Goal: Task Accomplishment & Management: Complete application form

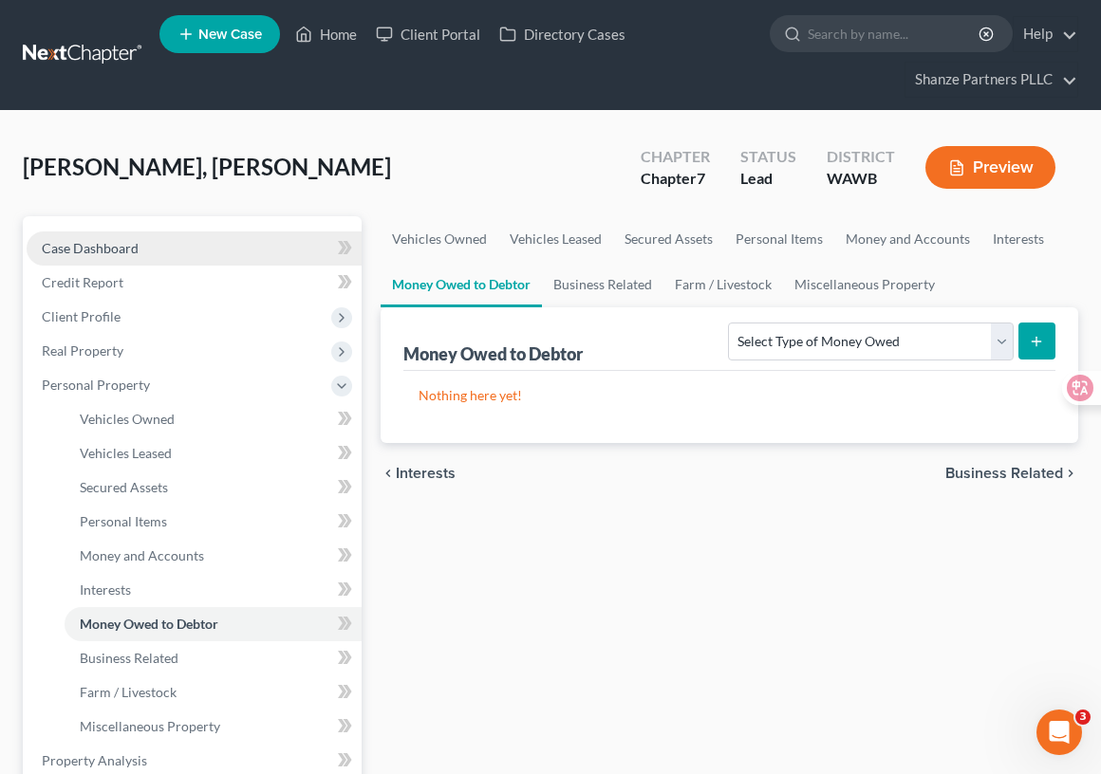
click at [195, 244] on link "Case Dashboard" at bounding box center [194, 249] width 335 height 34
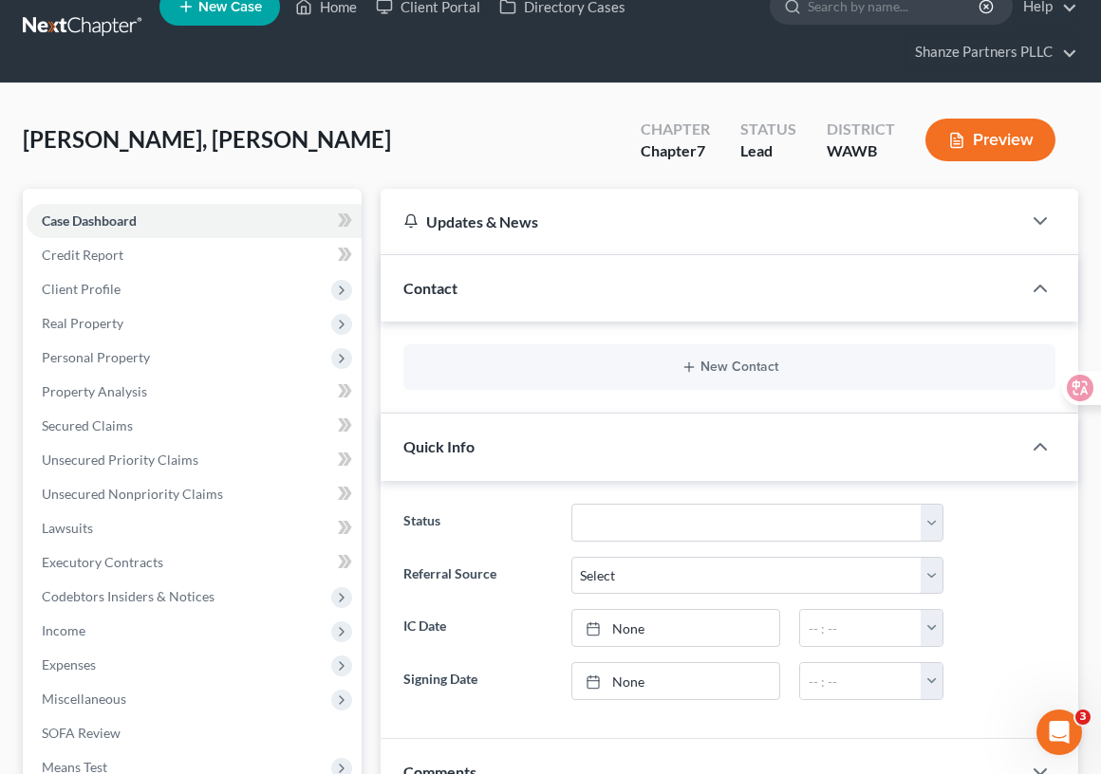
scroll to position [32, 0]
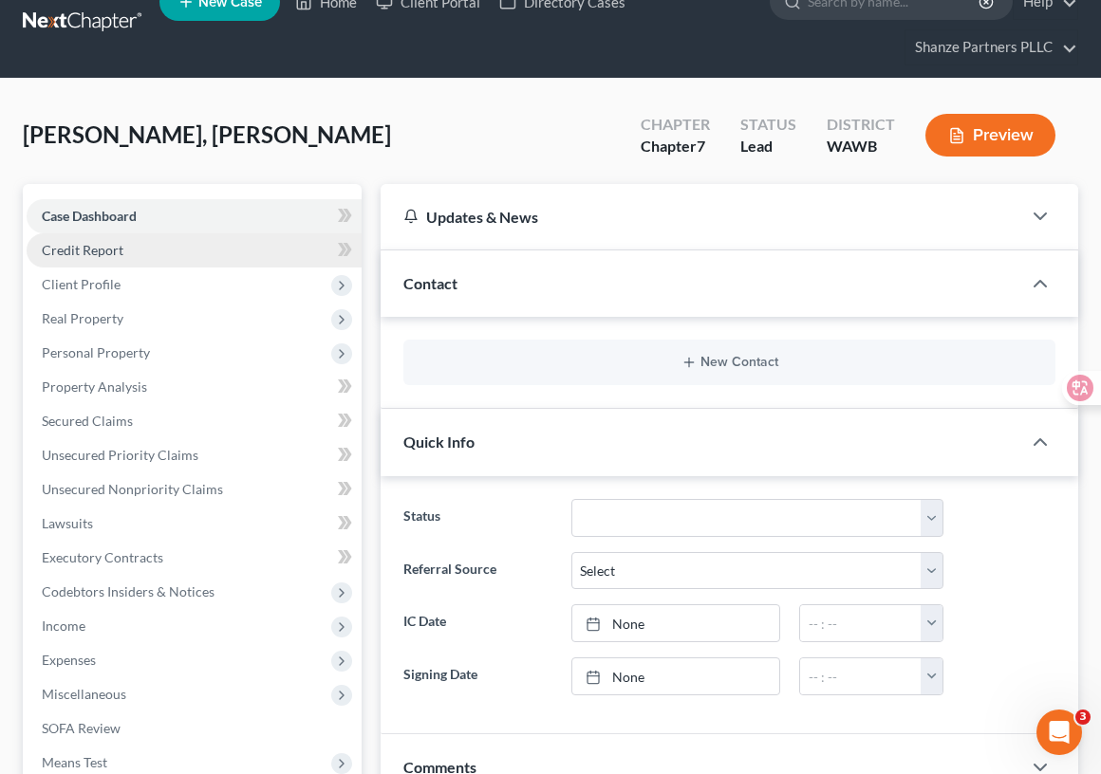
click at [253, 248] on link "Credit Report" at bounding box center [194, 250] width 335 height 34
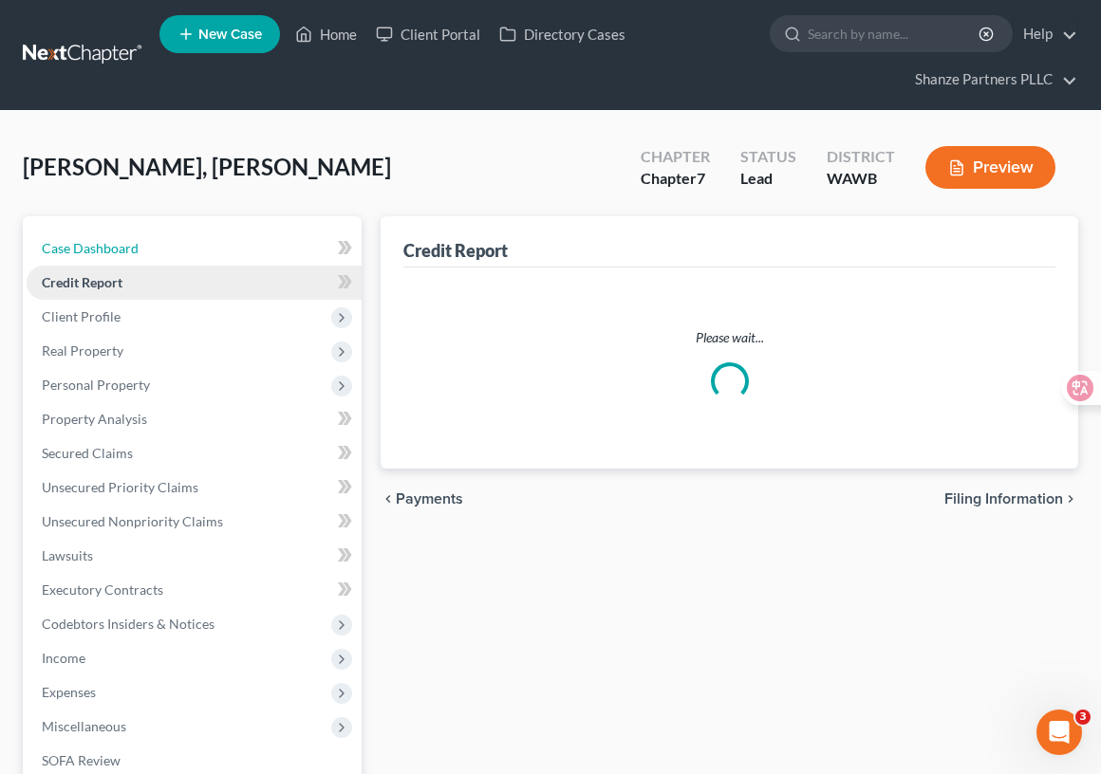
click at [253, 248] on link "Case Dashboard" at bounding box center [194, 249] width 335 height 34
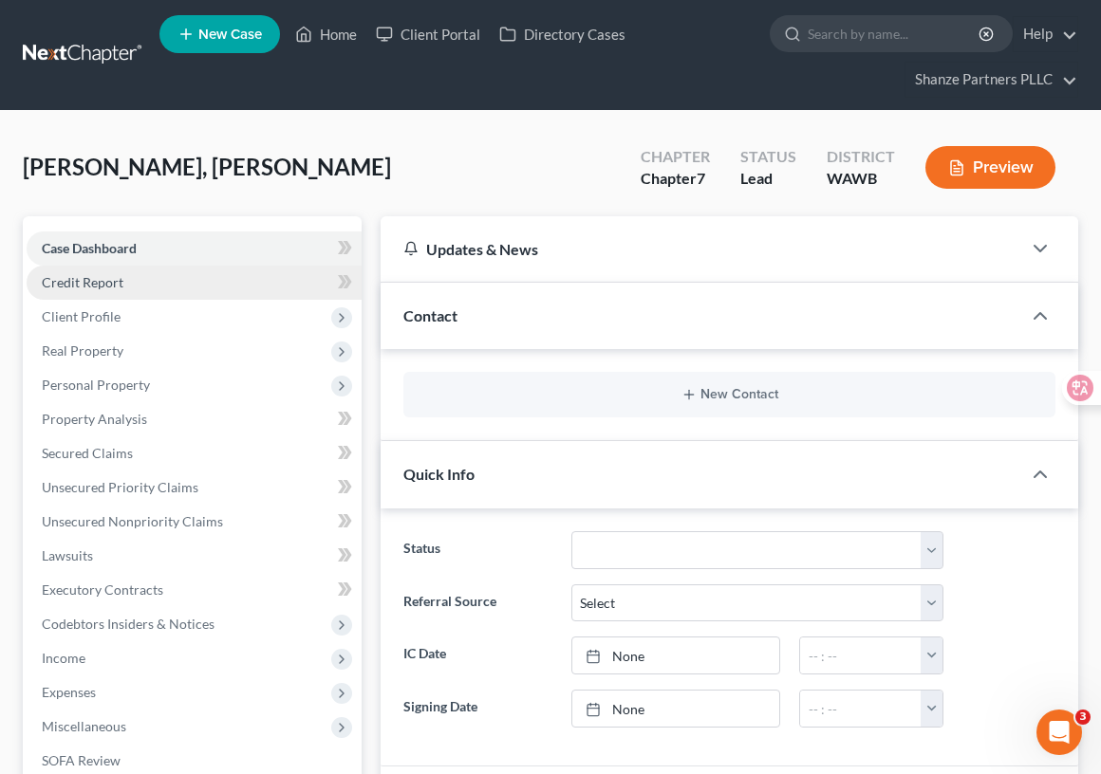
click at [288, 288] on link "Credit Report" at bounding box center [194, 283] width 335 height 34
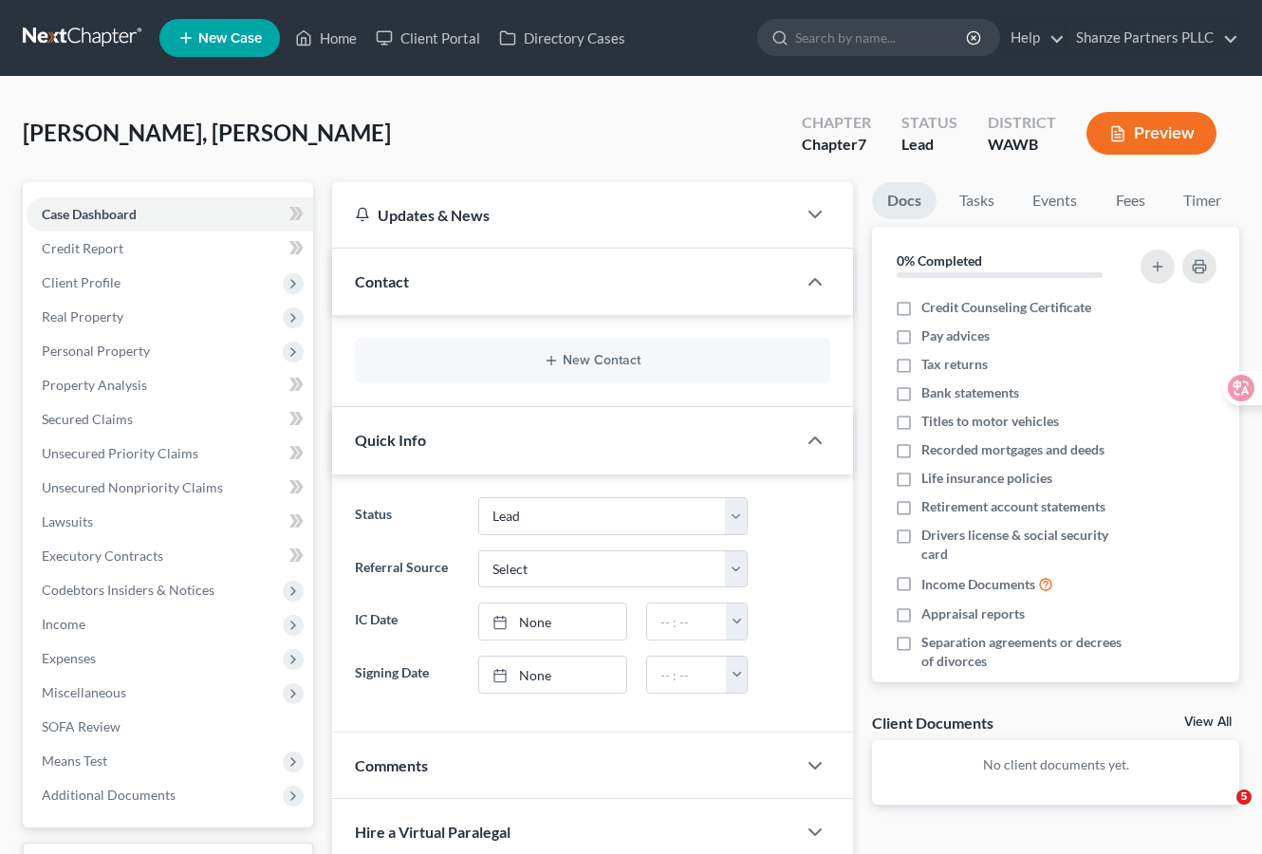
select select "10"
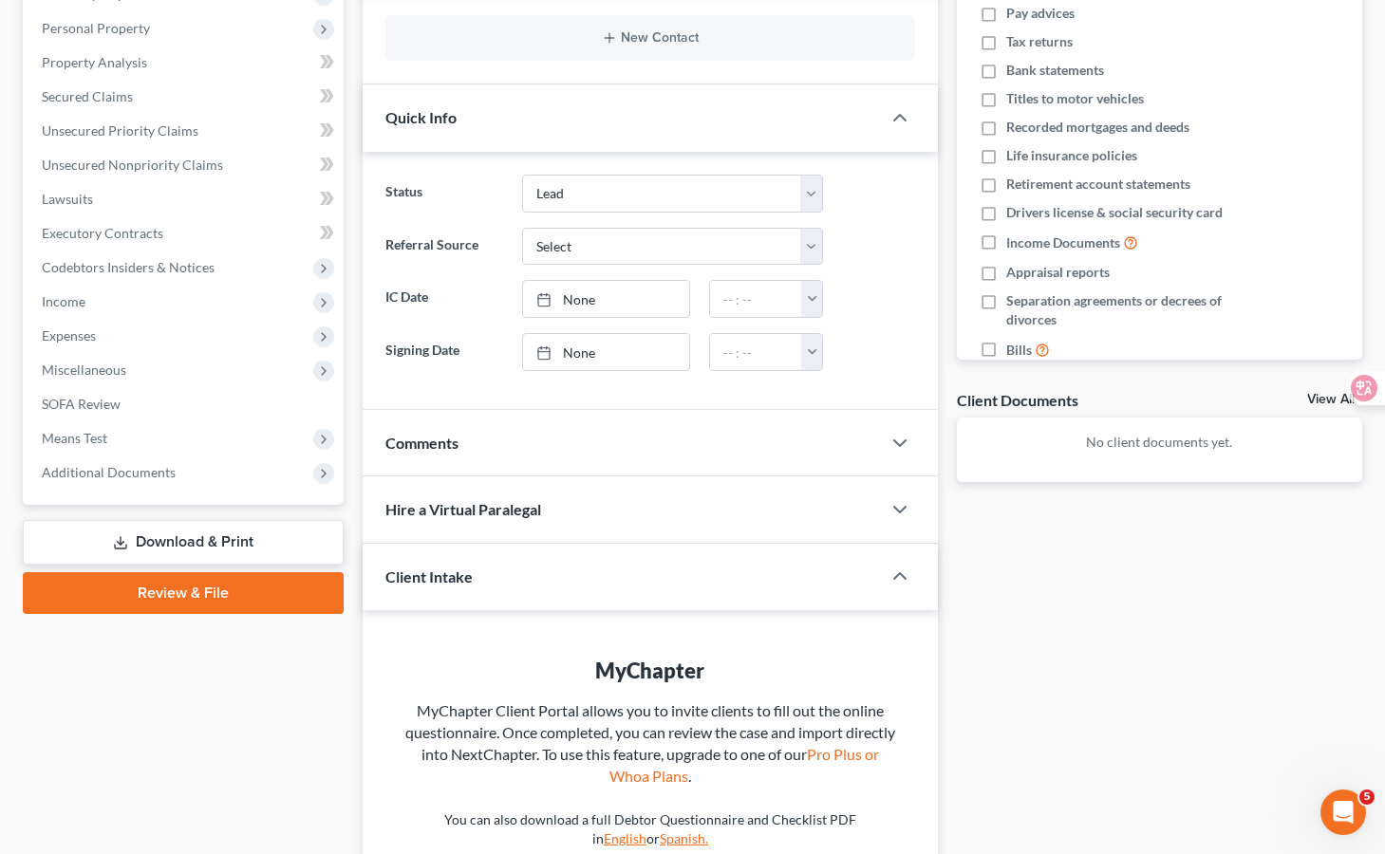
scroll to position [409, 0]
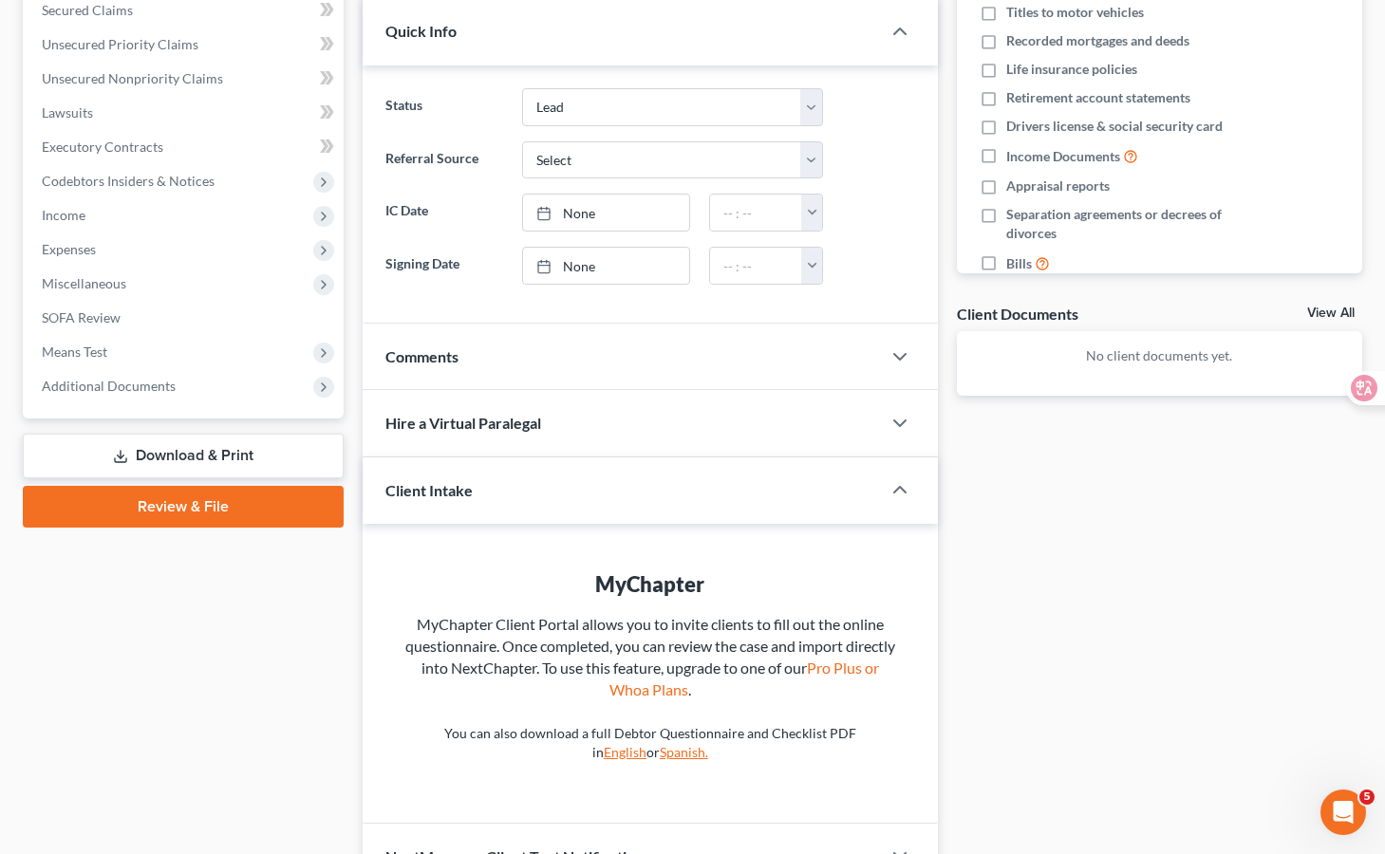
click at [274, 458] on link "Download & Print" at bounding box center [183, 456] width 321 height 45
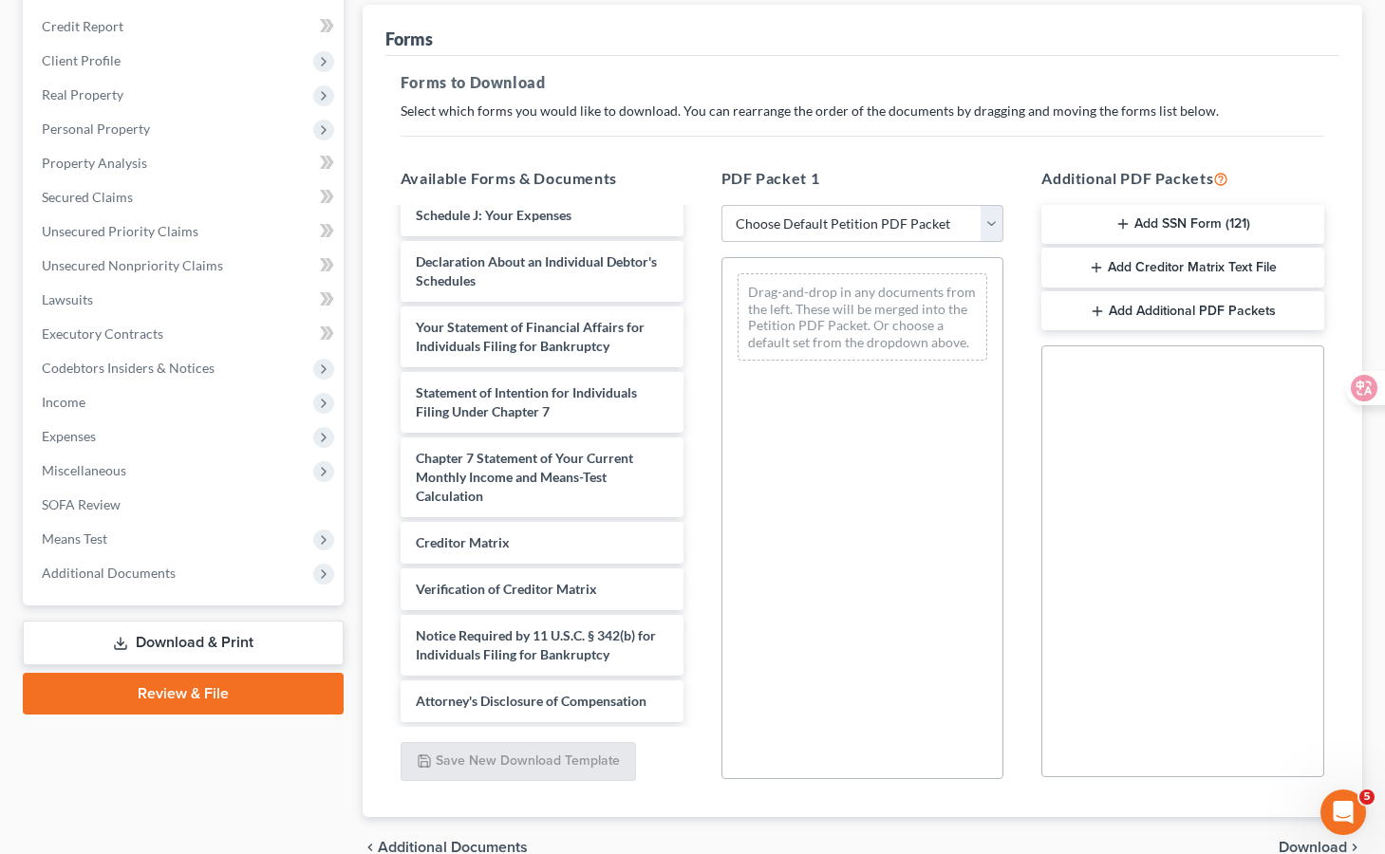
scroll to position [214, 0]
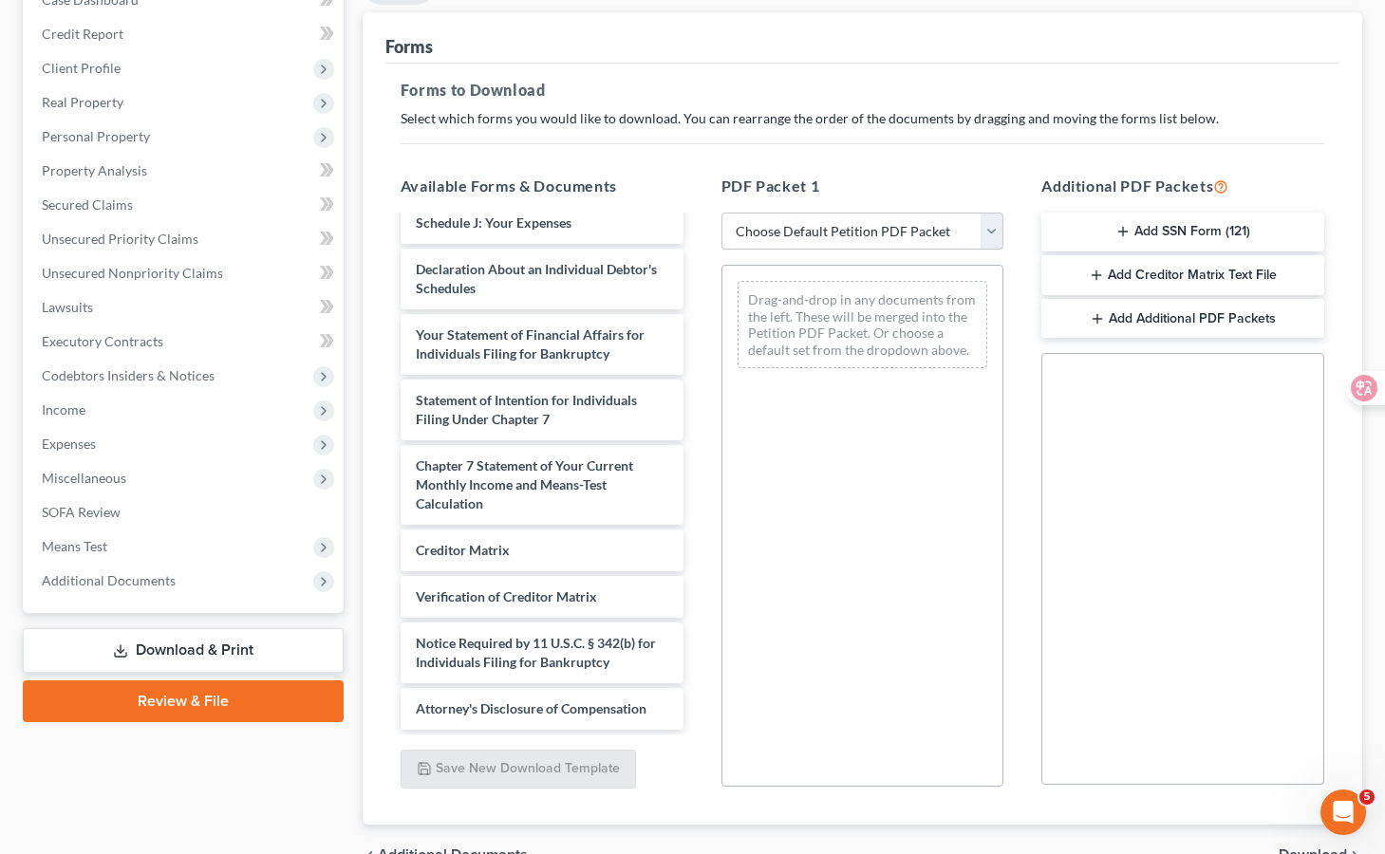
click at [871, 235] on select "Choose Default Petition PDF Packet Complete Bankruptcy Petition (all forms and …" at bounding box center [862, 232] width 283 height 38
select select "0"
click at [721, 213] on select "Choose Default Petition PDF Packet Complete Bankruptcy Petition (all forms and …" at bounding box center [862, 232] width 283 height 38
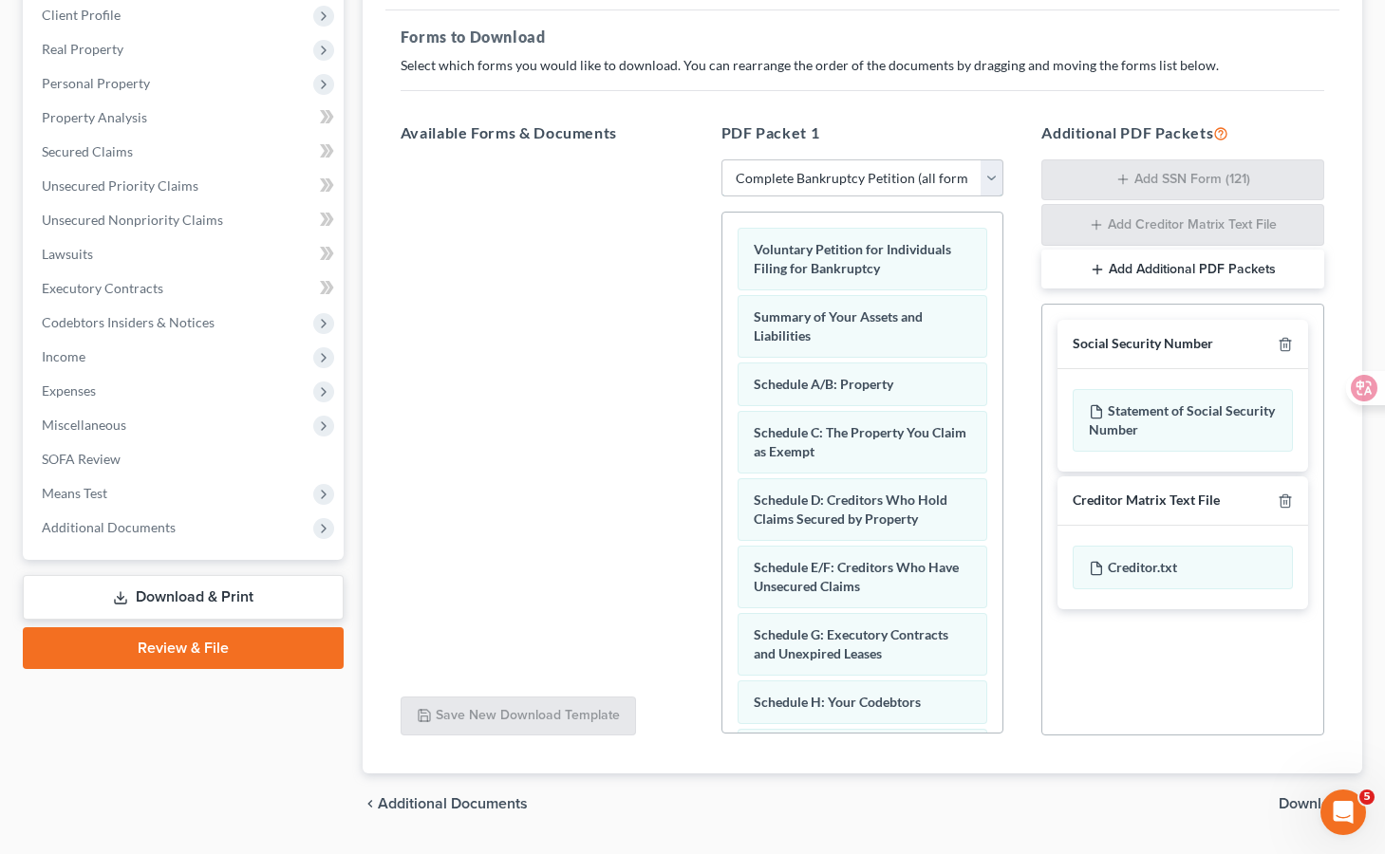
scroll to position [319, 0]
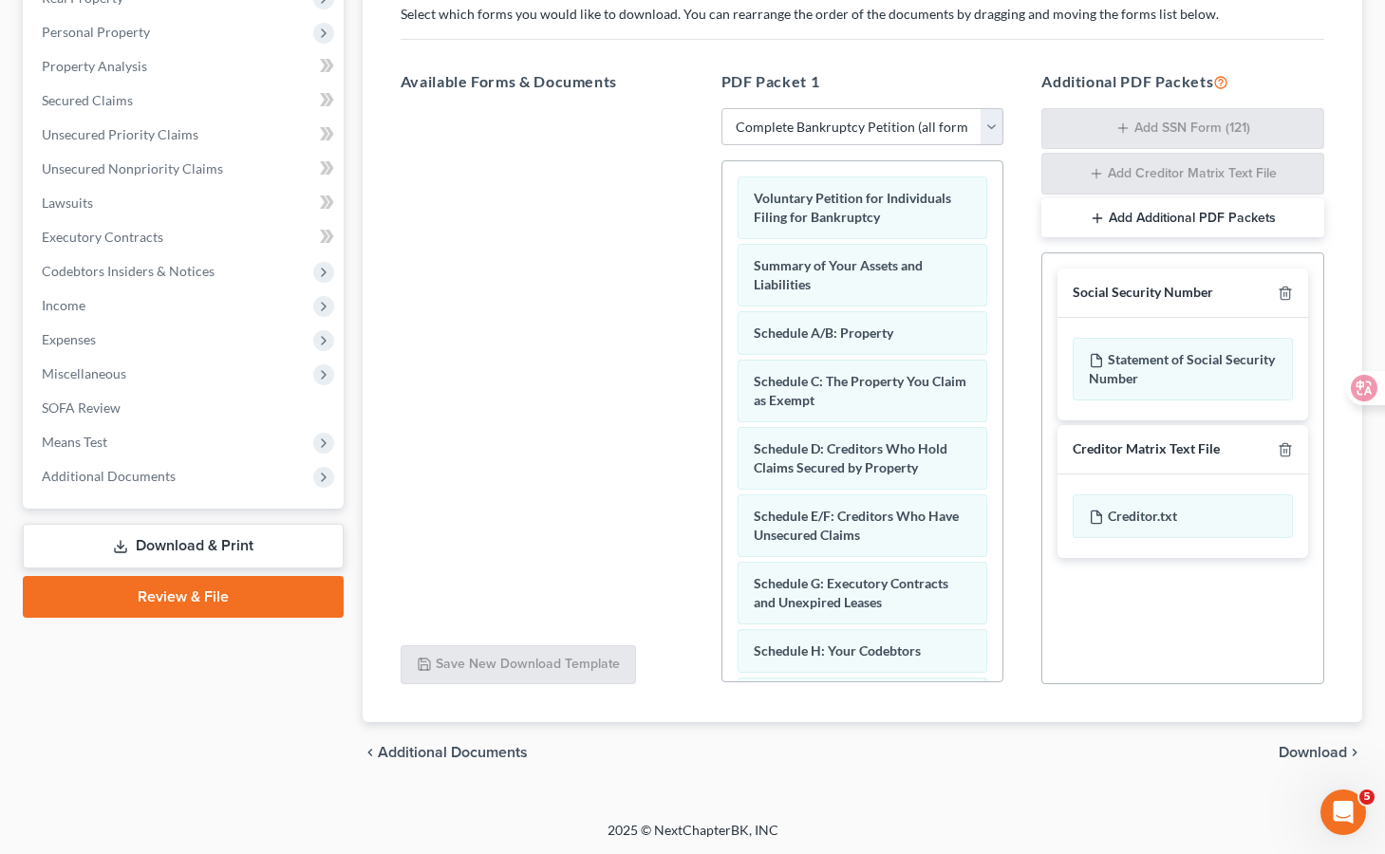
click at [1261, 754] on span "Download" at bounding box center [1312, 752] width 68 height 15
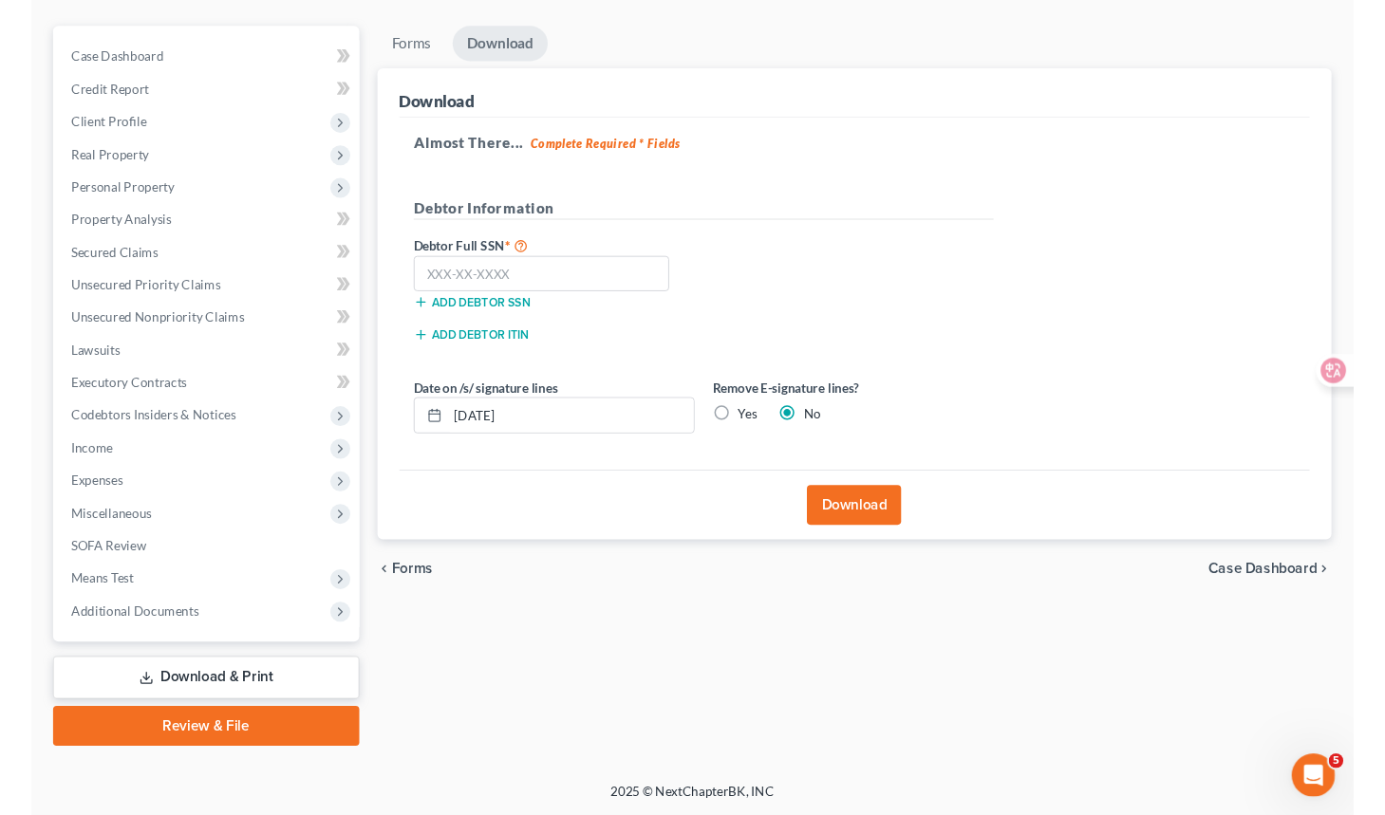
scroll to position [153, 0]
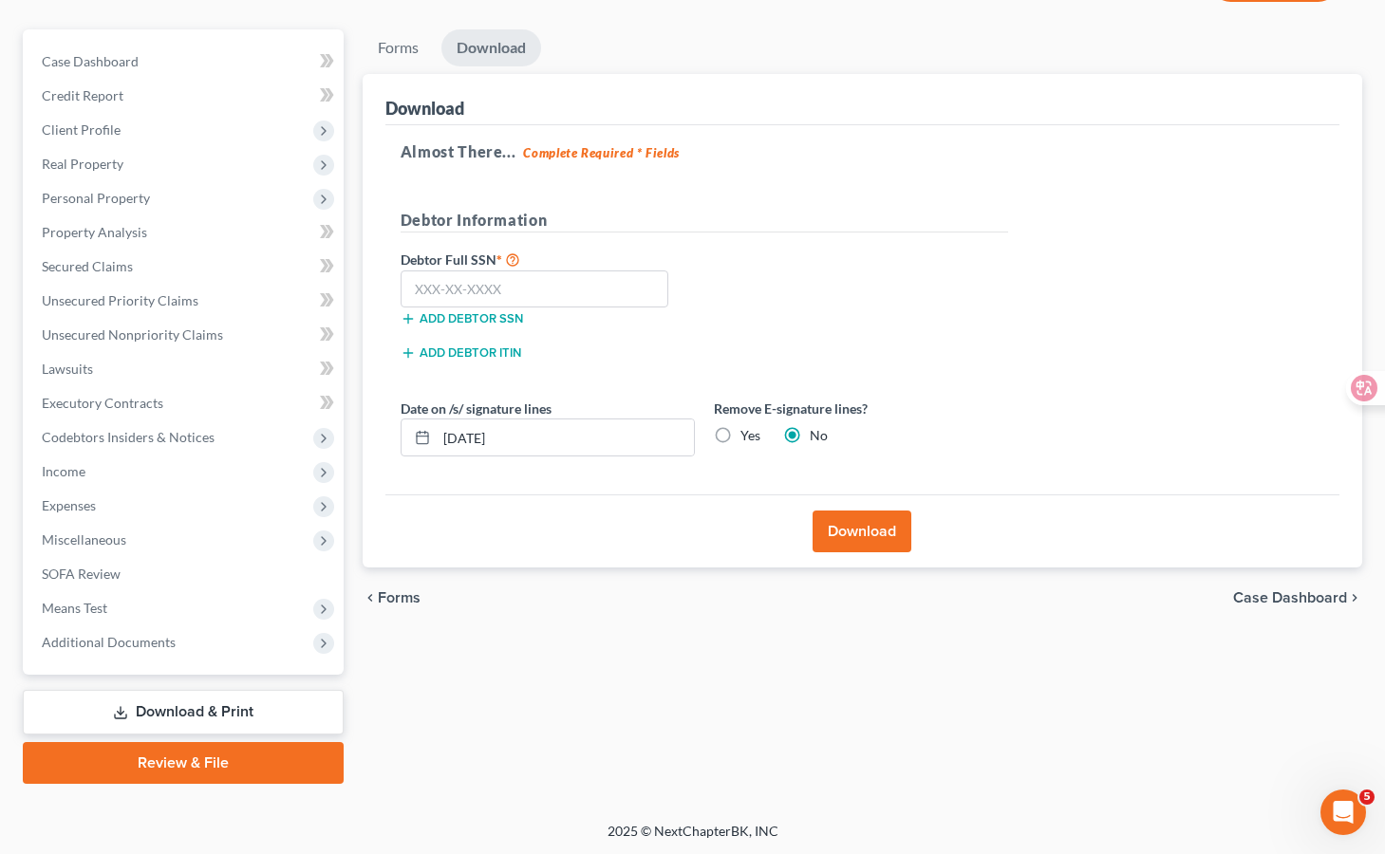
click at [879, 534] on button "Download" at bounding box center [861, 532] width 99 height 42
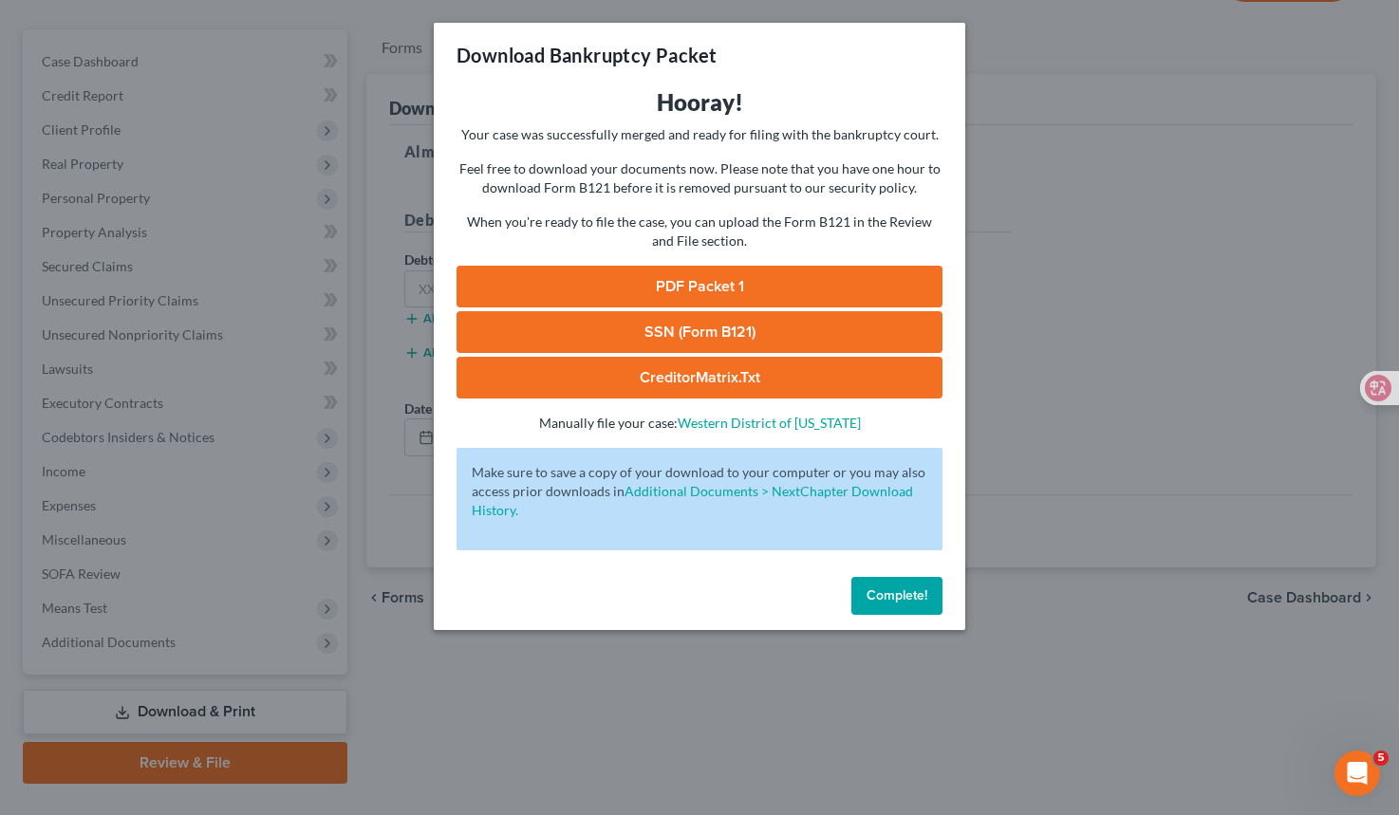
click at [759, 285] on link "PDF Packet 1" at bounding box center [699, 287] width 486 height 42
click at [921, 599] on span "Complete!" at bounding box center [896, 595] width 61 height 16
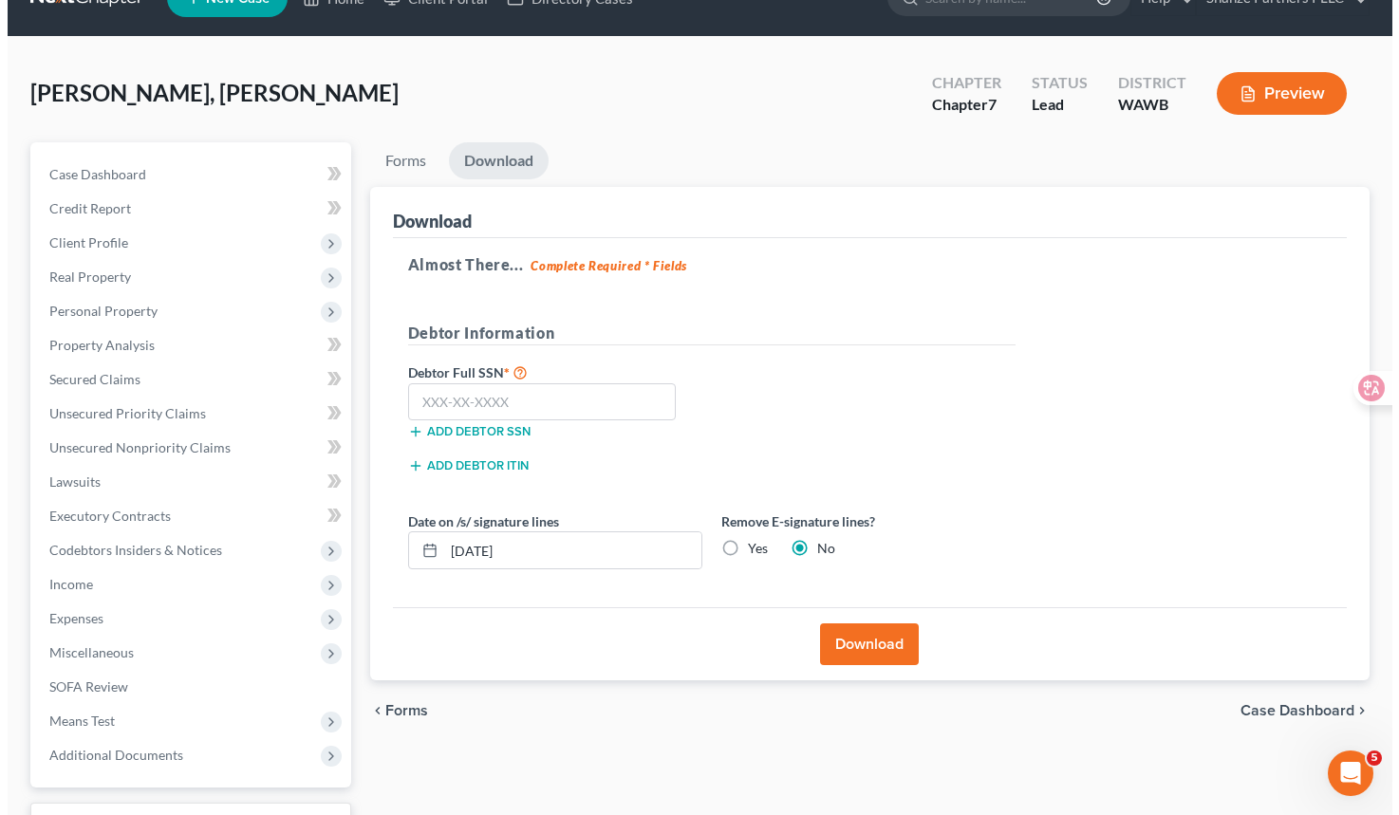
scroll to position [0, 0]
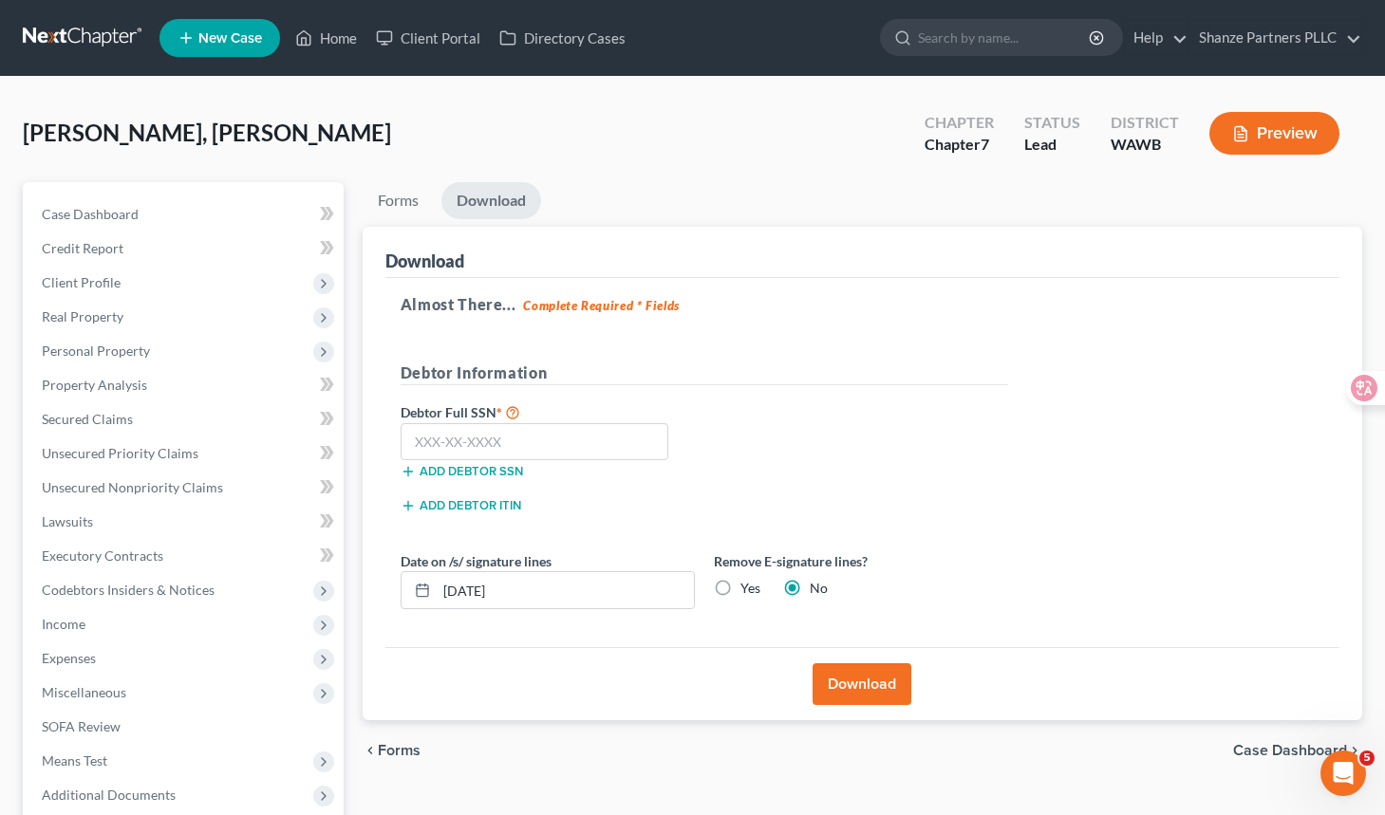
click at [1261, 131] on button "Preview" at bounding box center [1274, 133] width 130 height 43
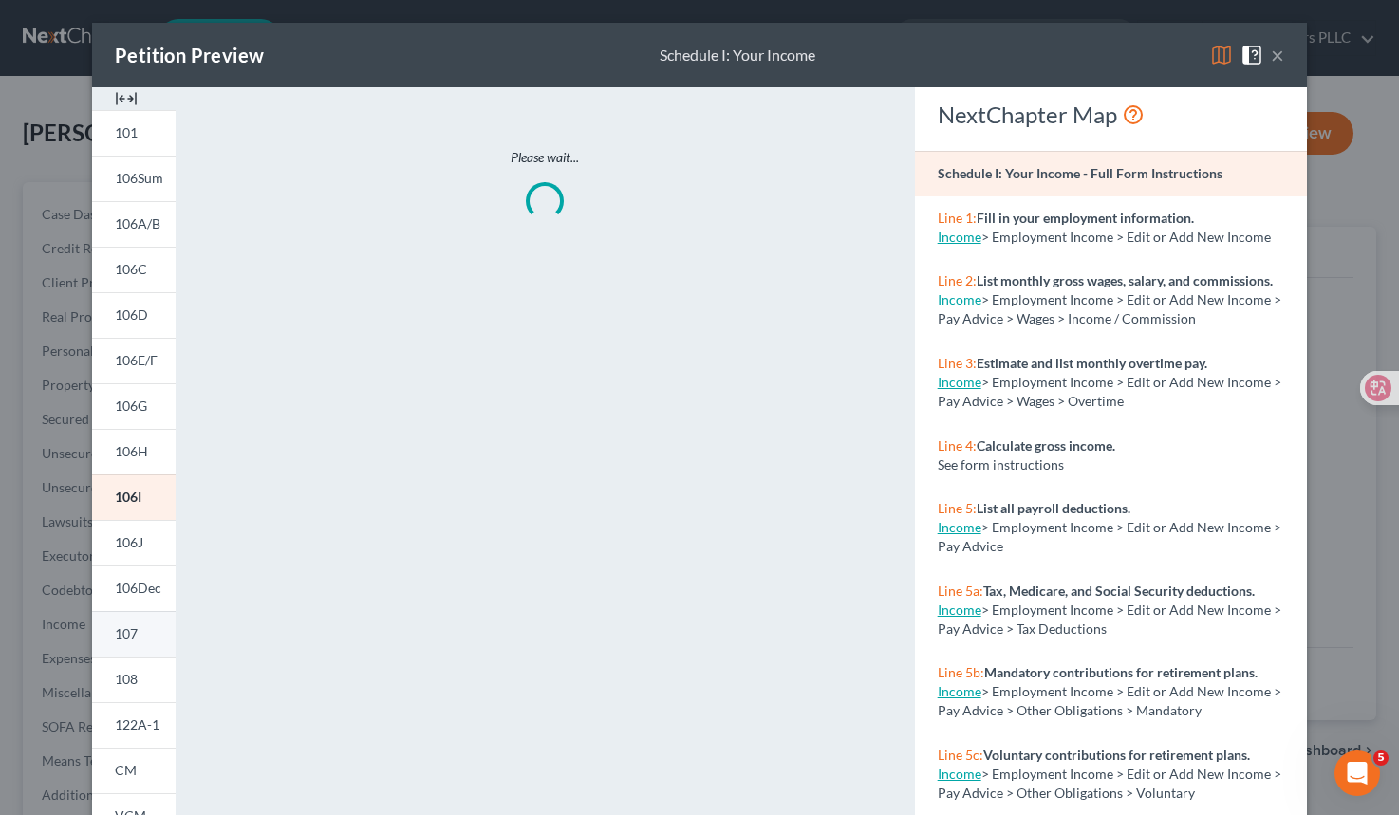
click at [134, 625] on link "107" at bounding box center [134, 634] width 84 height 46
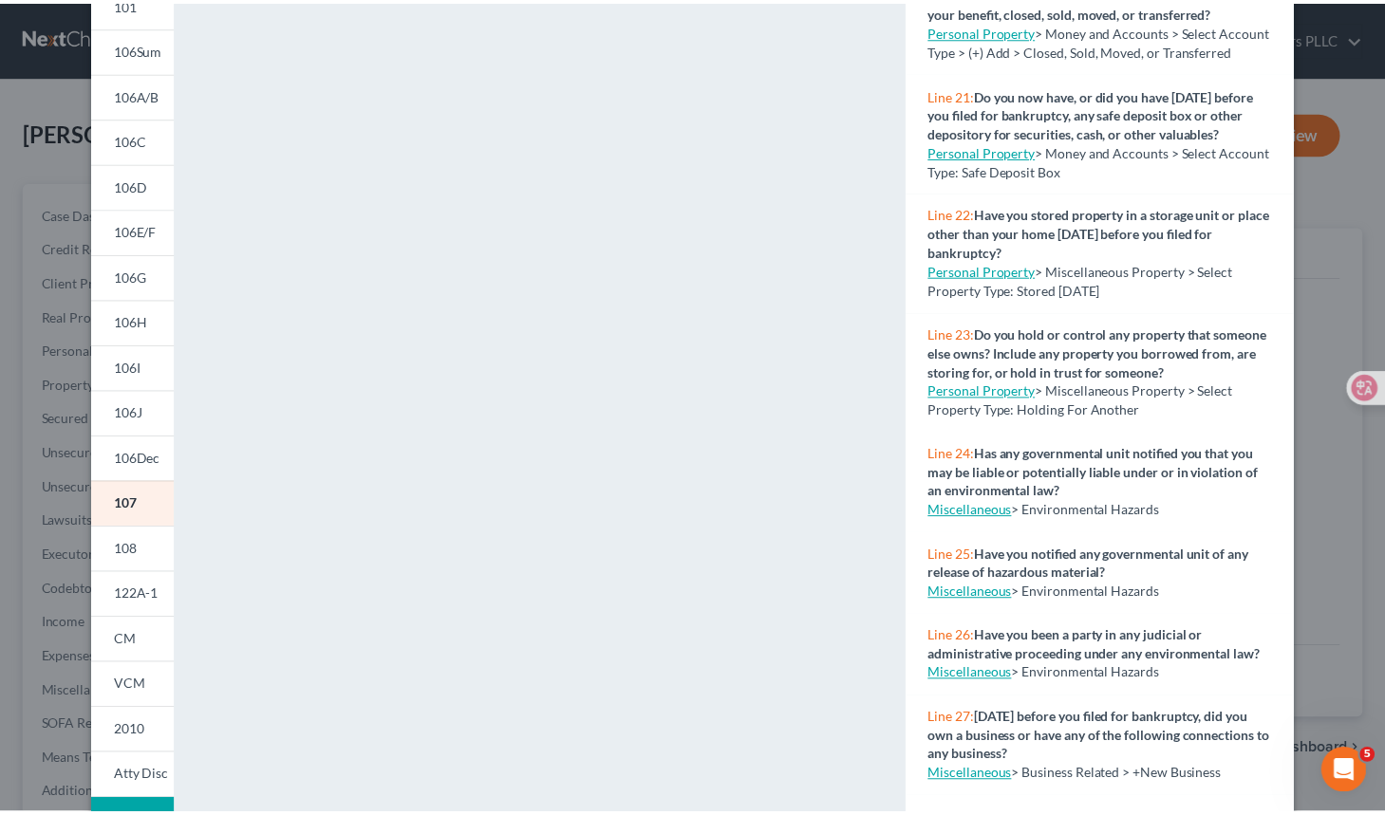
scroll to position [2362, 0]
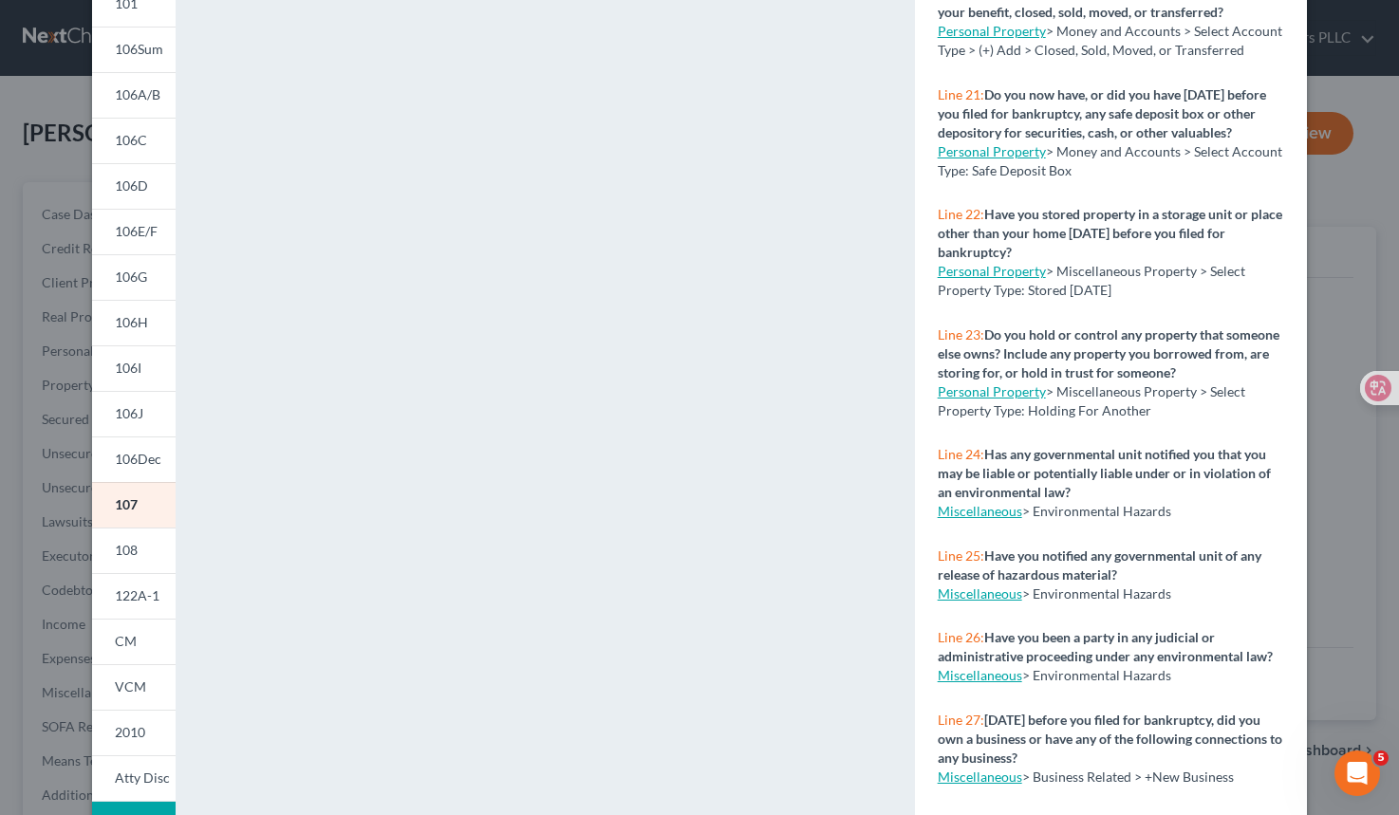
click at [996, 279] on link "Personal Property" at bounding box center [992, 271] width 108 height 16
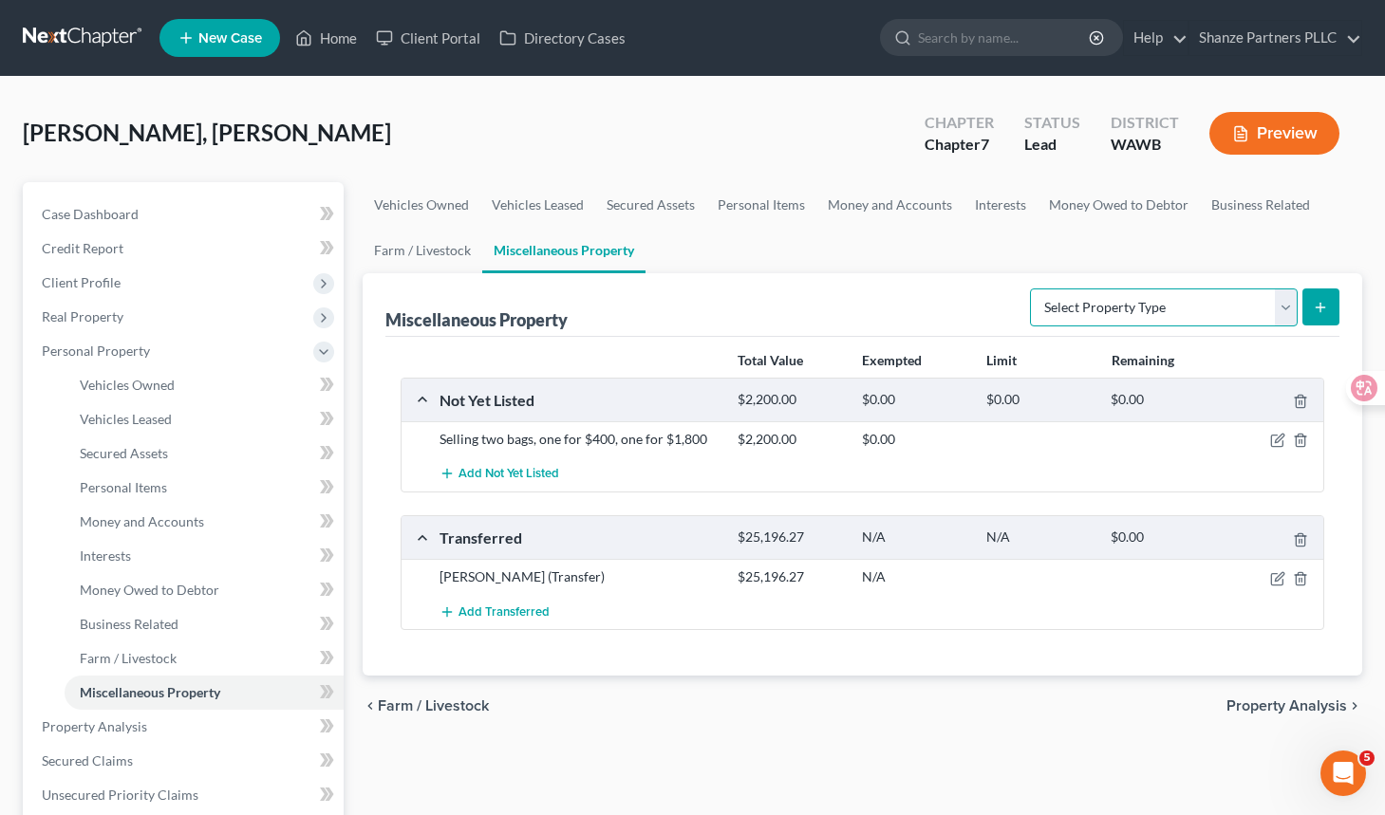
click at [1129, 304] on select "Select Property Type Assigned for Creditor Benefit [DATE] Holding for Another N…" at bounding box center [1164, 307] width 268 height 38
select select "stored_within_1_year"
click at [1030, 288] on select "Select Property Type Assigned for Creditor Benefit [DATE] Holding for Another N…" at bounding box center [1164, 307] width 268 height 38
click at [1261, 314] on button "submit" at bounding box center [1320, 306] width 37 height 37
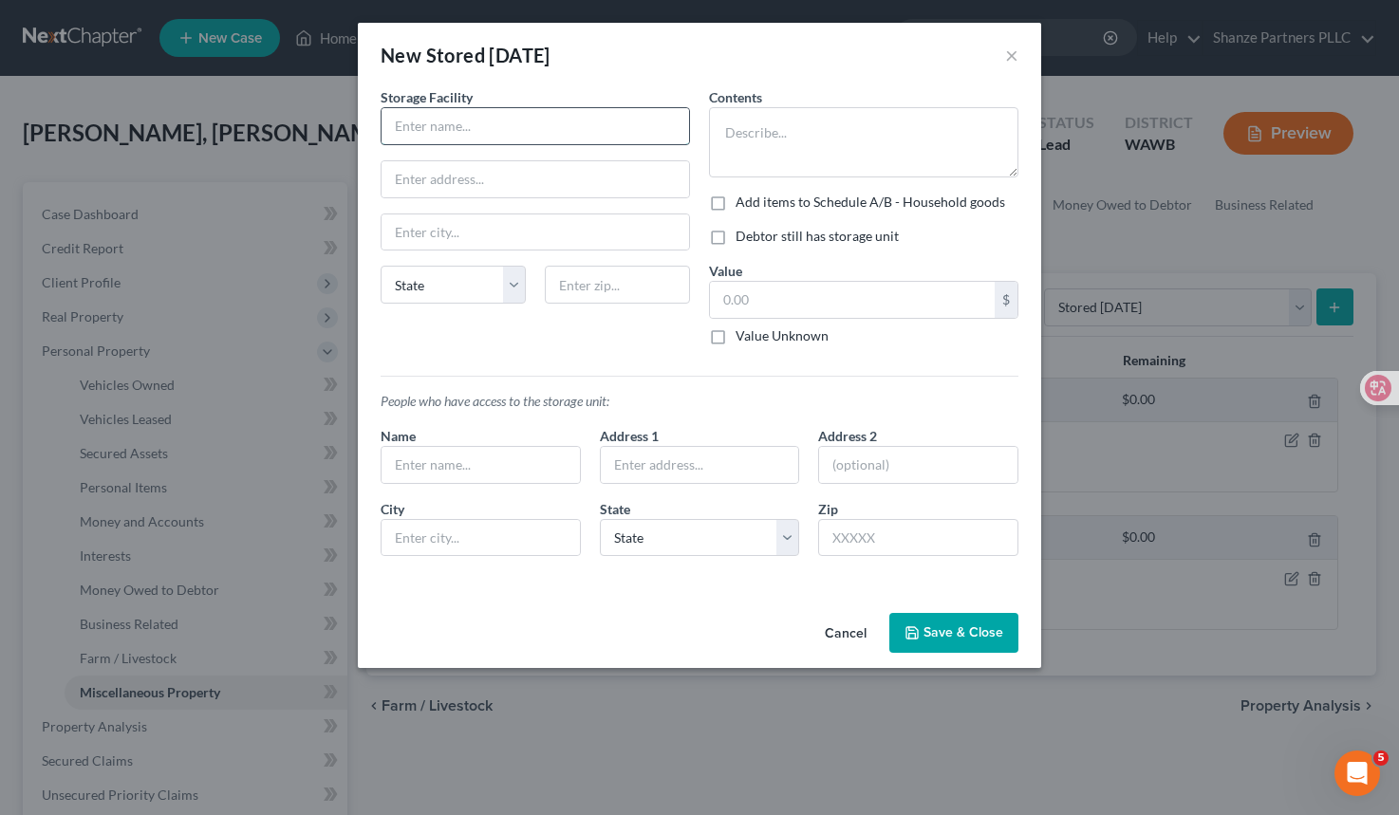
click at [497, 130] on input "text" at bounding box center [534, 126] width 307 height 36
click at [792, 139] on textarea at bounding box center [863, 142] width 309 height 70
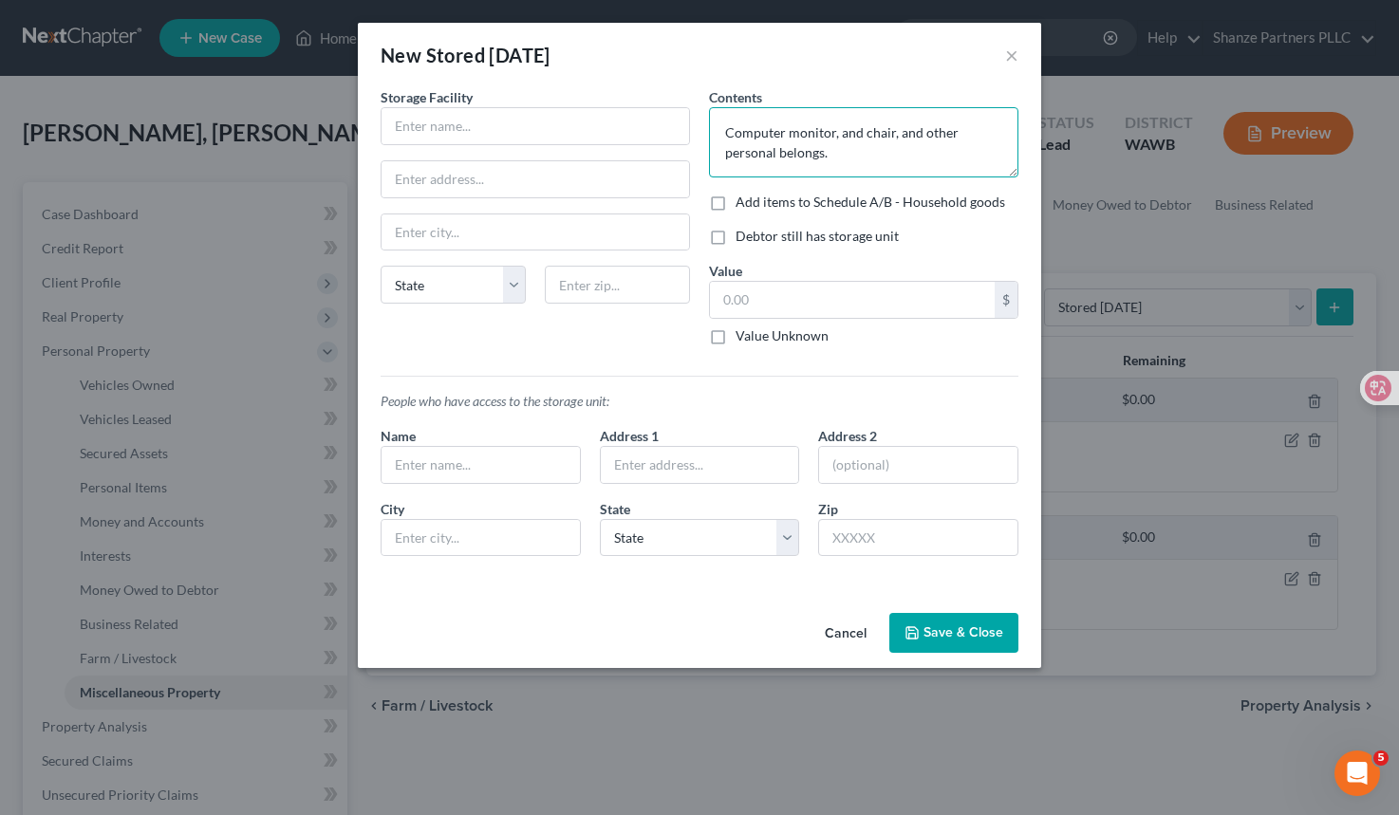
type textarea "Computer monitor, and chair, and other personal belongs."
click at [735, 341] on label "Value Unknown" at bounding box center [781, 335] width 93 height 19
click at [743, 339] on input "Value Unknown" at bounding box center [749, 332] width 12 height 12
checkbox input "true"
type input "0.00"
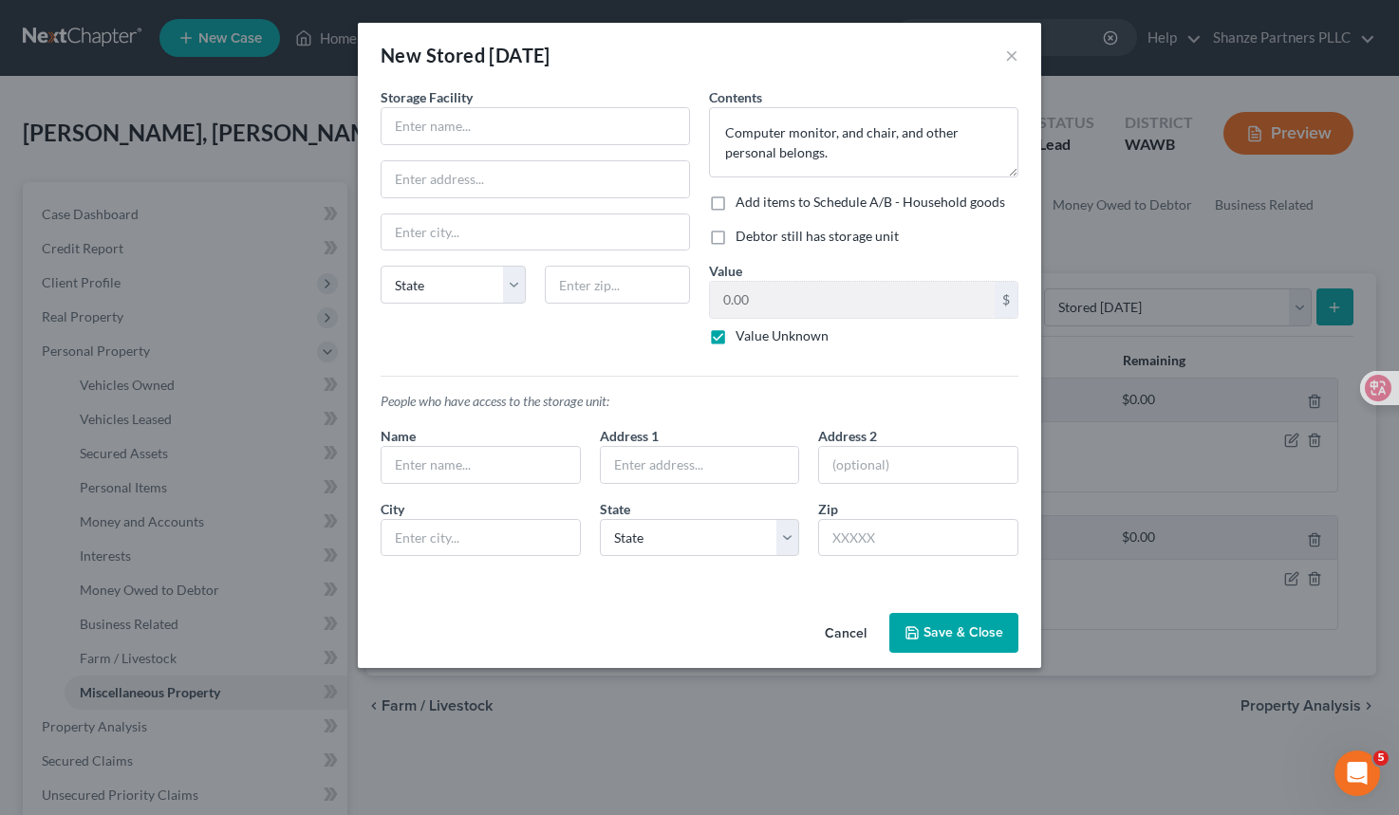
click at [960, 626] on button "Save & Close" at bounding box center [953, 633] width 129 height 40
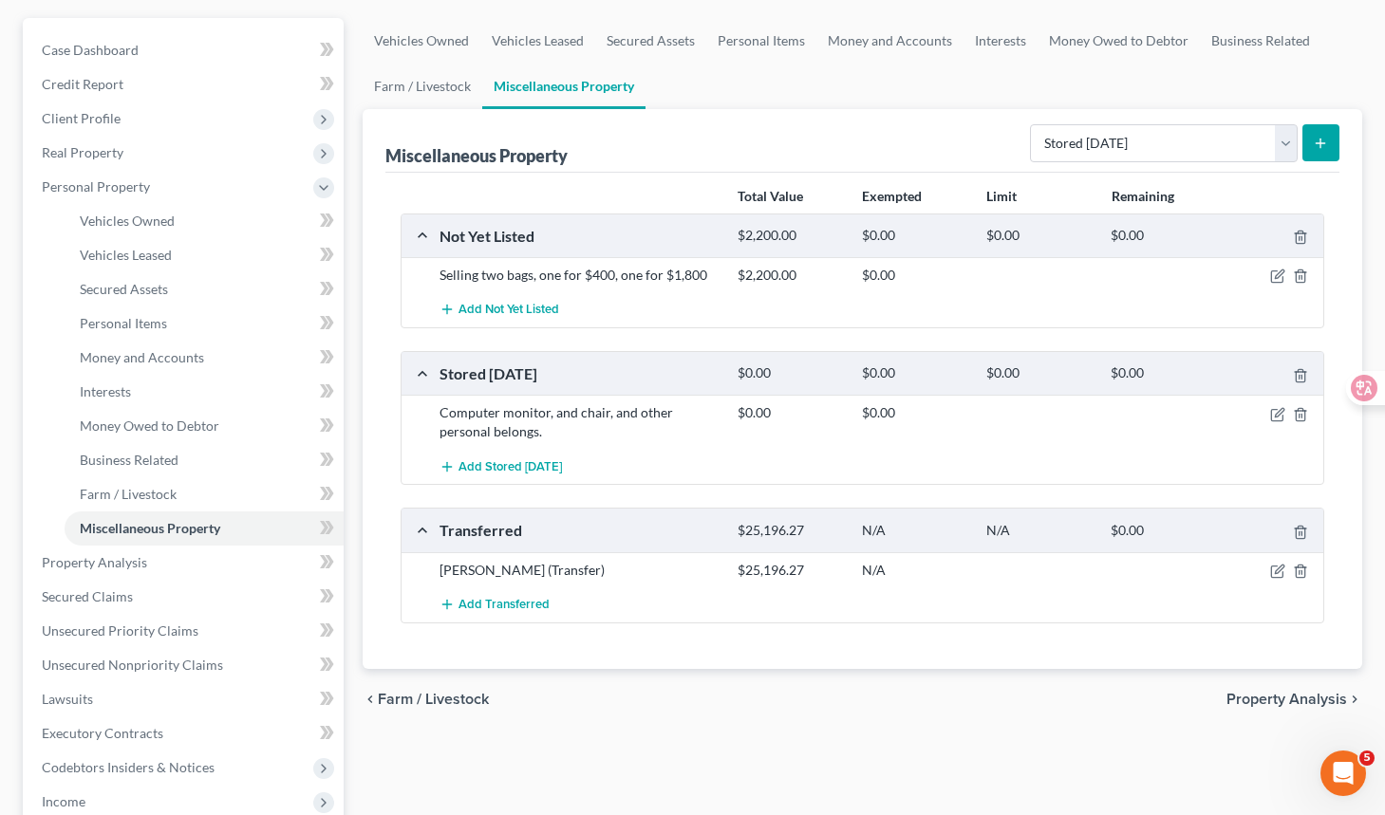
scroll to position [177, 0]
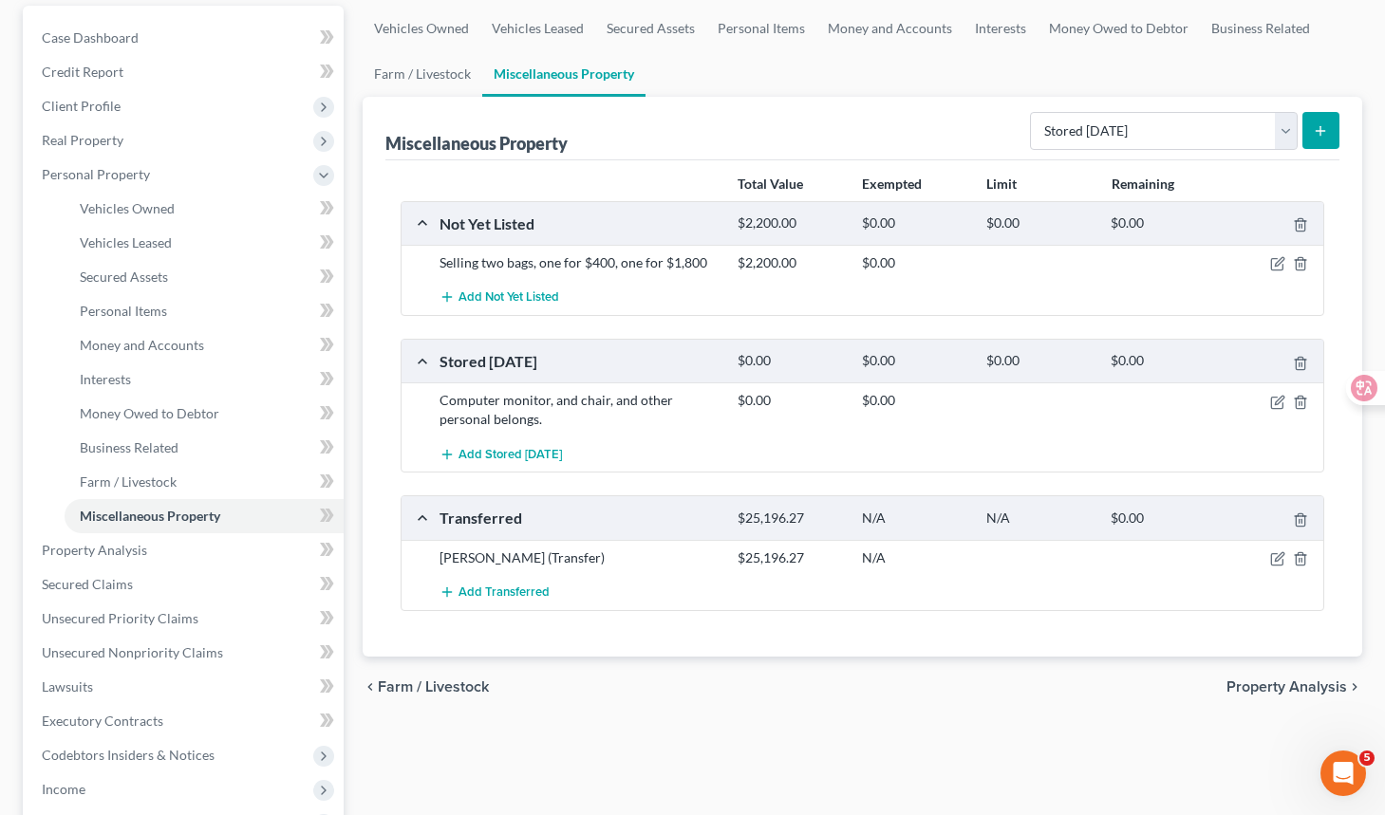
click at [688, 141] on div "Miscellaneous Property Select Property Type Assigned for Creditor Benefit [DATE…" at bounding box center [862, 129] width 954 height 64
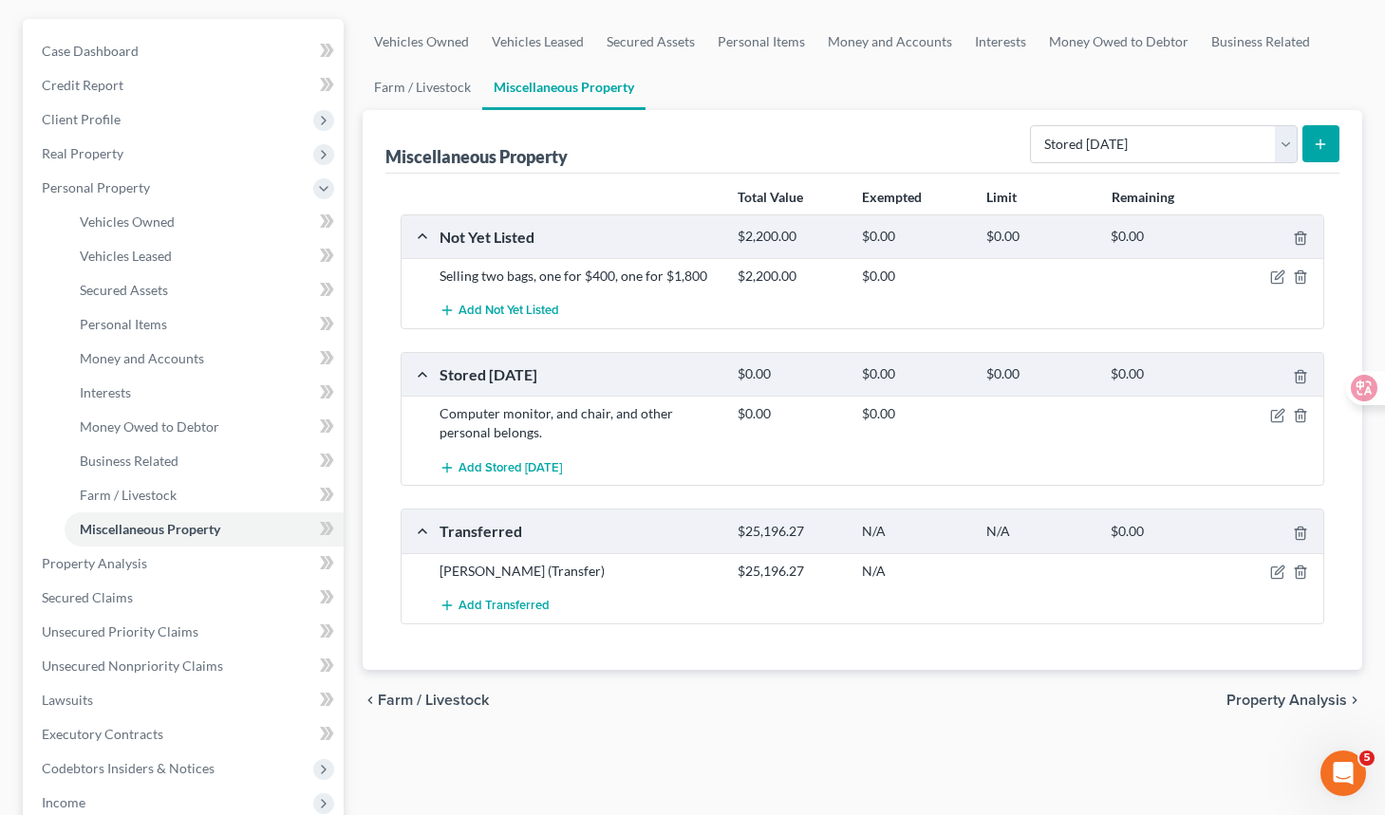
scroll to position [160, 0]
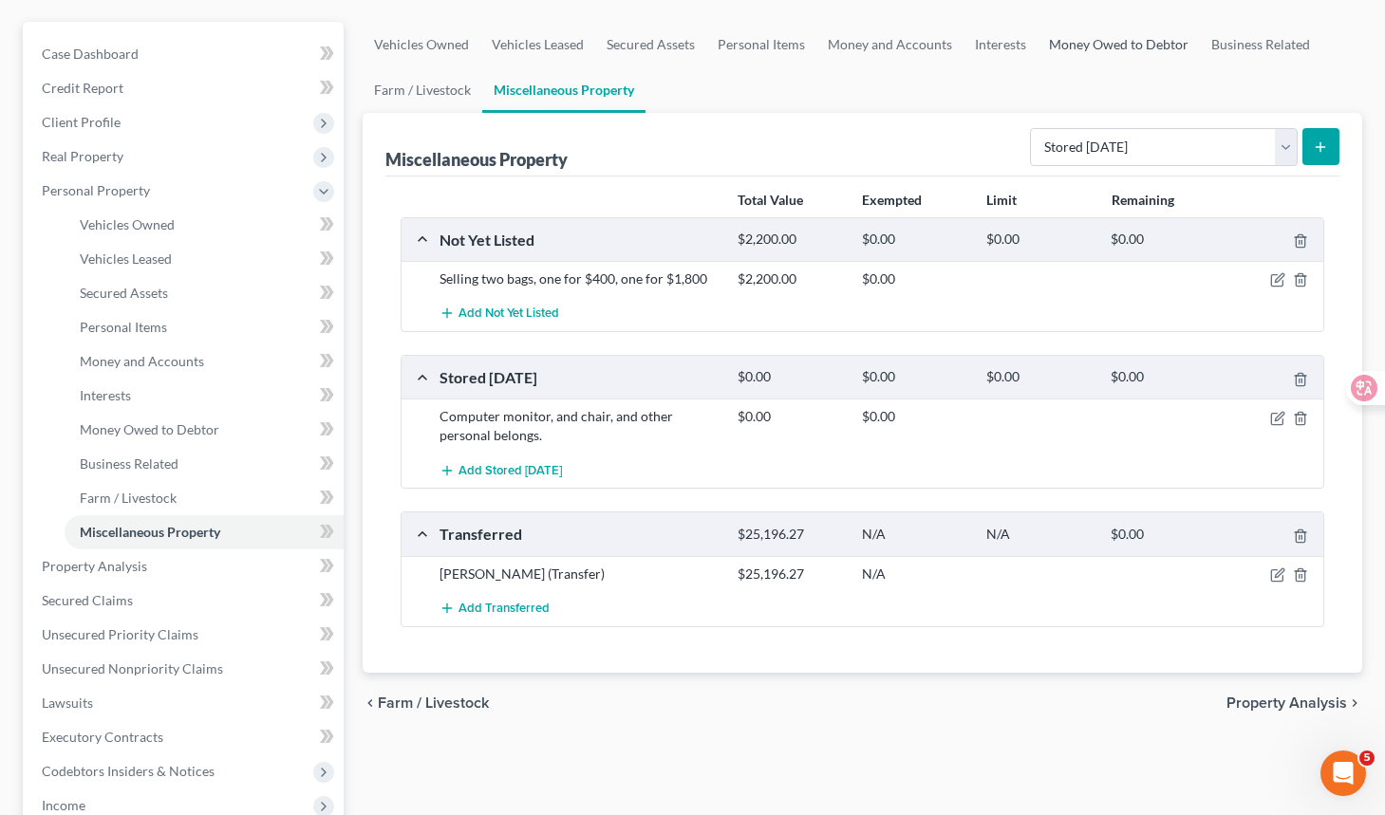
click at [1129, 41] on link "Money Owed to Debtor" at bounding box center [1118, 45] width 162 height 46
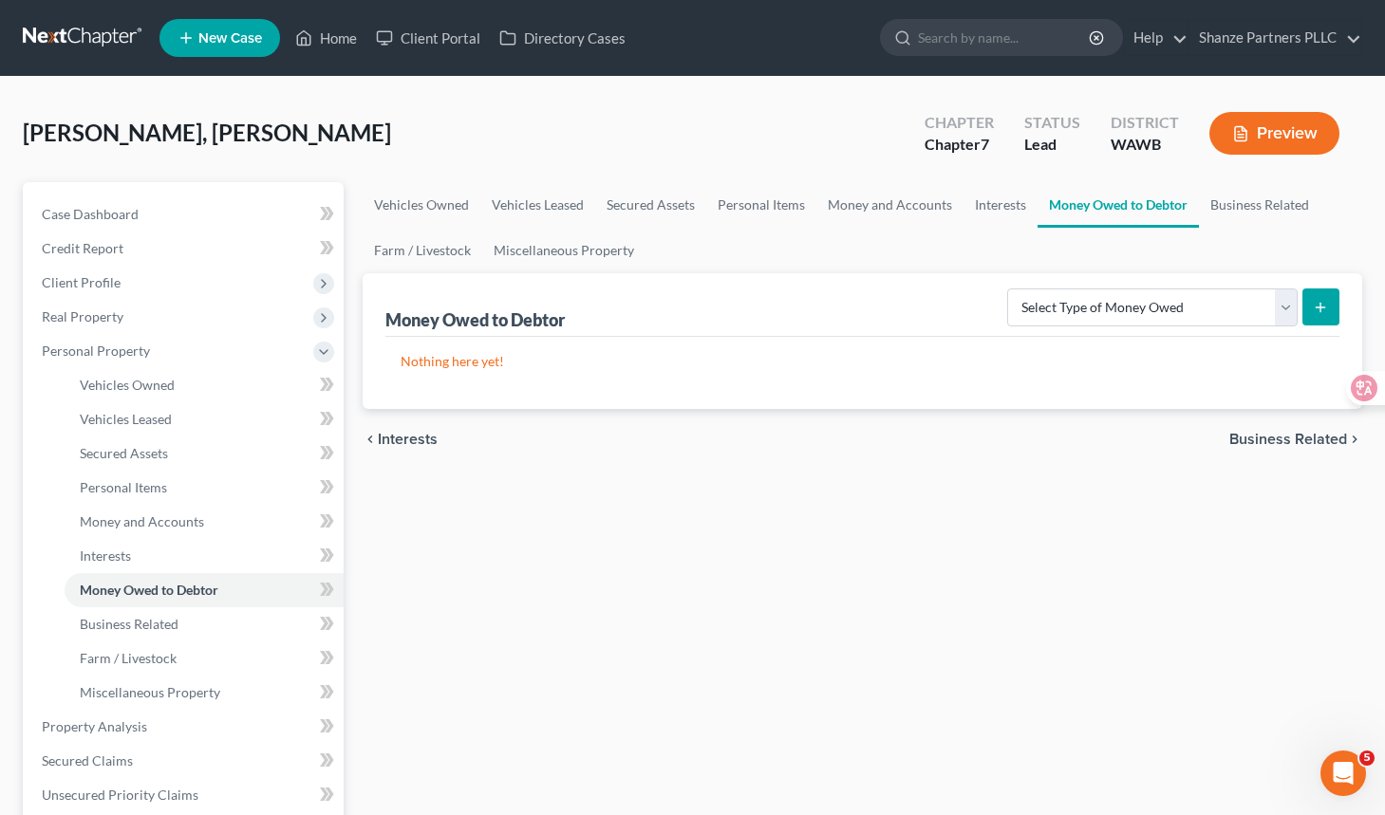
click at [1261, 312] on icon "submit" at bounding box center [1319, 307] width 15 height 15
click at [1261, 312] on button "submit" at bounding box center [1320, 306] width 37 height 37
click at [1261, 312] on icon "submit" at bounding box center [1319, 307] width 15 height 15
click at [1251, 307] on select "Select Type of Money Owed Accounts Receivable Alimony Child Support Claims Agai…" at bounding box center [1152, 307] width 290 height 38
select select "child_support"
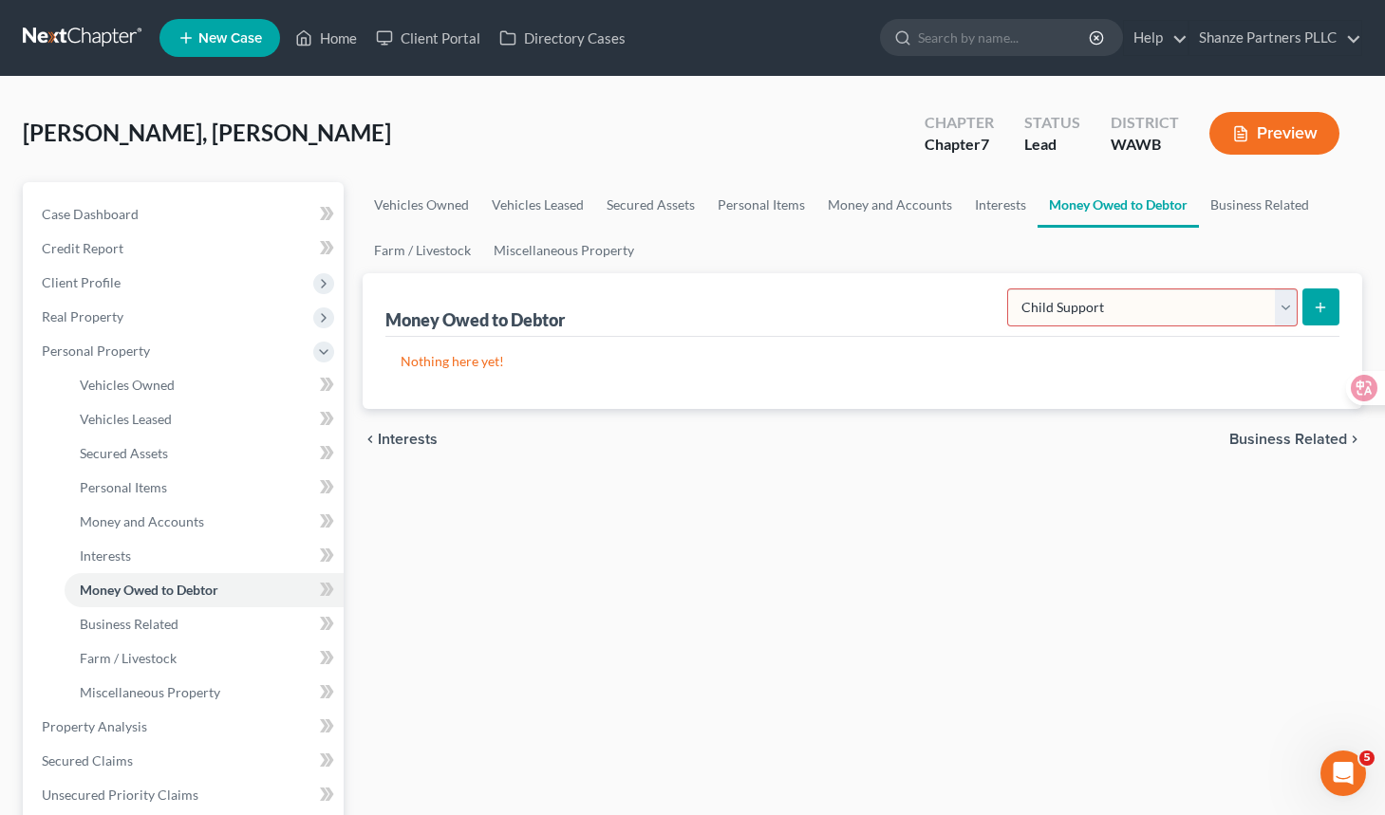
click at [1011, 288] on select "Select Type of Money Owed Accounts Receivable Alimony Child Support Claims Agai…" at bounding box center [1152, 307] width 290 height 38
click at [1261, 306] on button "submit" at bounding box center [1320, 306] width 37 height 37
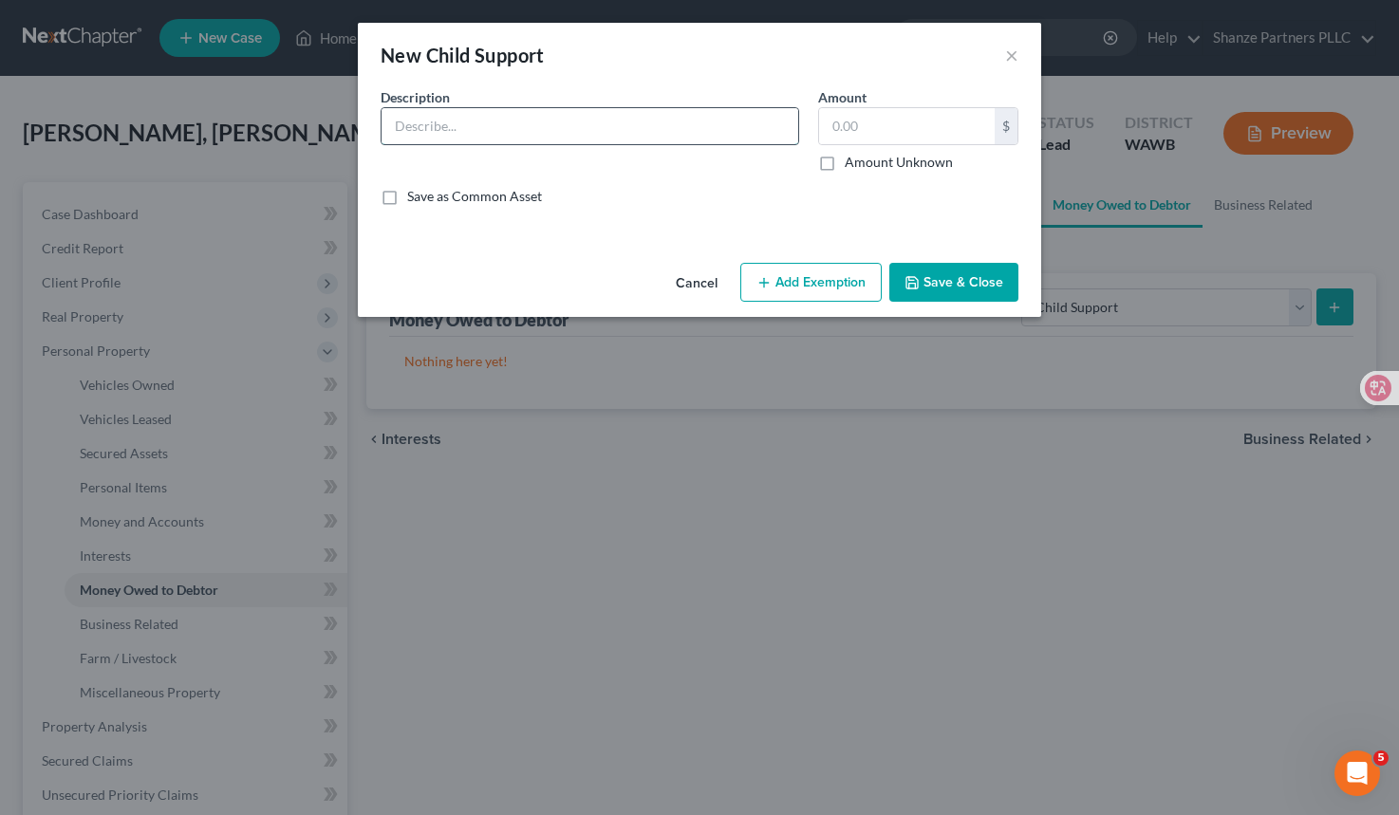
click at [672, 122] on input "text" at bounding box center [589, 126] width 417 height 36
type input "Child support from Ex-husband for $499/month"
click at [890, 124] on input "text" at bounding box center [907, 126] width 176 height 36
type input "4"
click at [950, 280] on button "Save & Close" at bounding box center [953, 283] width 129 height 40
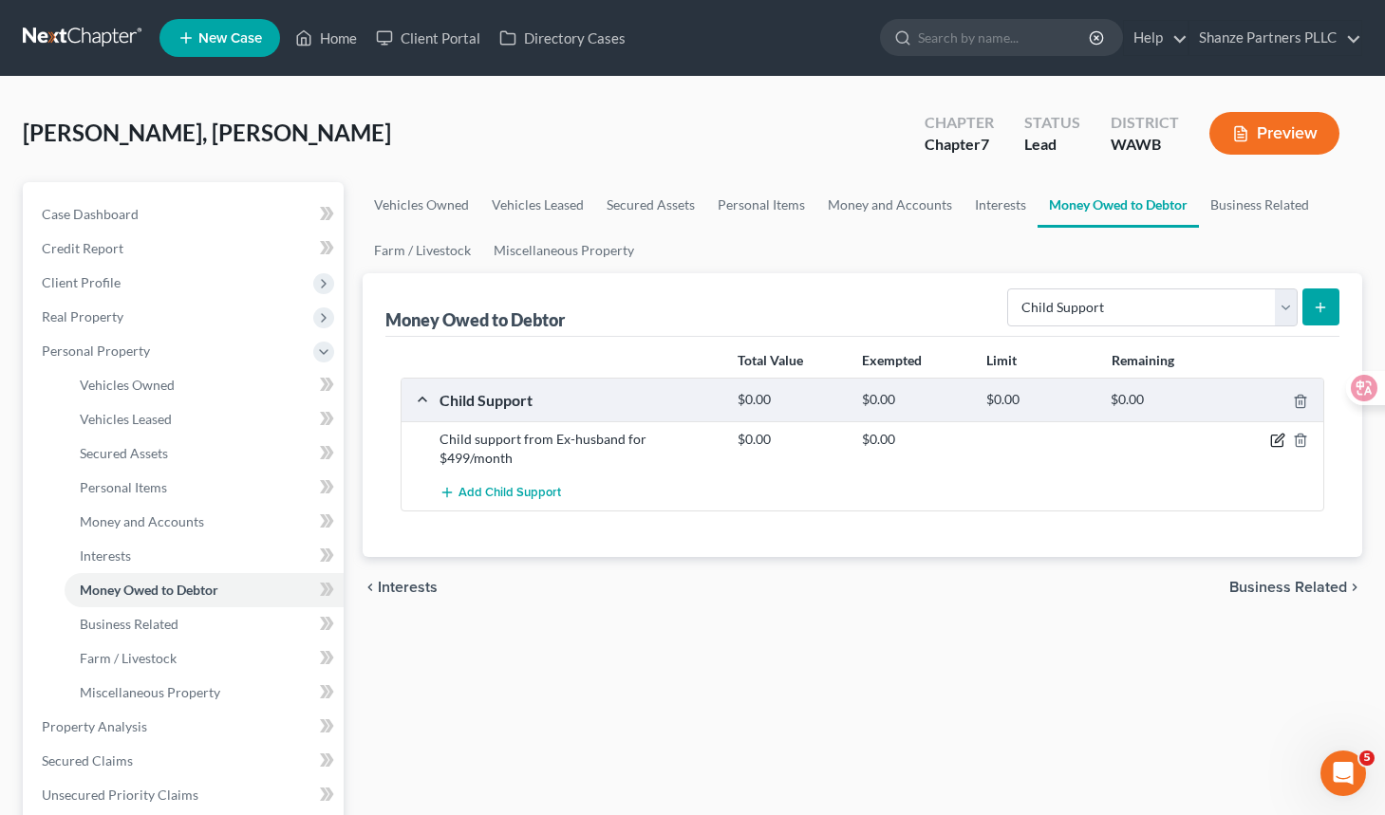
click at [1261, 439] on icon "button" at bounding box center [1277, 440] width 15 height 15
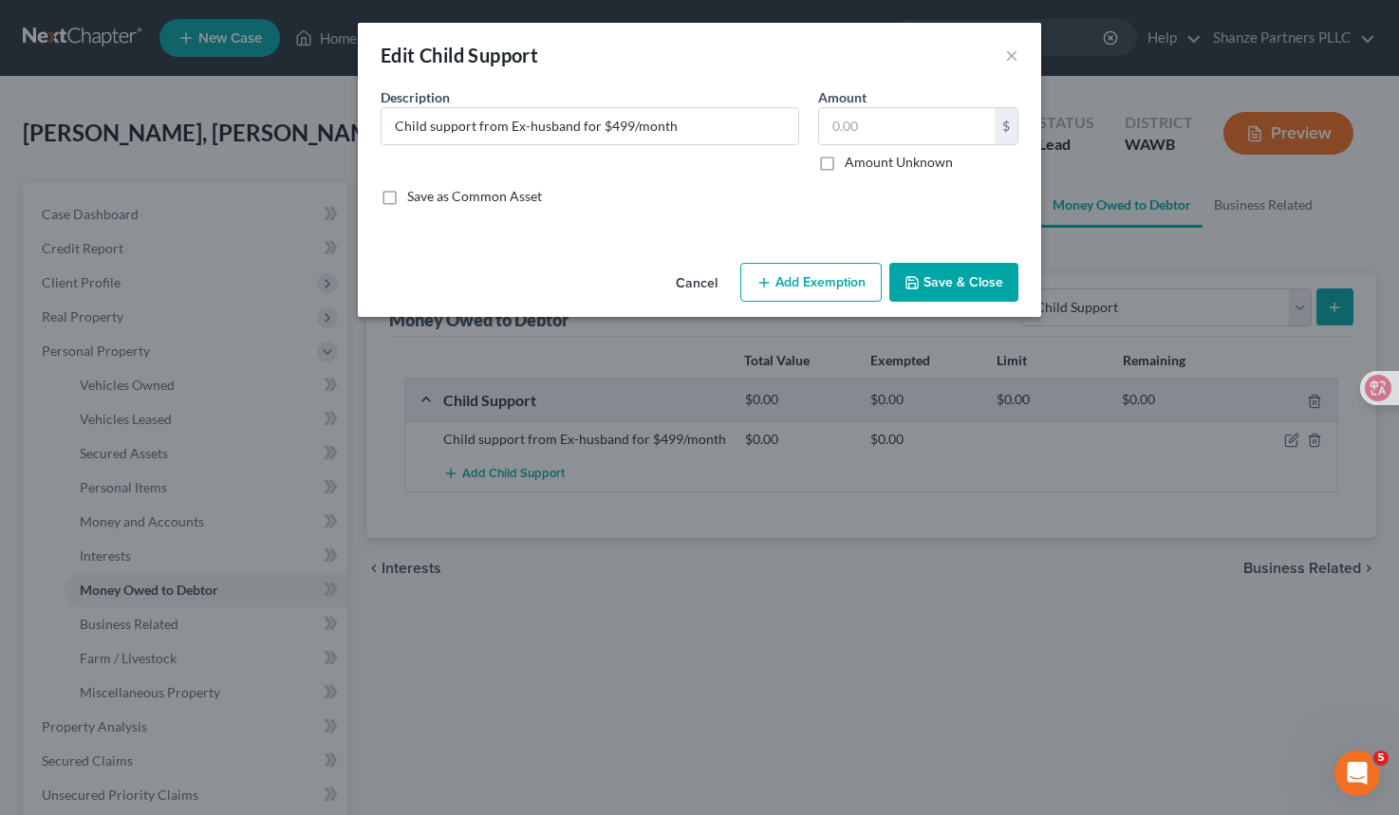
click at [845, 172] on label "Amount Unknown" at bounding box center [899, 162] width 108 height 19
click at [852, 165] on input "Amount Unknown" at bounding box center [858, 159] width 12 height 12
checkbox input "true"
type input "0.00"
click at [937, 285] on button "Save & Close" at bounding box center [953, 283] width 129 height 40
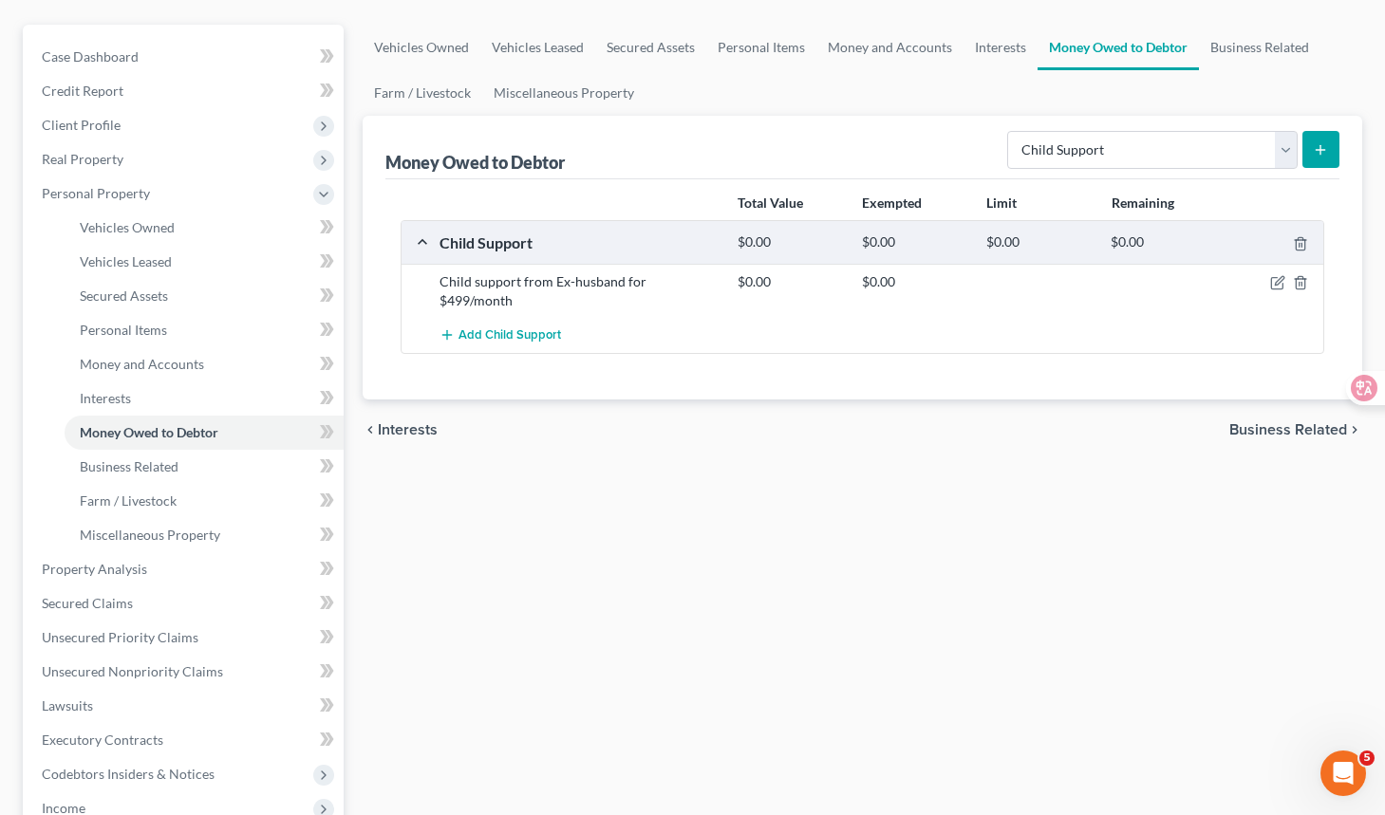
scroll to position [168, 0]
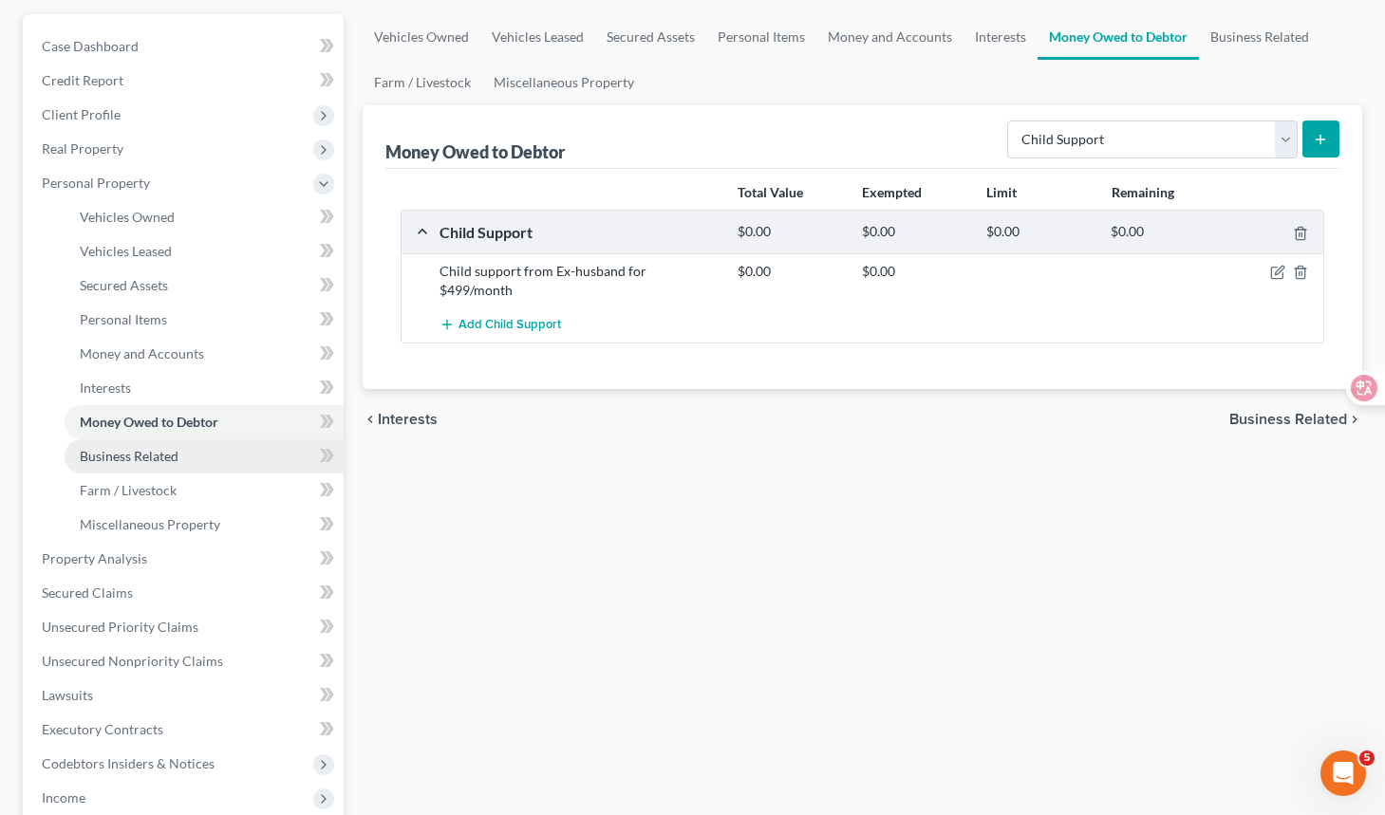
click at [240, 452] on link "Business Related" at bounding box center [204, 456] width 279 height 34
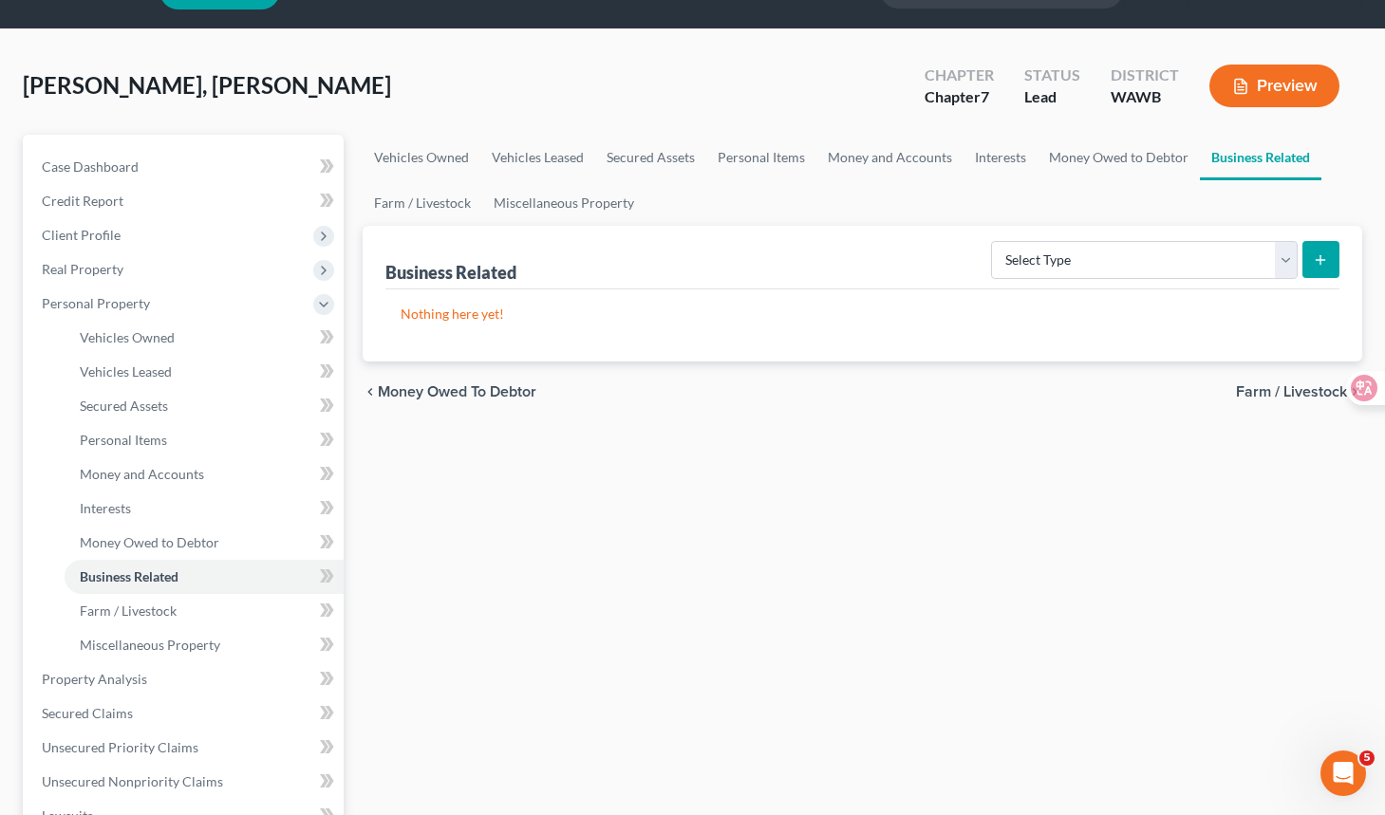
scroll to position [165, 0]
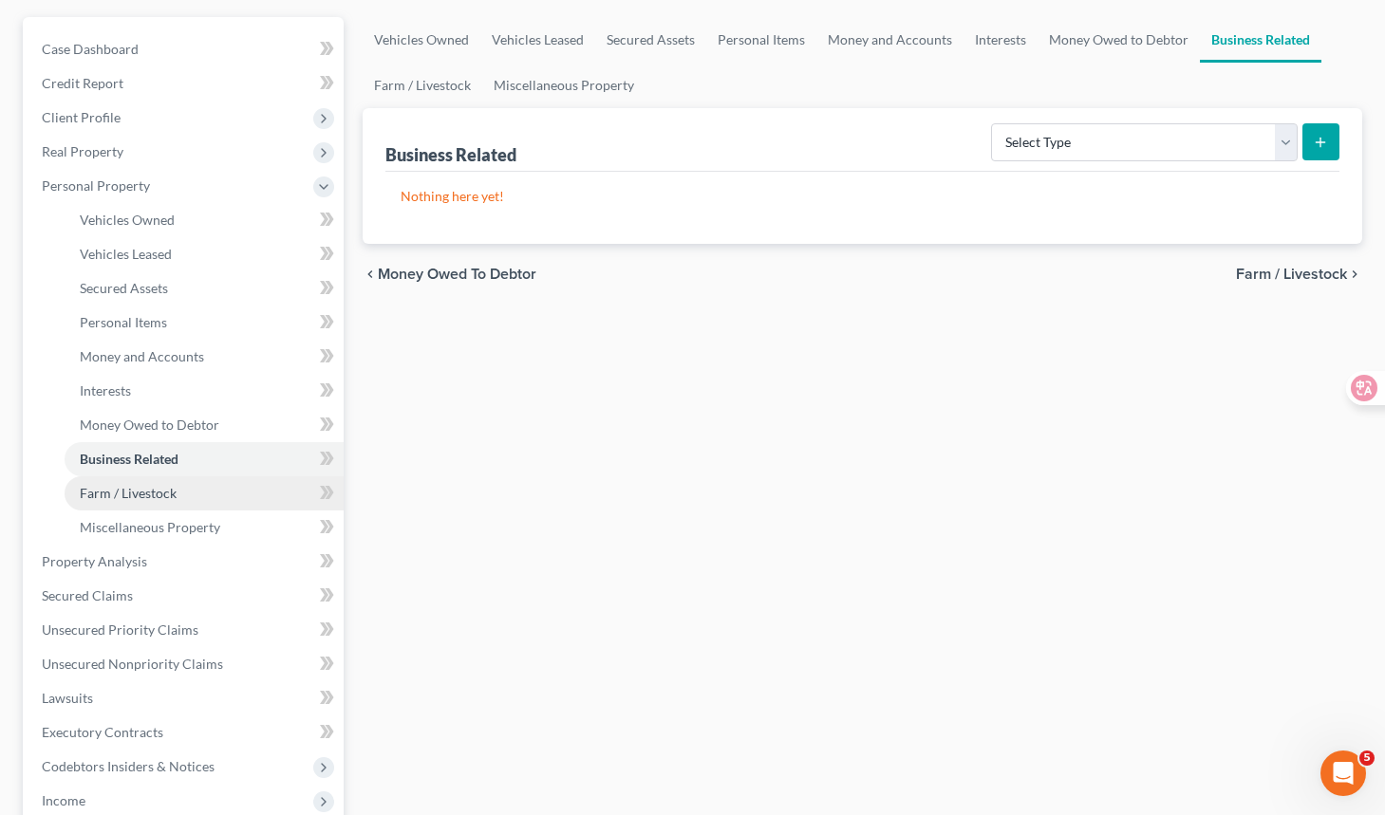
click at [241, 485] on link "Farm / Livestock" at bounding box center [204, 493] width 279 height 34
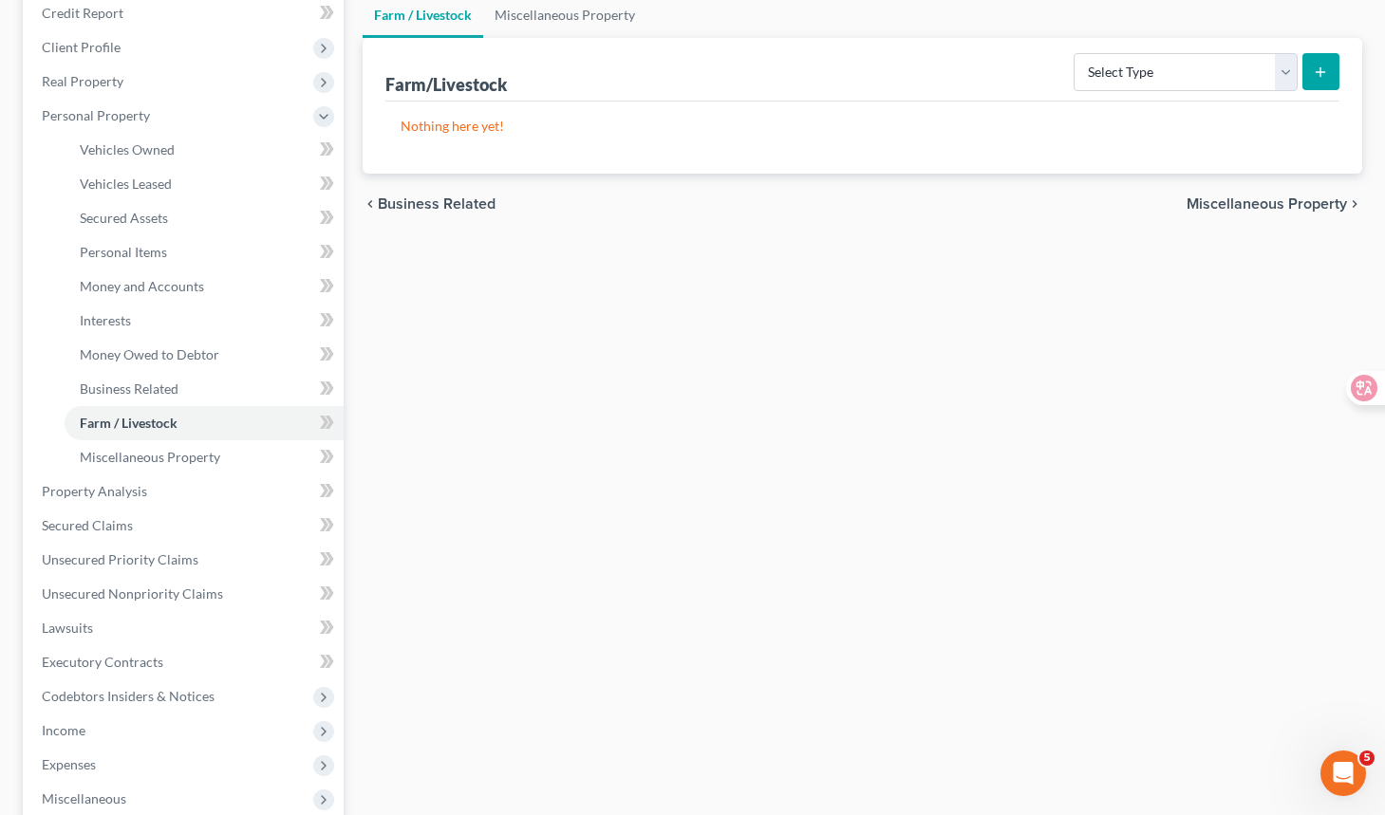
scroll to position [285, 0]
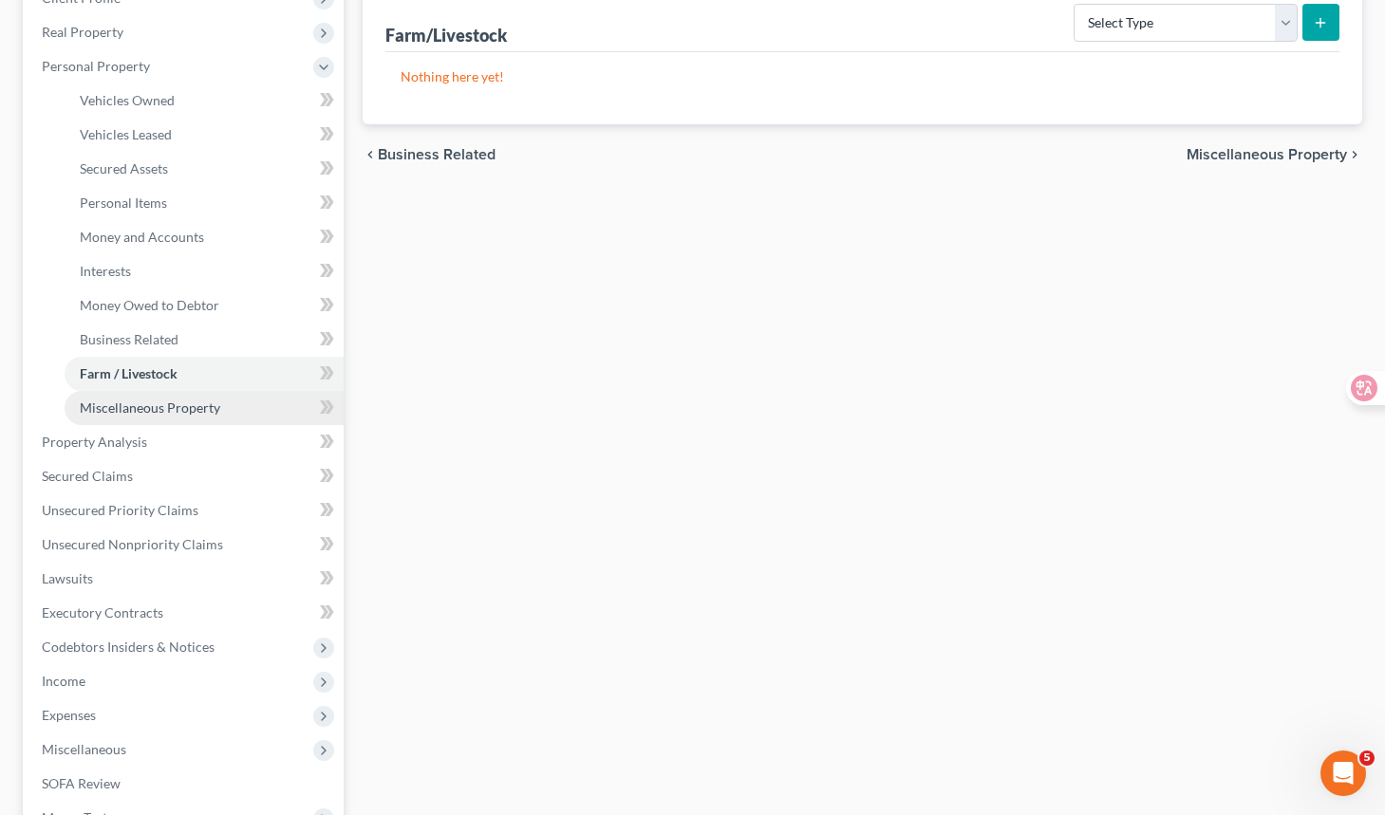
click at [257, 415] on link "Miscellaneous Property" at bounding box center [204, 408] width 279 height 34
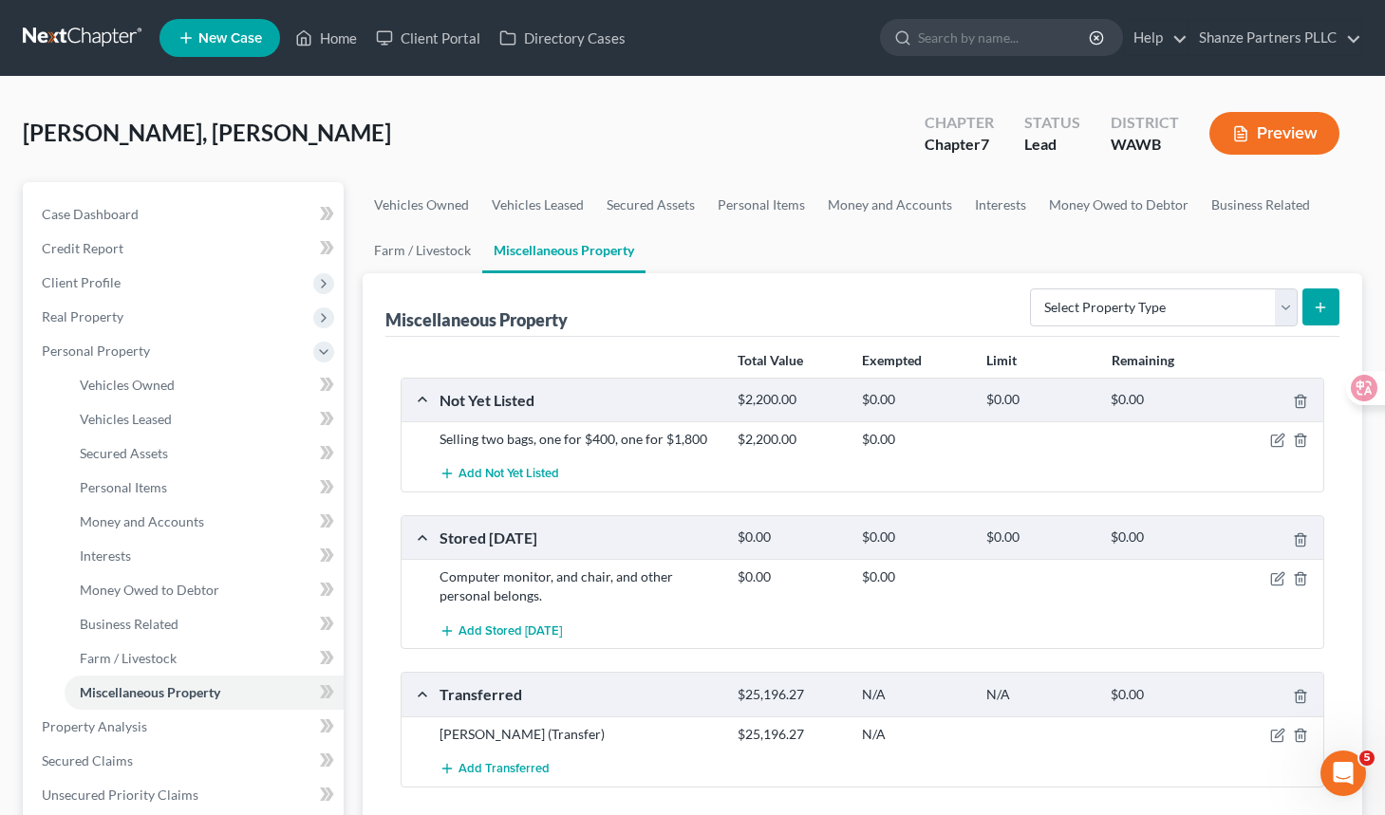
click at [386, 596] on div "Total Value Exempted Limit Remaining Not Yet Listed $2,200.00 $0.00 $0.00 $0.00…" at bounding box center [862, 585] width 954 height 496
click at [365, 444] on div "Miscellaneous Property Select Property Type Assigned for Creditor Benefit [DATE…" at bounding box center [862, 553] width 999 height 560
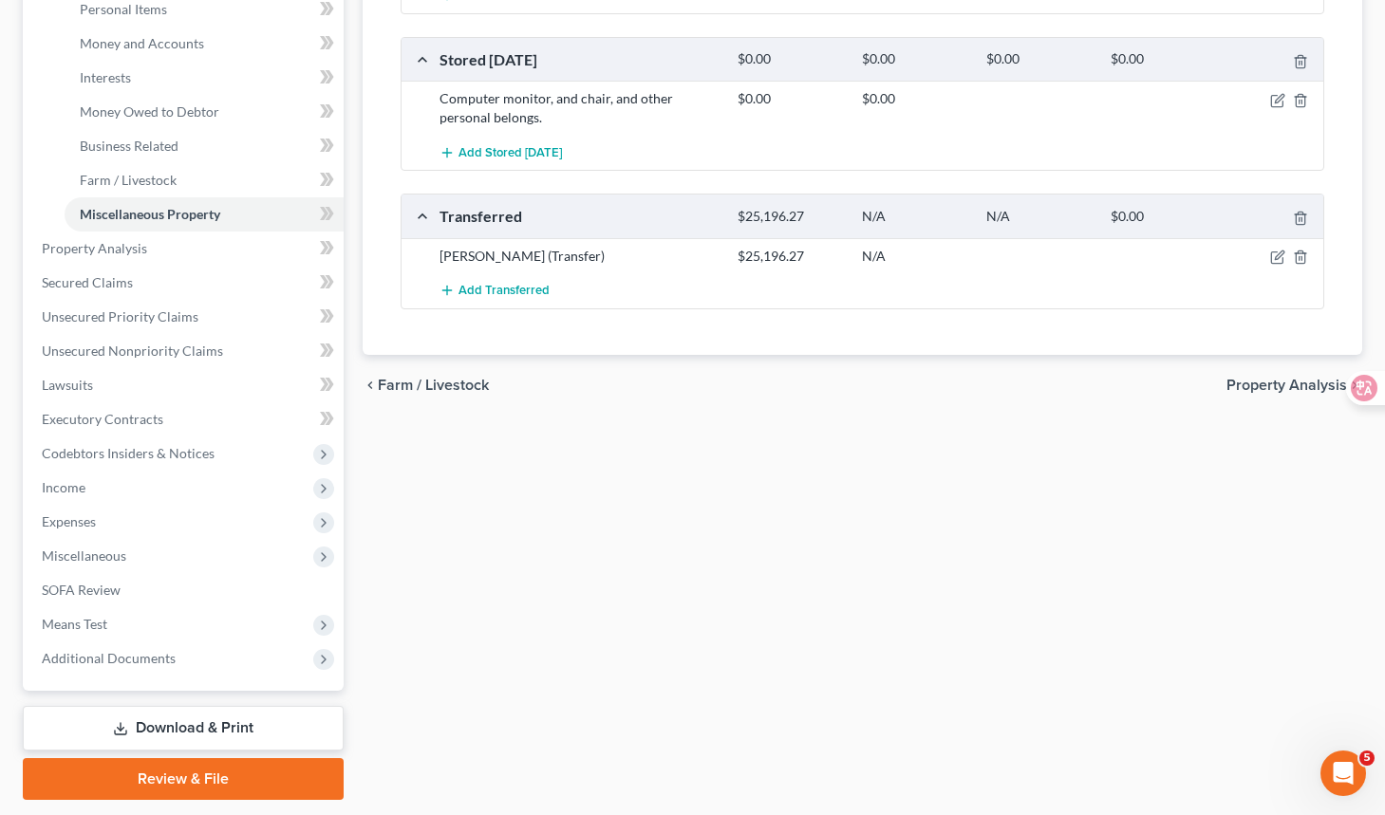
scroll to position [507, 0]
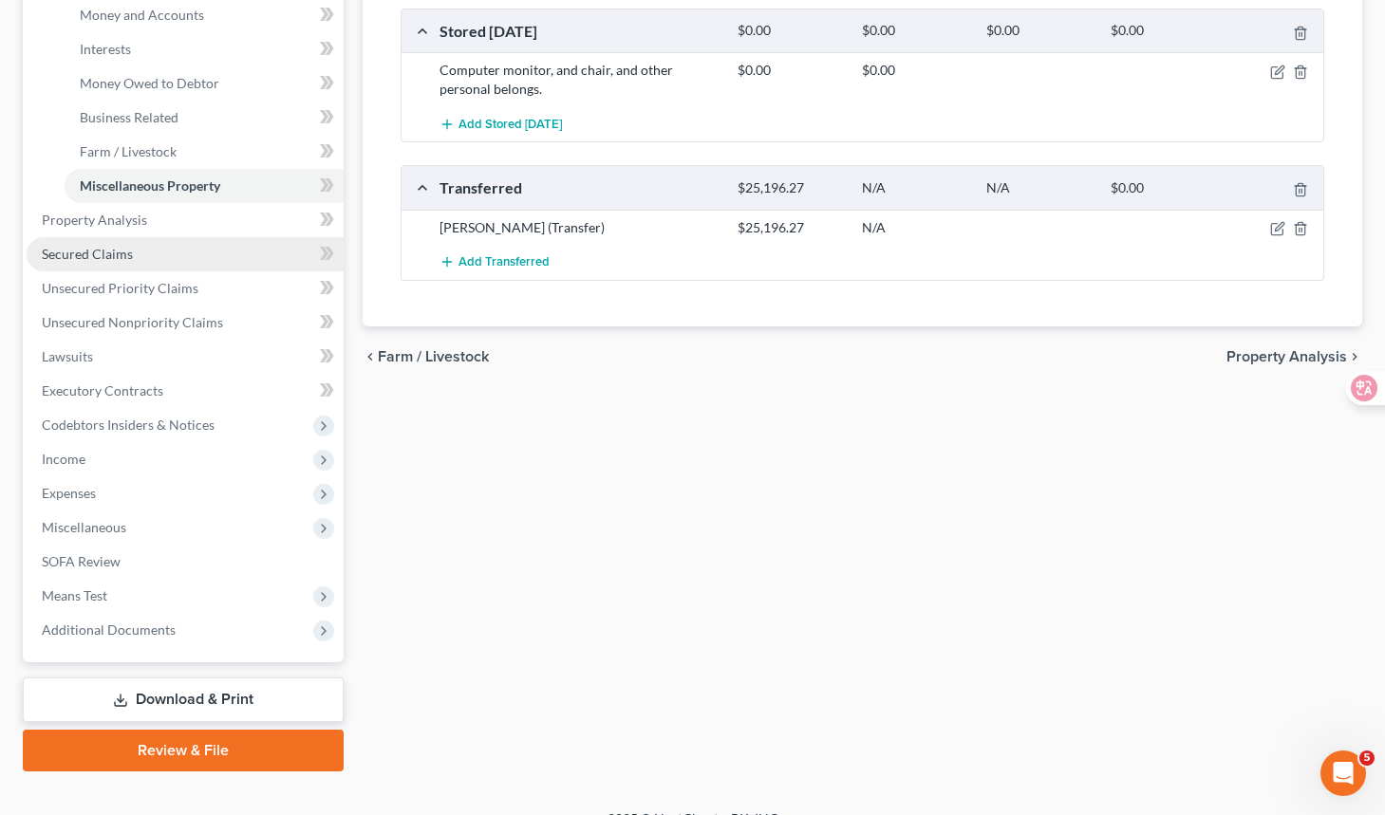
click at [255, 252] on link "Secured Claims" at bounding box center [185, 254] width 317 height 34
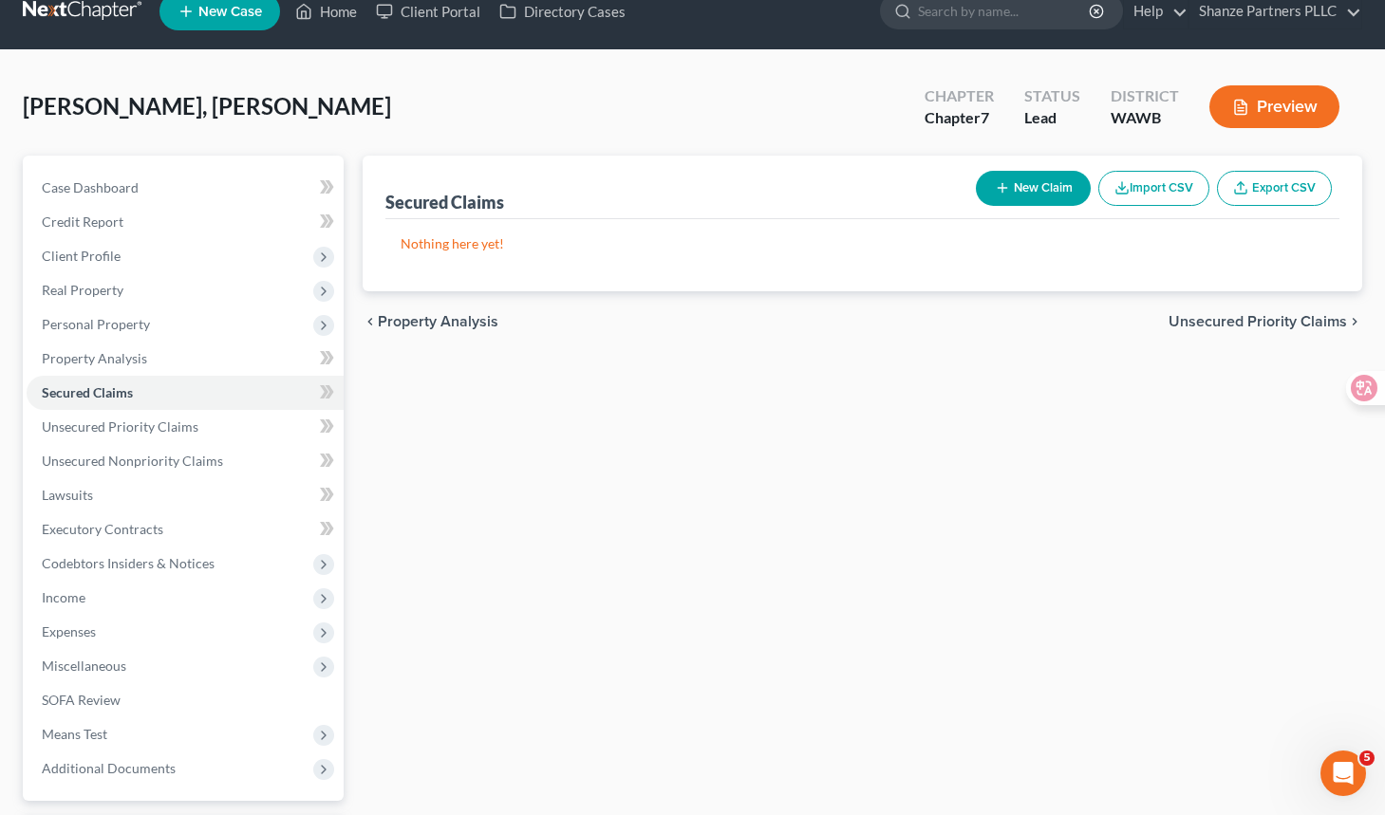
scroll to position [72, 0]
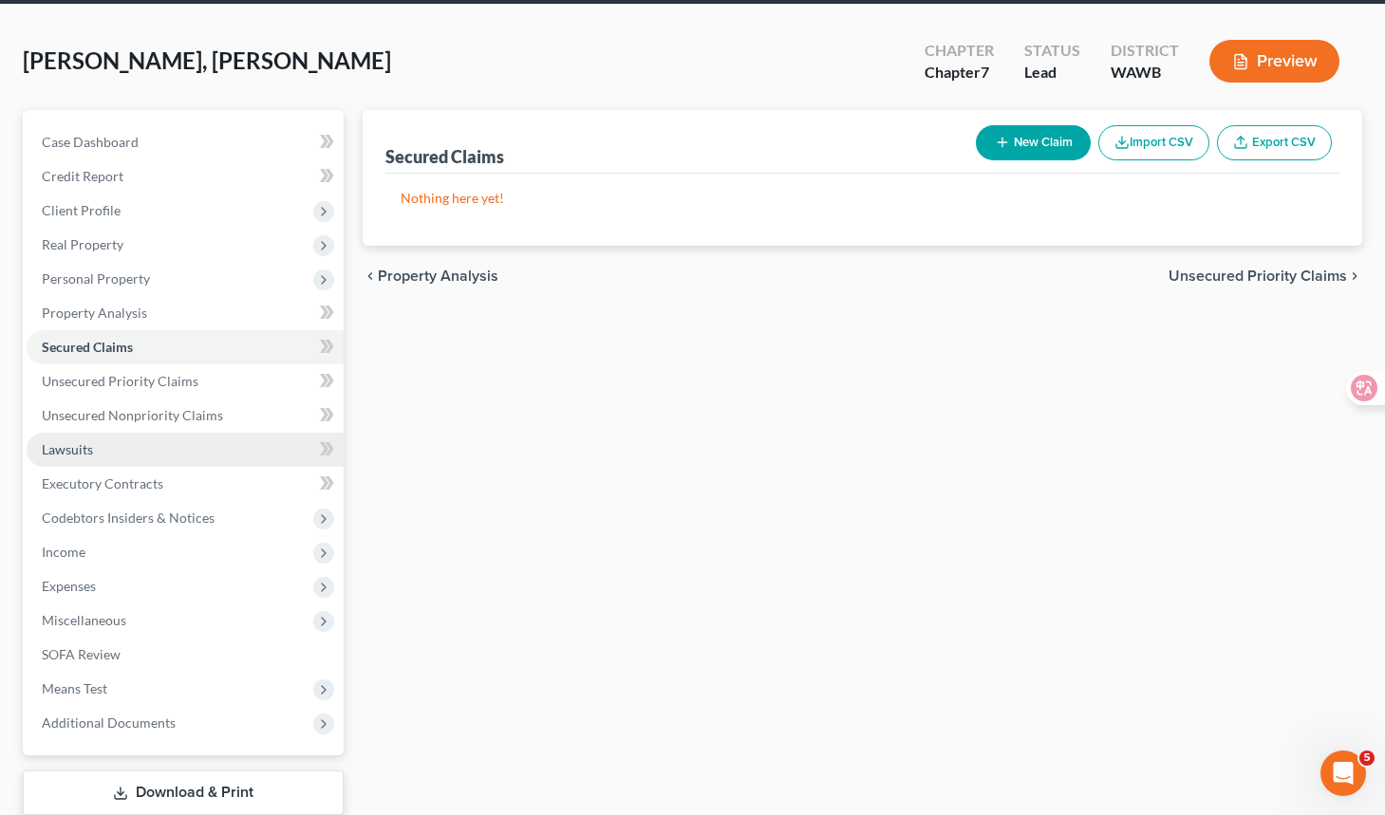
click at [233, 455] on link "Lawsuits" at bounding box center [185, 450] width 317 height 34
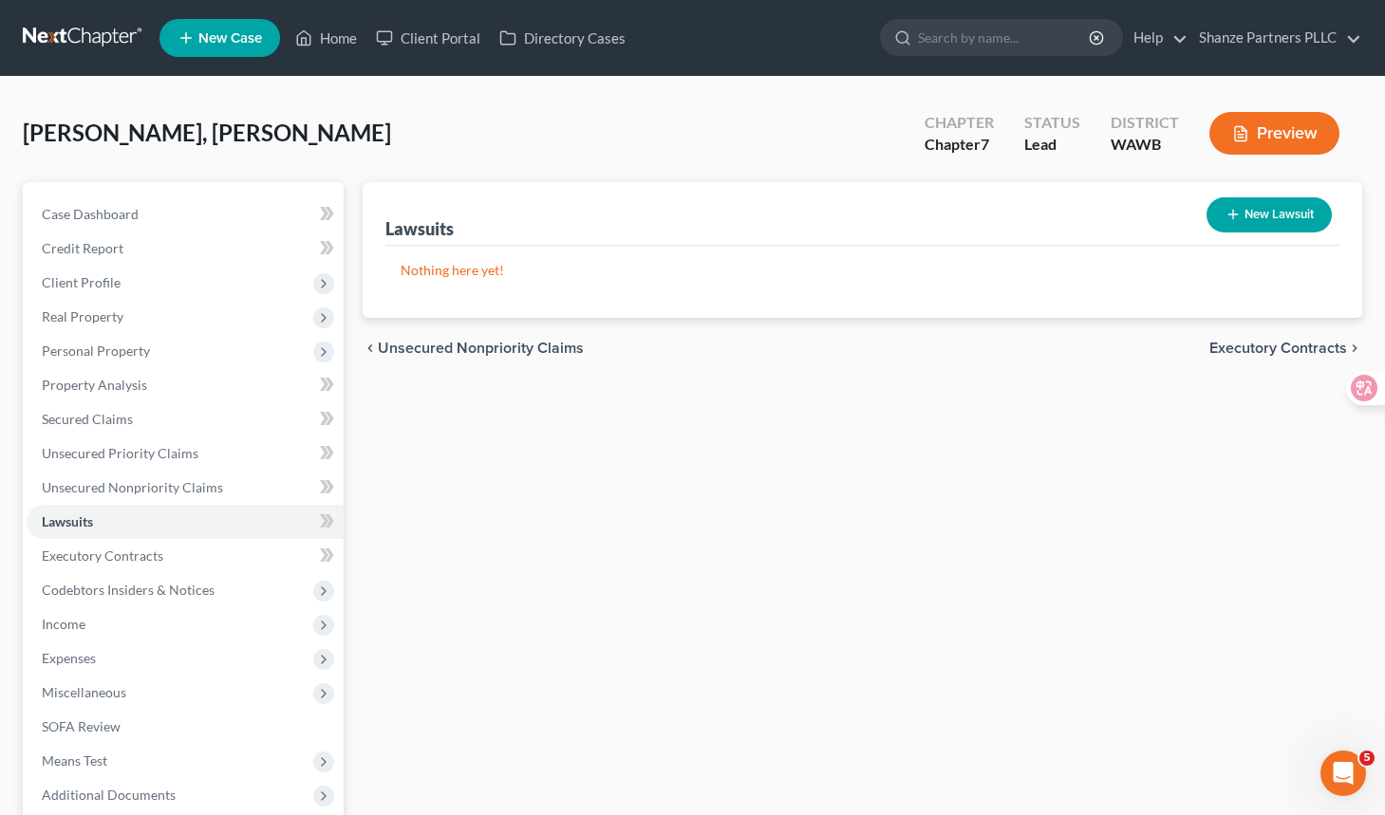
scroll to position [16, 0]
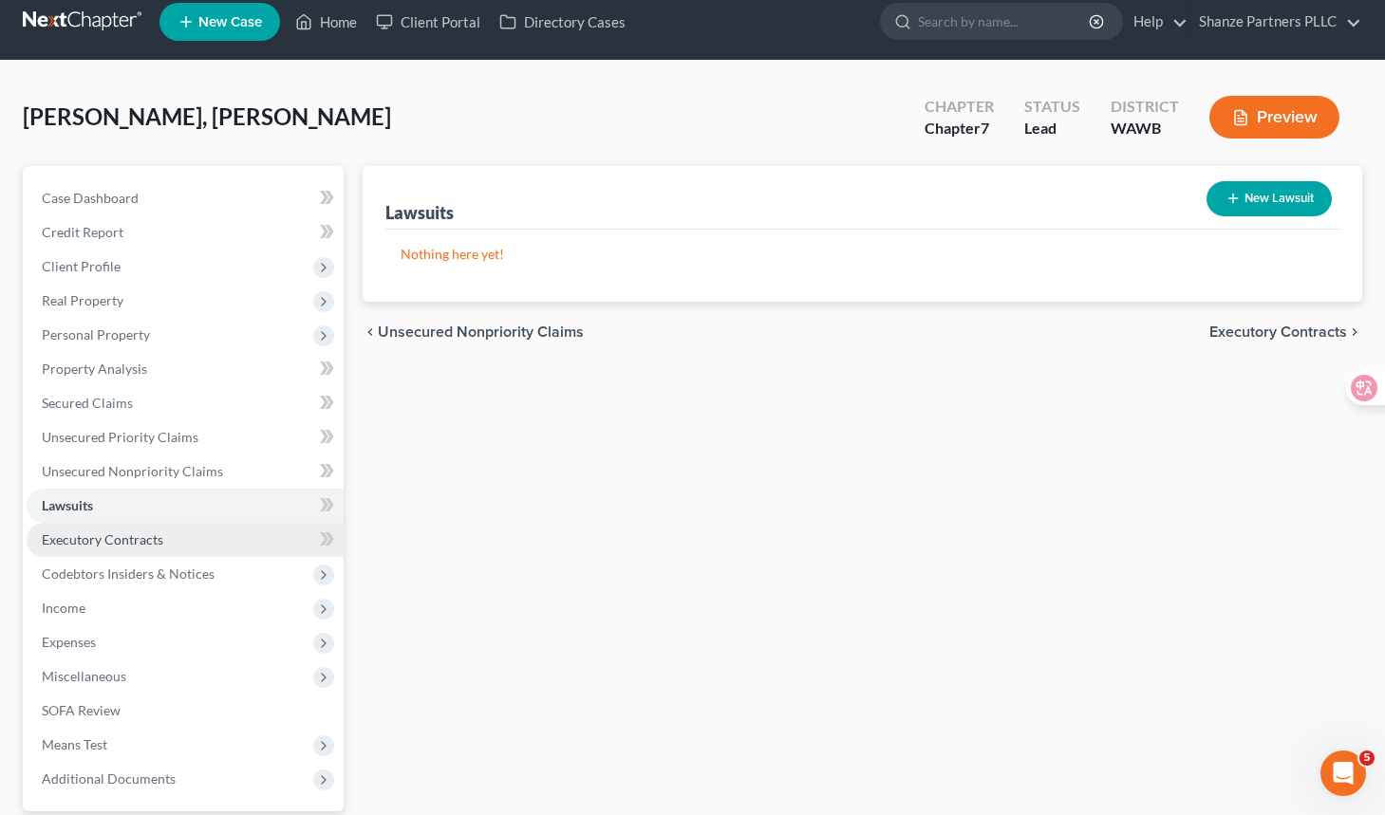
click at [270, 539] on link "Executory Contracts" at bounding box center [185, 540] width 317 height 34
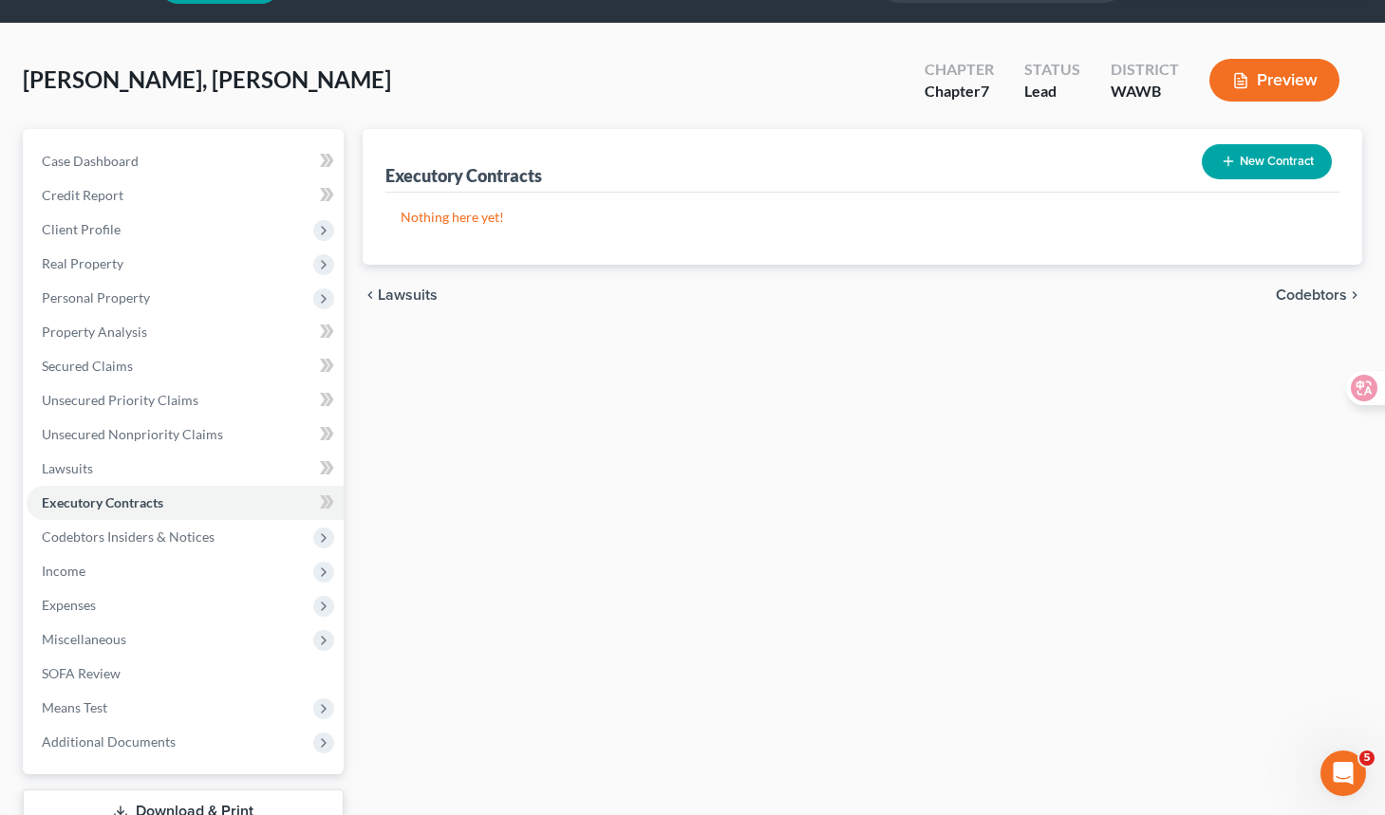
scroll to position [99, 0]
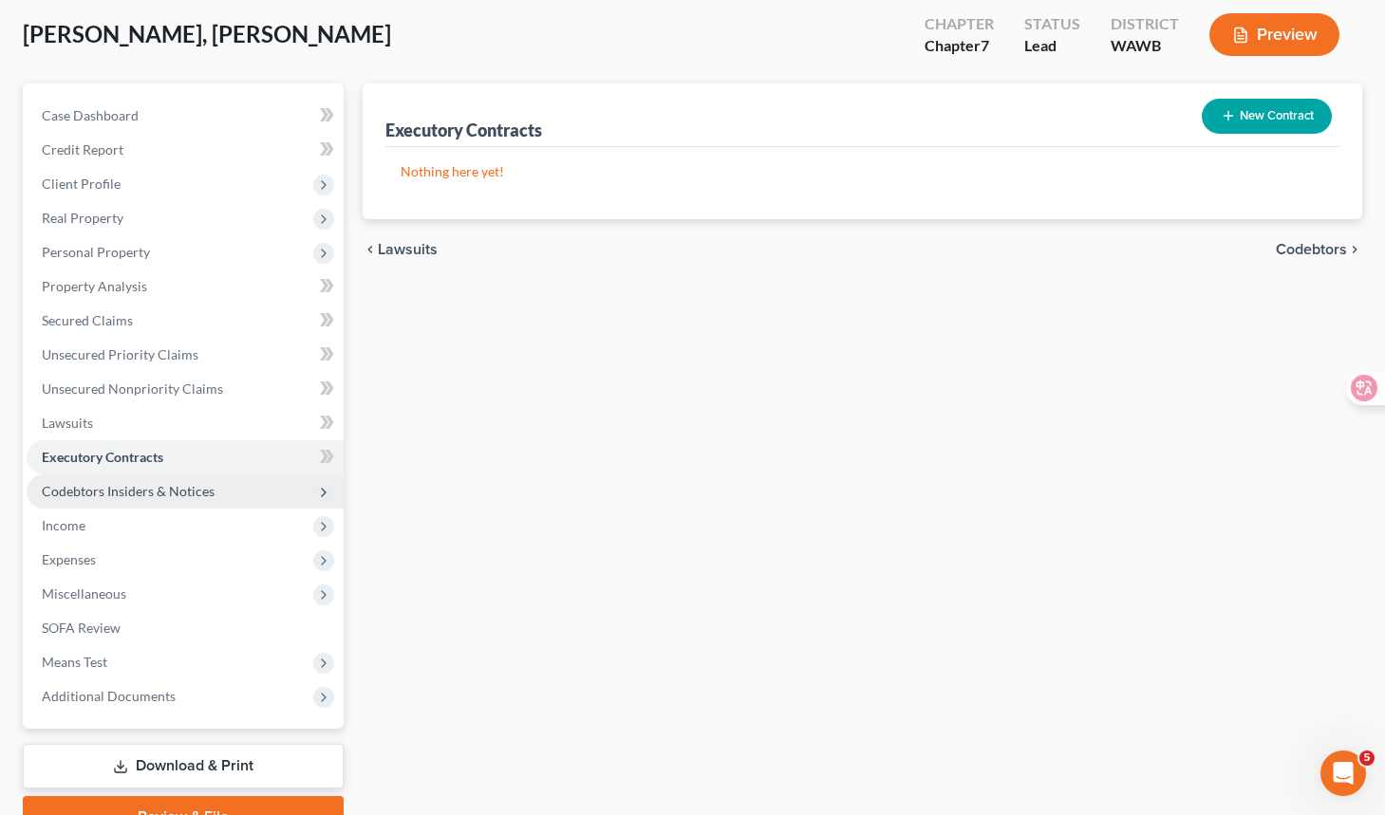
click at [229, 485] on span "Codebtors Insiders & Notices" at bounding box center [185, 492] width 317 height 34
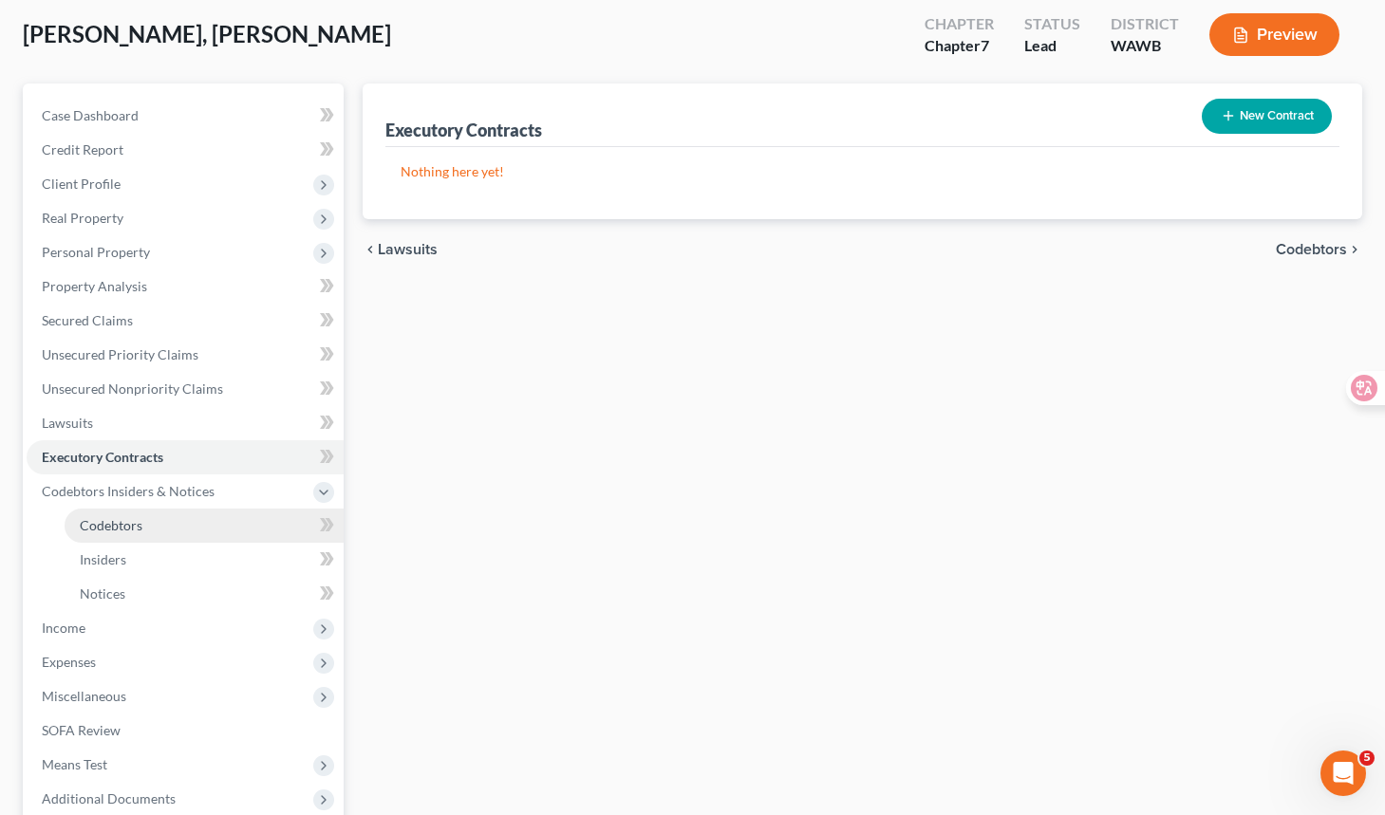
click at [265, 512] on link "Codebtors" at bounding box center [204, 526] width 279 height 34
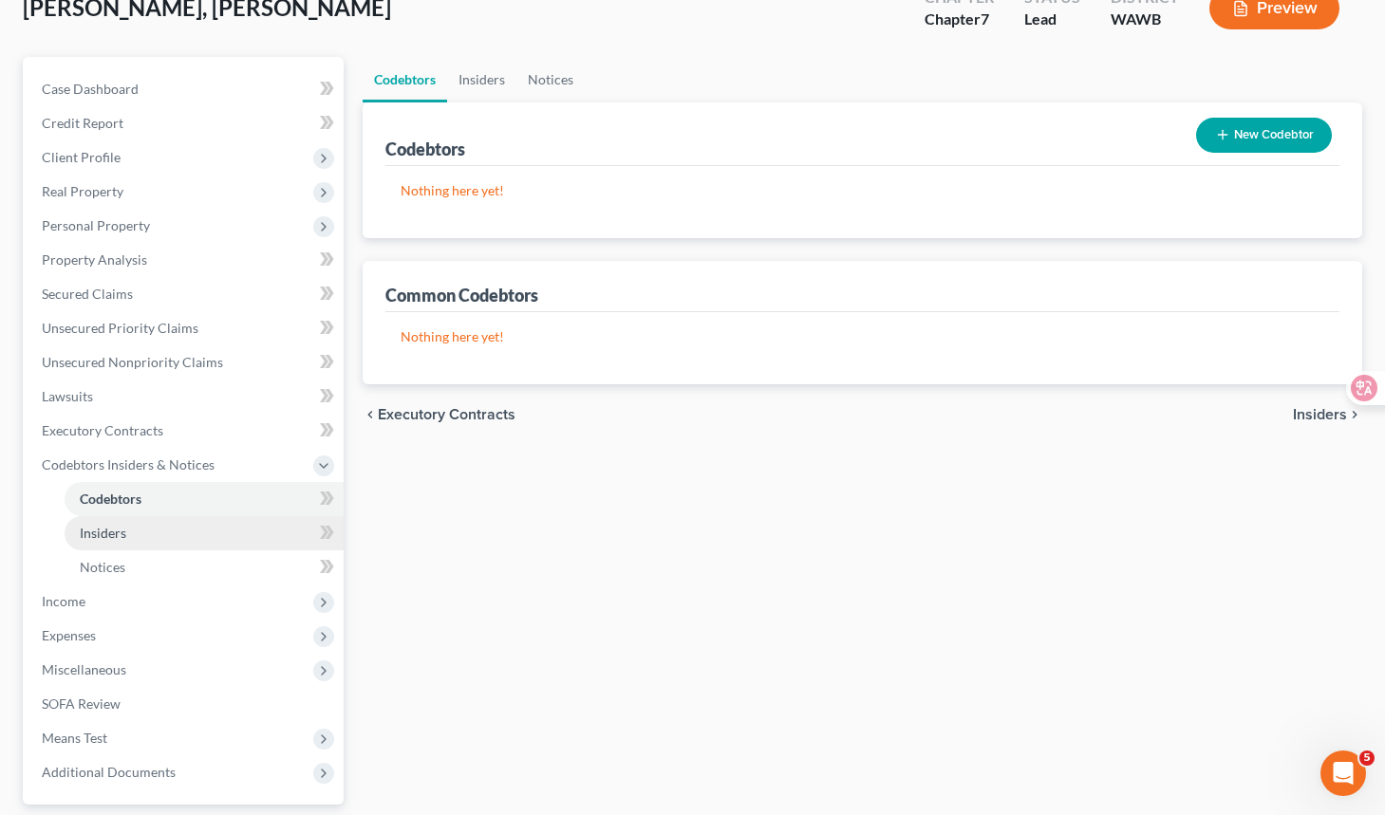
click at [236, 530] on link "Insiders" at bounding box center [204, 533] width 279 height 34
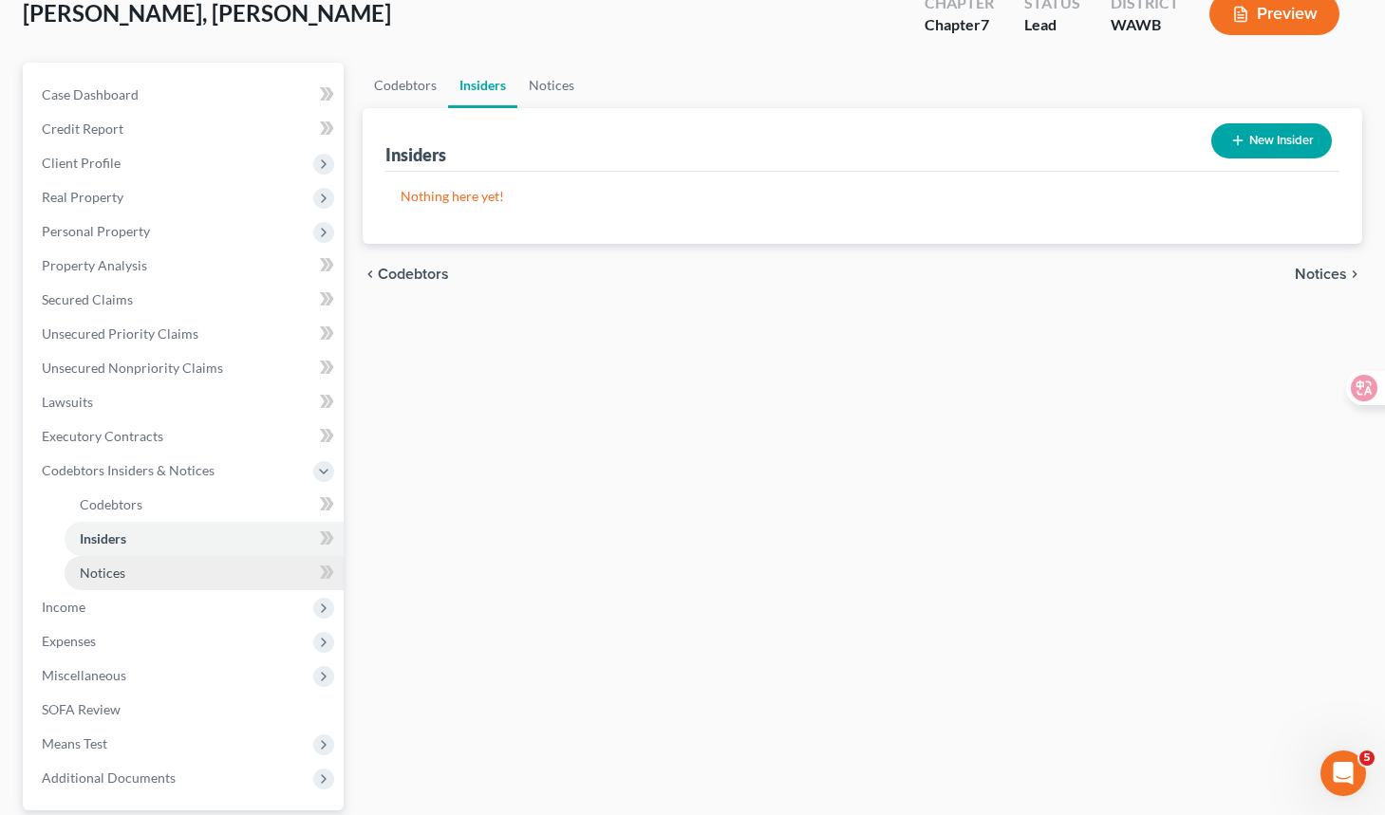
click at [231, 577] on link "Notices" at bounding box center [204, 573] width 279 height 34
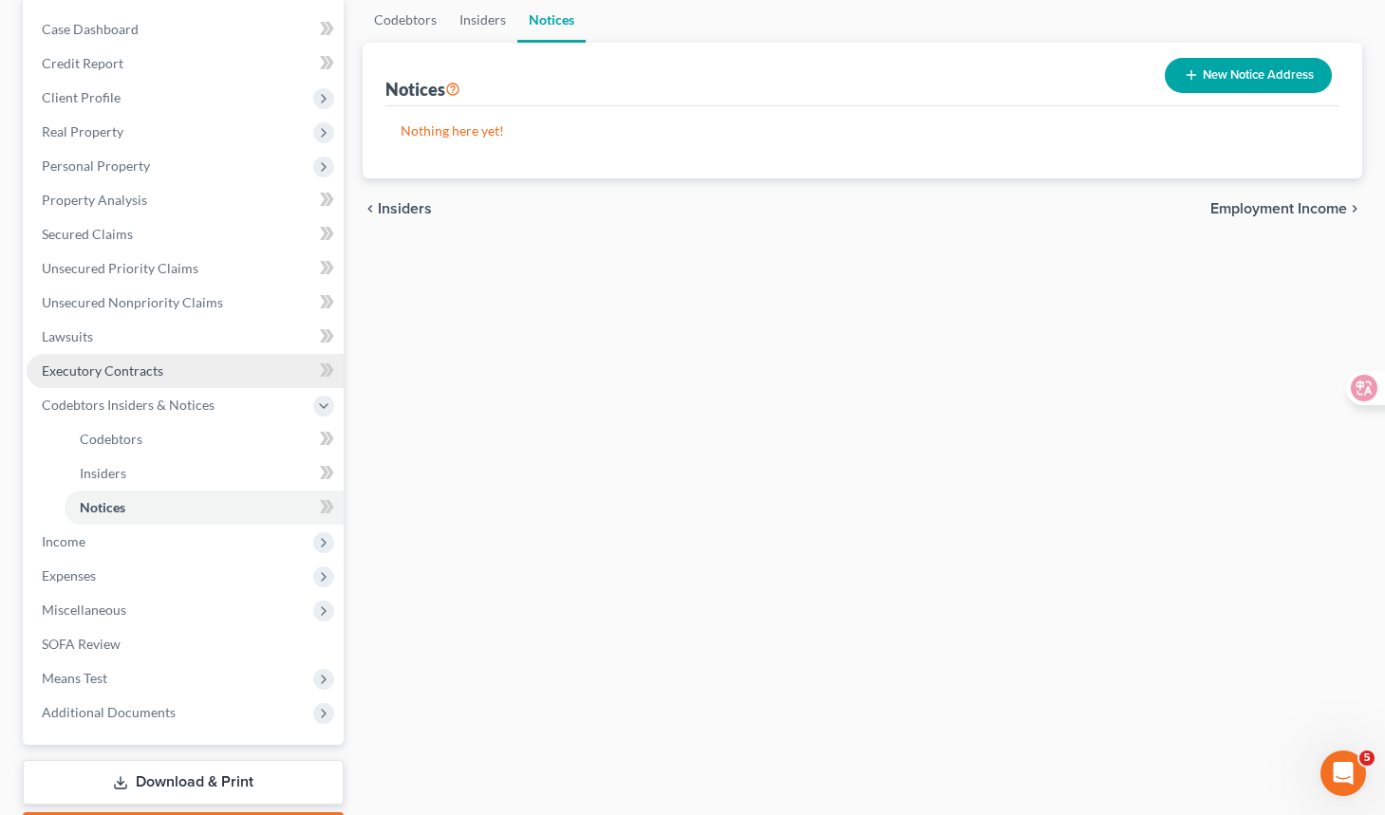
scroll to position [223, 0]
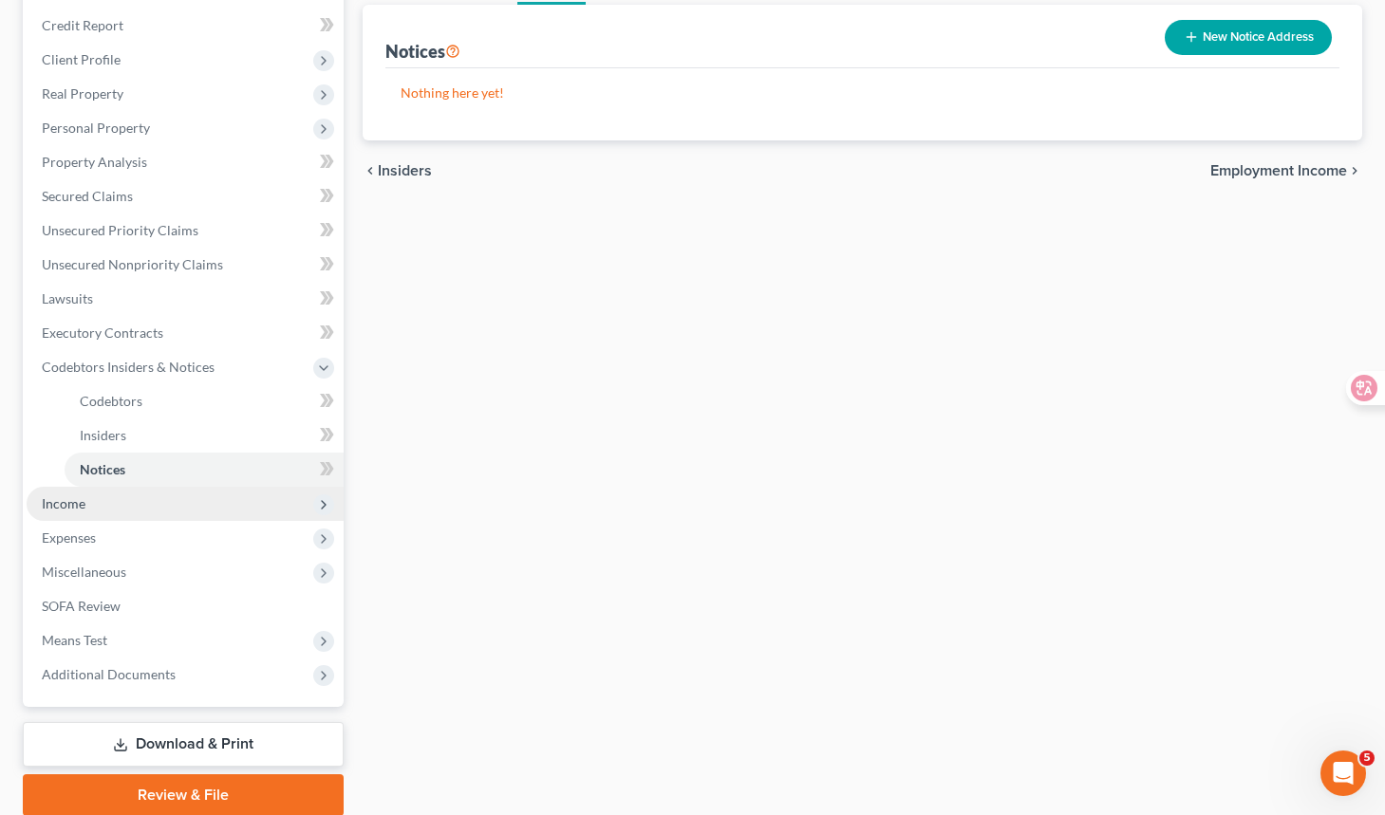
click at [243, 500] on span "Income" at bounding box center [185, 504] width 317 height 34
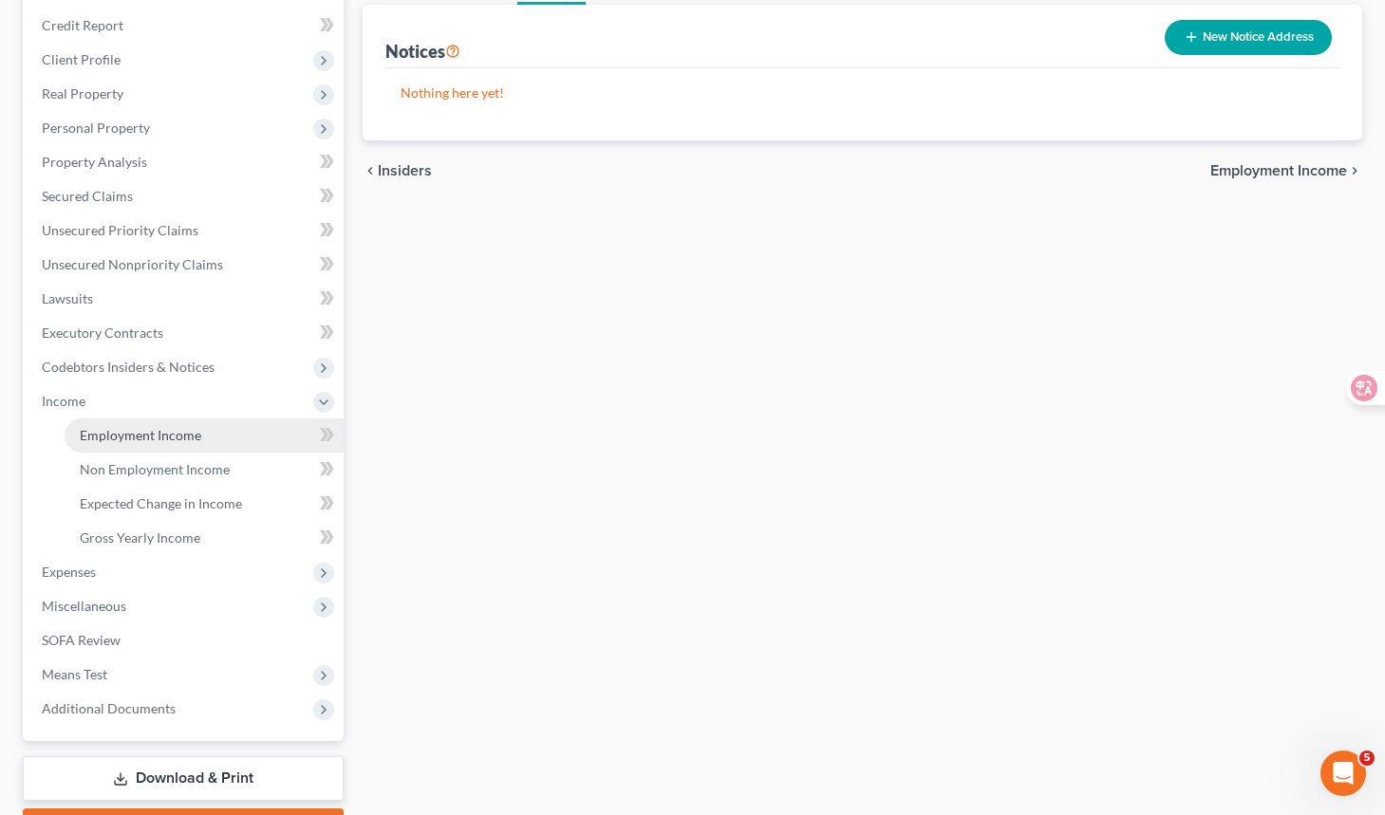
click at [251, 445] on link "Employment Income" at bounding box center [204, 436] width 279 height 34
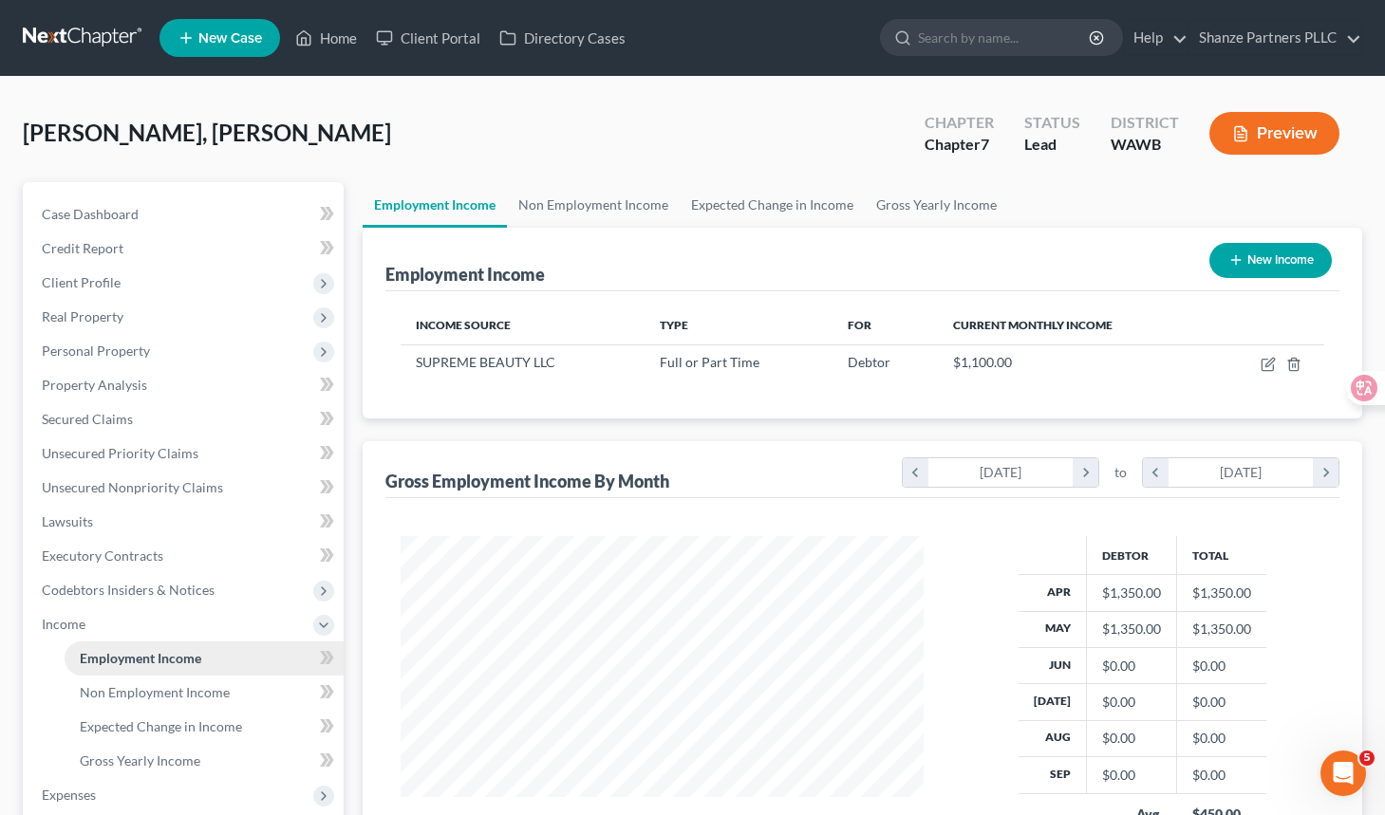
scroll to position [340, 561]
click at [351, 573] on div "Case Dashboard Payments Invoices Payments Payments Credit Report Client Profile" at bounding box center [183, 627] width 340 height 891
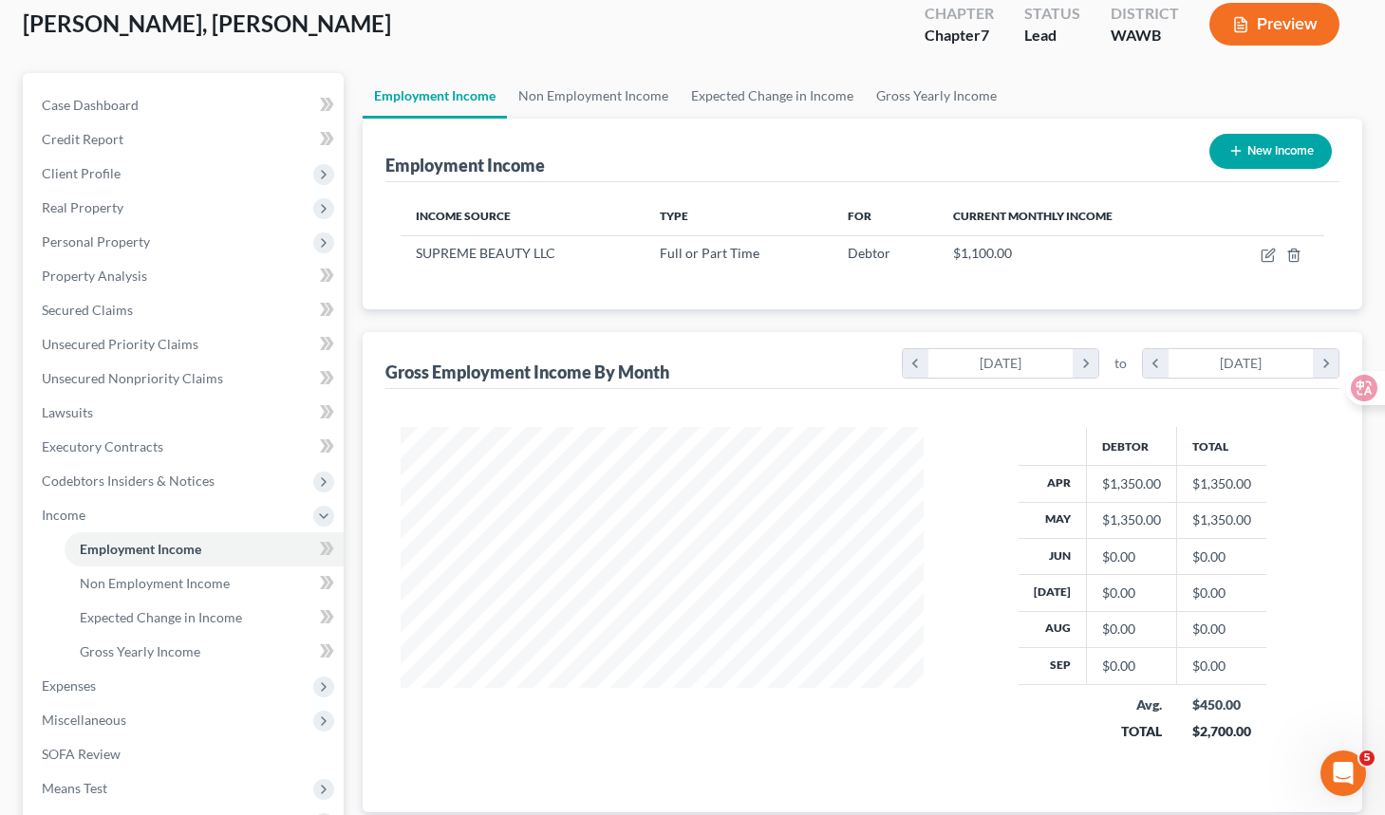
scroll to position [0, 0]
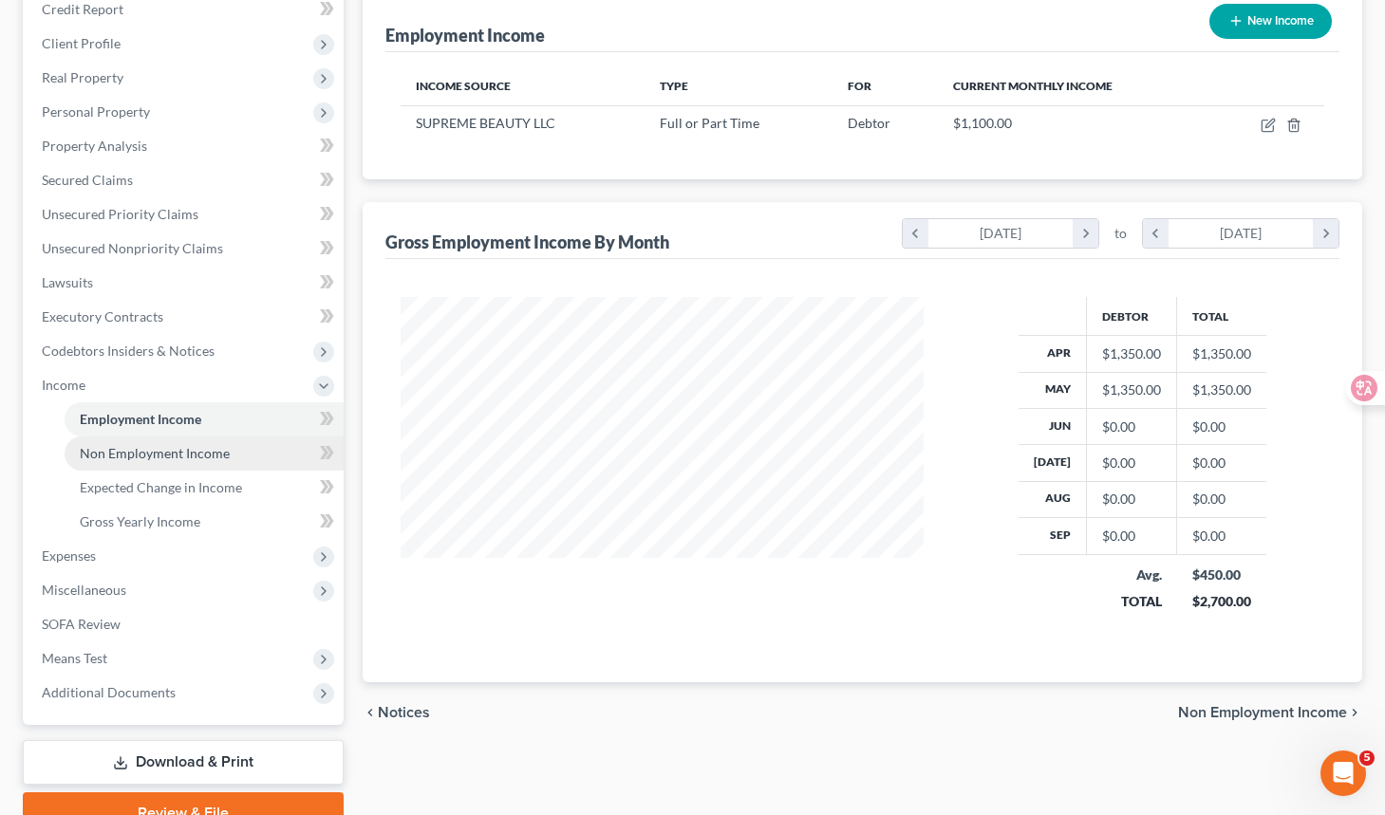
click at [225, 453] on span "Non Employment Income" at bounding box center [155, 453] width 150 height 16
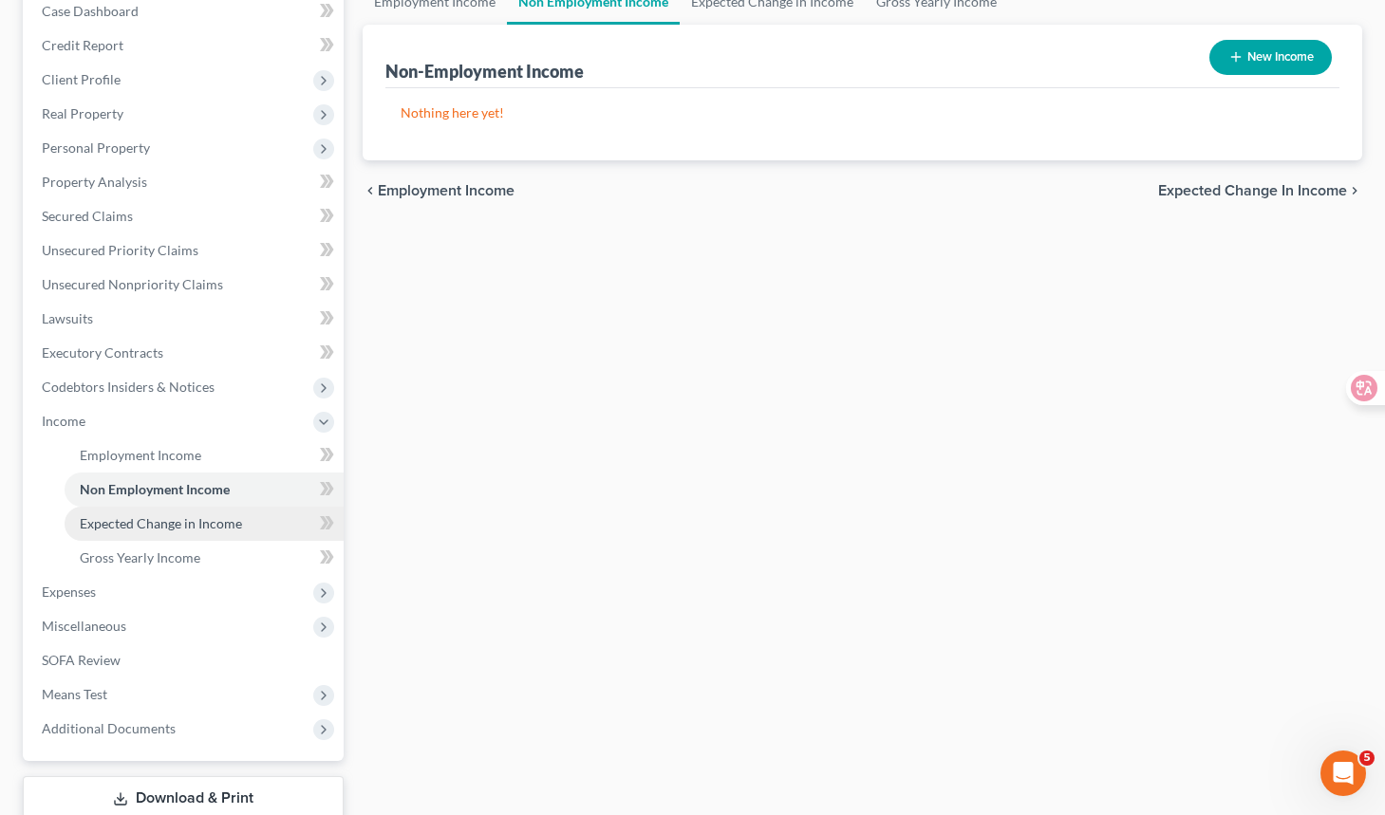
click at [216, 522] on span "Expected Change in Income" at bounding box center [161, 523] width 162 height 16
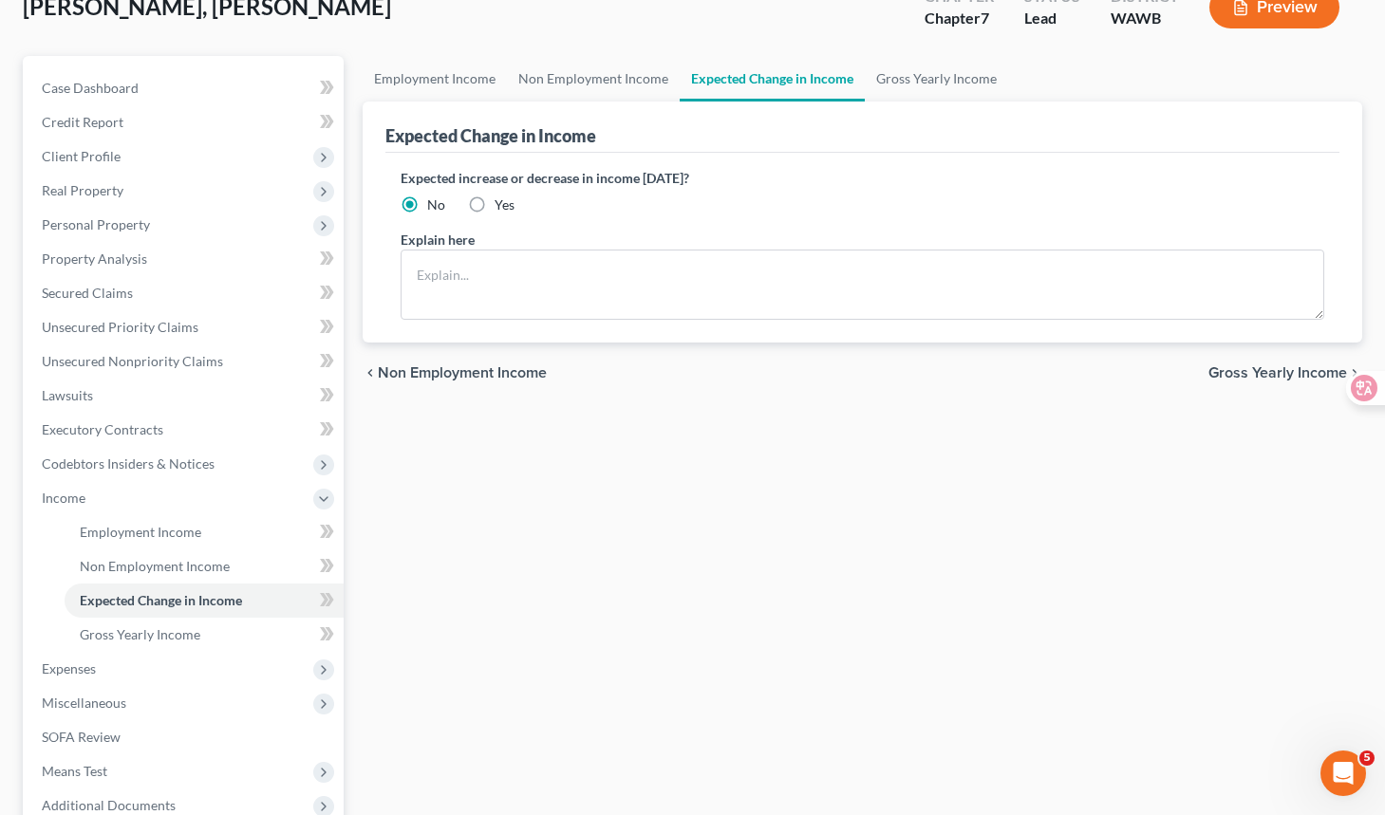
click at [357, 588] on div "Employment Income Non Employment Income Expected Change in Income Gross Yearly …" at bounding box center [862, 501] width 1018 height 891
click at [494, 204] on label "Yes" at bounding box center [504, 204] width 20 height 19
click at [502, 204] on input "Yes" at bounding box center [508, 201] width 12 height 12
radio input "true"
click at [434, 206] on span "No" at bounding box center [436, 204] width 18 height 16
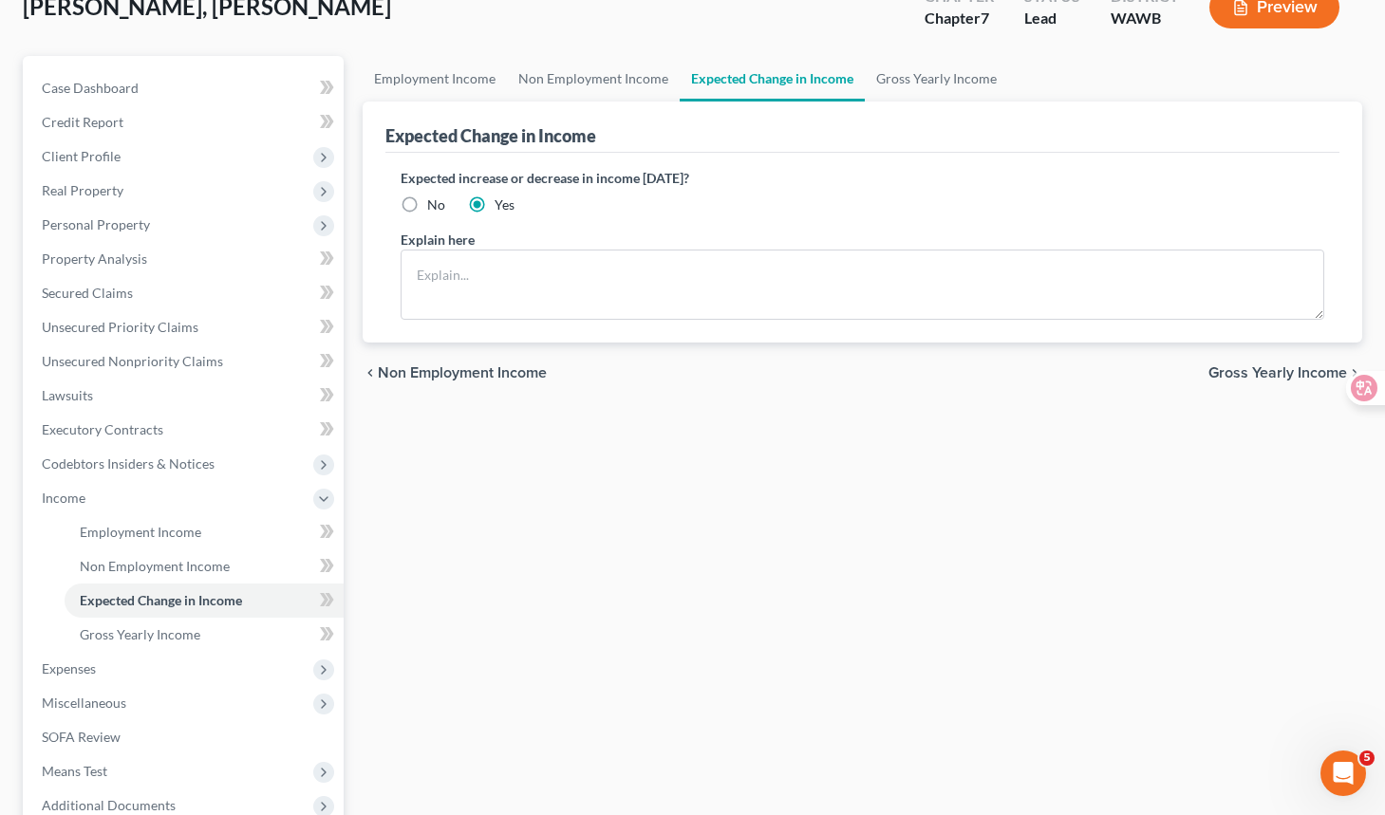
click at [435, 206] on input "No" at bounding box center [441, 201] width 12 height 12
radio input "true"
click at [252, 632] on link "Gross Yearly Income" at bounding box center [204, 635] width 279 height 34
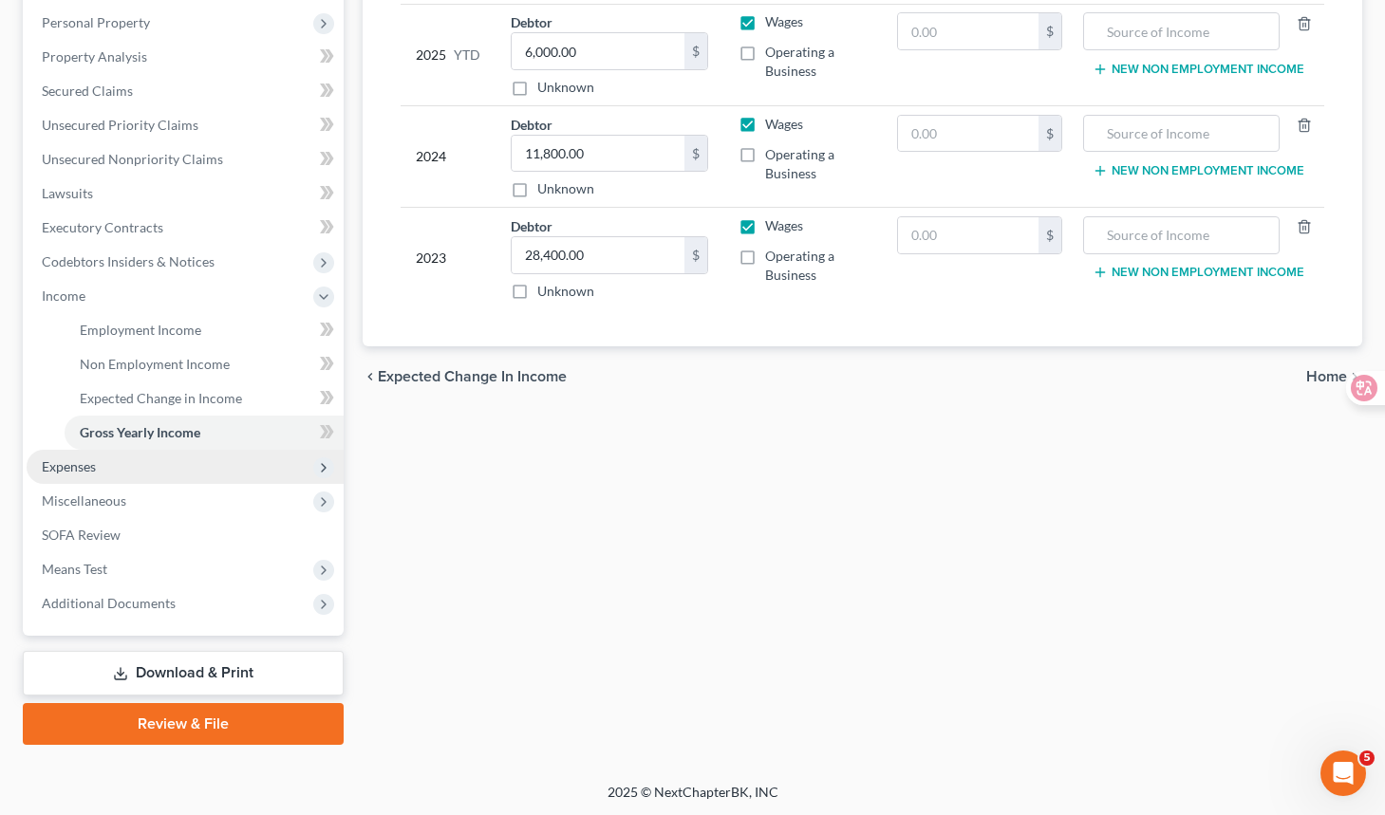
click at [258, 471] on span "Expenses" at bounding box center [185, 467] width 317 height 34
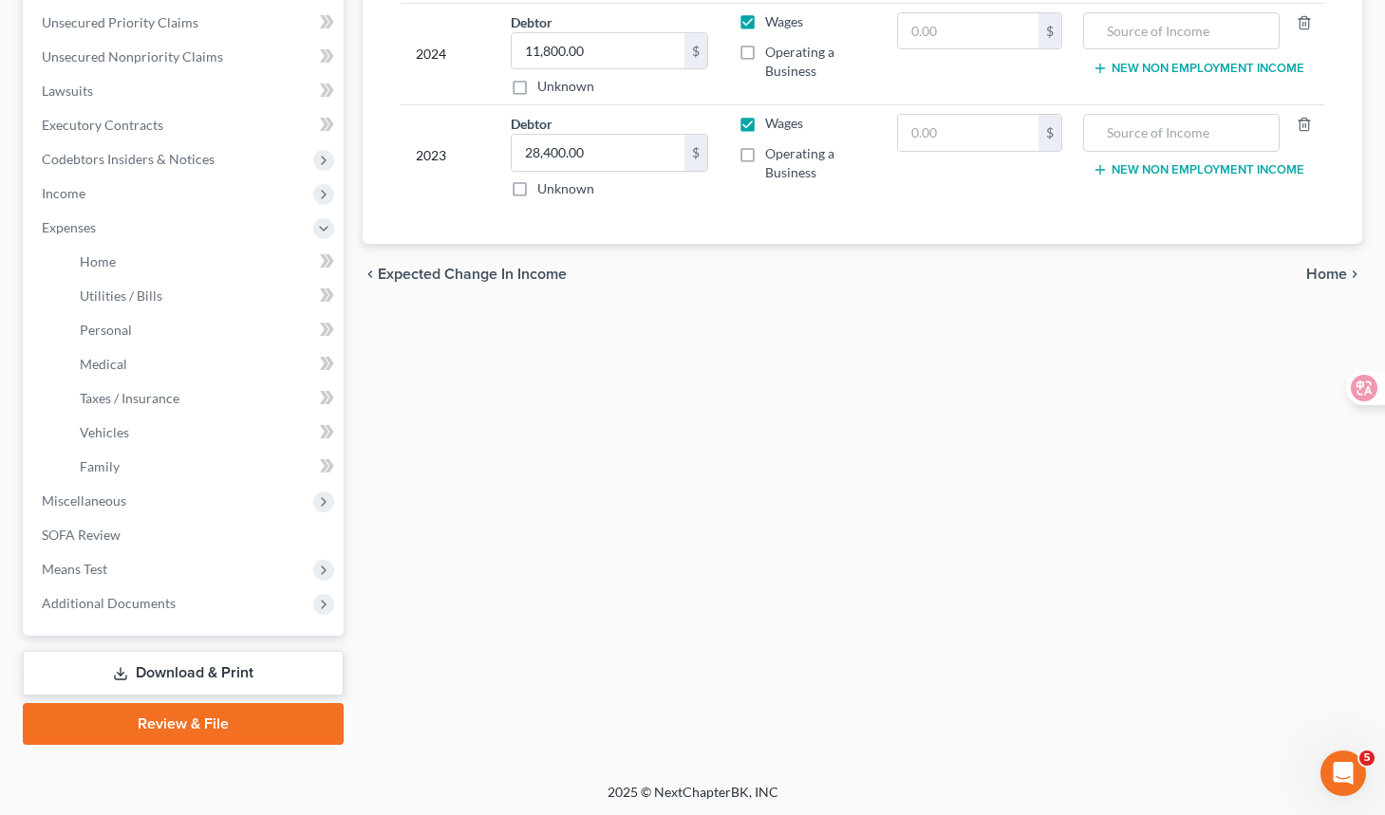
click at [295, 674] on link "Download & Print" at bounding box center [183, 673] width 321 height 45
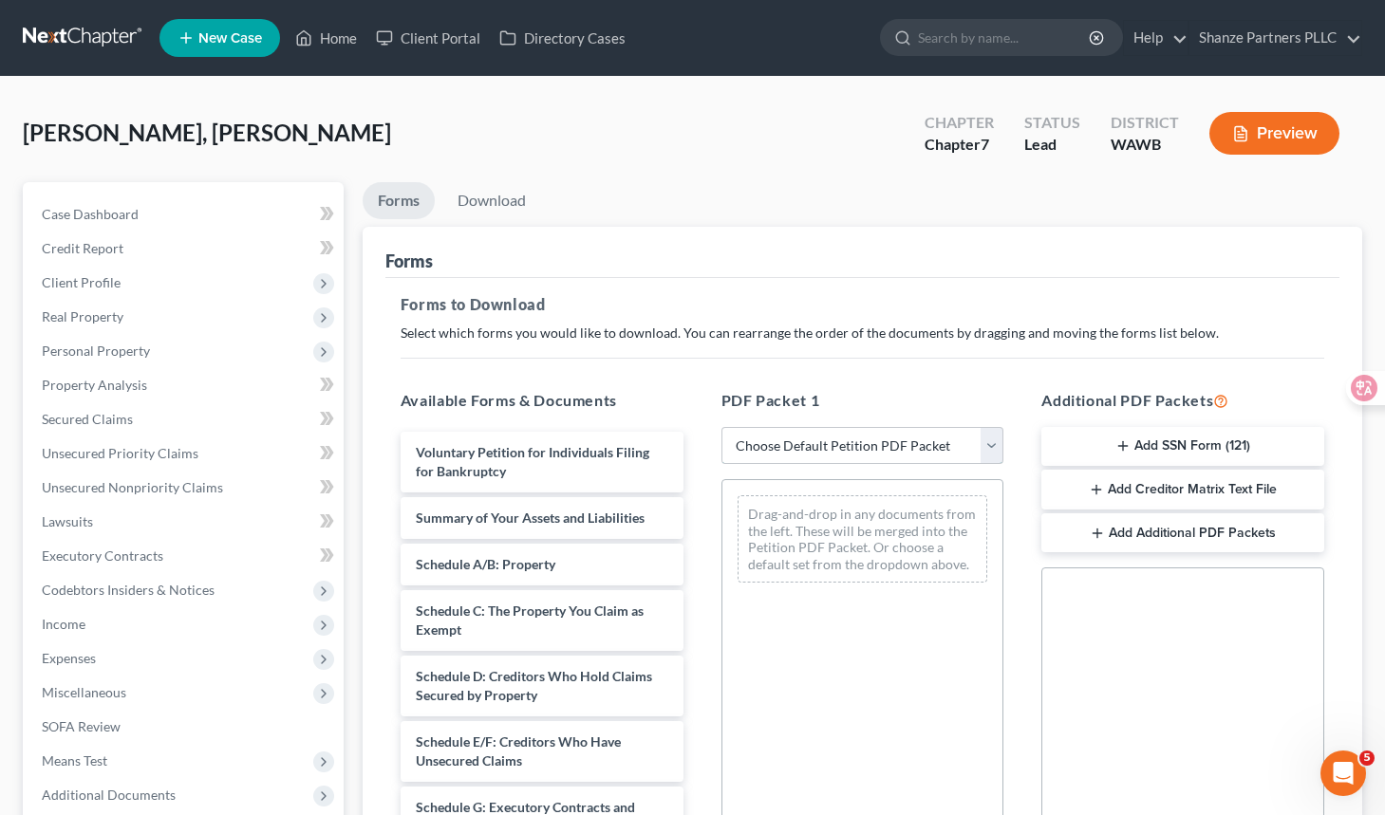
click at [847, 447] on select "Choose Default Petition PDF Packet Complete Bankruptcy Petition (all forms and …" at bounding box center [862, 446] width 283 height 38
select select "0"
click at [721, 427] on select "Choose Default Petition PDF Packet Complete Bankruptcy Petition (all forms and …" at bounding box center [862, 446] width 283 height 38
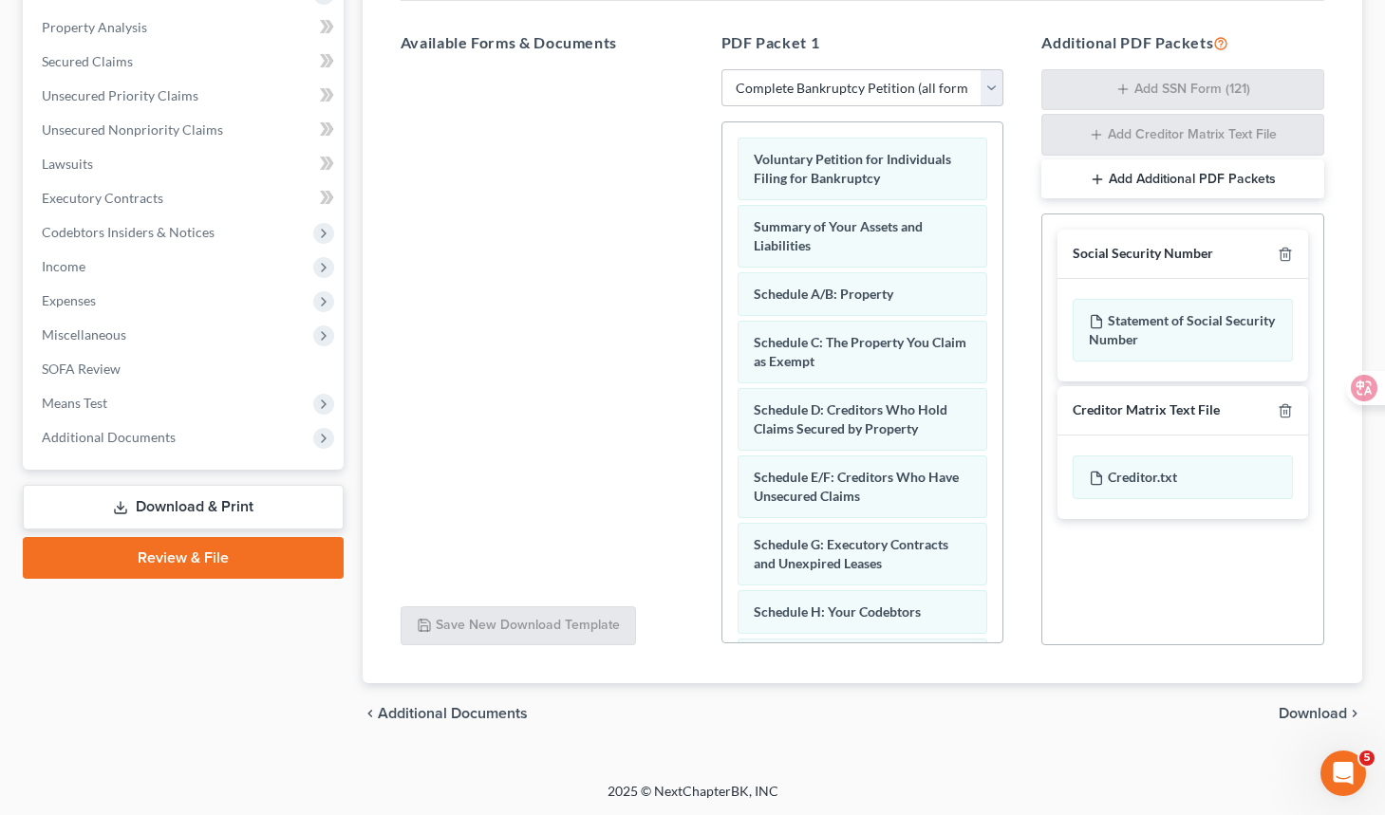
click at [1261, 712] on span "Download" at bounding box center [1312, 713] width 68 height 15
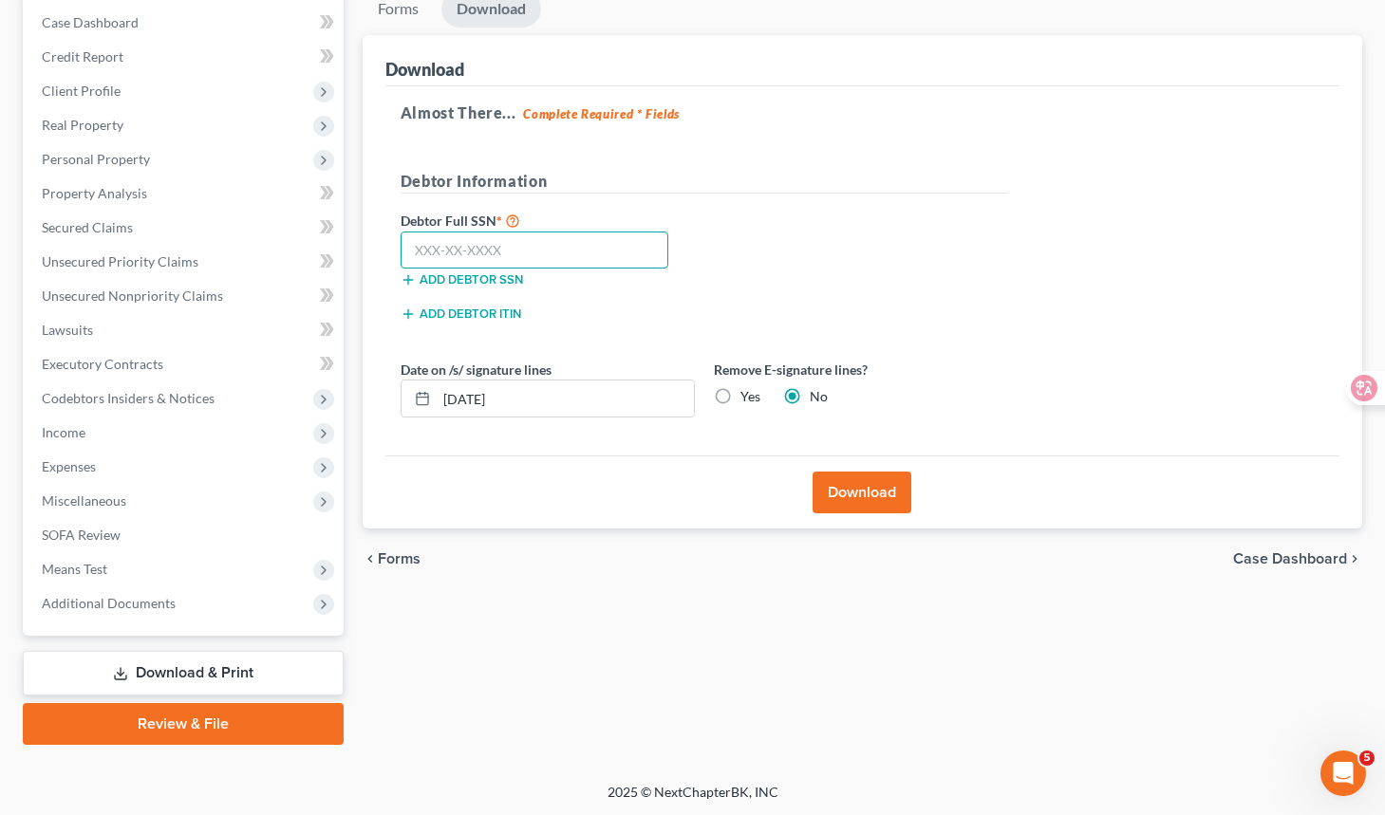
click at [570, 243] on input "text" at bounding box center [534, 251] width 269 height 38
type input "842-79-6183"
click at [599, 554] on div "chevron_left Forms Case Dashboard chevron_right" at bounding box center [862, 559] width 999 height 61
click at [875, 497] on button "Download" at bounding box center [861, 493] width 99 height 42
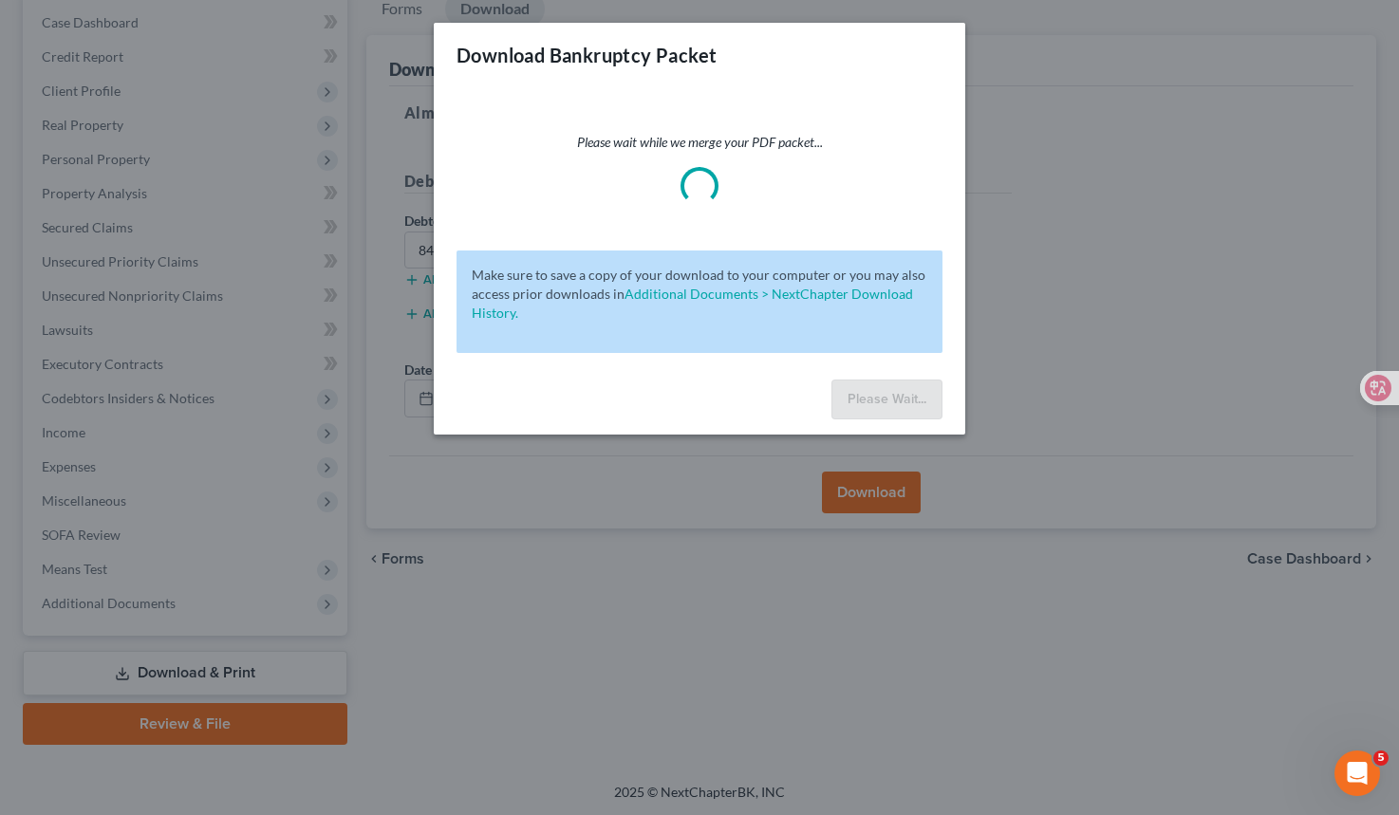
click at [655, 506] on div "Download Bankruptcy Packet Please wait while we merge your PDF packet... Make s…" at bounding box center [699, 407] width 1399 height 815
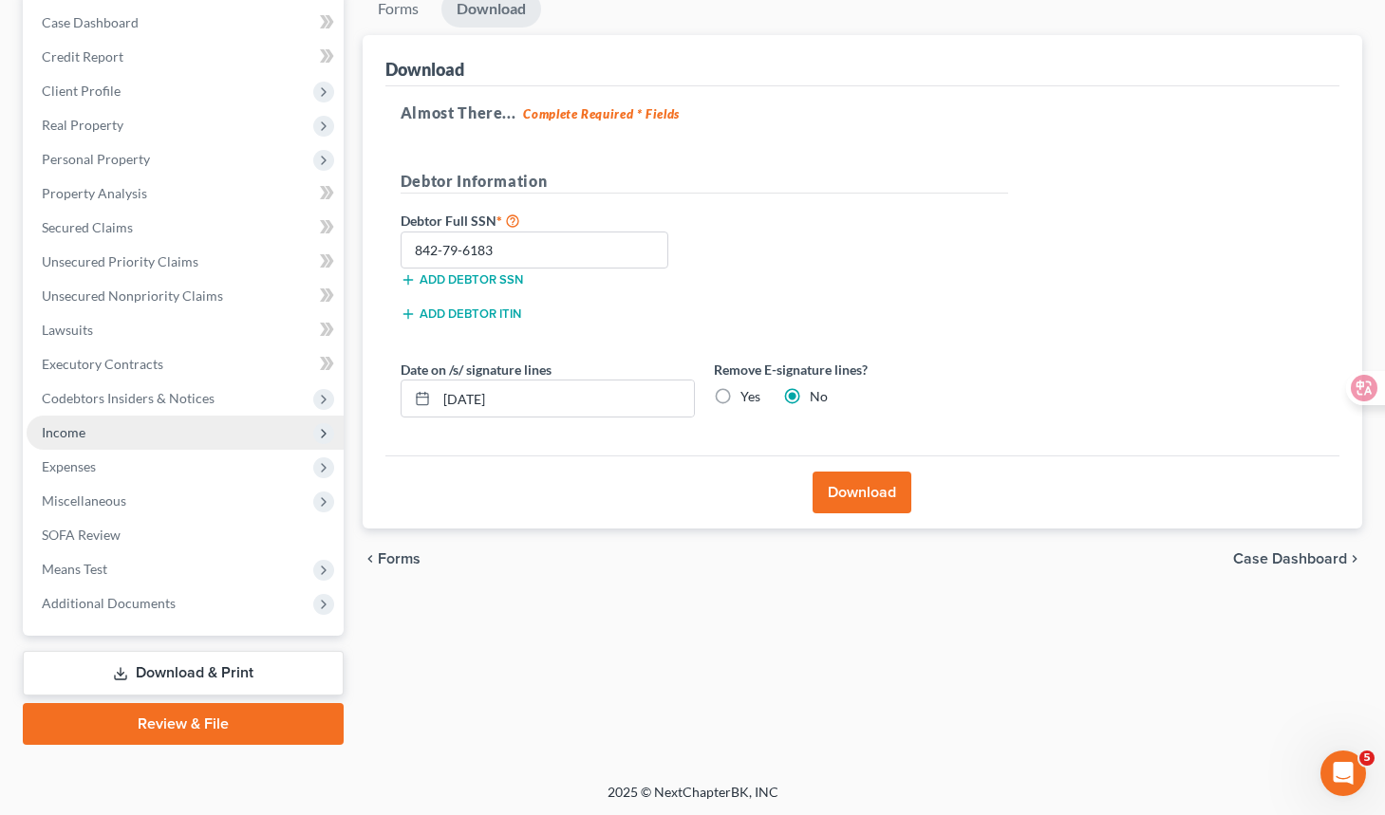
click at [174, 422] on span "Income" at bounding box center [185, 433] width 317 height 34
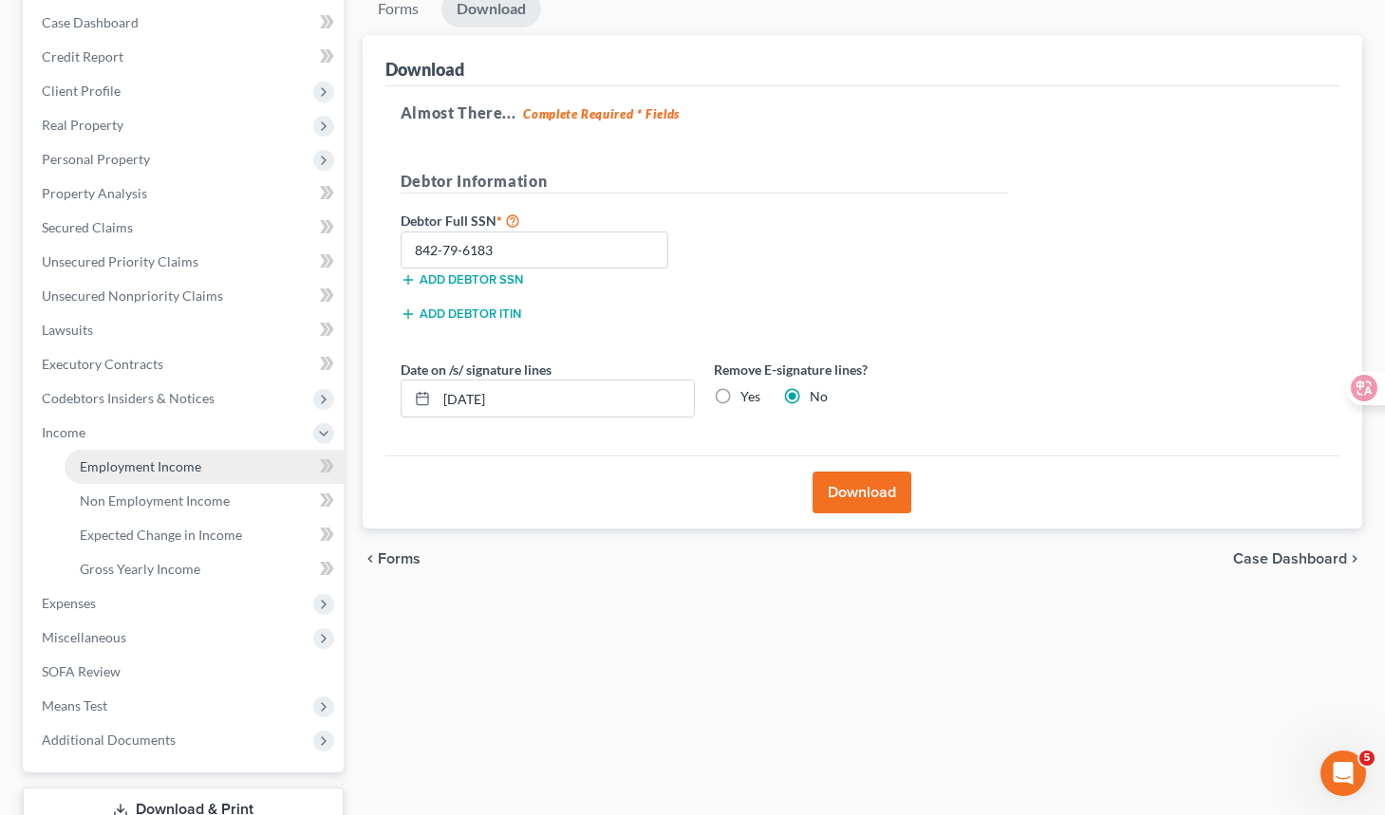
click at [187, 462] on span "Employment Income" at bounding box center [140, 466] width 121 height 16
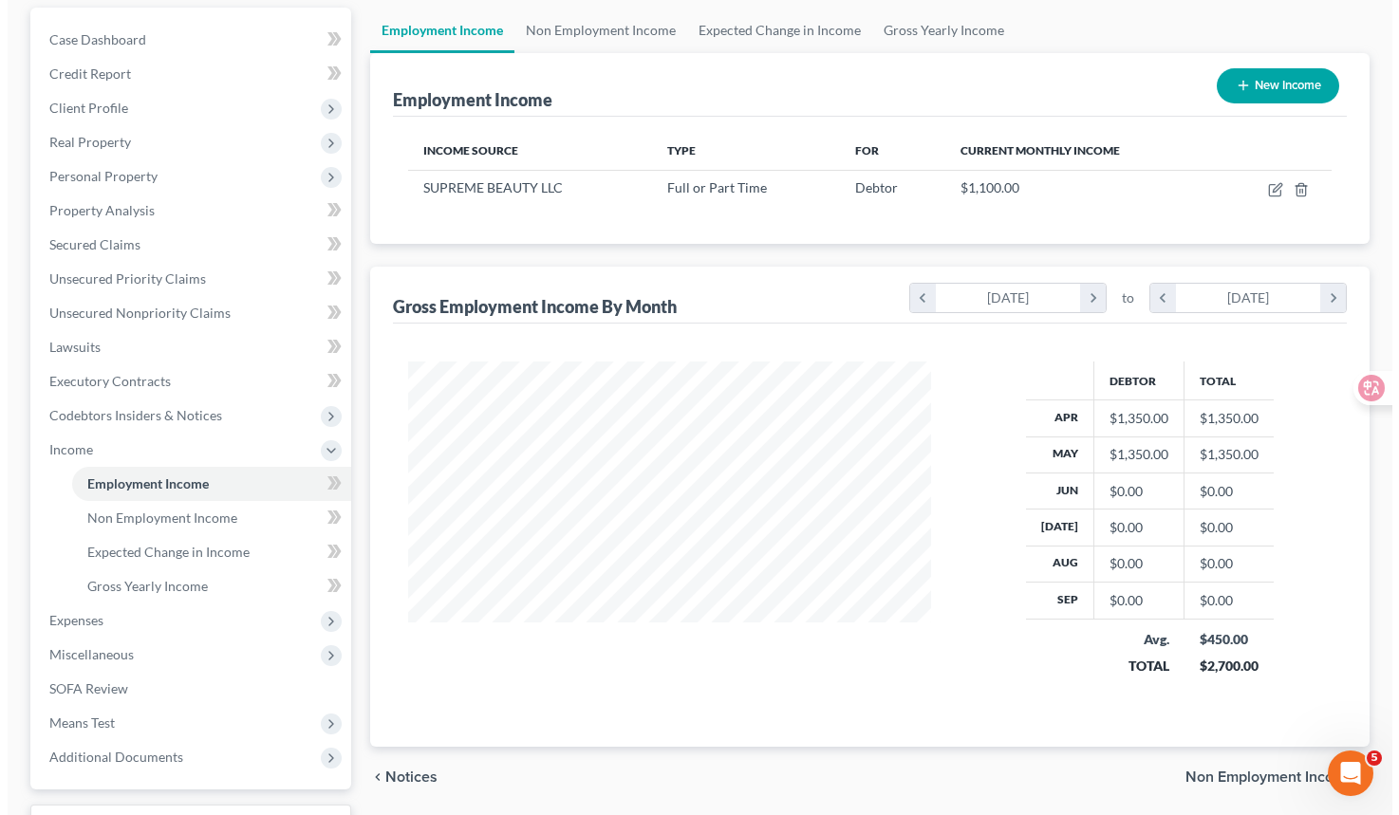
scroll to position [157, 0]
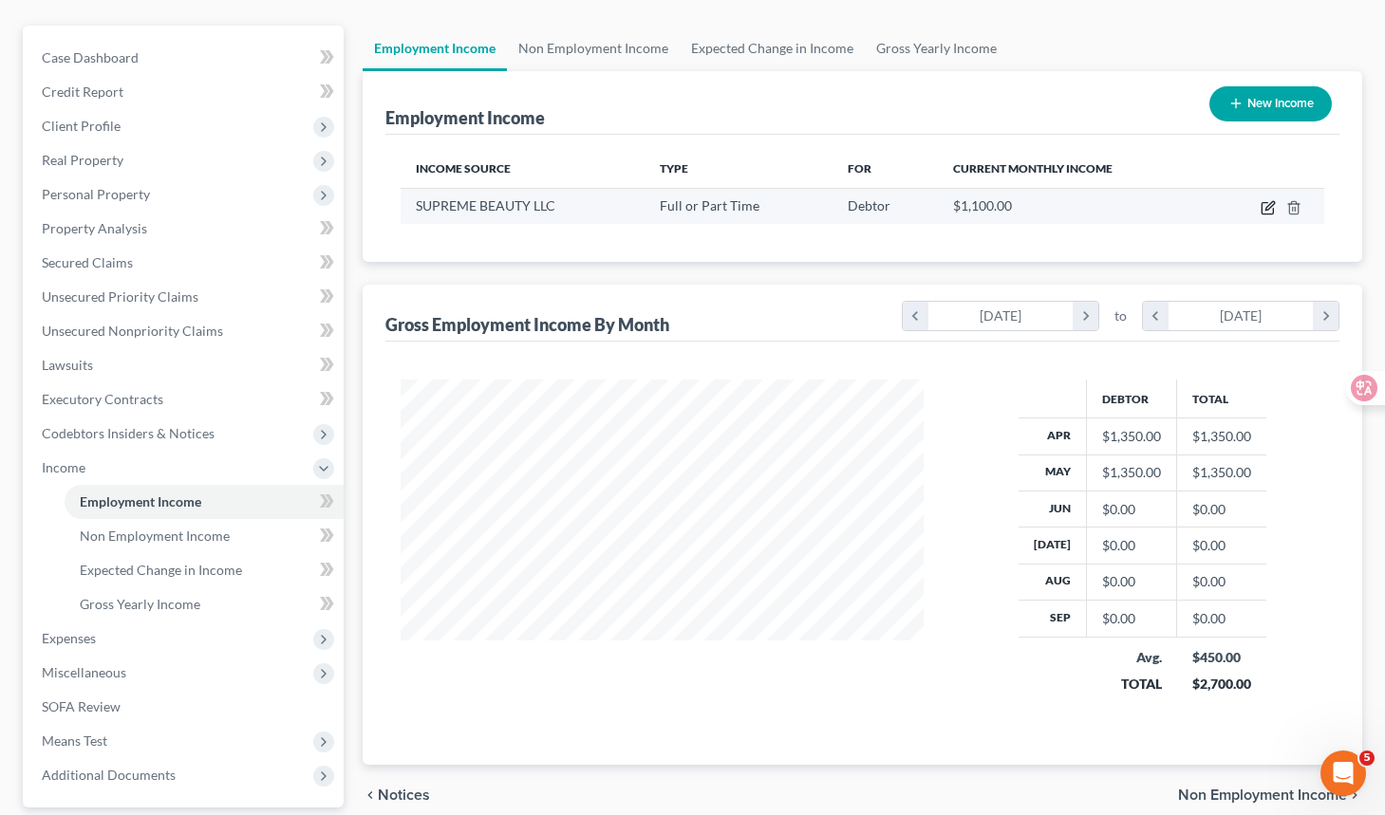
click at [1261, 210] on icon "button" at bounding box center [1267, 207] width 15 height 15
select select "0"
select select "50"
select select "0"
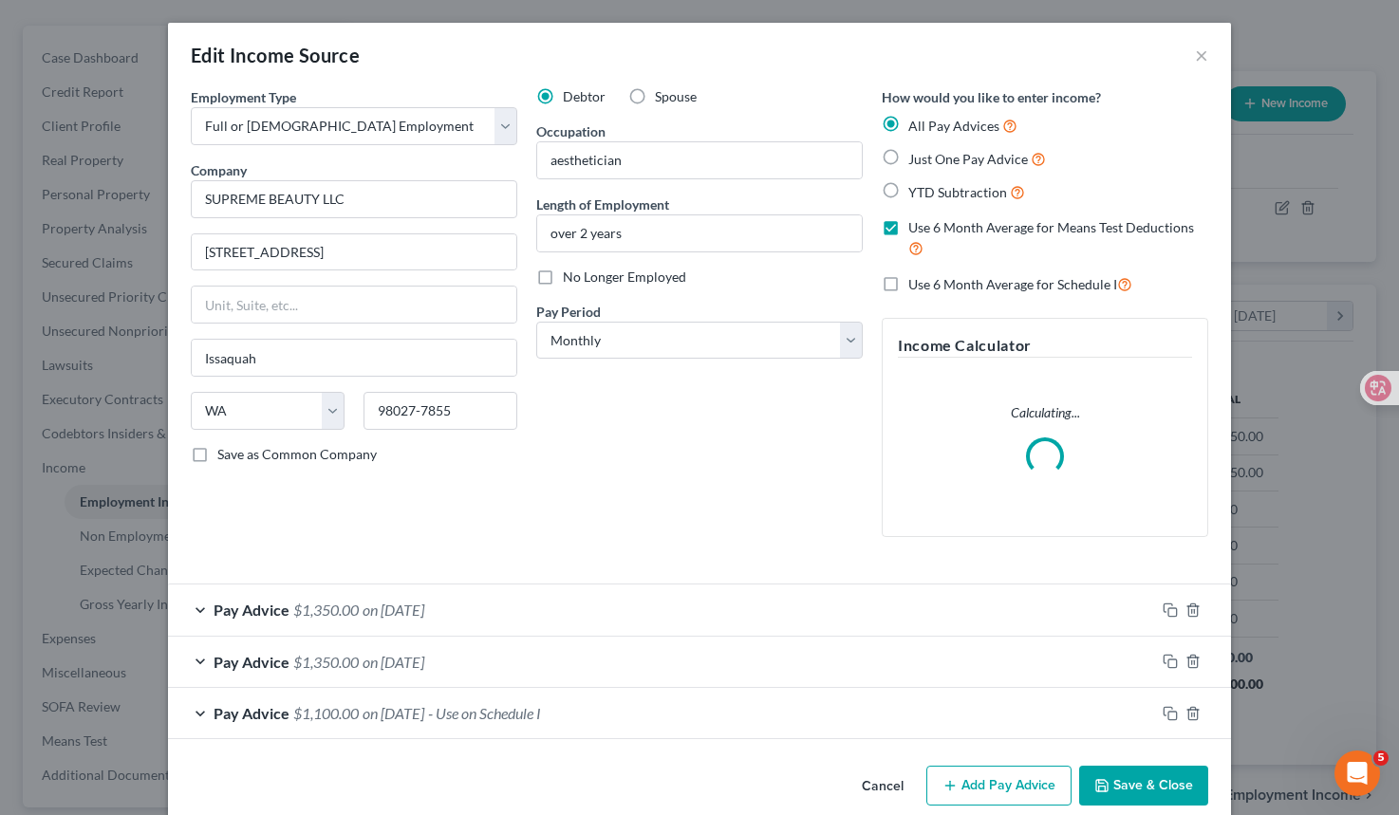
scroll to position [28, 0]
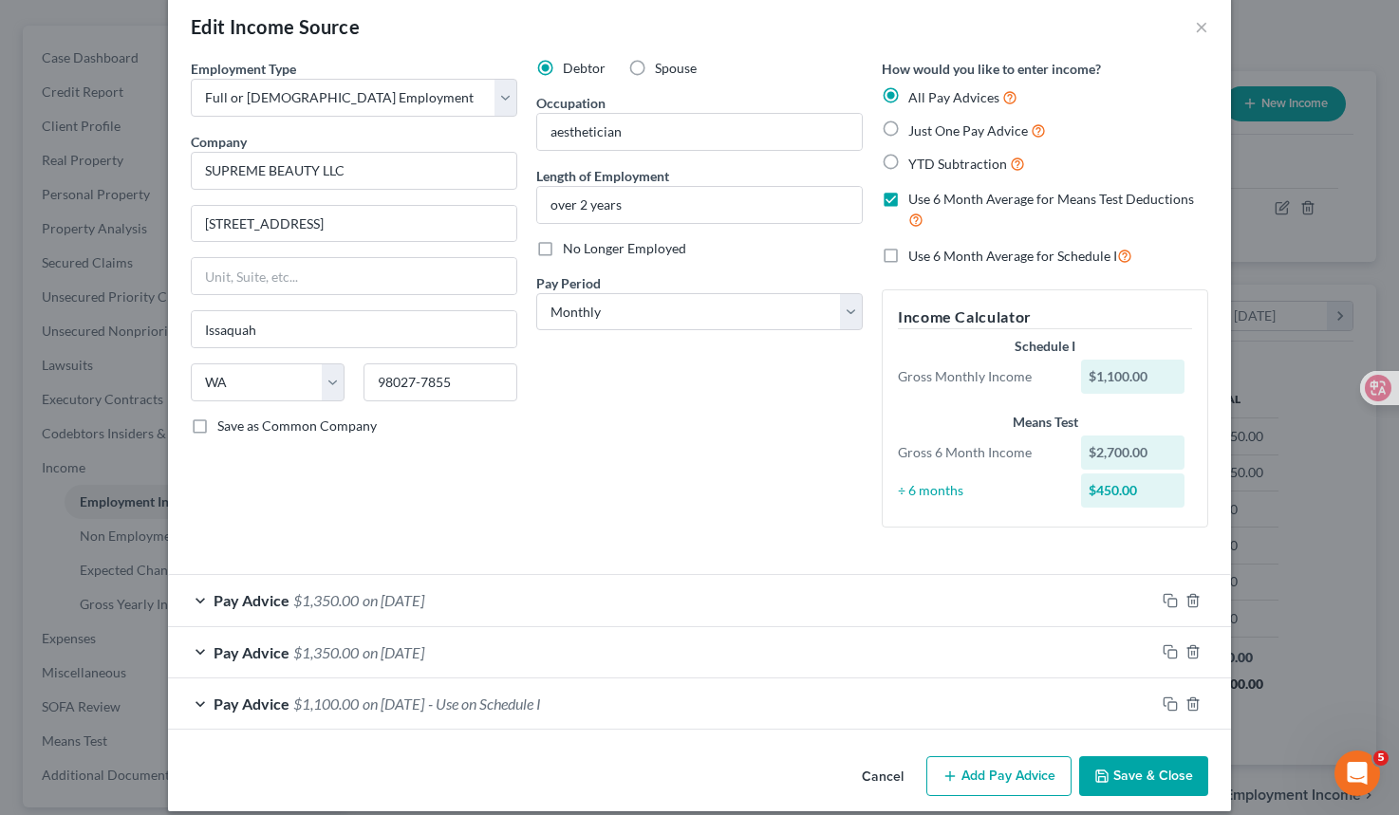
click at [531, 698] on span "- Use on Schedule I" at bounding box center [484, 704] width 113 height 18
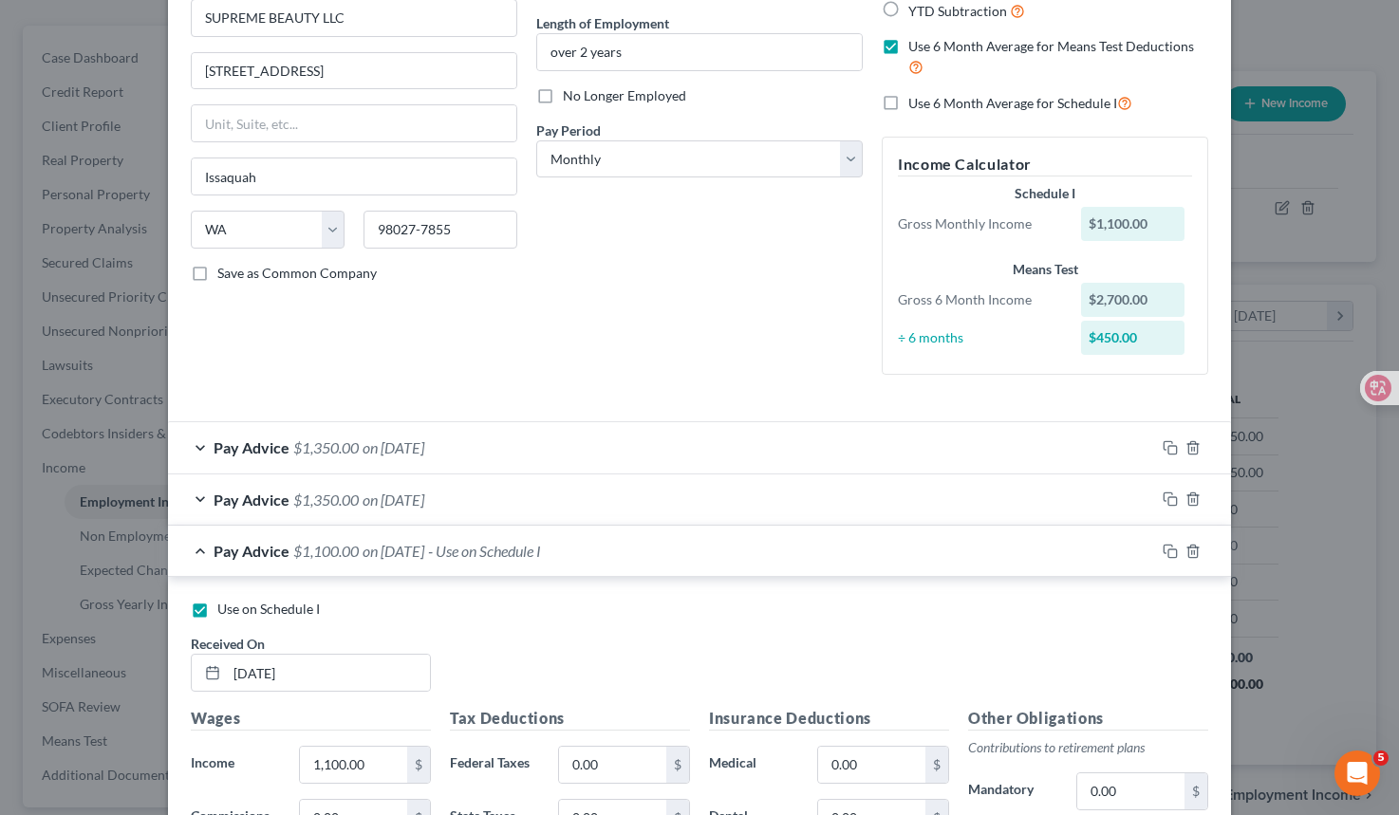
scroll to position [253, 0]
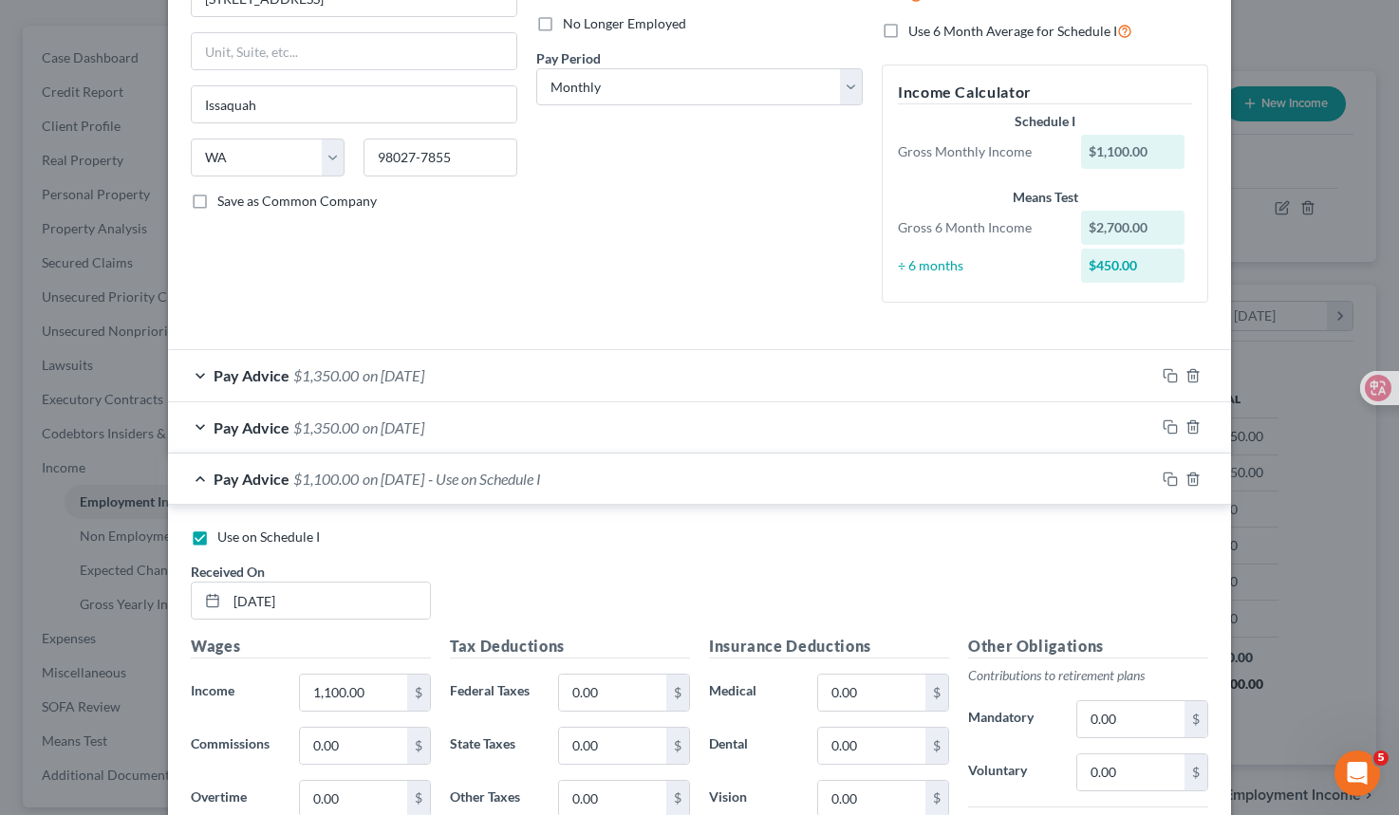
click at [198, 481] on div "Pay Advice $1,100.00 on [DATE] - Use on Schedule I" at bounding box center [661, 479] width 987 height 50
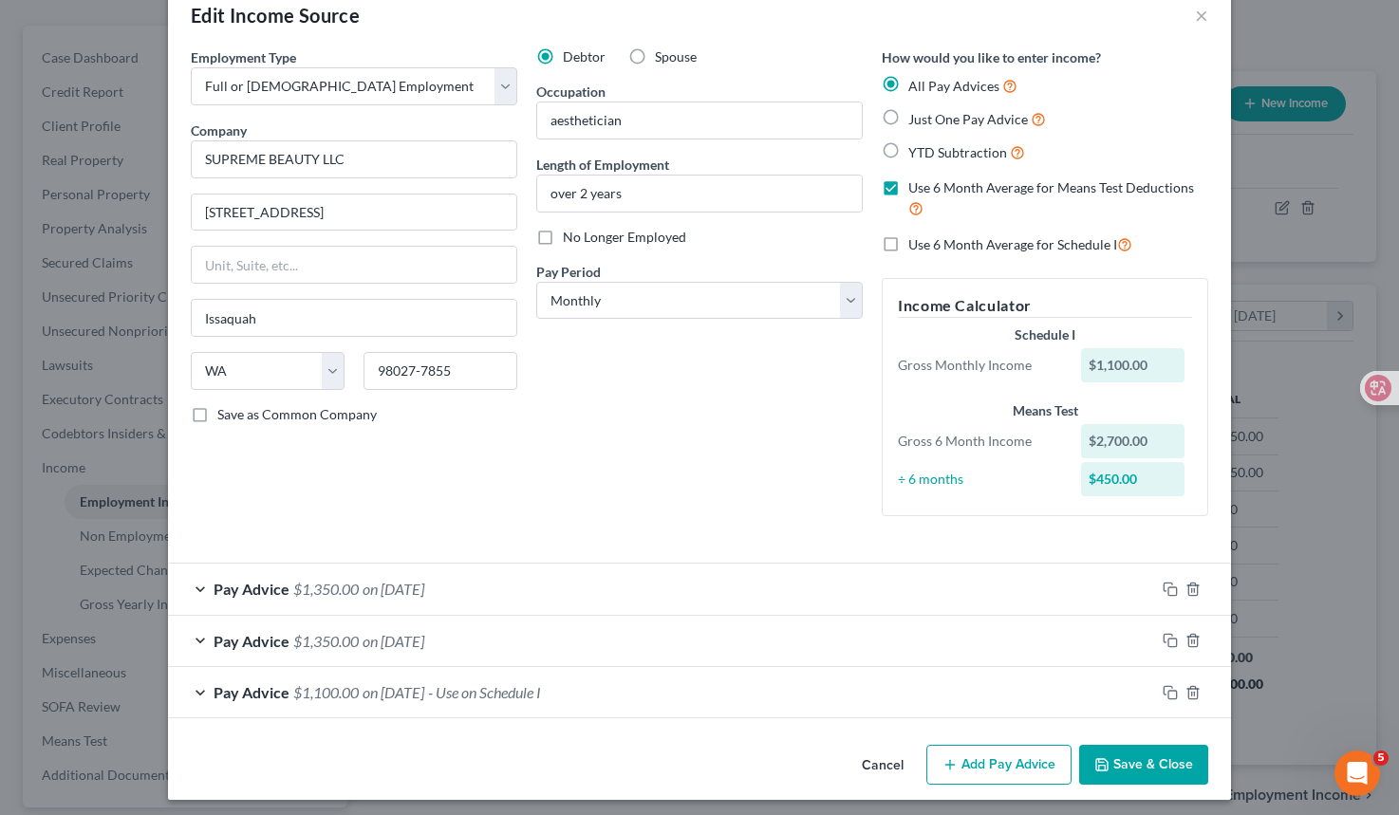
scroll to position [47, 0]
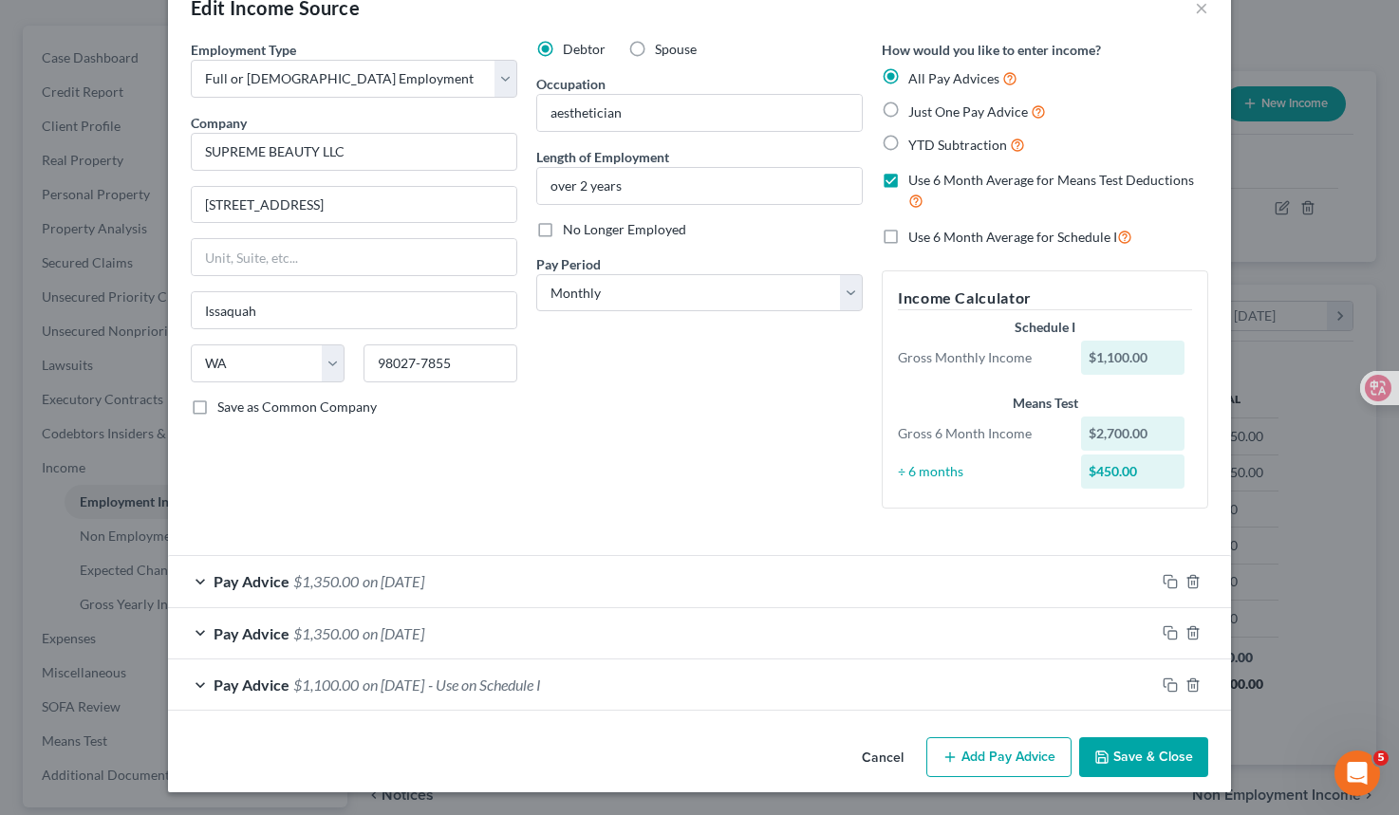
click at [908, 236] on label "Use 6 Month Average for Schedule I" at bounding box center [1020, 237] width 224 height 22
click at [916, 236] on input "Use 6 Month Average for Schedule I" at bounding box center [922, 232] width 12 height 12
click at [908, 242] on label "Use 6 Month Average for Schedule I" at bounding box center [1020, 237] width 224 height 22
click at [916, 238] on input "Use 6 Month Average for Schedule I" at bounding box center [922, 232] width 12 height 12
checkbox input "false"
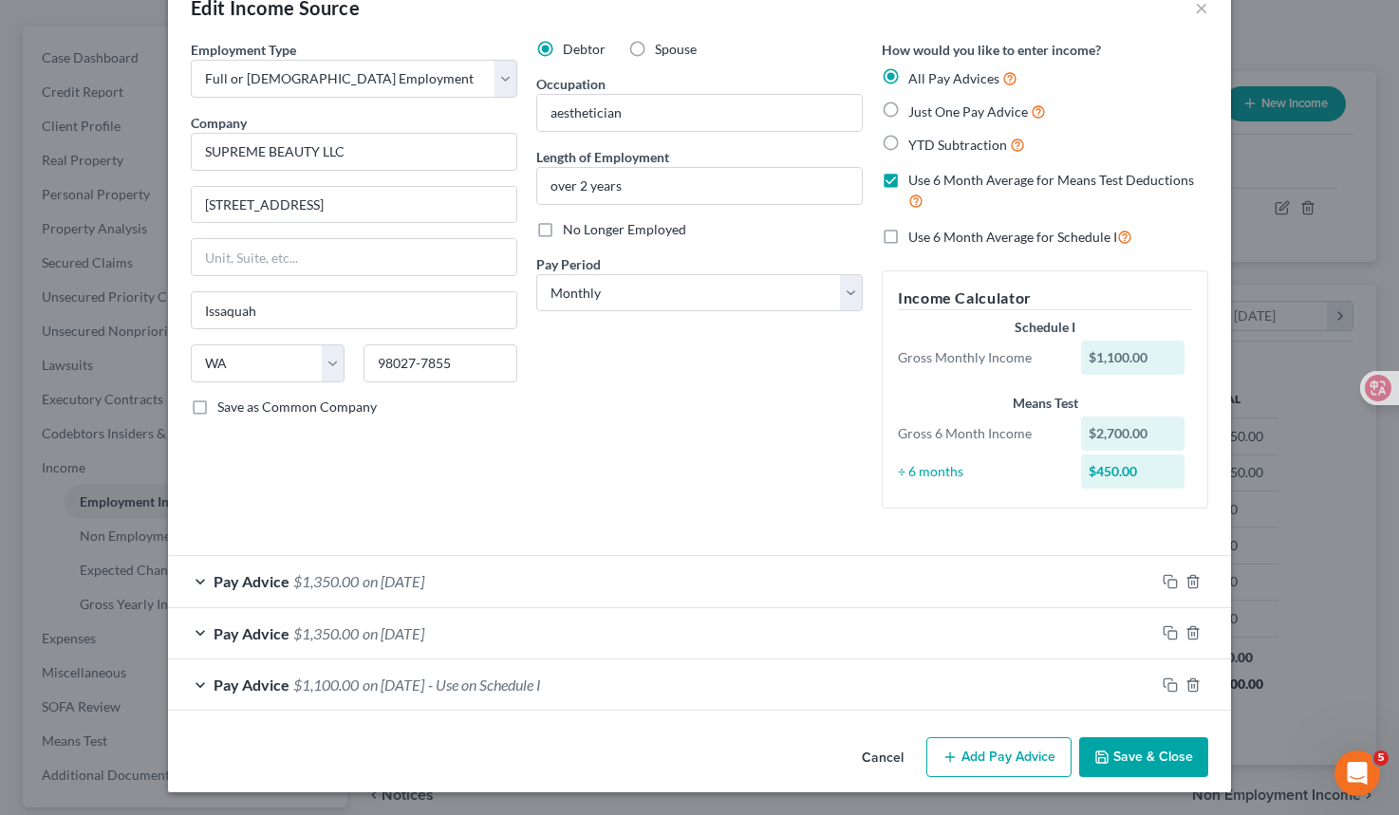
click at [980, 757] on button "Add Pay Advice" at bounding box center [998, 757] width 145 height 40
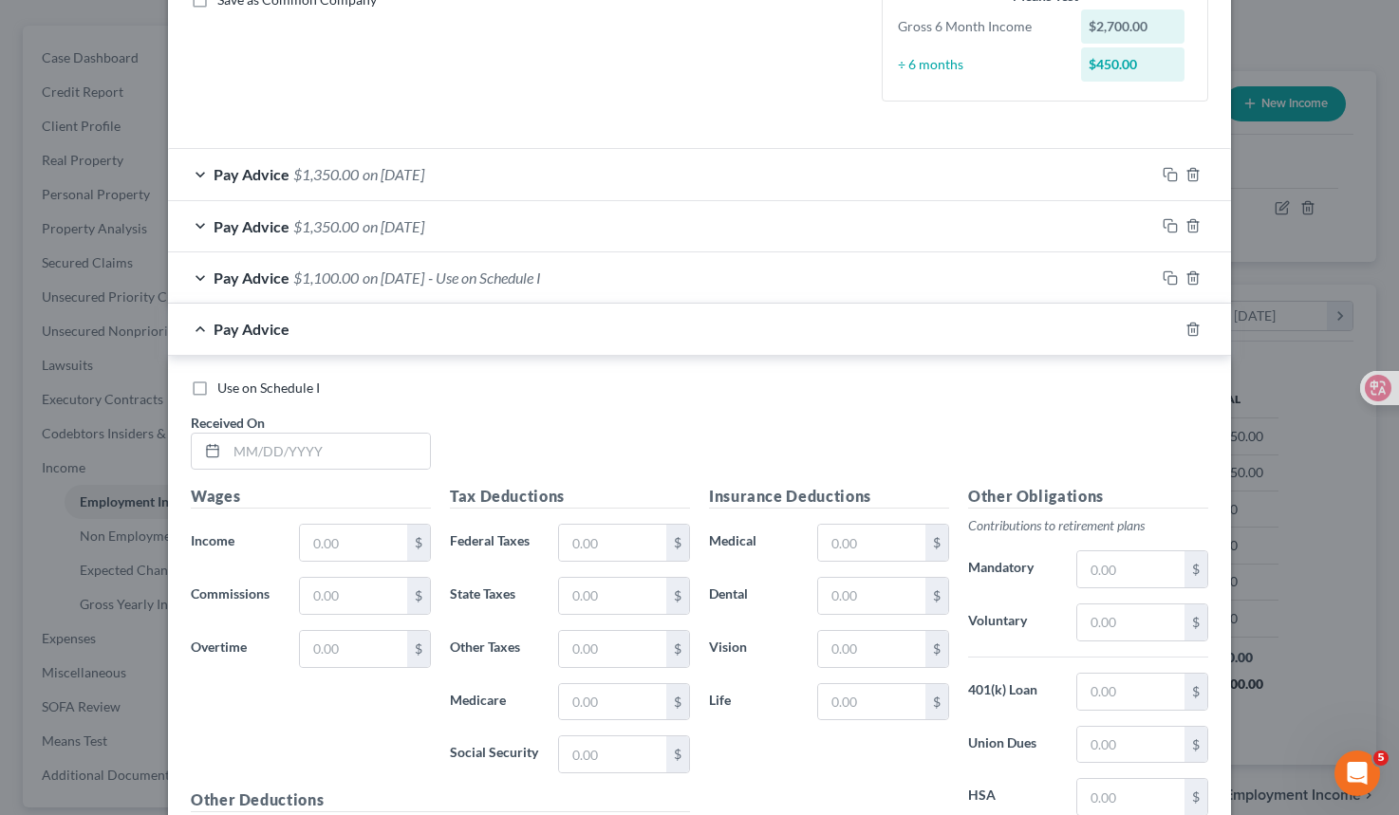
scroll to position [462, 0]
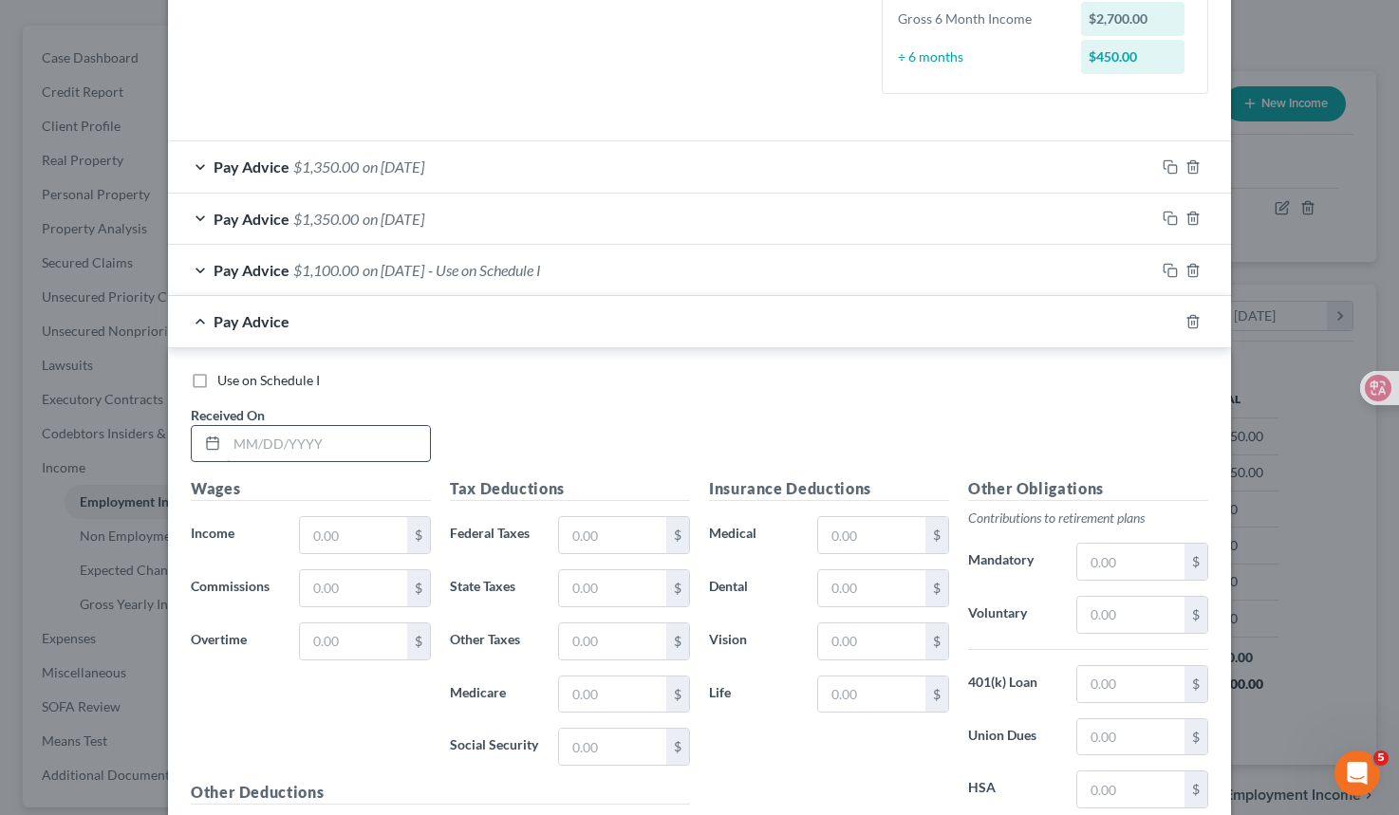
click at [335, 454] on input "text" at bounding box center [328, 444] width 203 height 36
click at [239, 441] on input "[DATE]" at bounding box center [328, 444] width 203 height 36
type input "[DATE]"
click at [249, 505] on div "Wages Income * $ Commissions $ Overtime $" at bounding box center [310, 629] width 259 height 304
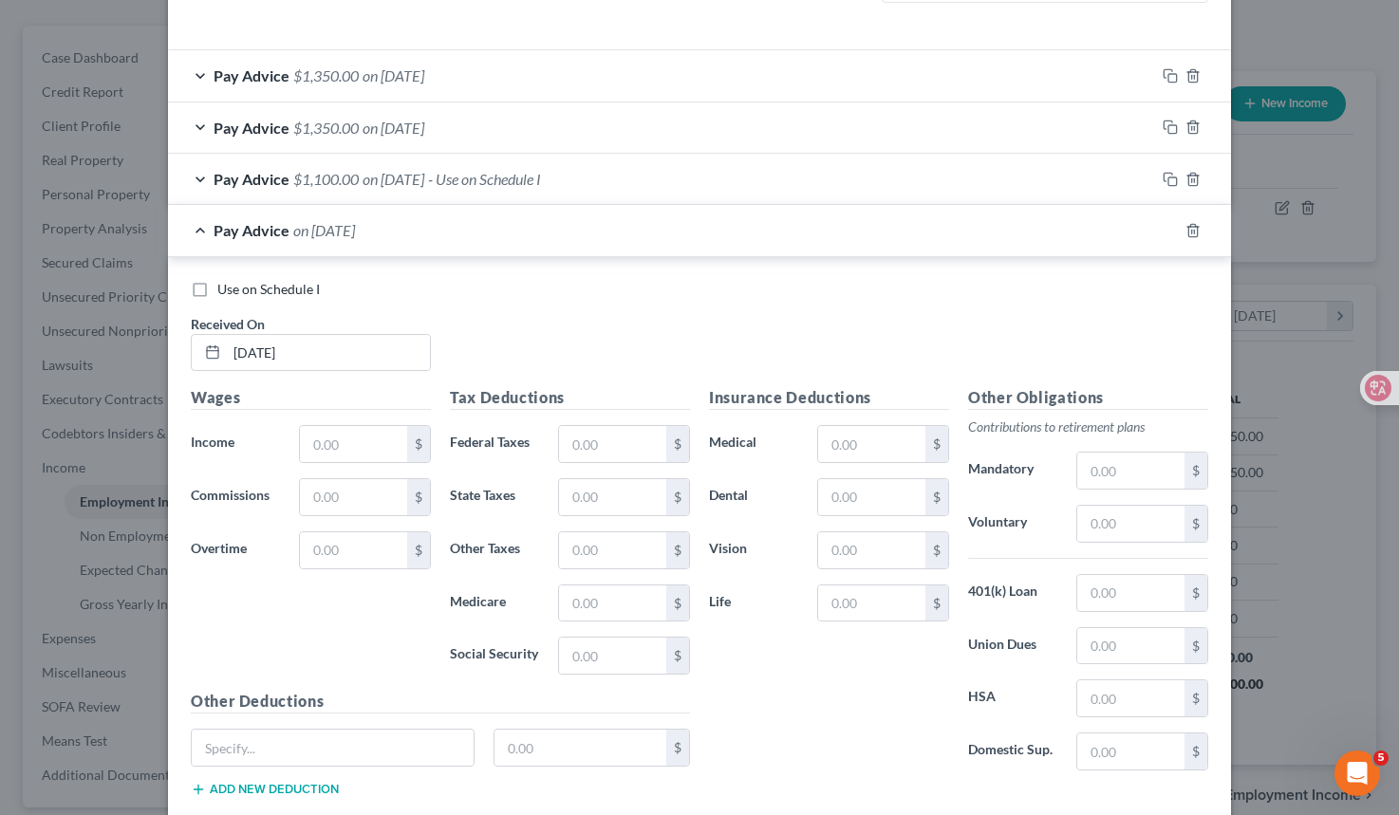
scroll to position [587, 0]
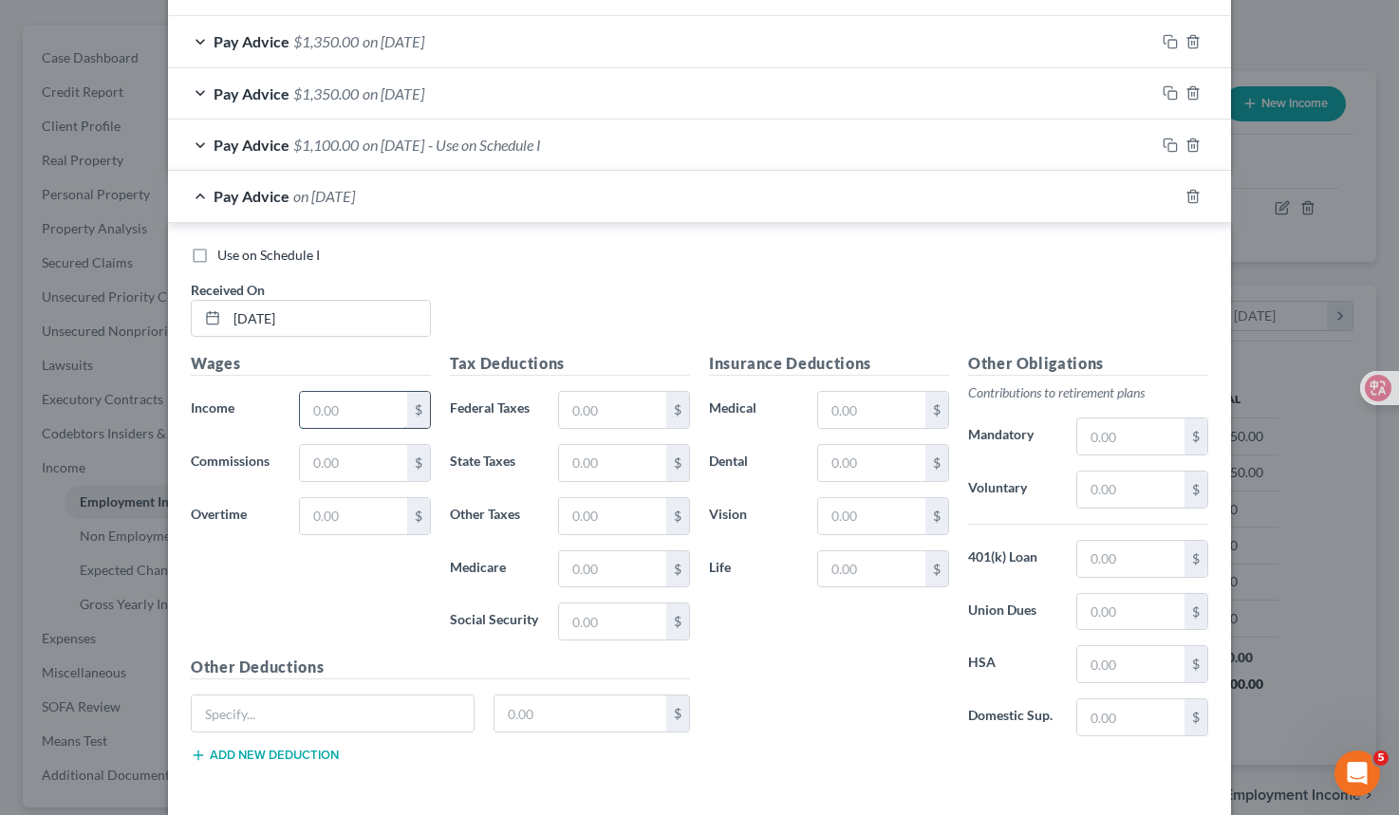
click at [339, 421] on input "text" at bounding box center [353, 410] width 107 height 36
type input "1,250"
click at [365, 600] on div "Wages Income * 1,250 $ Commissions $ Overtime $" at bounding box center [310, 504] width 259 height 304
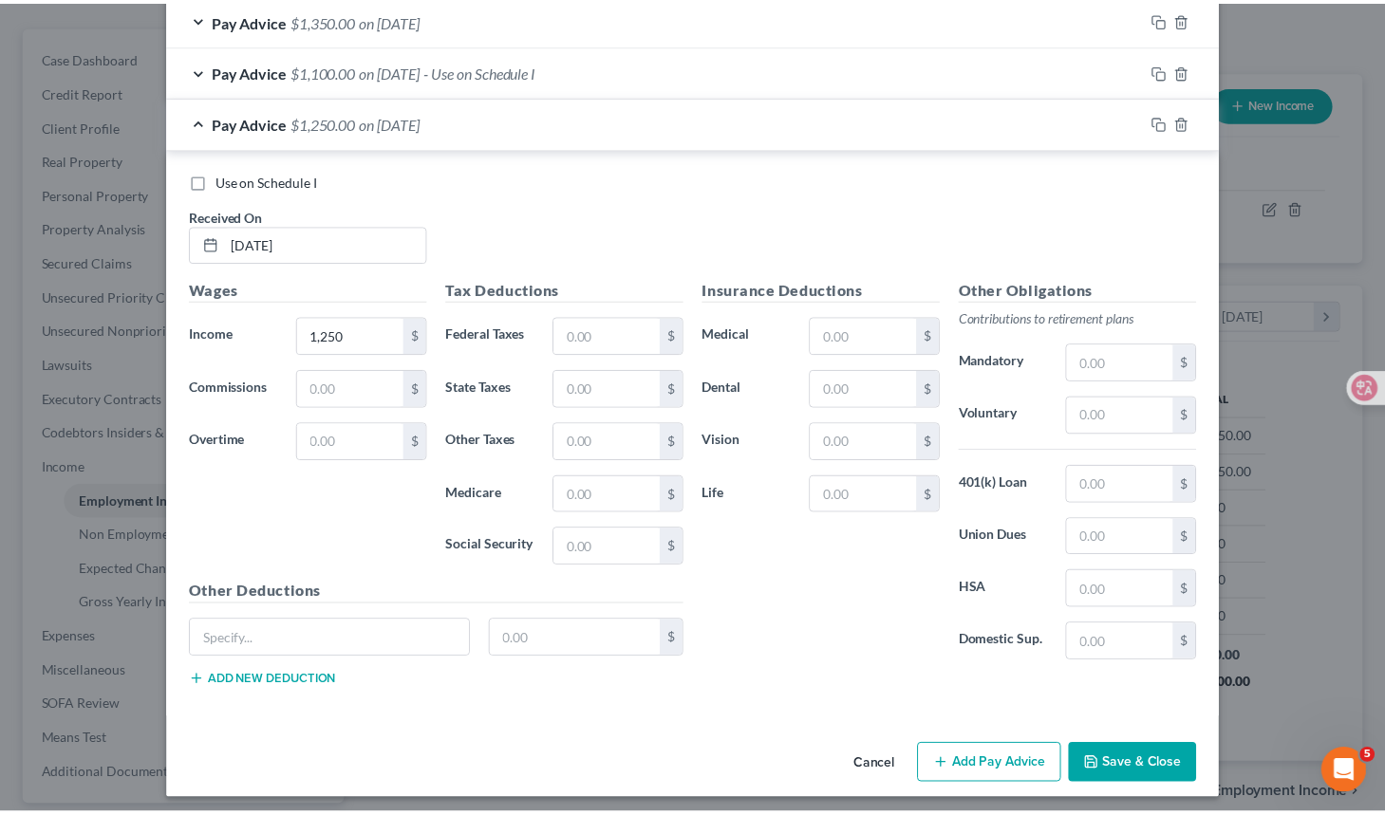
scroll to position [669, 0]
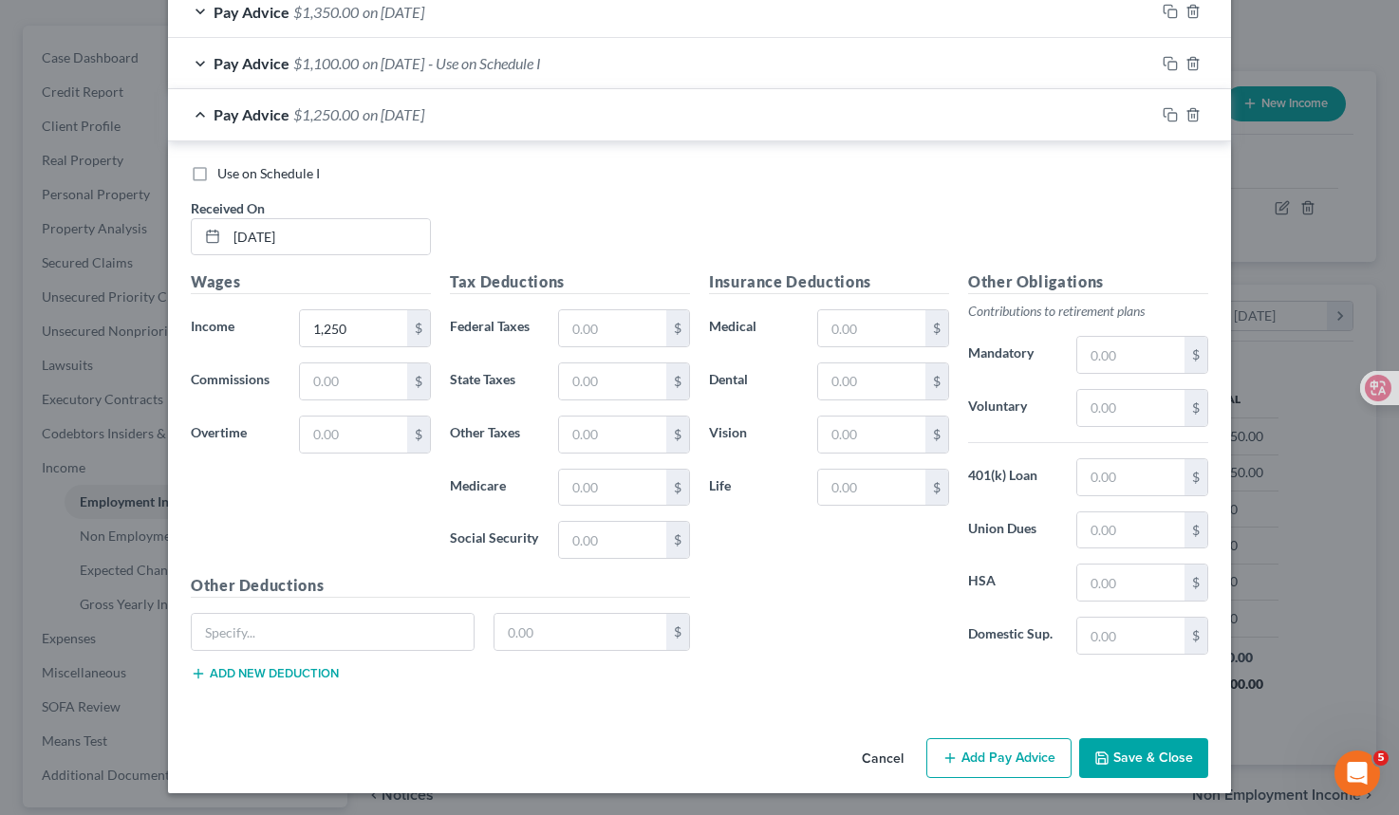
click at [1140, 754] on button "Save & Close" at bounding box center [1143, 758] width 129 height 40
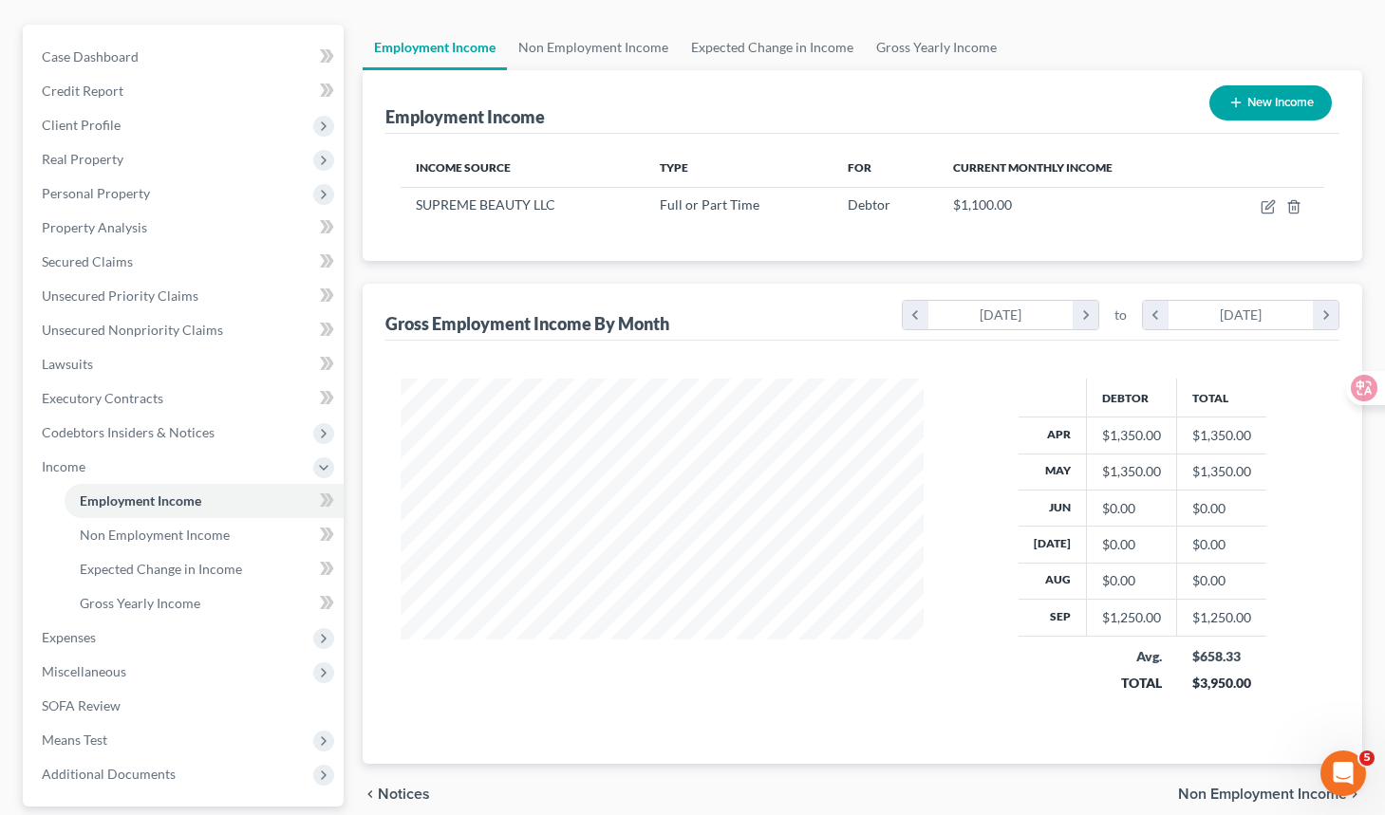
scroll to position [154, 0]
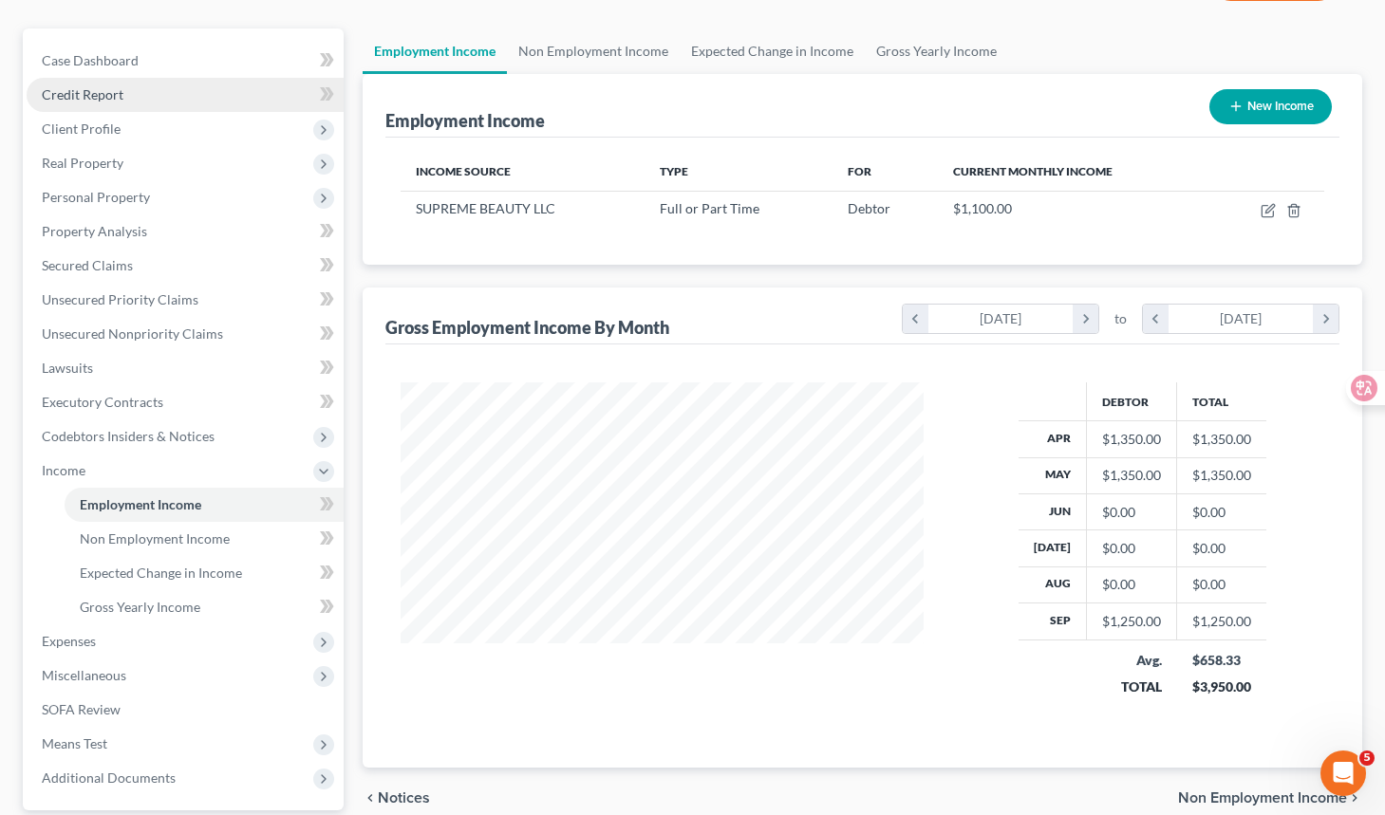
click at [252, 95] on link "Credit Report" at bounding box center [185, 95] width 317 height 34
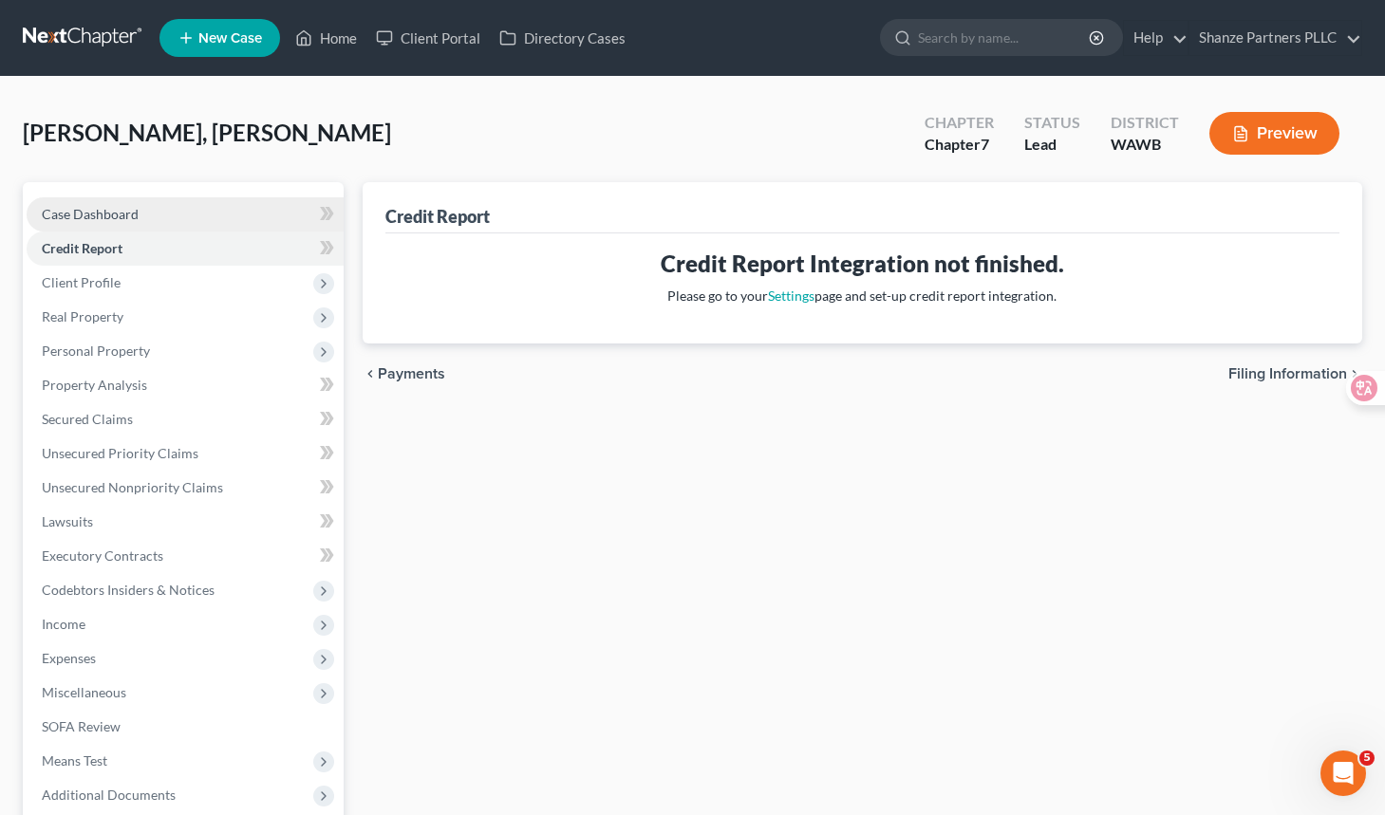
click at [302, 217] on link "Case Dashboard" at bounding box center [185, 214] width 317 height 34
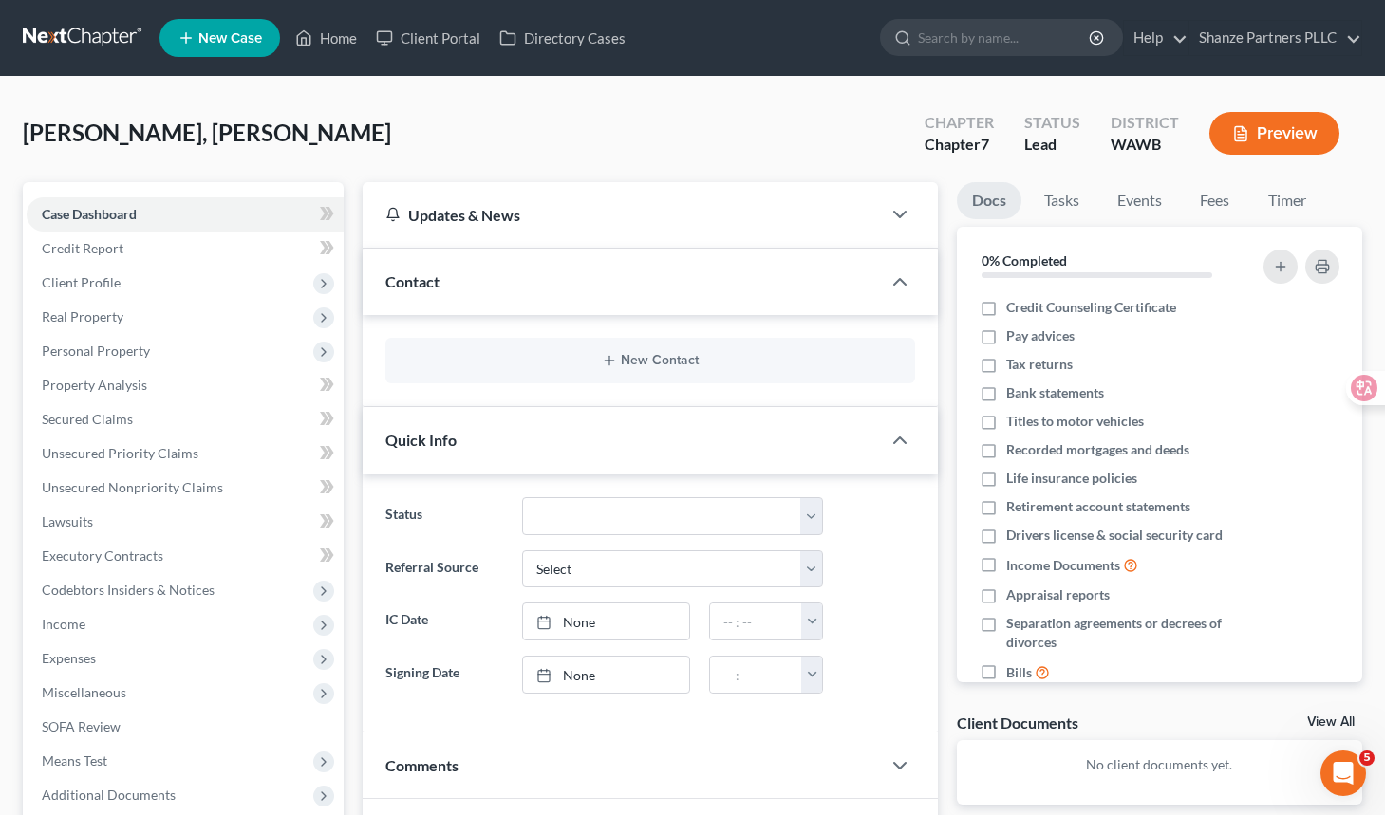
click at [524, 303] on div "Contact" at bounding box center [622, 281] width 518 height 65
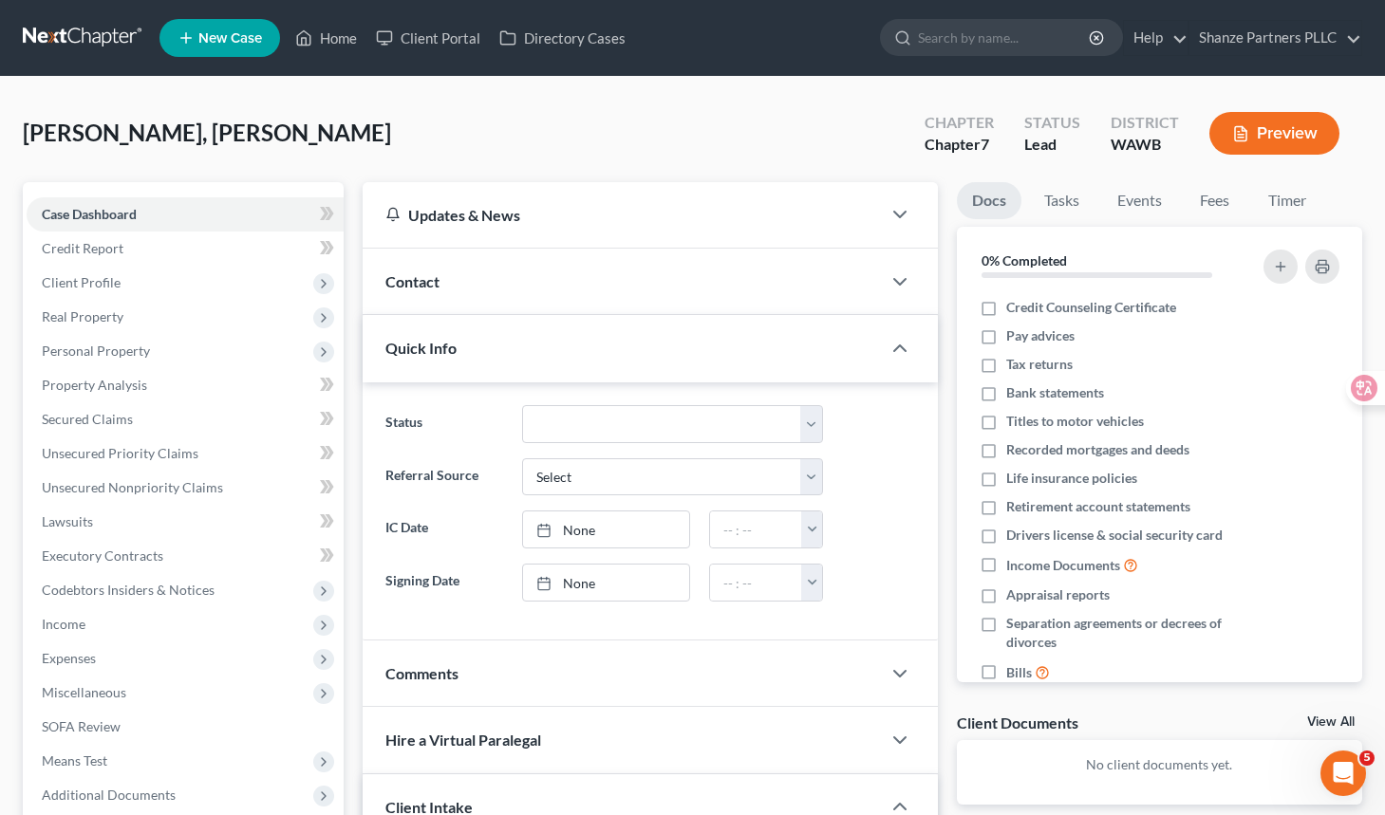
click at [568, 298] on div "Contact" at bounding box center [622, 281] width 518 height 65
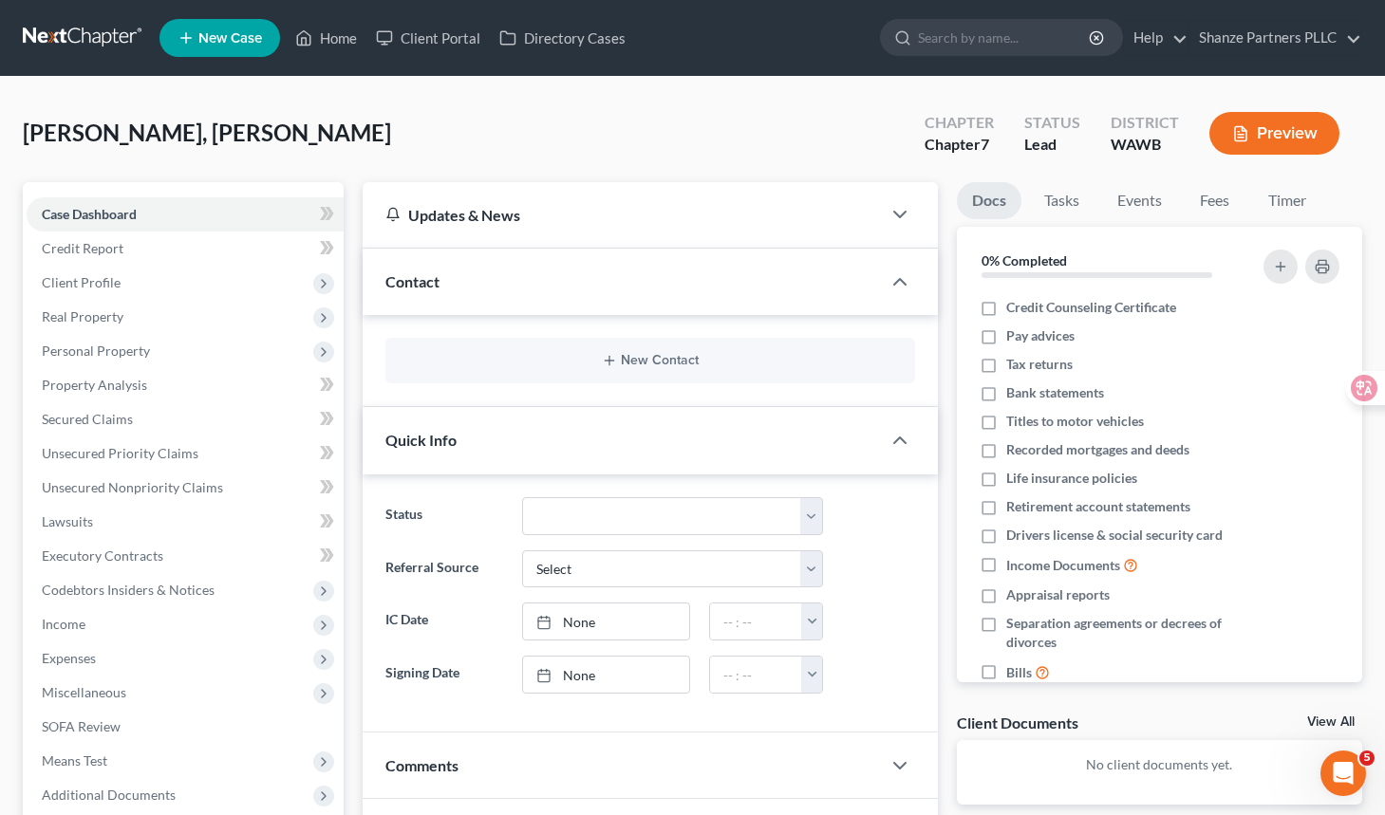
click at [568, 298] on div "Contact" at bounding box center [622, 281] width 518 height 65
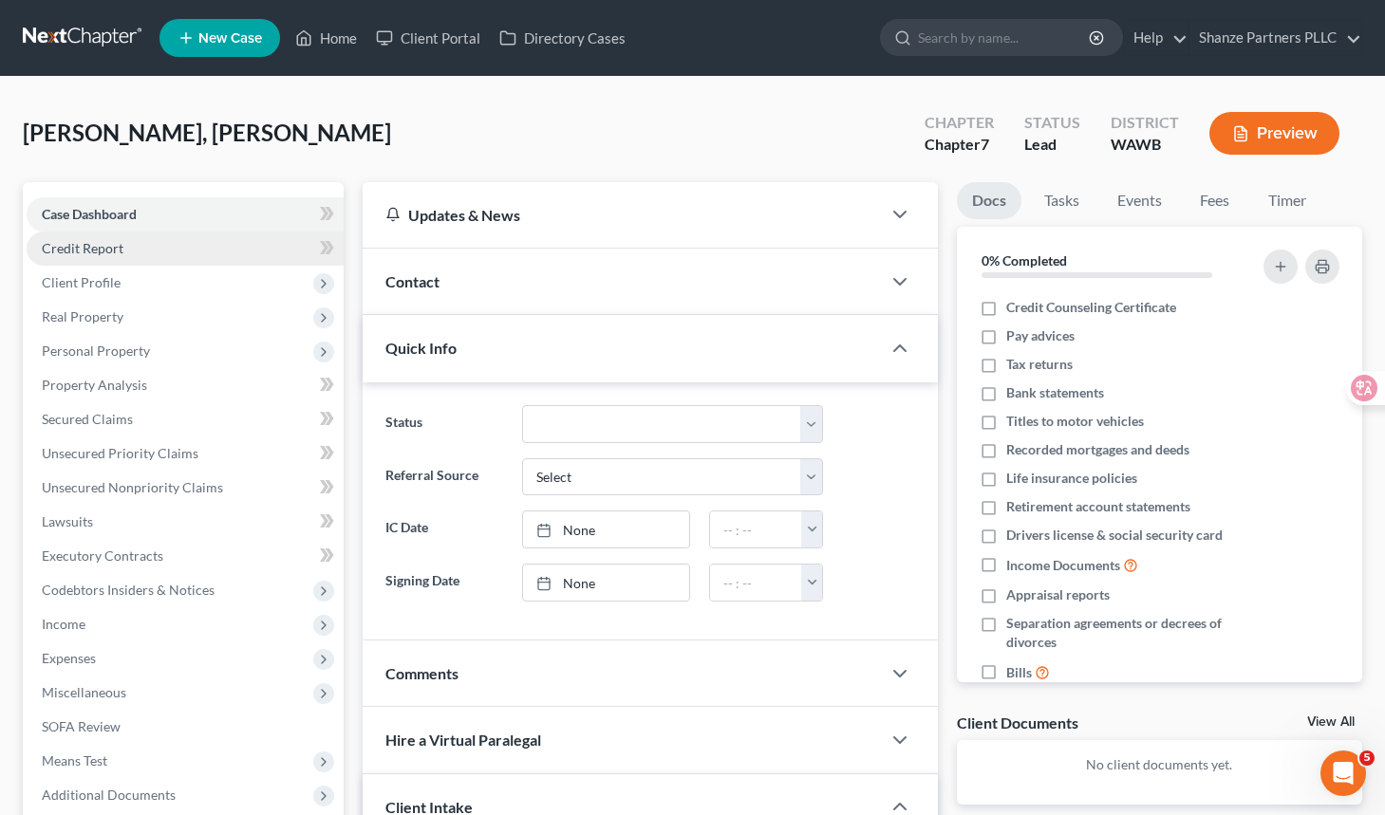
click at [212, 248] on link "Credit Report" at bounding box center [185, 249] width 317 height 34
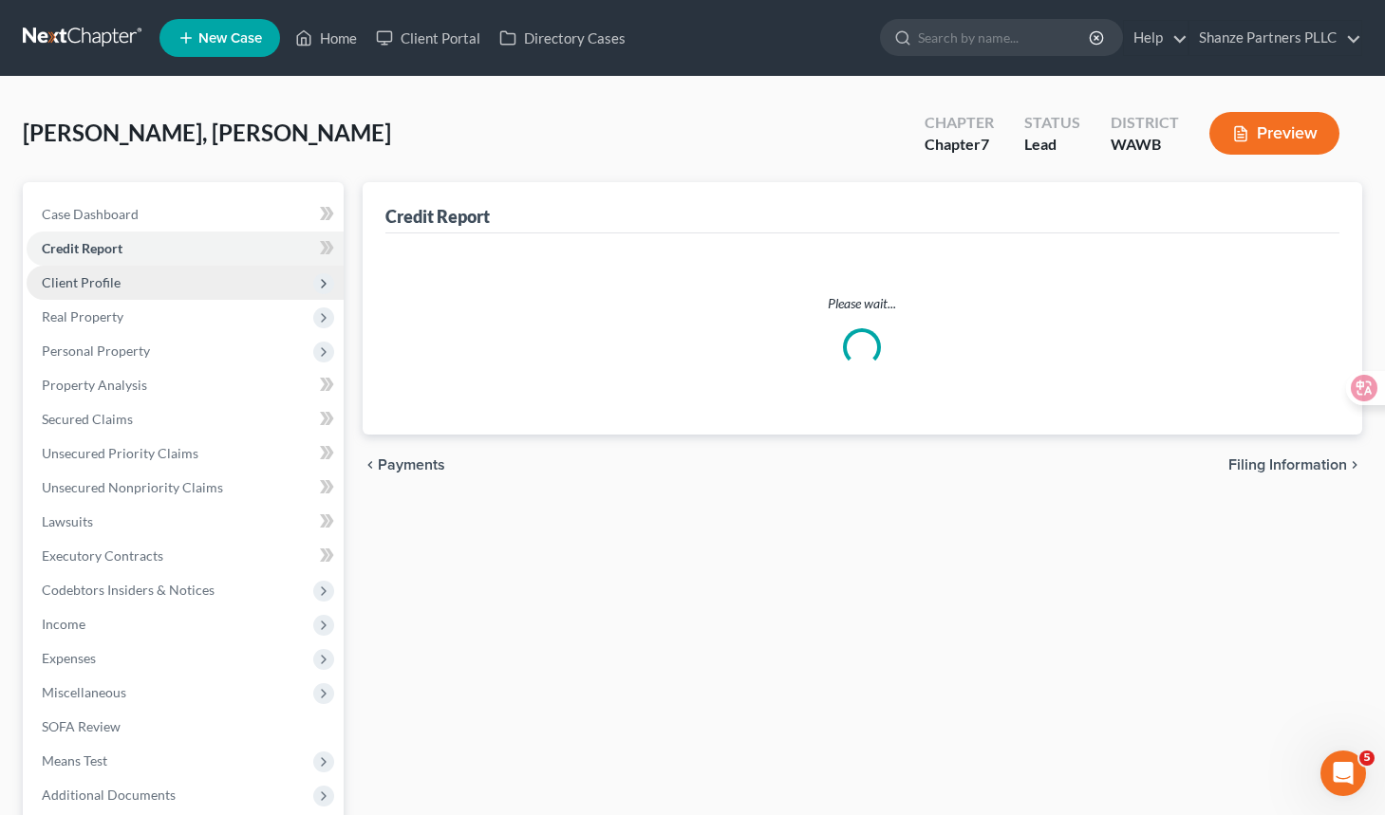
click at [219, 286] on span "Client Profile" at bounding box center [185, 283] width 317 height 34
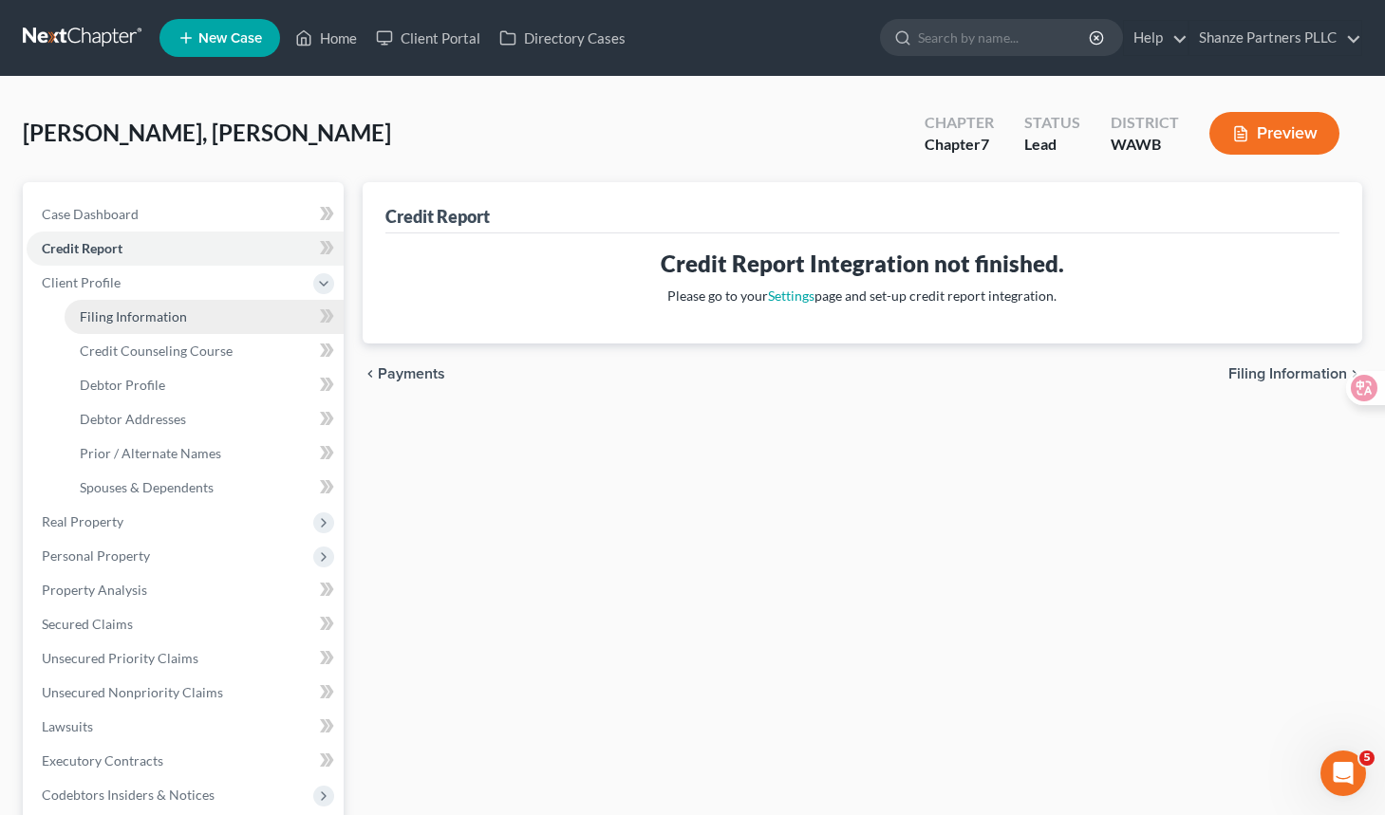
click at [279, 318] on link "Filing Information" at bounding box center [204, 317] width 279 height 34
select select "1"
select select "0"
select select "50"
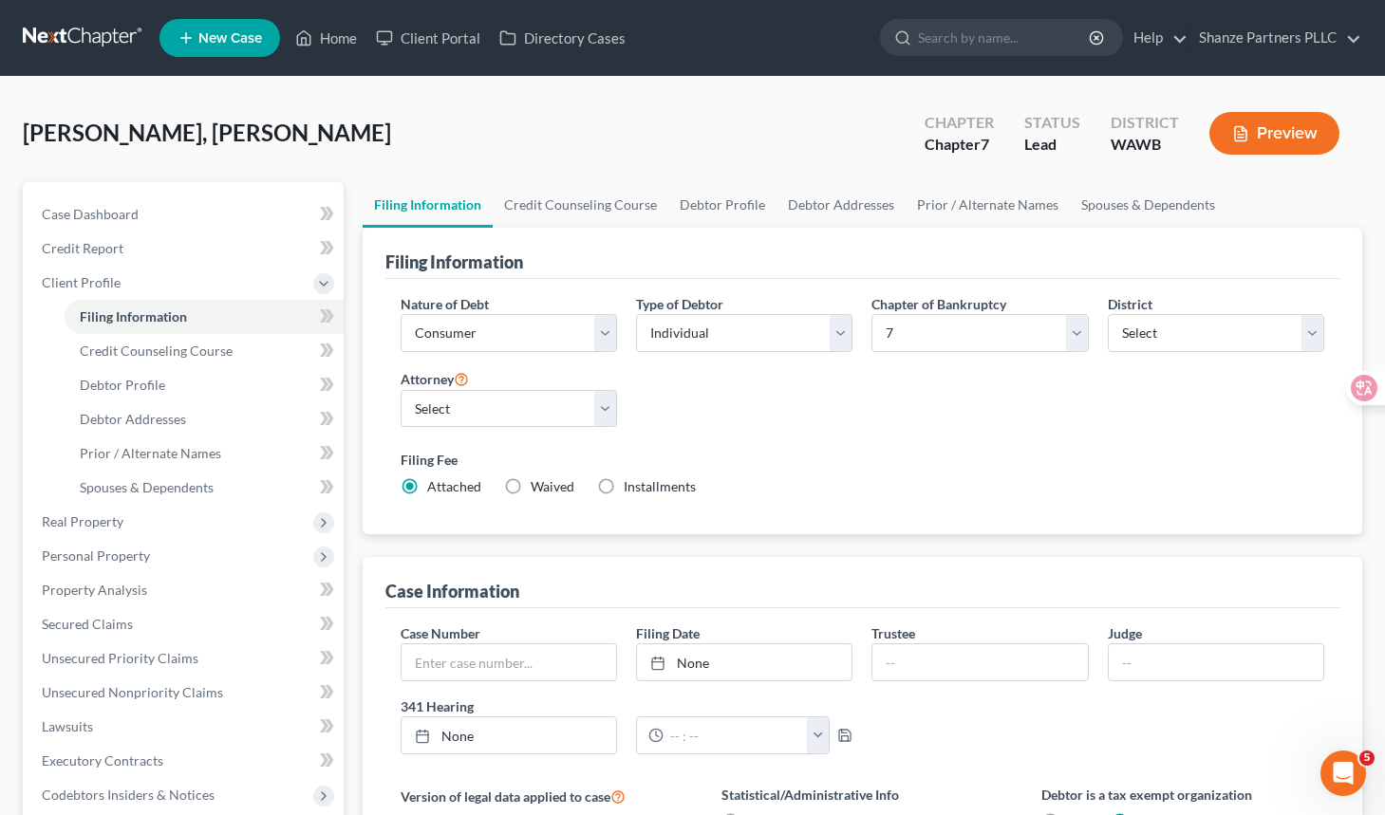
click at [736, 438] on div "Nature of Debt Select Business Consumer Other Nature of Business Select Clearin…" at bounding box center [862, 403] width 942 height 218
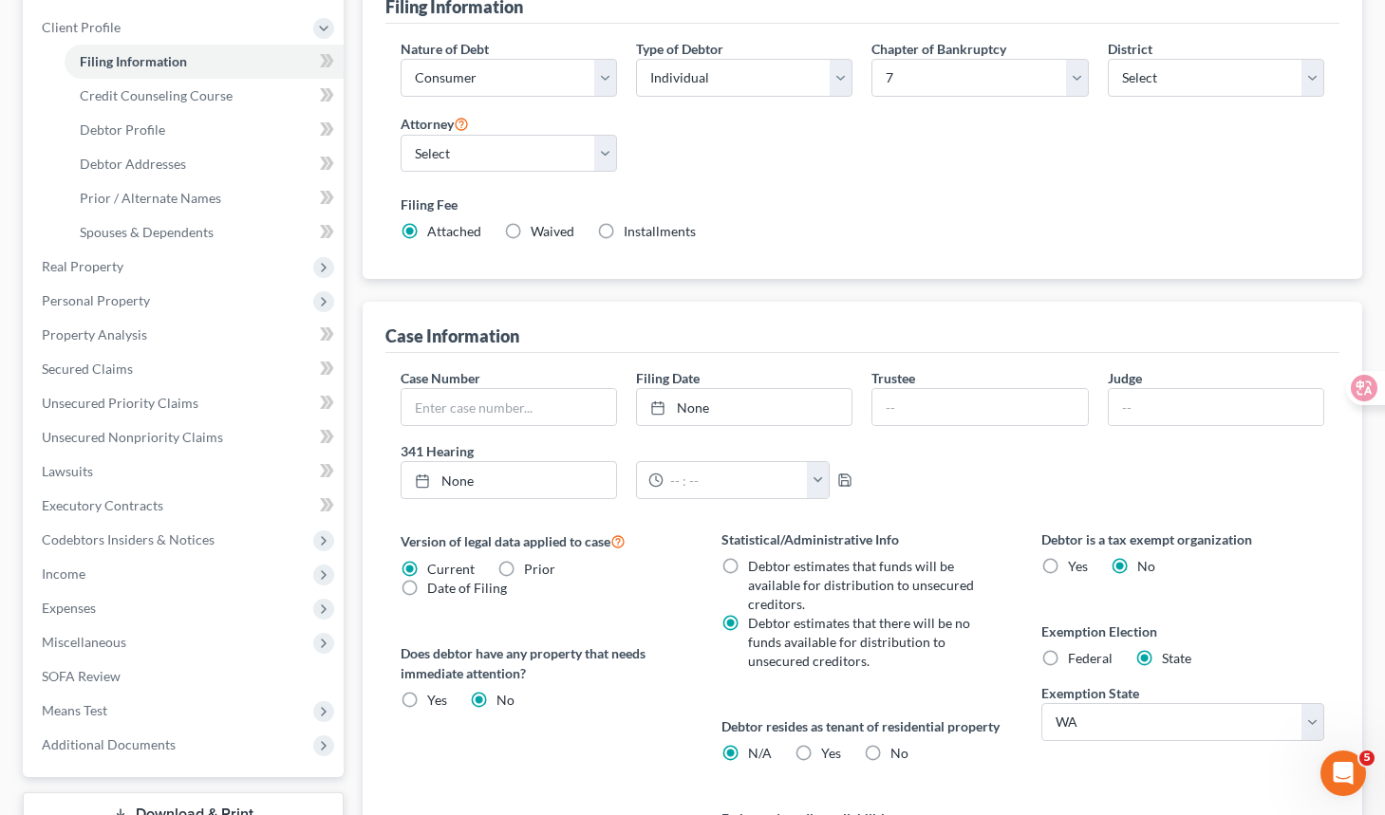
scroll to position [146, 0]
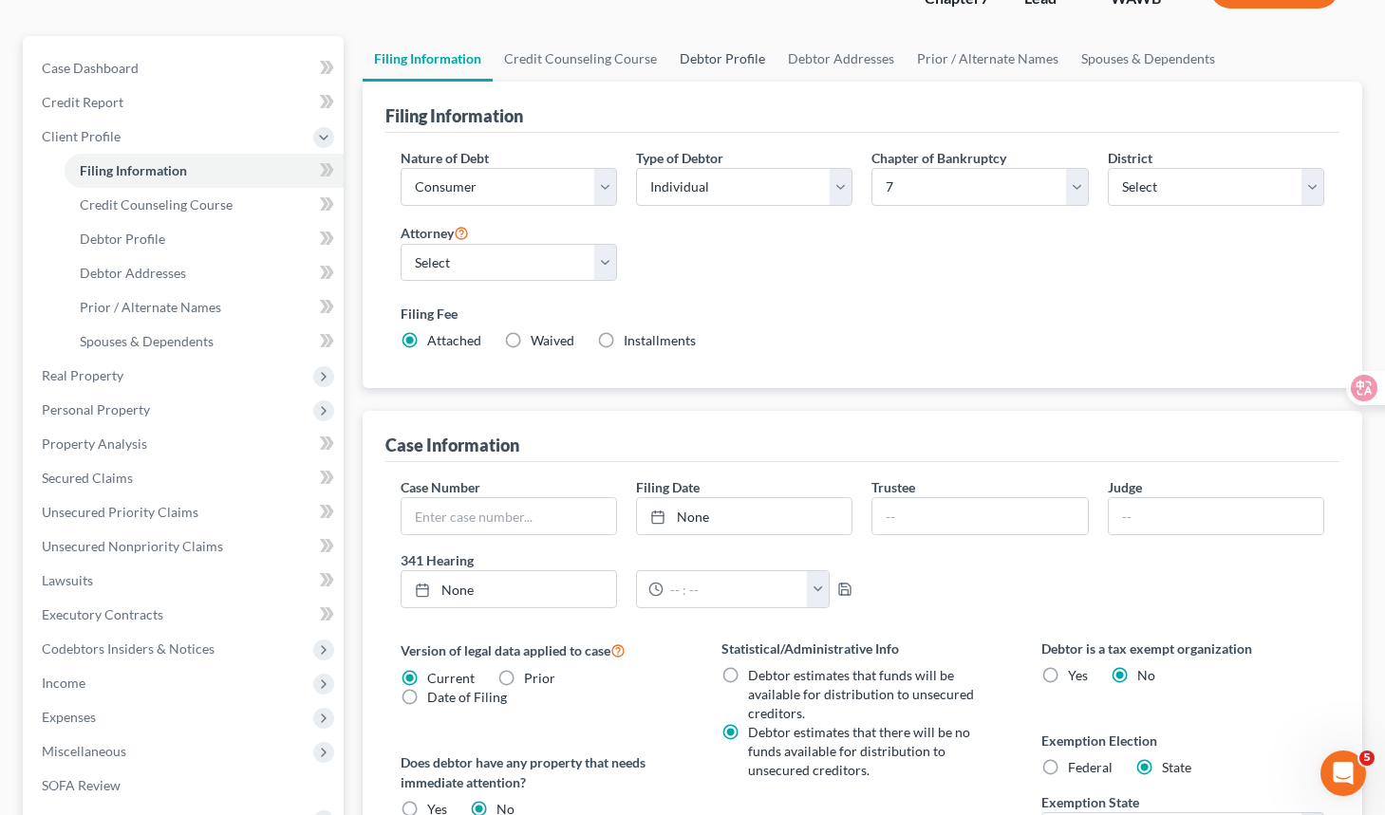
click at [698, 65] on link "Debtor Profile" at bounding box center [722, 59] width 108 height 46
select select "0"
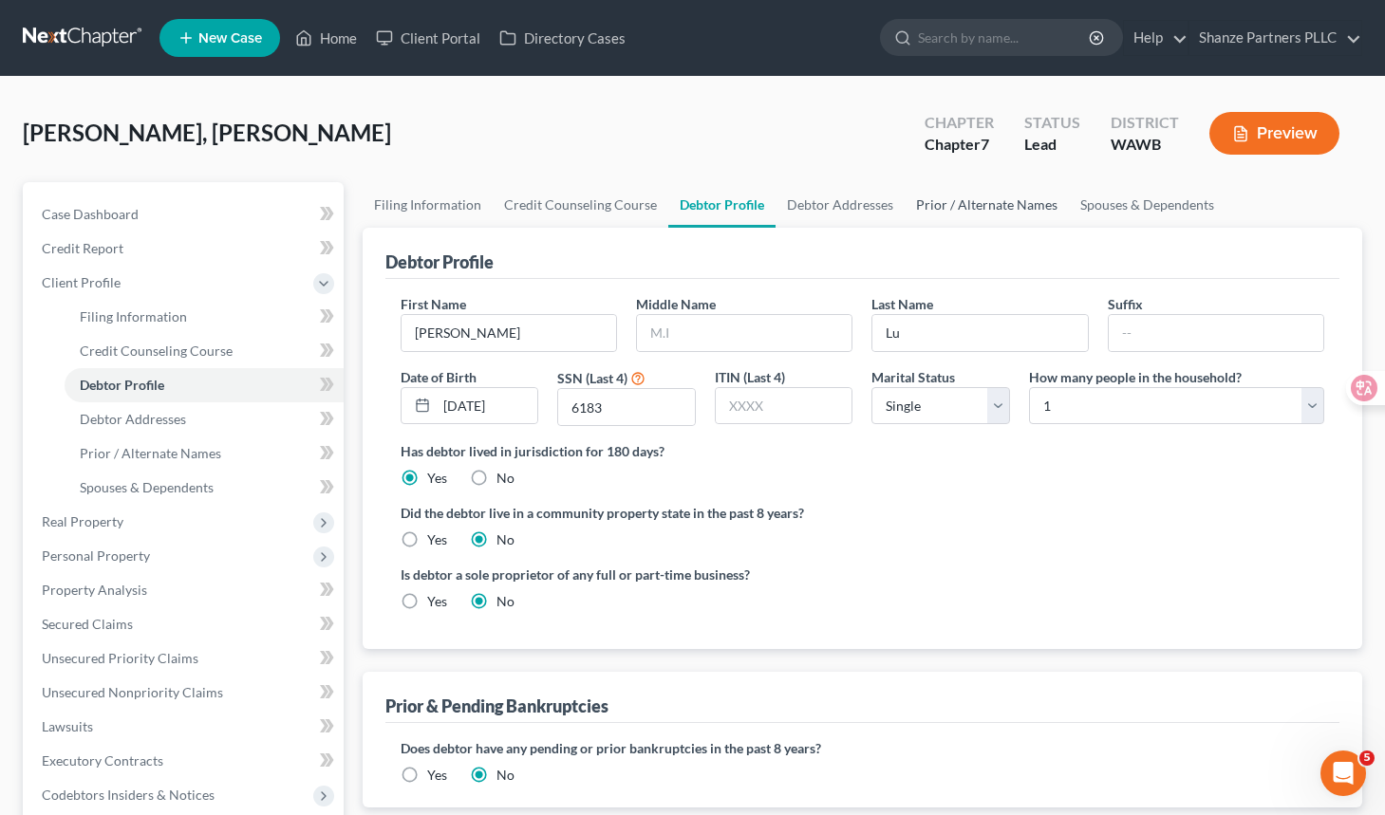
click at [977, 193] on link "Prior / Alternate Names" at bounding box center [986, 205] width 164 height 46
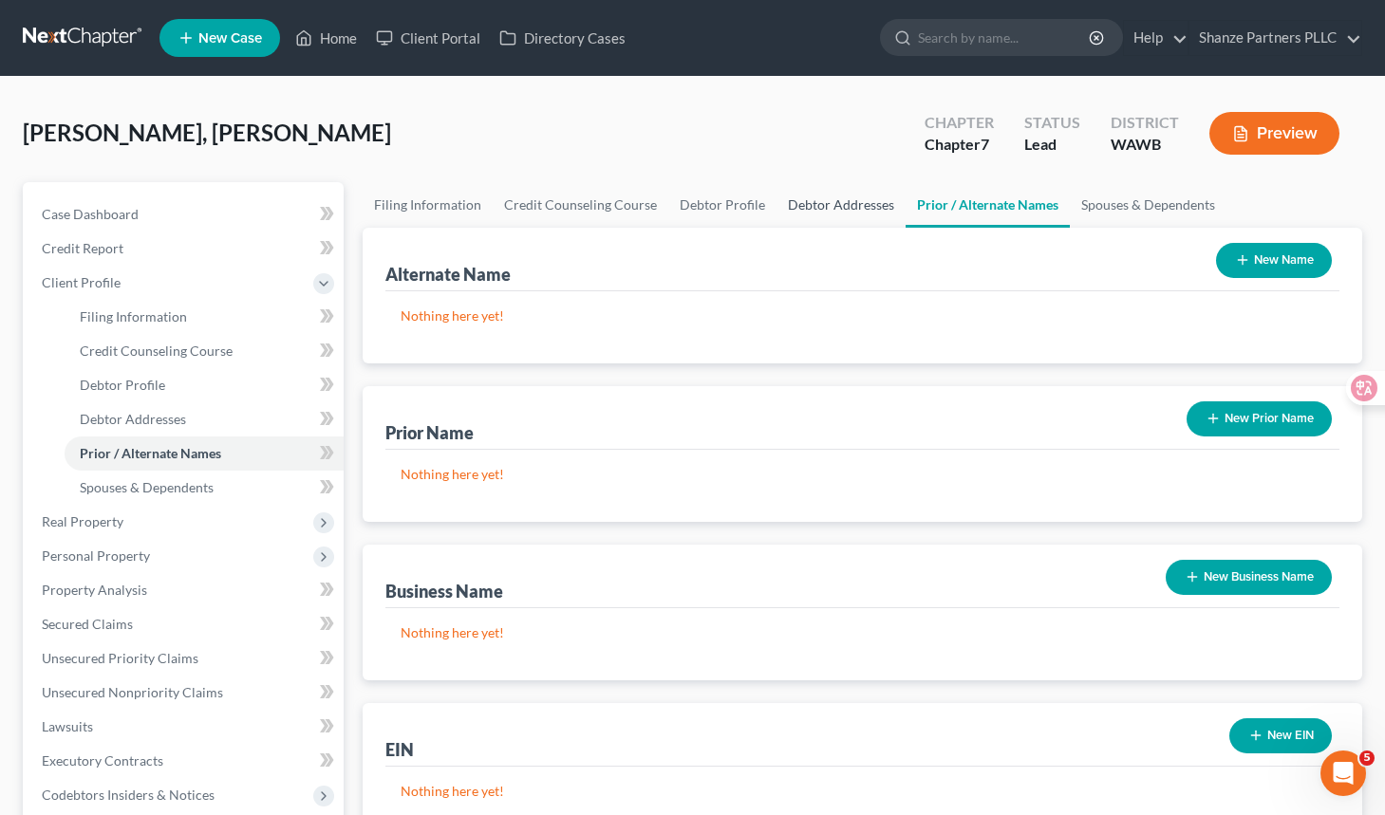
click at [857, 202] on link "Debtor Addresses" at bounding box center [840, 205] width 129 height 46
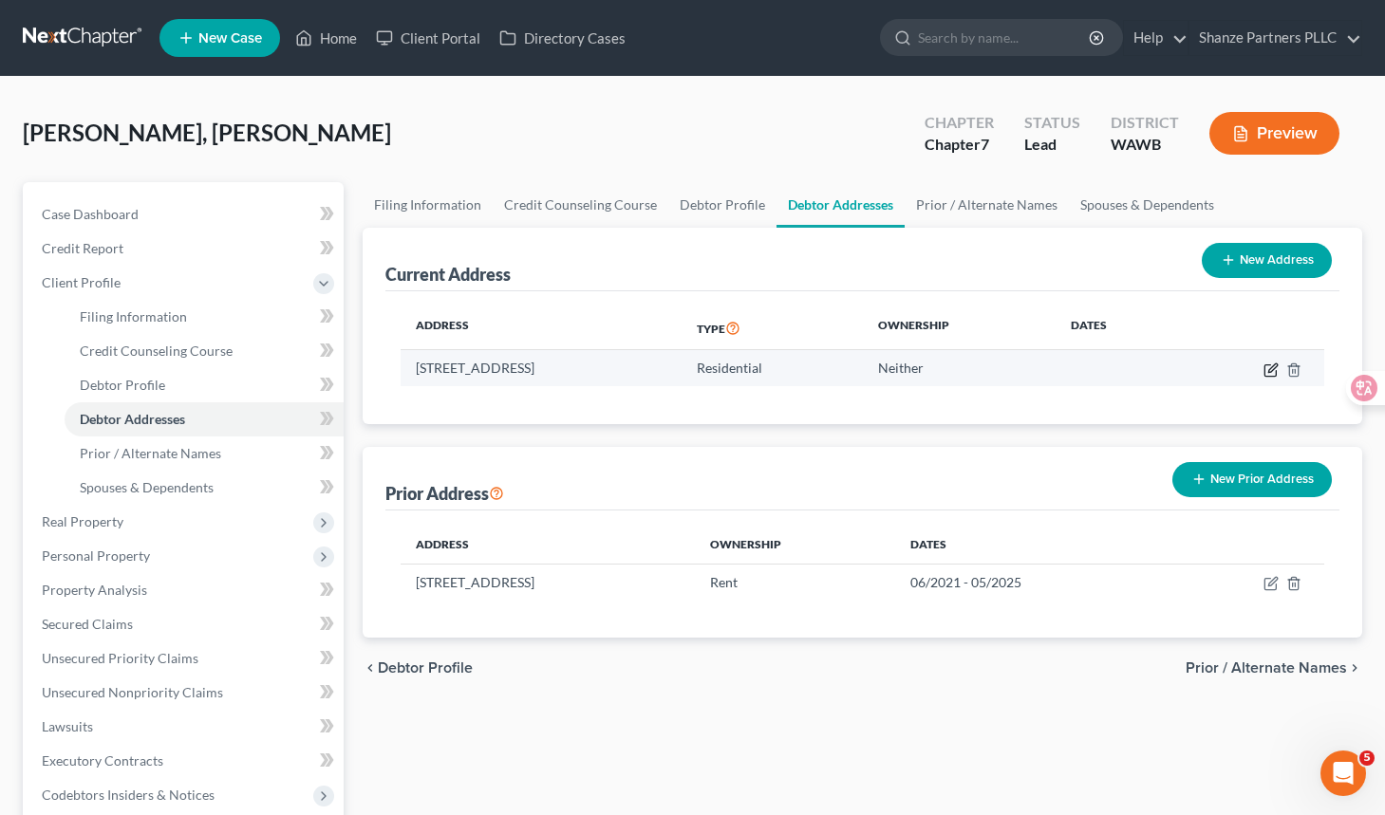
click at [1261, 370] on icon "button" at bounding box center [1272, 367] width 9 height 9
select select "50"
select select "0"
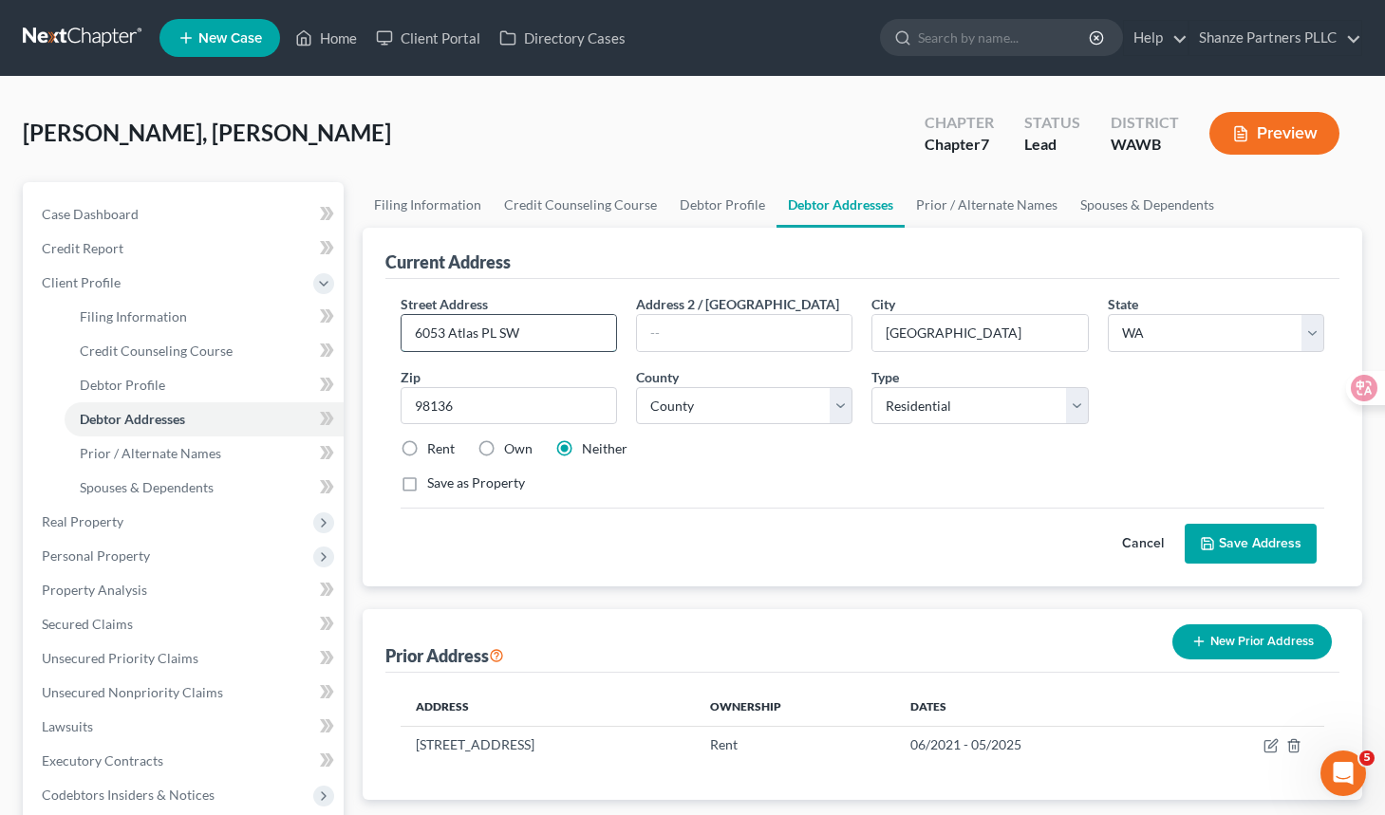
click at [557, 336] on input "6053 Atlas PL SW" at bounding box center [508, 333] width 214 height 36
paste input "[STREET_ADDRESS][PERSON_NAME]"
drag, startPoint x: 557, startPoint y: 336, endPoint x: 388, endPoint y: 332, distance: 169.0
click at [388, 332] on div "Street Address * [STREET_ADDRESS] Address [GEOGRAPHIC_DATA] * [GEOGRAPHIC_DATA]…" at bounding box center [862, 432] width 954 height 307
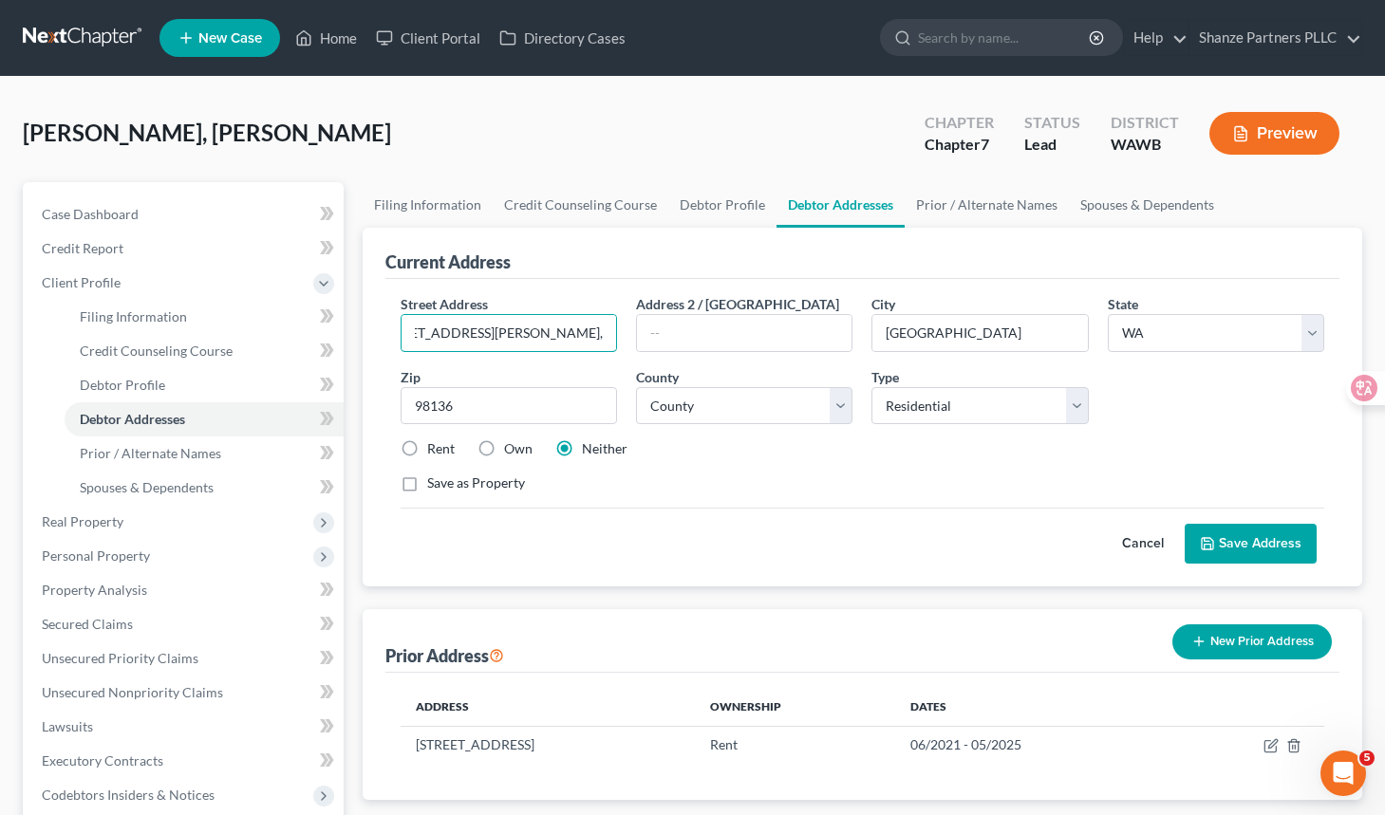
drag, startPoint x: 545, startPoint y: 332, endPoint x: 629, endPoint y: 333, distance: 84.5
click at [629, 333] on div "Street Address * [STREET_ADDRESS][GEOGRAPHIC_DATA], Address 2 / [GEOGRAPHIC_DAT…" at bounding box center [862, 401] width 942 height 214
drag, startPoint x: 605, startPoint y: 330, endPoint x: 375, endPoint y: 329, distance: 229.7
click at [375, 329] on div "Current Address Street Address * [STREET_ADDRESS][GEOGRAPHIC_DATA] Address 2 / …" at bounding box center [862, 407] width 999 height 359
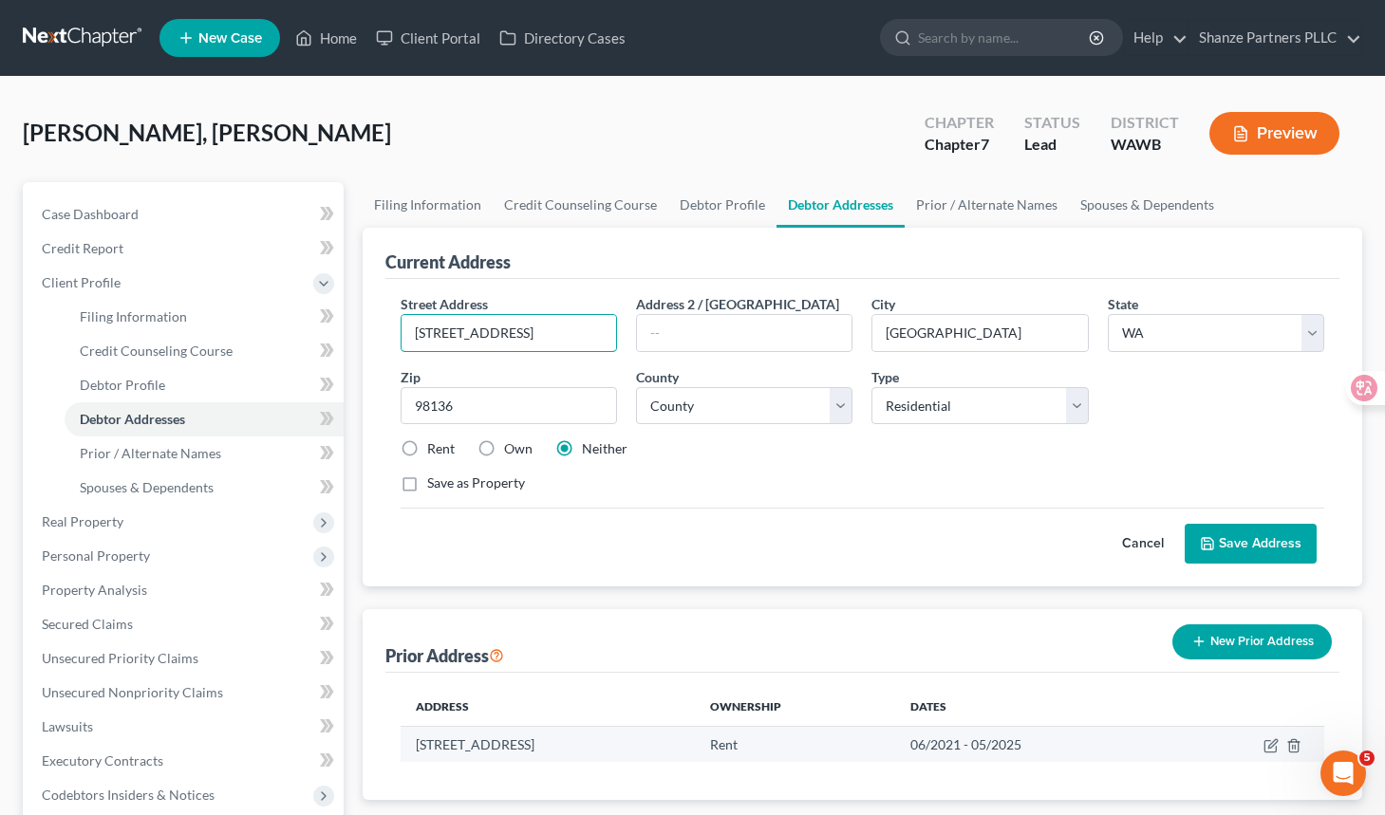
type input "[STREET_ADDRESS]"
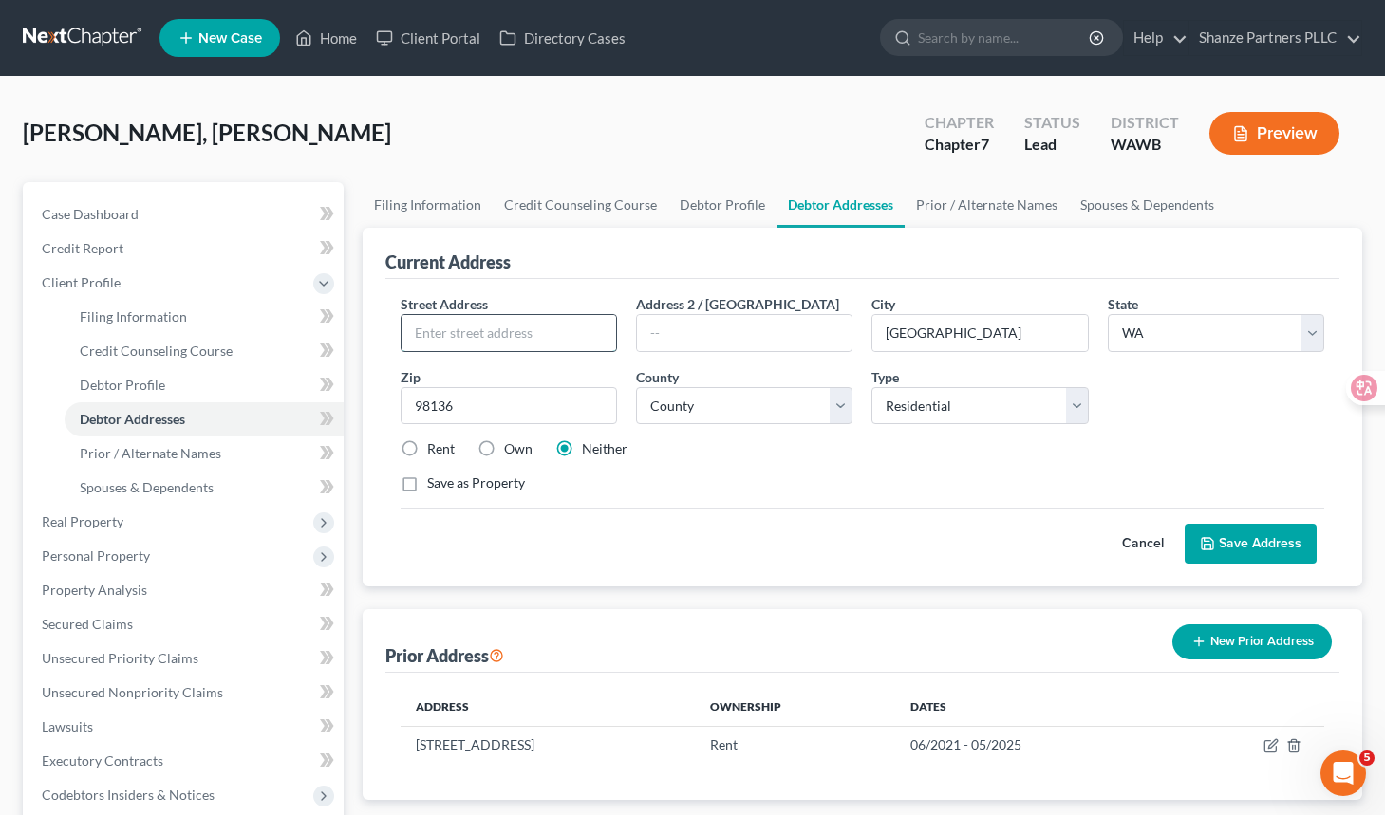
paste input "[STREET_ADDRESS]"
drag, startPoint x: 552, startPoint y: 333, endPoint x: 625, endPoint y: 332, distance: 73.1
click at [625, 332] on div "Street Address * [STREET_ADDRESS] * [GEOGRAPHIC_DATA] * State [US_STATE] AK AR …" at bounding box center [862, 401] width 942 height 214
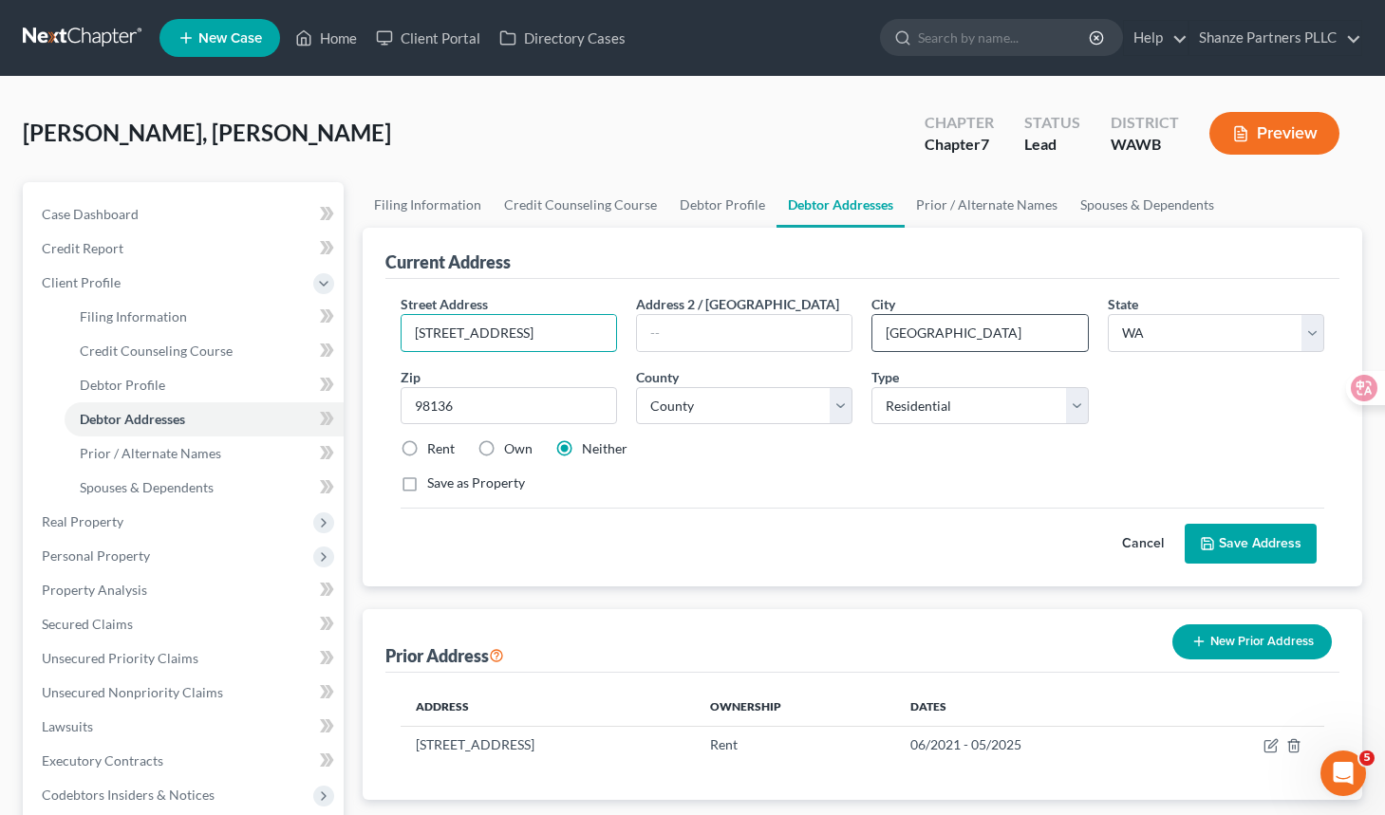
type input "[STREET_ADDRESS]"
click at [919, 336] on input "[GEOGRAPHIC_DATA]" at bounding box center [979, 333] width 214 height 36
paste input "Issaquah"
drag, startPoint x: 952, startPoint y: 333, endPoint x: 865, endPoint y: 327, distance: 86.5
click at [865, 327] on div "City * [GEOGRAPHIC_DATA]" at bounding box center [979, 323] width 235 height 58
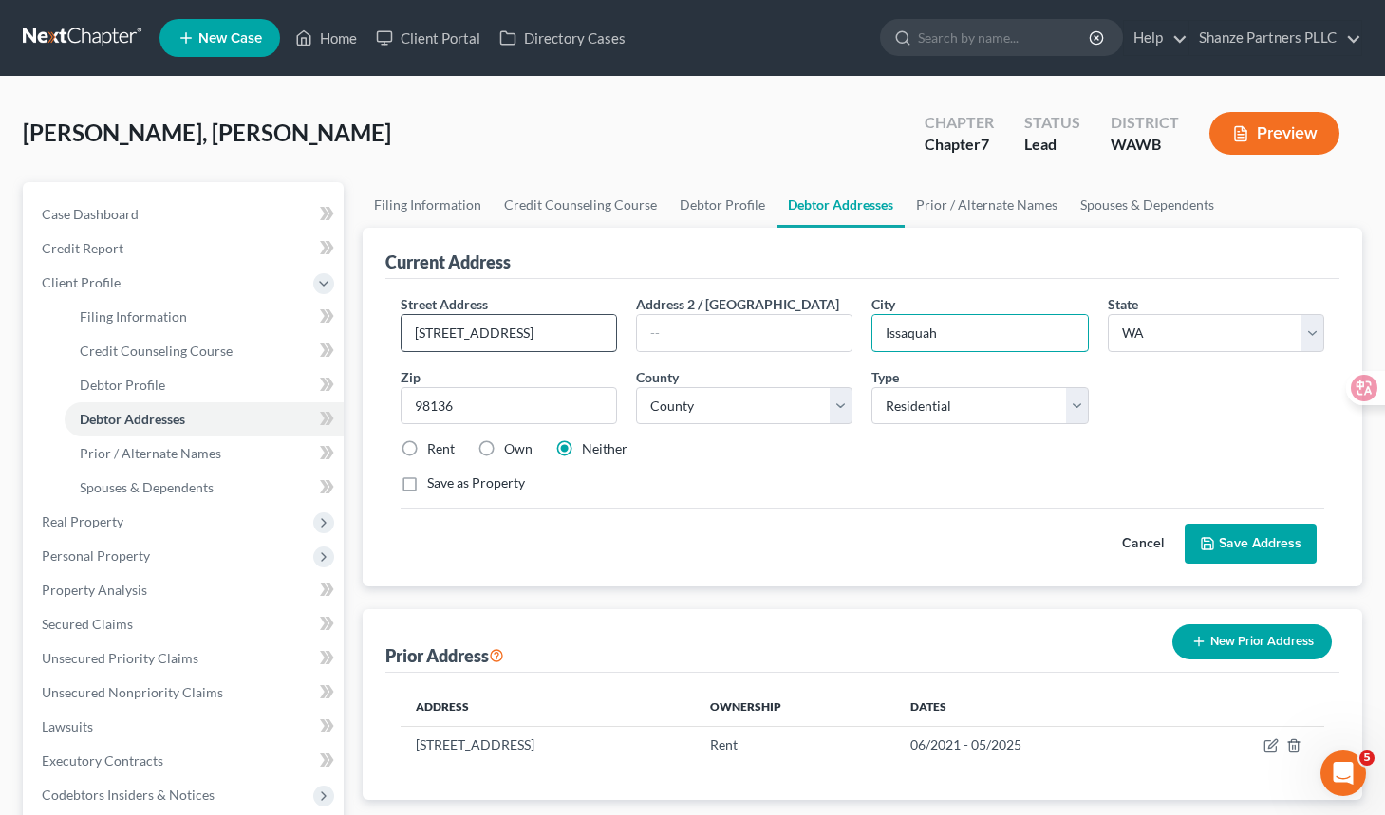
type input "Issaquah"
click at [576, 330] on input "[STREET_ADDRESS]" at bounding box center [508, 333] width 214 height 36
type input "[STREET_ADDRESS]"
click at [791, 498] on div "Street Address * [STREET_ADDRESS][GEOGRAPHIC_DATA] 2 / [GEOGRAPHIC_DATA] * [GEO…" at bounding box center [862, 401] width 942 height 214
click at [1253, 535] on button "Save Address" at bounding box center [1250, 544] width 132 height 40
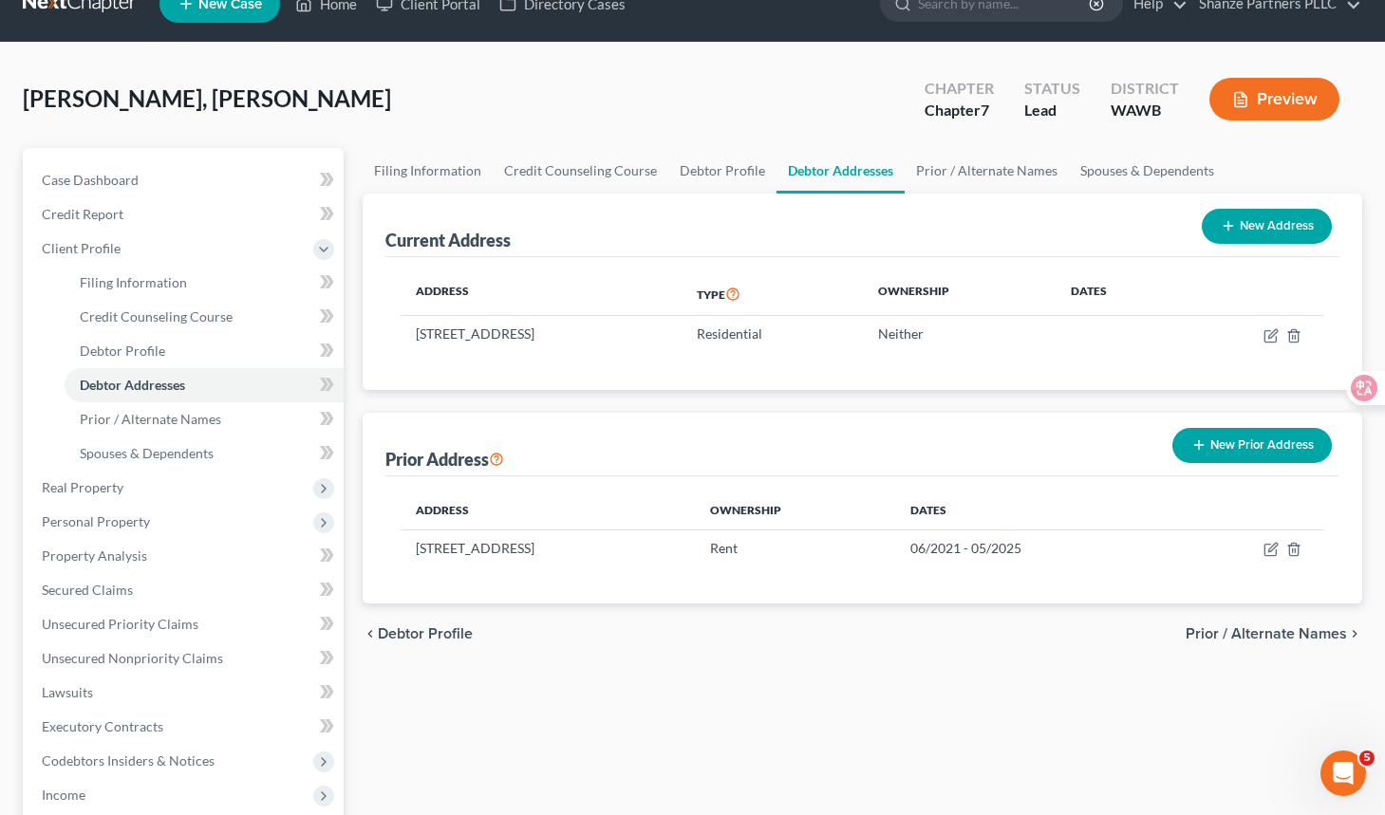
scroll to position [38, 0]
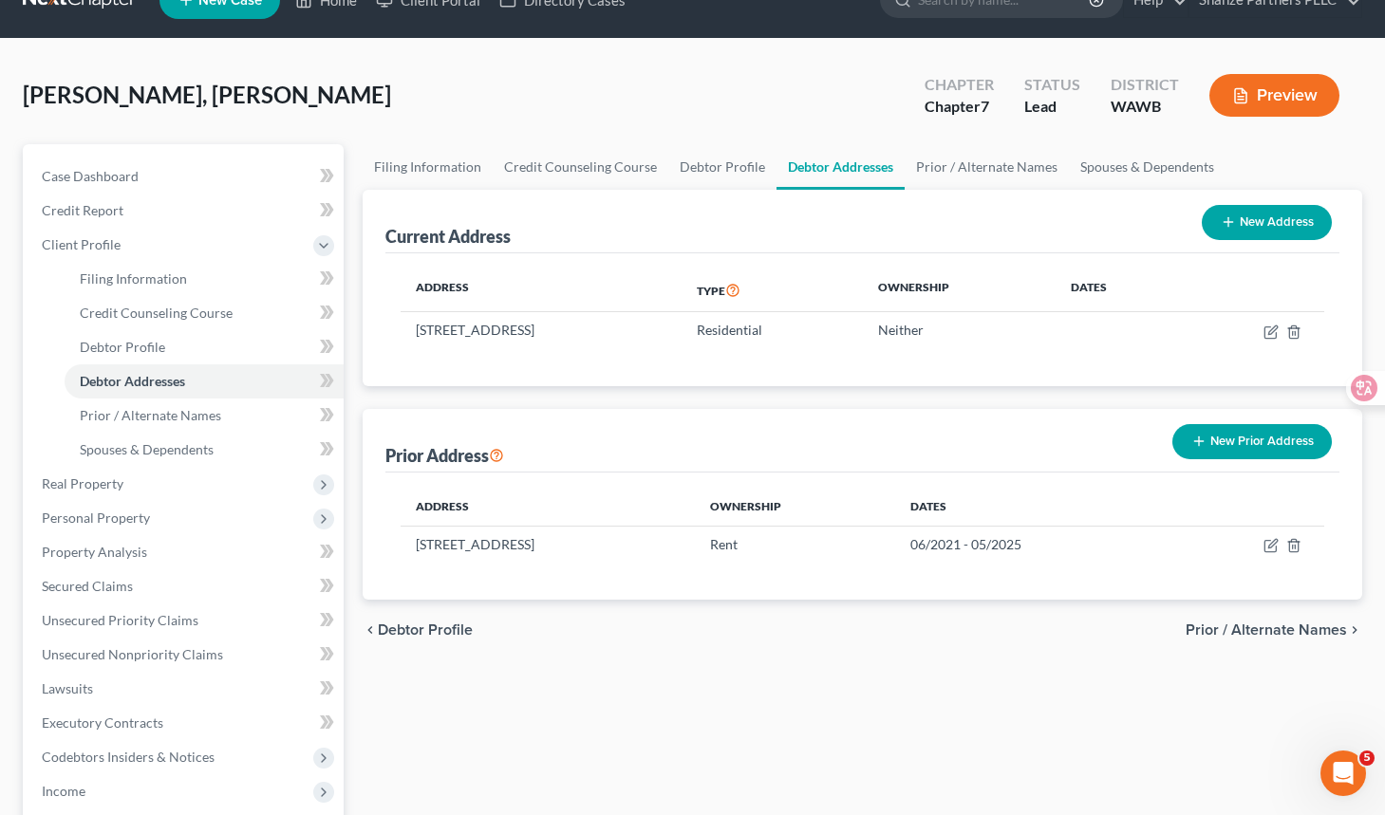
click at [1232, 429] on button "New Prior Address" at bounding box center [1251, 441] width 159 height 35
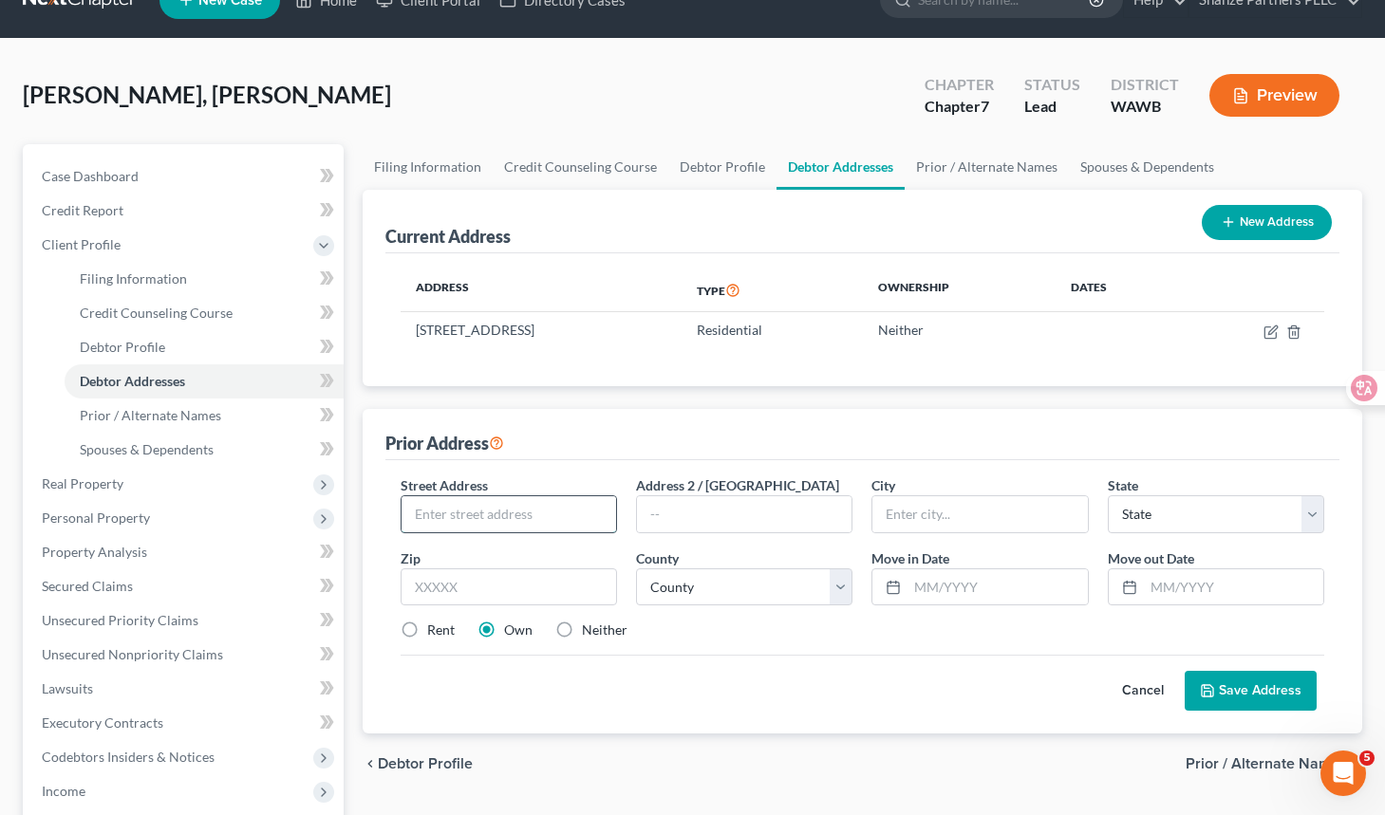
click at [506, 512] on input "text" at bounding box center [508, 514] width 214 height 36
paste input "[STREET_ADDRESS]"
drag, startPoint x: 535, startPoint y: 512, endPoint x: 635, endPoint y: 512, distance: 99.6
click at [635, 512] on div "Street Address * [STREET_ADDRESS] Address [GEOGRAPHIC_DATA] * State * State [US…" at bounding box center [862, 565] width 942 height 180
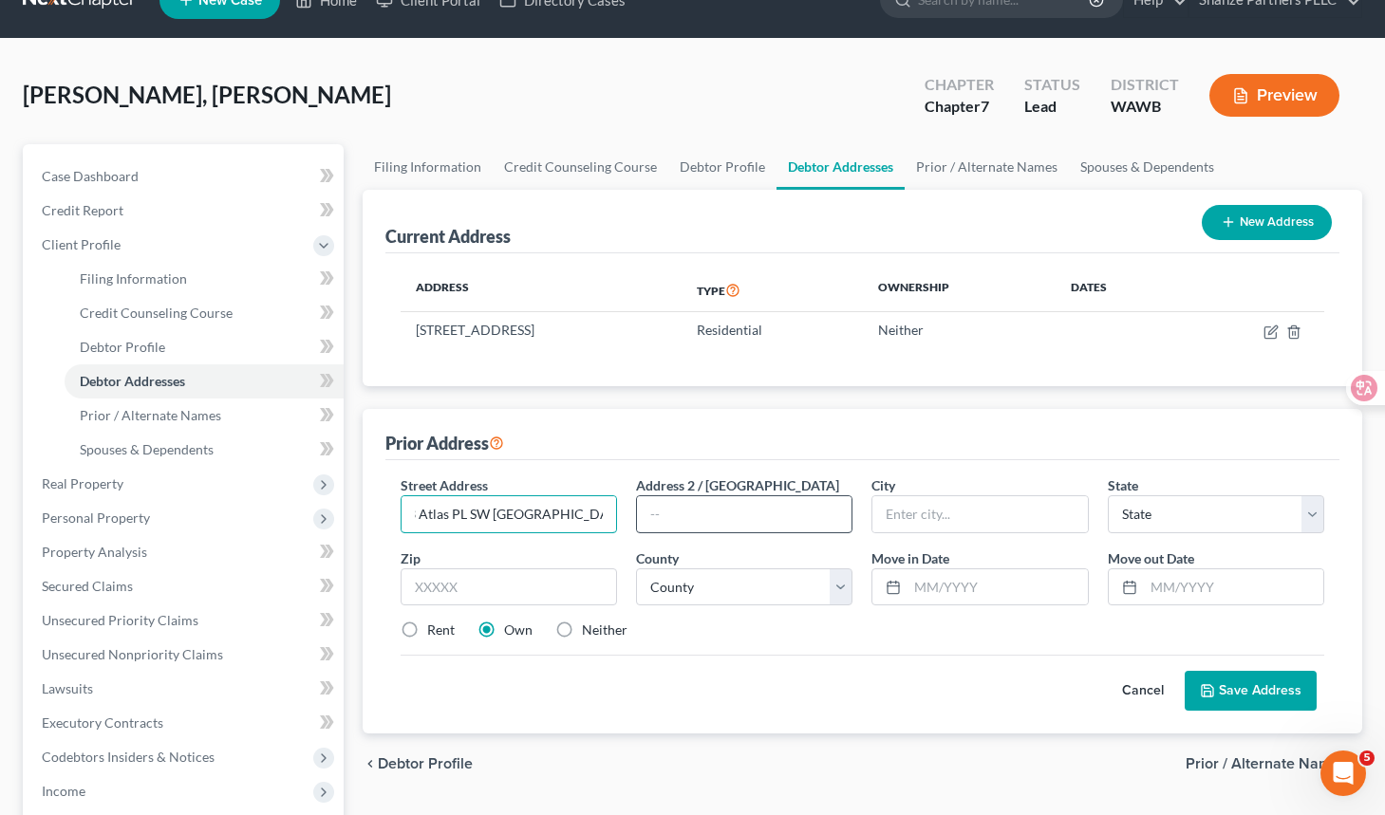
scroll to position [0, 0]
type input "6053 Atlas PL SW [GEOGRAPHIC_DATA]"
click at [1167, 518] on select "State [US_STATE] AK AR AZ CA CO CT DE DC [GEOGRAPHIC_DATA] [GEOGRAPHIC_DATA] GU…" at bounding box center [1215, 514] width 216 height 38
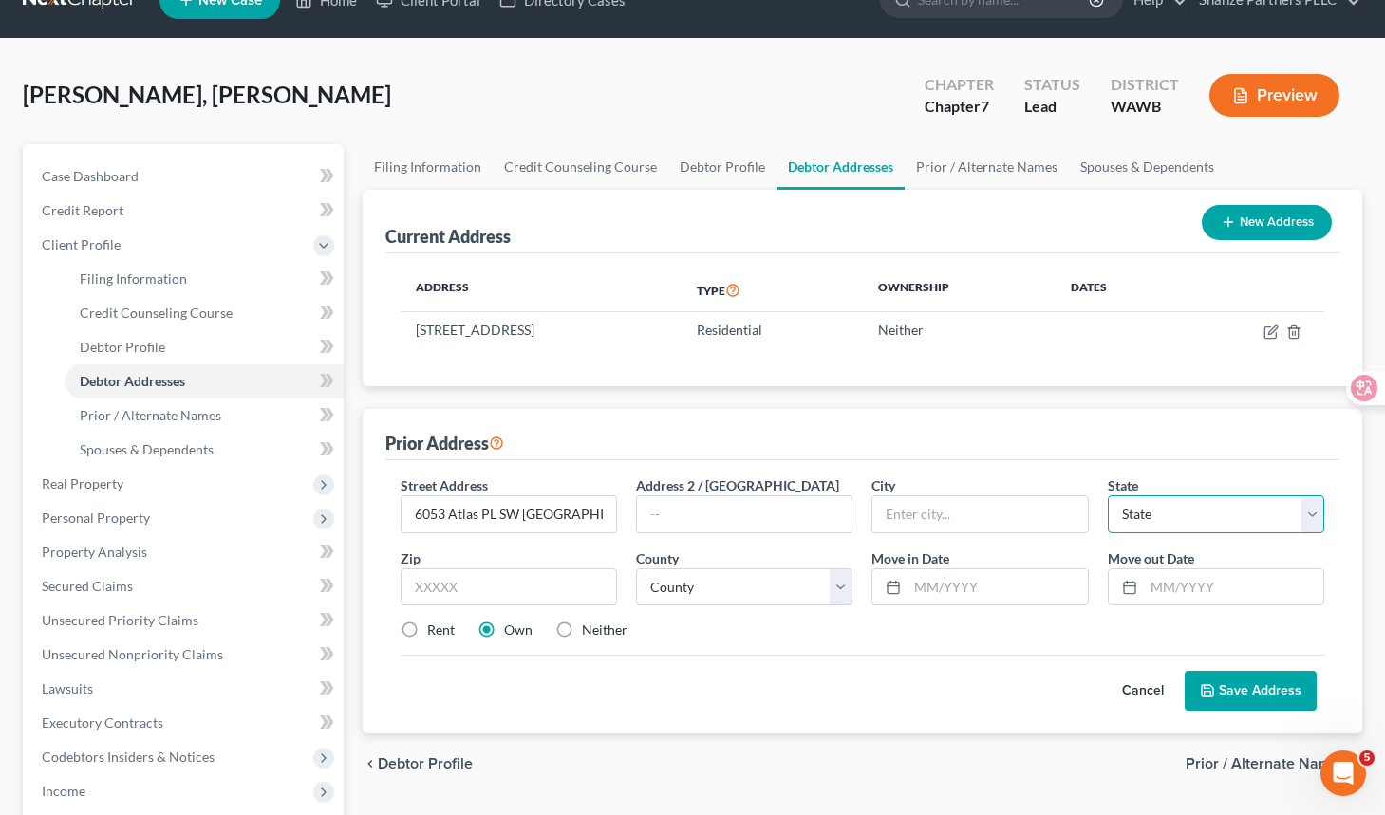
select select "50"
click at [1107, 495] on select "State [US_STATE] AK AR AZ CA CO CT DE DC [GEOGRAPHIC_DATA] [GEOGRAPHIC_DATA] GU…" at bounding box center [1215, 514] width 216 height 38
click at [992, 509] on input "text" at bounding box center [979, 514] width 214 height 36
paste input "WA 98136"
click at [911, 508] on input "WA 98136" at bounding box center [979, 514] width 214 height 36
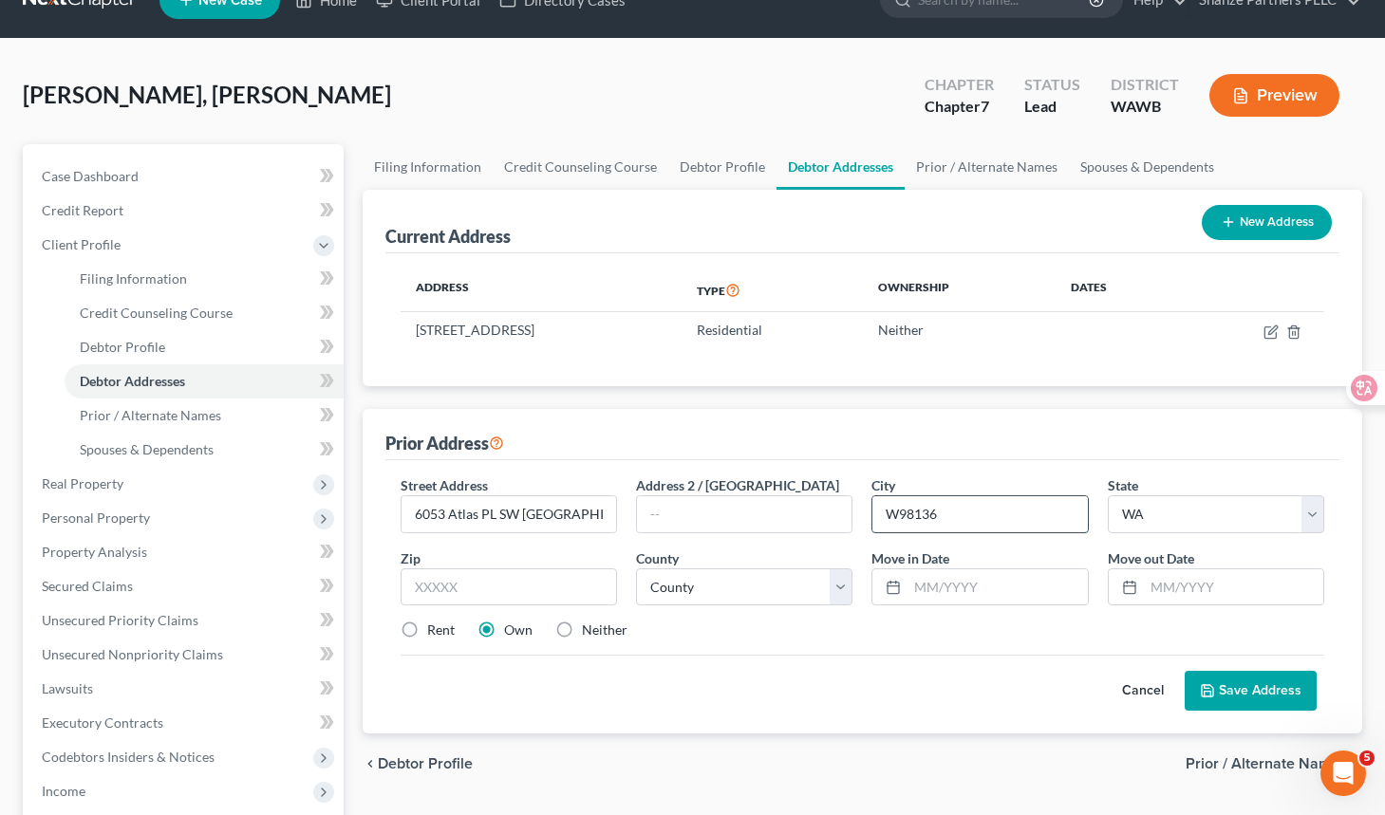
type input "98136"
drag, startPoint x: 940, startPoint y: 522, endPoint x: 841, endPoint y: 511, distance: 99.4
click at [841, 511] on div "Street Address * [GEOGRAPHIC_DATA] Address 2 / [GEOGRAPHIC_DATA] * 98136 State …" at bounding box center [862, 565] width 942 height 180
click at [525, 579] on input "text" at bounding box center [508, 587] width 216 height 38
paste input "98136"
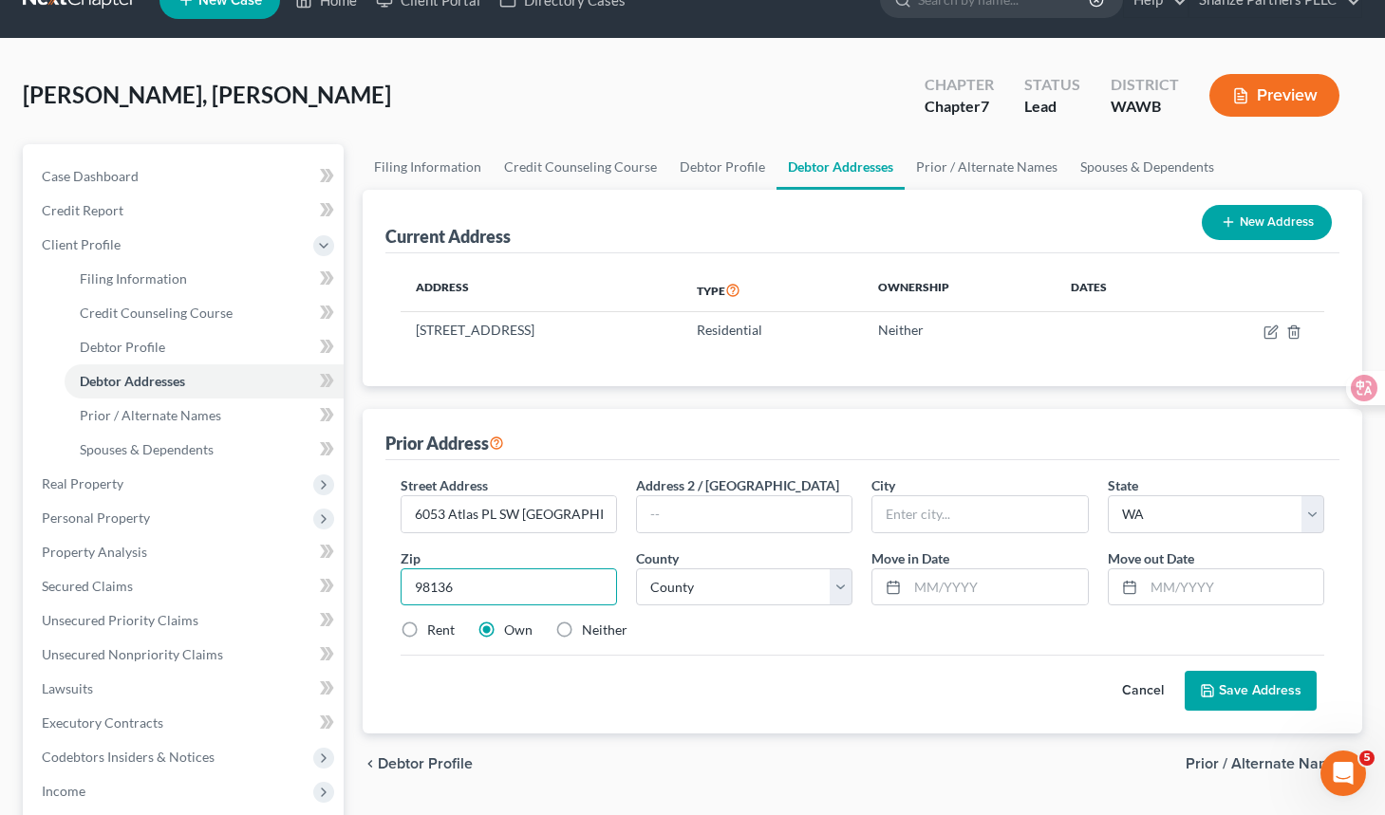
type input "98136"
click at [548, 557] on div "Zip * 98136" at bounding box center [508, 578] width 235 height 58
type input "[GEOGRAPHIC_DATA]"
click at [578, 525] on input "6053 Atlas PL SW [GEOGRAPHIC_DATA]" at bounding box center [508, 514] width 214 height 36
click at [597, 427] on div "Prior Address" at bounding box center [862, 434] width 954 height 51
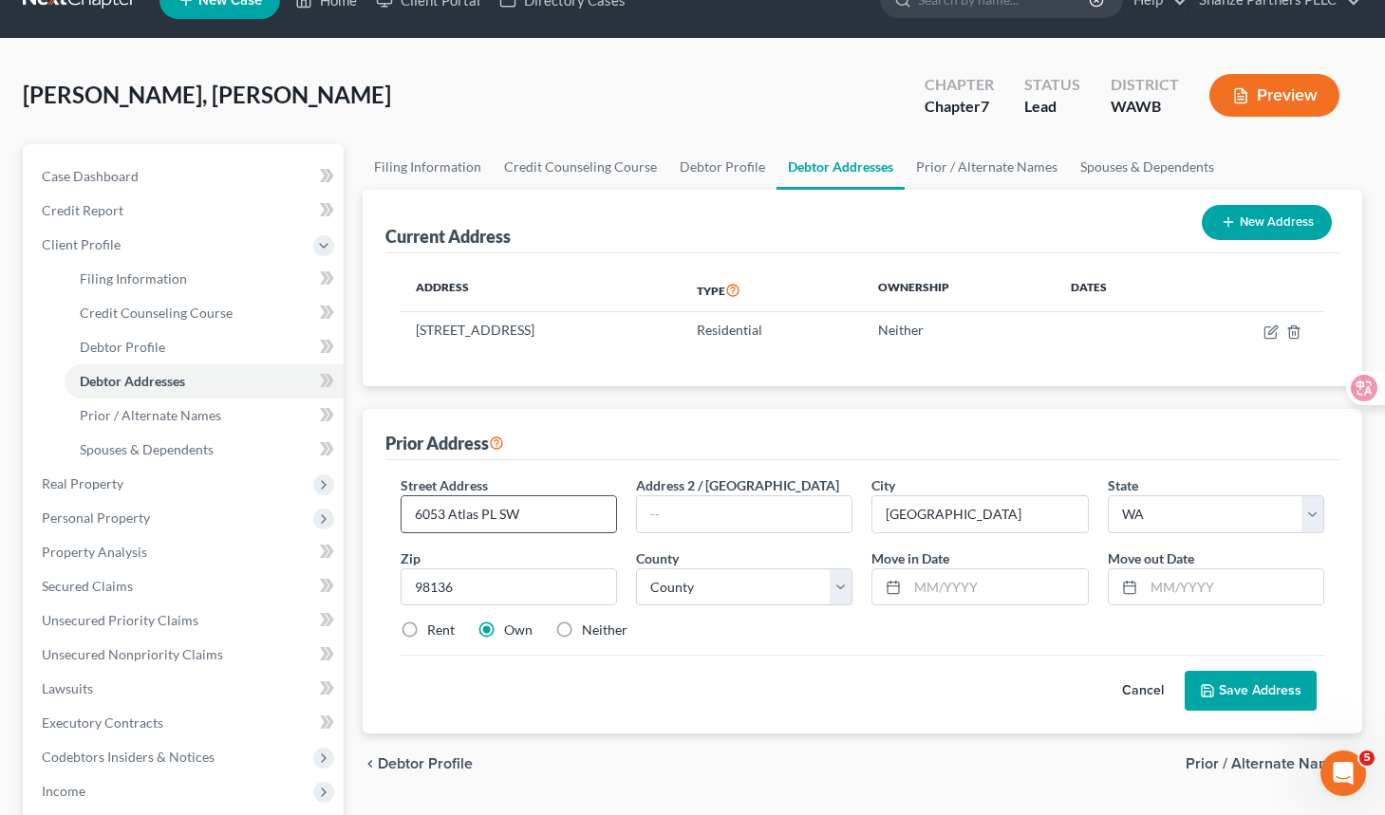
drag, startPoint x: 582, startPoint y: 516, endPoint x: 518, endPoint y: 512, distance: 63.7
click at [518, 512] on input "6053 Atlas PL SW" at bounding box center [508, 514] width 214 height 36
type input "6053 Atlas PL SW"
click at [857, 677] on div "Cancel Save Address" at bounding box center [861, 683] width 923 height 56
click at [427, 628] on label "Rent" at bounding box center [441, 630] width 28 height 19
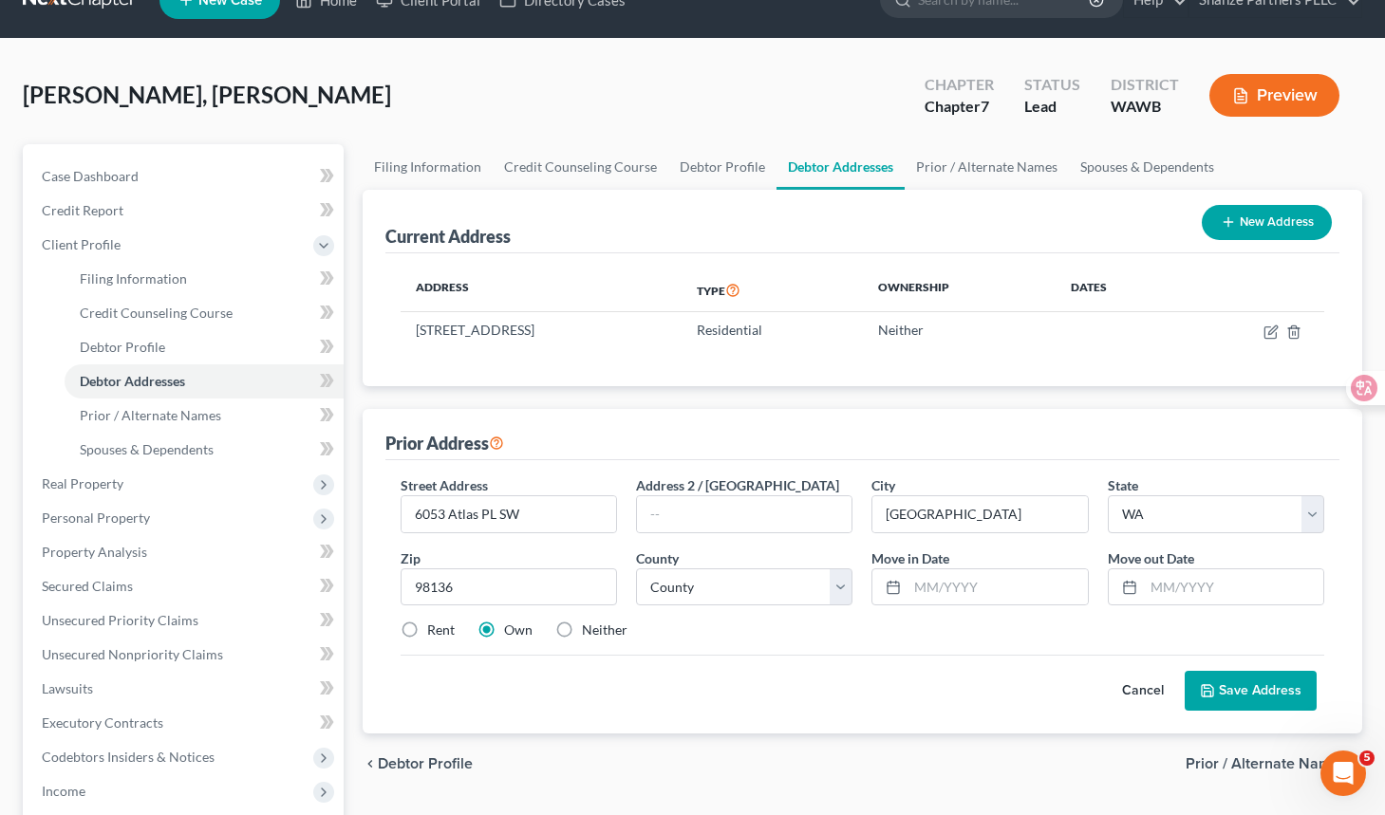
click at [435, 628] on input "Rent" at bounding box center [441, 627] width 12 height 12
radio input "true"
click at [893, 591] on icon at bounding box center [892, 587] width 15 height 15
click at [938, 584] on input "text" at bounding box center [996, 587] width 179 height 36
type input "05/2025"
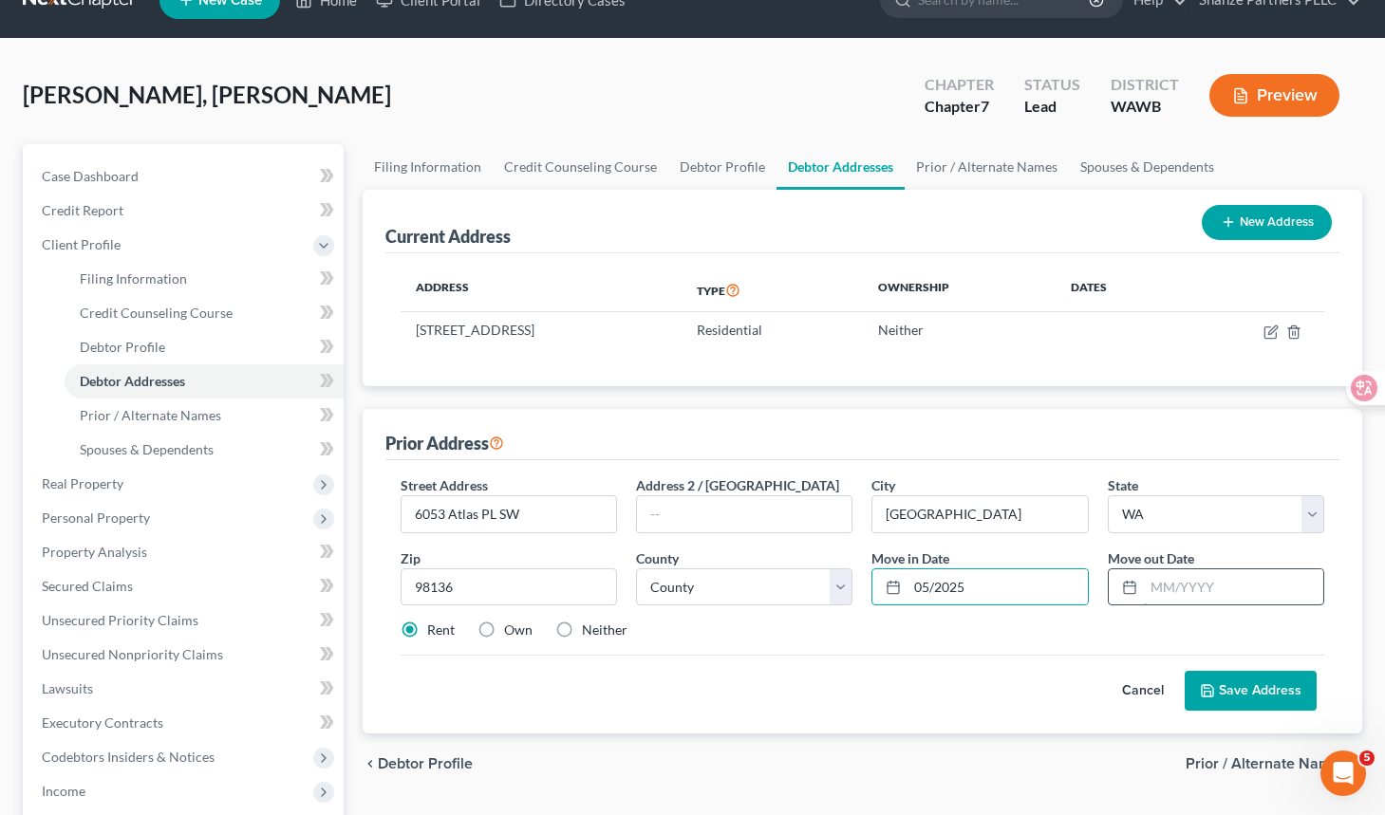
click at [1200, 576] on input "text" at bounding box center [1233, 587] width 179 height 36
type input "06/2025"
click at [1261, 699] on button "Save Address" at bounding box center [1250, 691] width 132 height 40
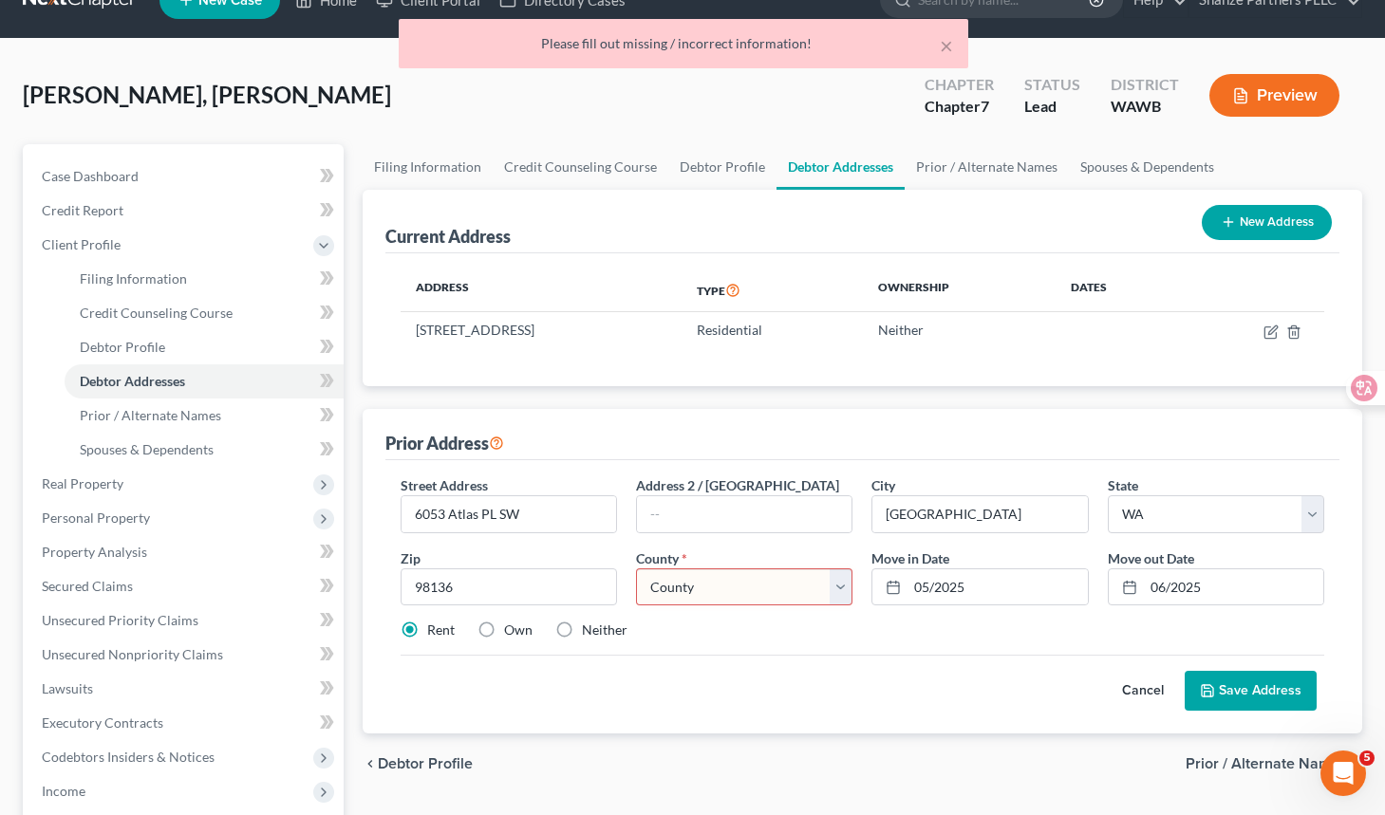
click at [788, 591] on select "County [GEOGRAPHIC_DATA] [GEOGRAPHIC_DATA] [GEOGRAPHIC_DATA] [GEOGRAPHIC_DATA] …" at bounding box center [744, 587] width 216 height 38
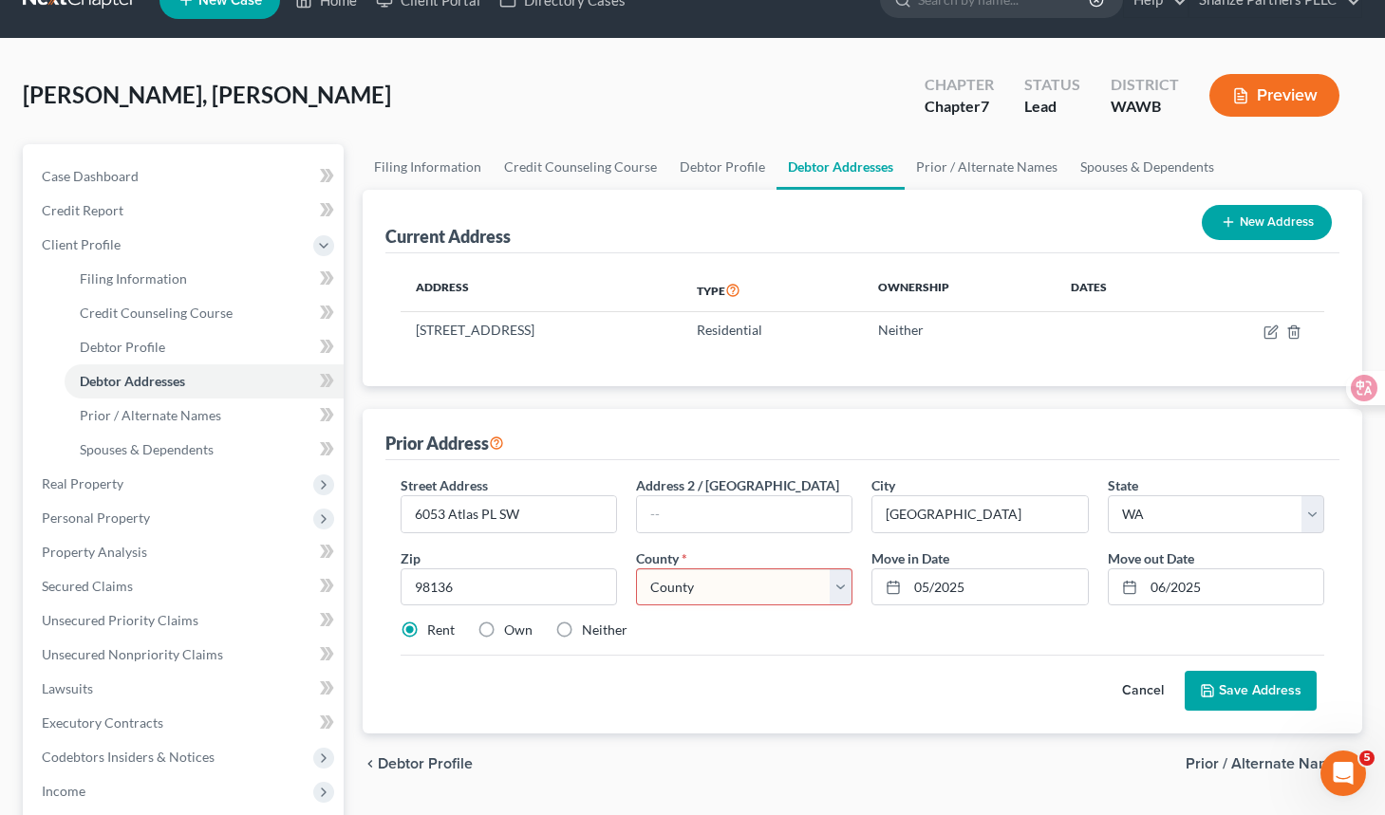
select select "16"
click at [636, 568] on select "County [GEOGRAPHIC_DATA] [GEOGRAPHIC_DATA] [GEOGRAPHIC_DATA] [GEOGRAPHIC_DATA] …" at bounding box center [744, 587] width 216 height 38
click at [1231, 686] on button "Save Address" at bounding box center [1250, 691] width 132 height 40
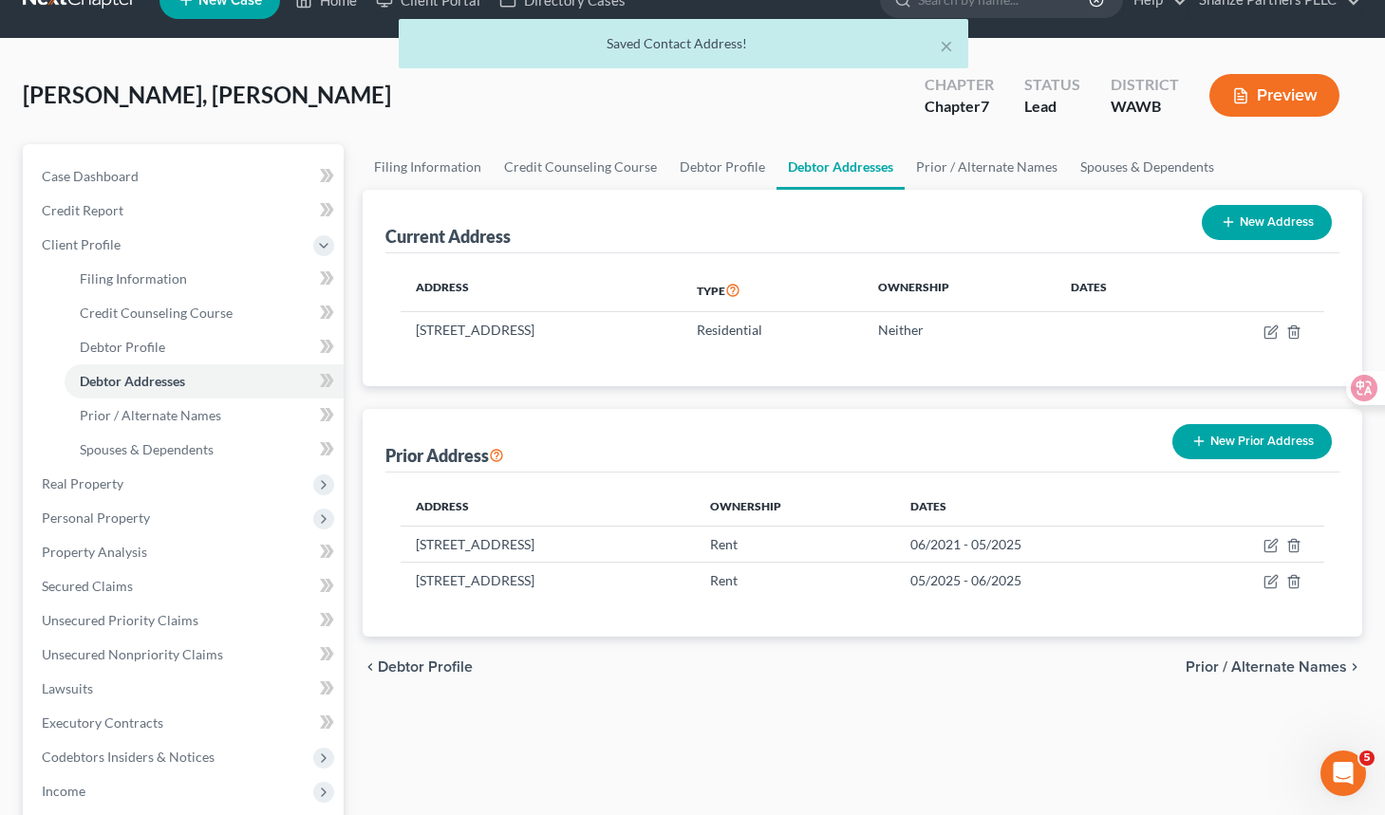
click at [805, 466] on div "Prior Address New Prior Address" at bounding box center [862, 441] width 954 height 64
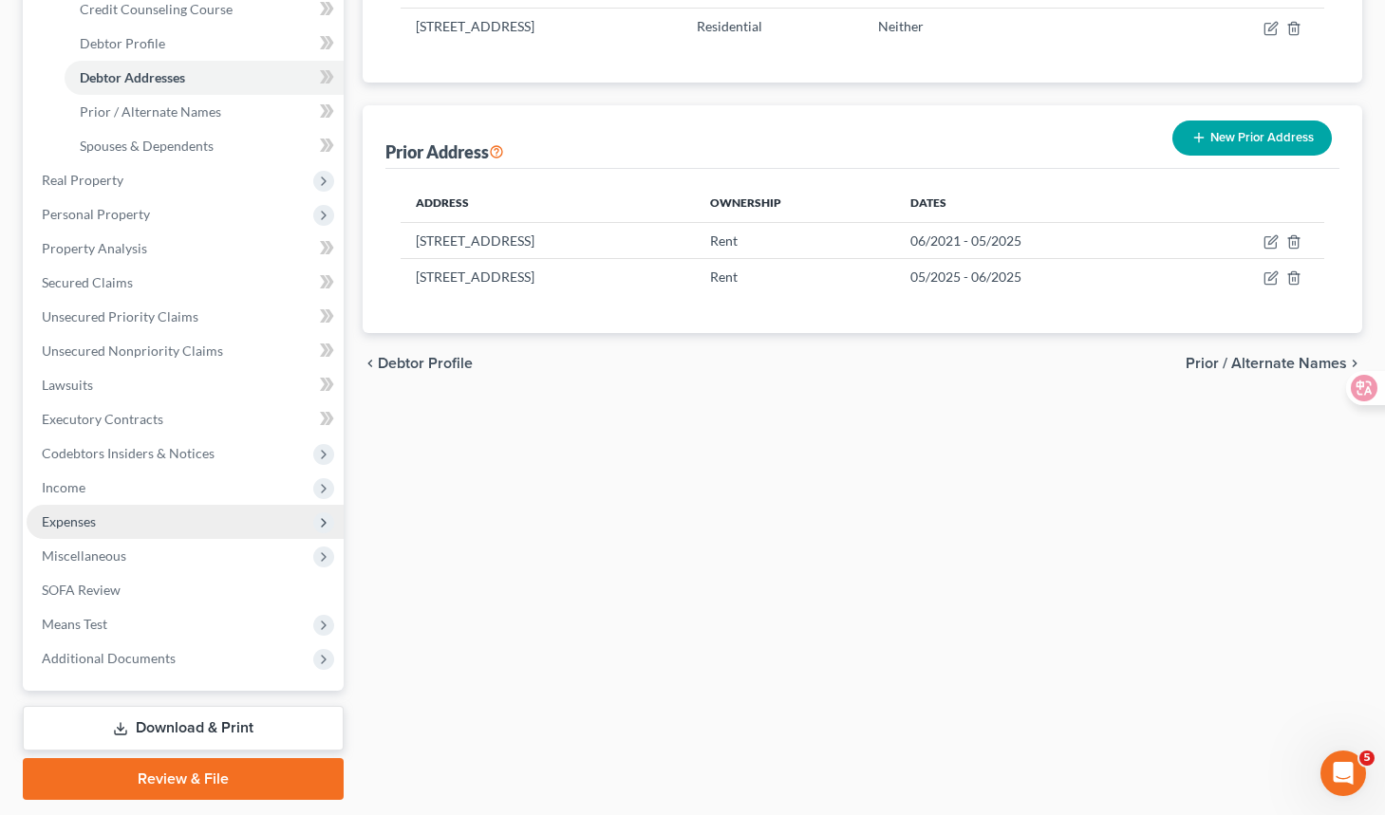
scroll to position [397, 0]
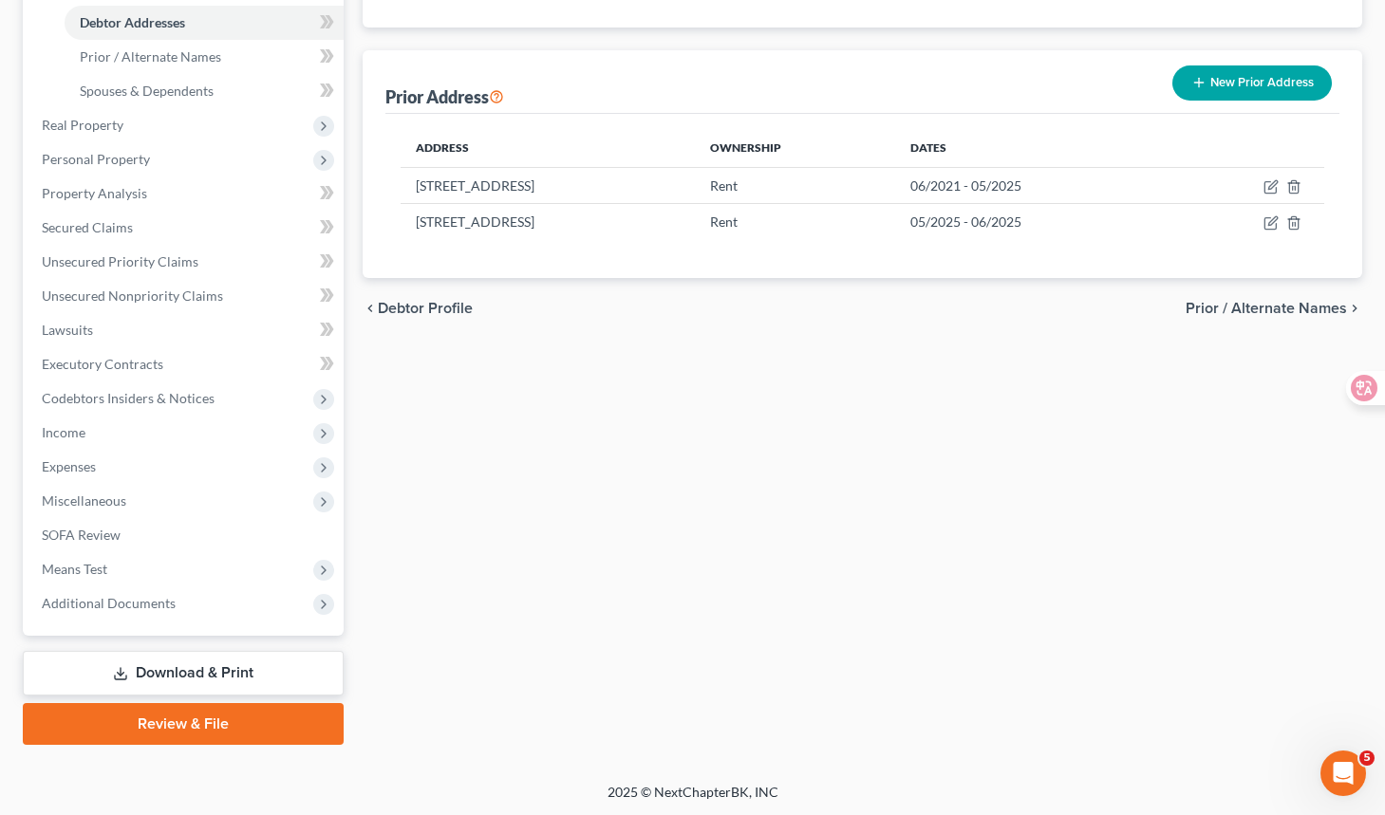
click at [250, 676] on link "Download & Print" at bounding box center [183, 673] width 321 height 45
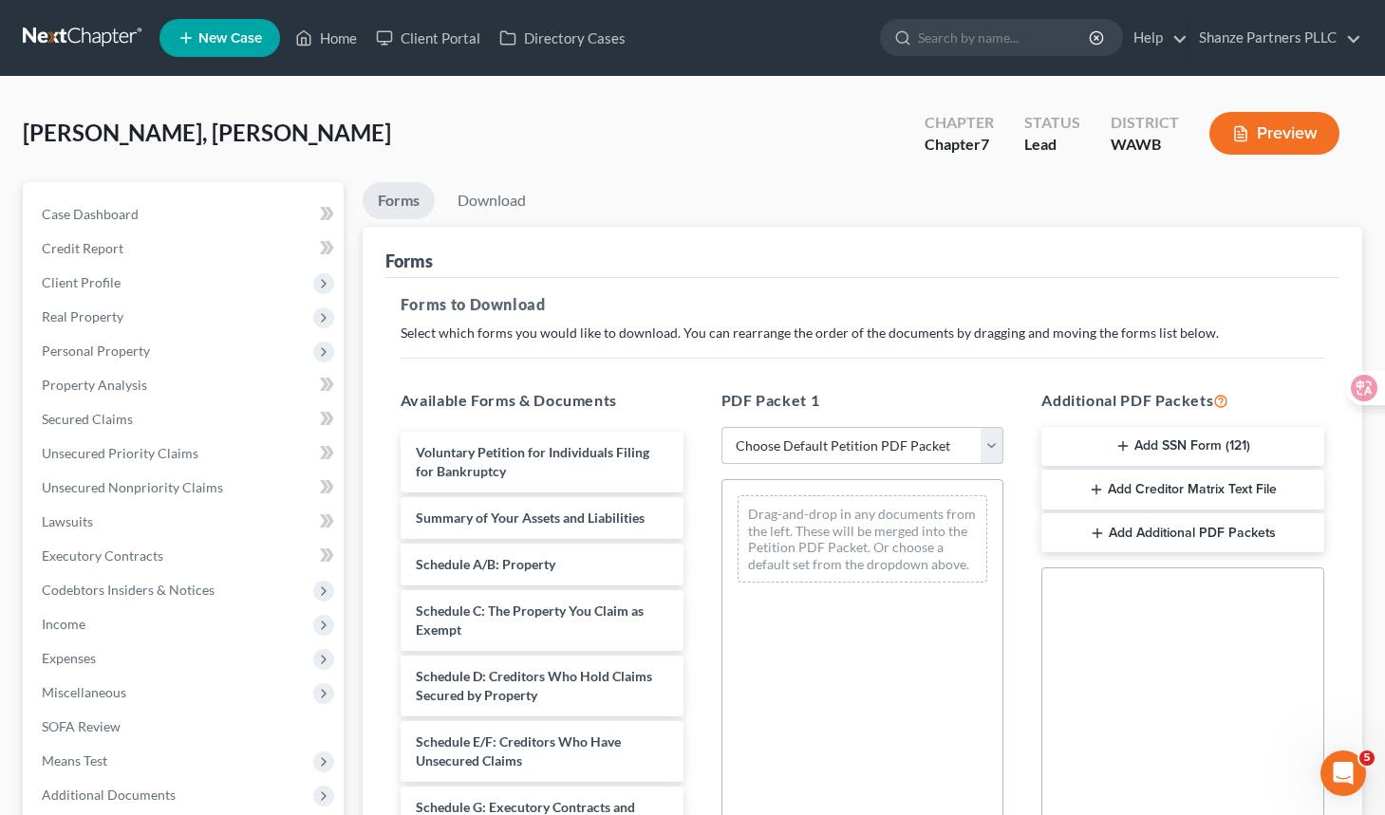
click at [779, 438] on select "Choose Default Petition PDF Packet Complete Bankruptcy Petition (all forms and …" at bounding box center [862, 446] width 283 height 38
select select "0"
click at [721, 427] on select "Choose Default Petition PDF Packet Complete Bankruptcy Petition (all forms and …" at bounding box center [862, 446] width 283 height 38
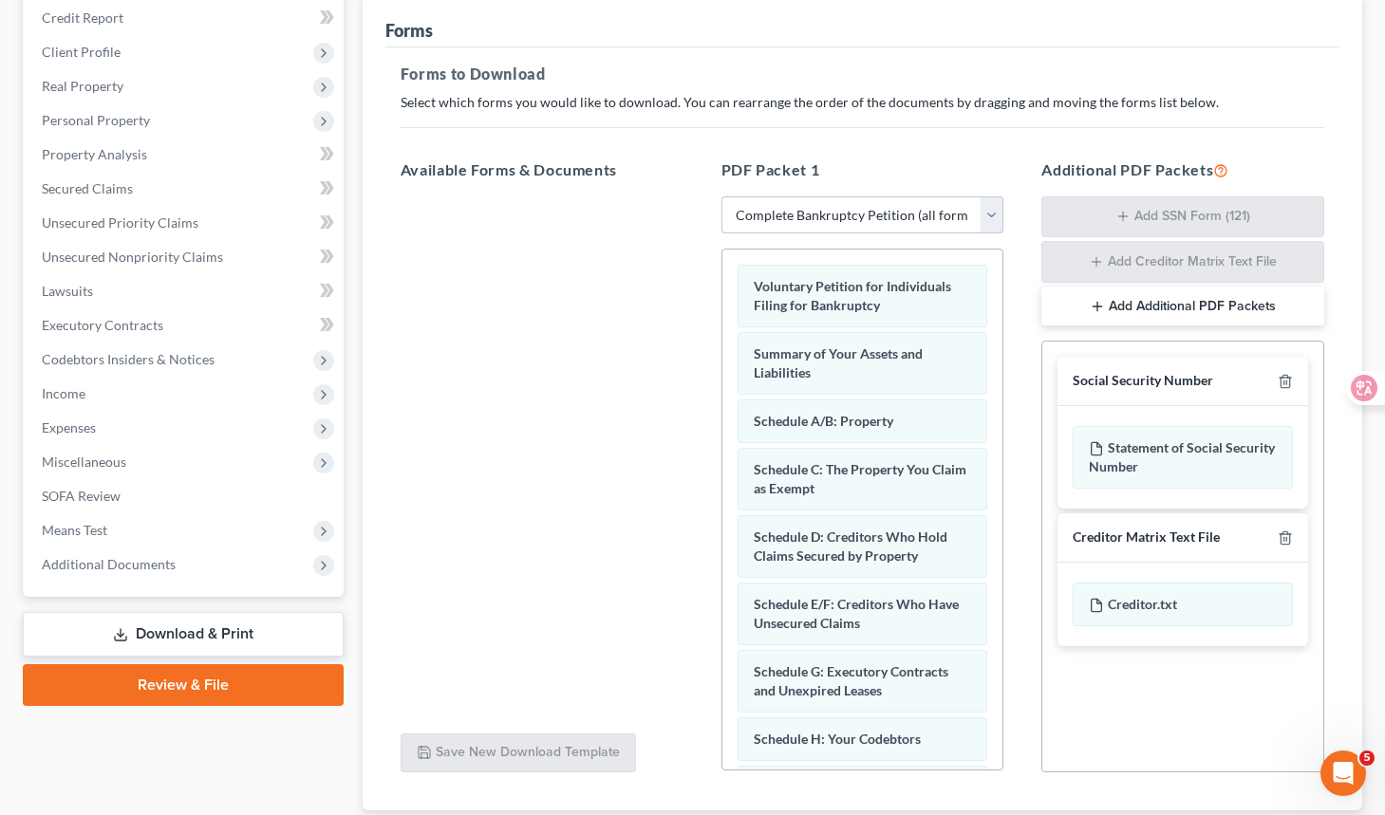
scroll to position [358, 0]
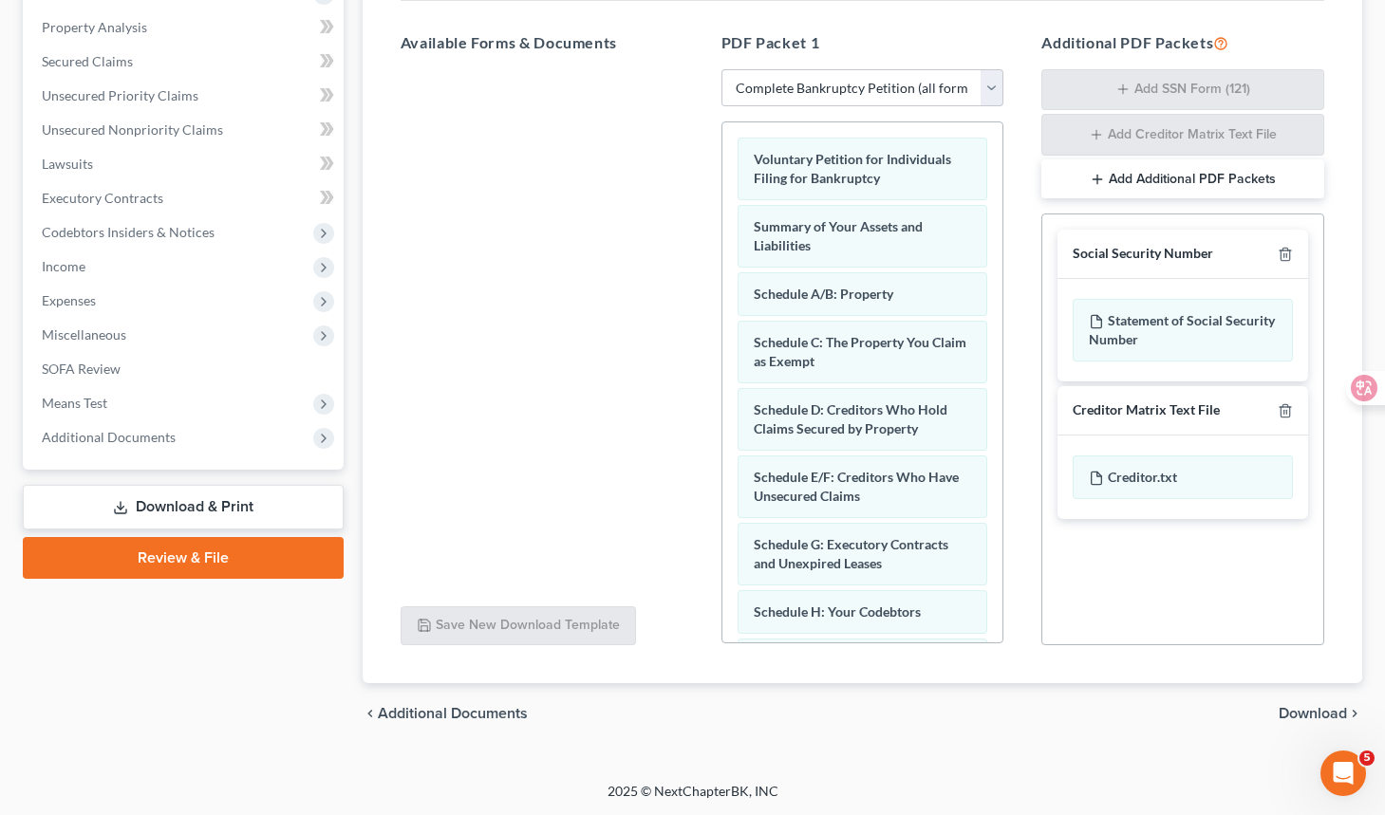
click at [1261, 711] on span "Download" at bounding box center [1312, 713] width 68 height 15
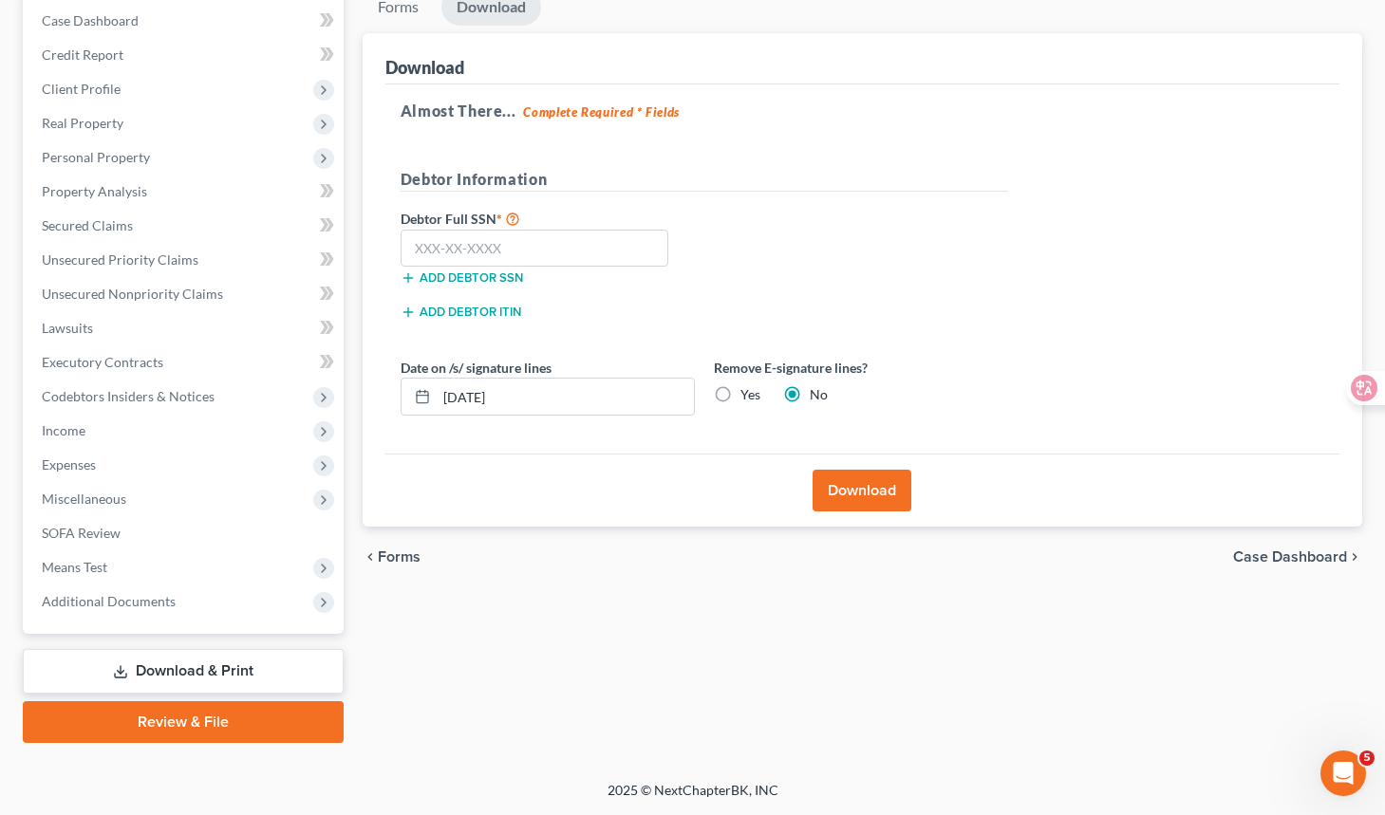
scroll to position [192, 0]
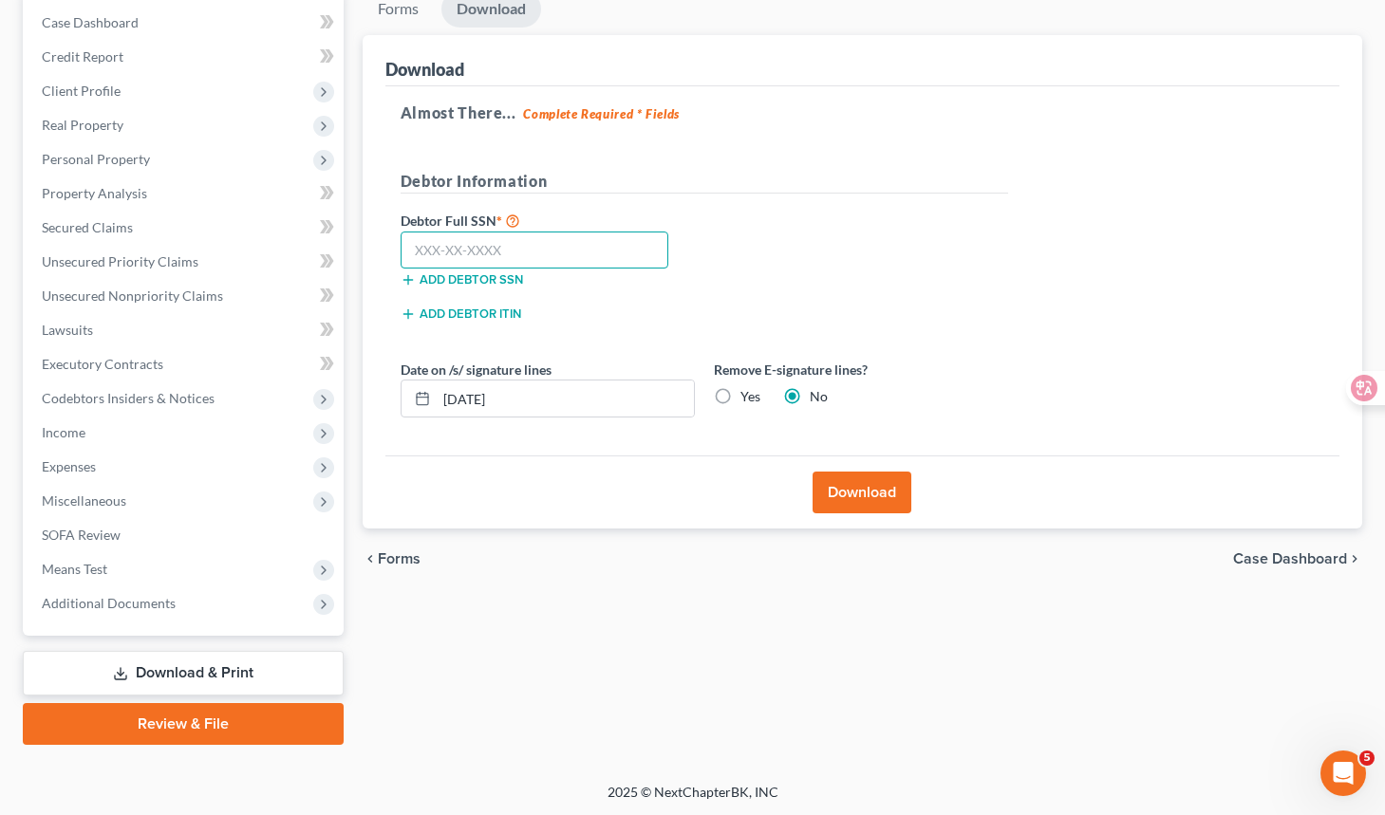
click at [586, 253] on input "text" at bounding box center [534, 251] width 269 height 38
type input "842-79-6183"
click at [597, 508] on div "Download" at bounding box center [862, 492] width 954 height 73
click at [862, 492] on button "Download" at bounding box center [861, 493] width 99 height 42
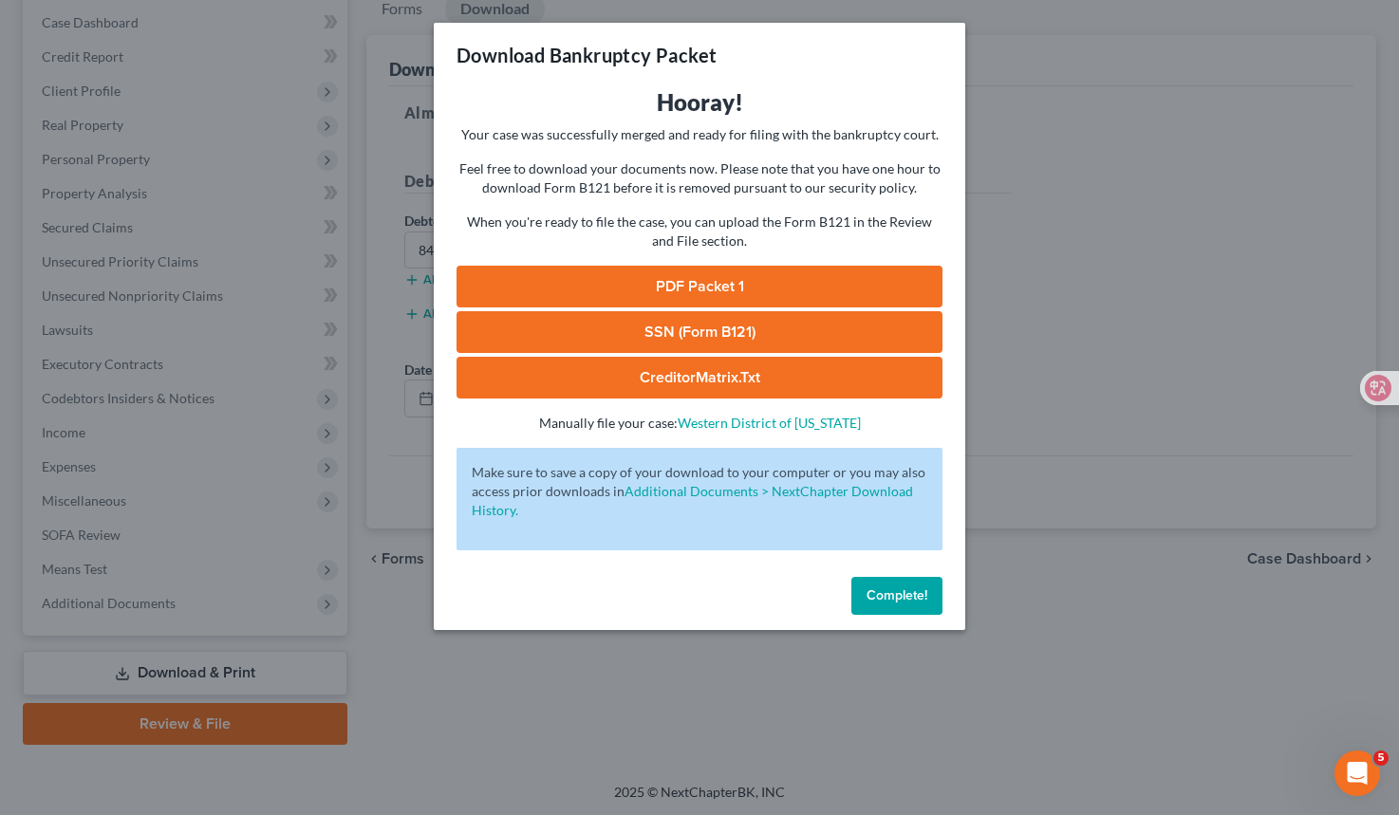
click at [693, 289] on link "PDF Packet 1" at bounding box center [699, 287] width 486 height 42
click at [876, 587] on span "Complete!" at bounding box center [896, 595] width 61 height 16
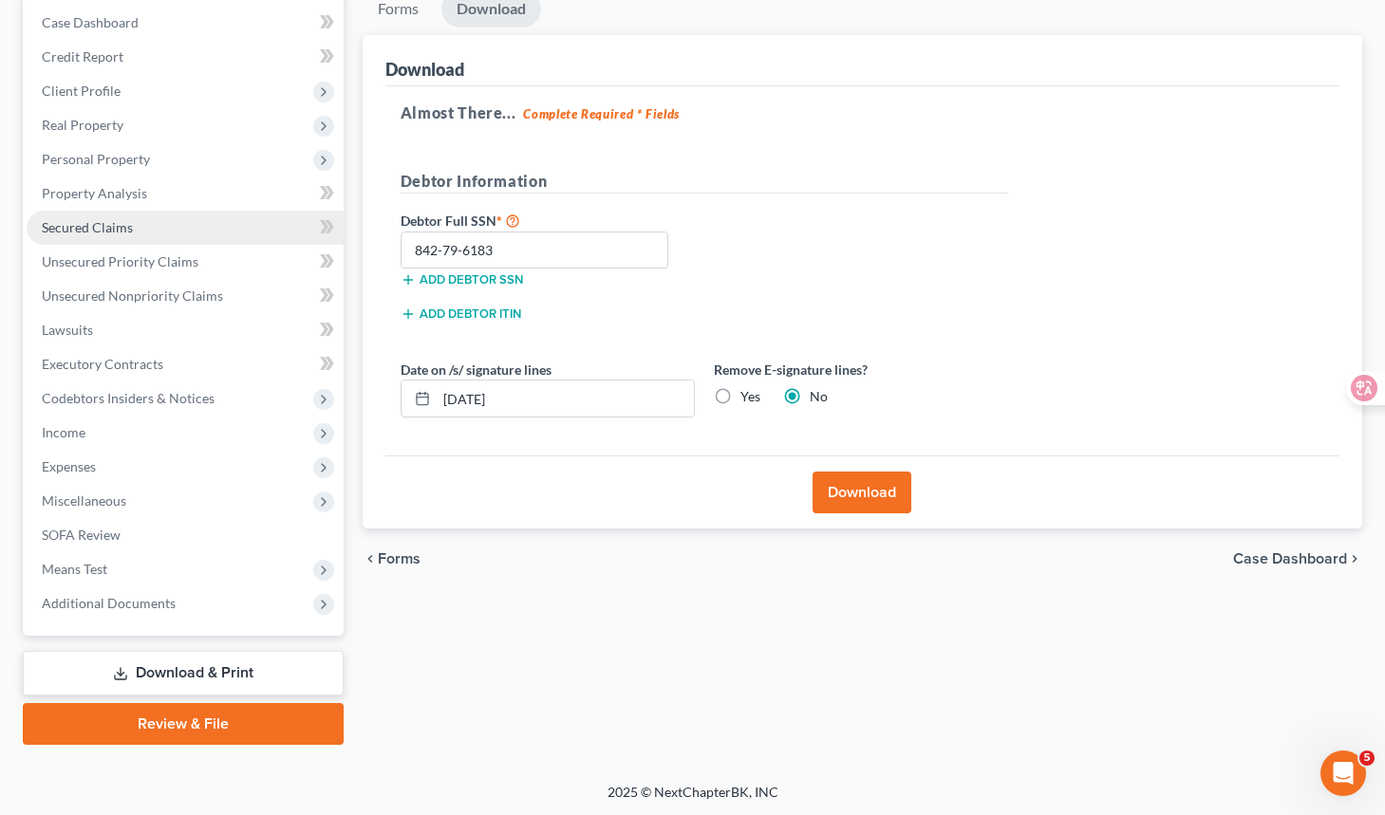
click at [158, 224] on link "Secured Claims" at bounding box center [185, 228] width 317 height 34
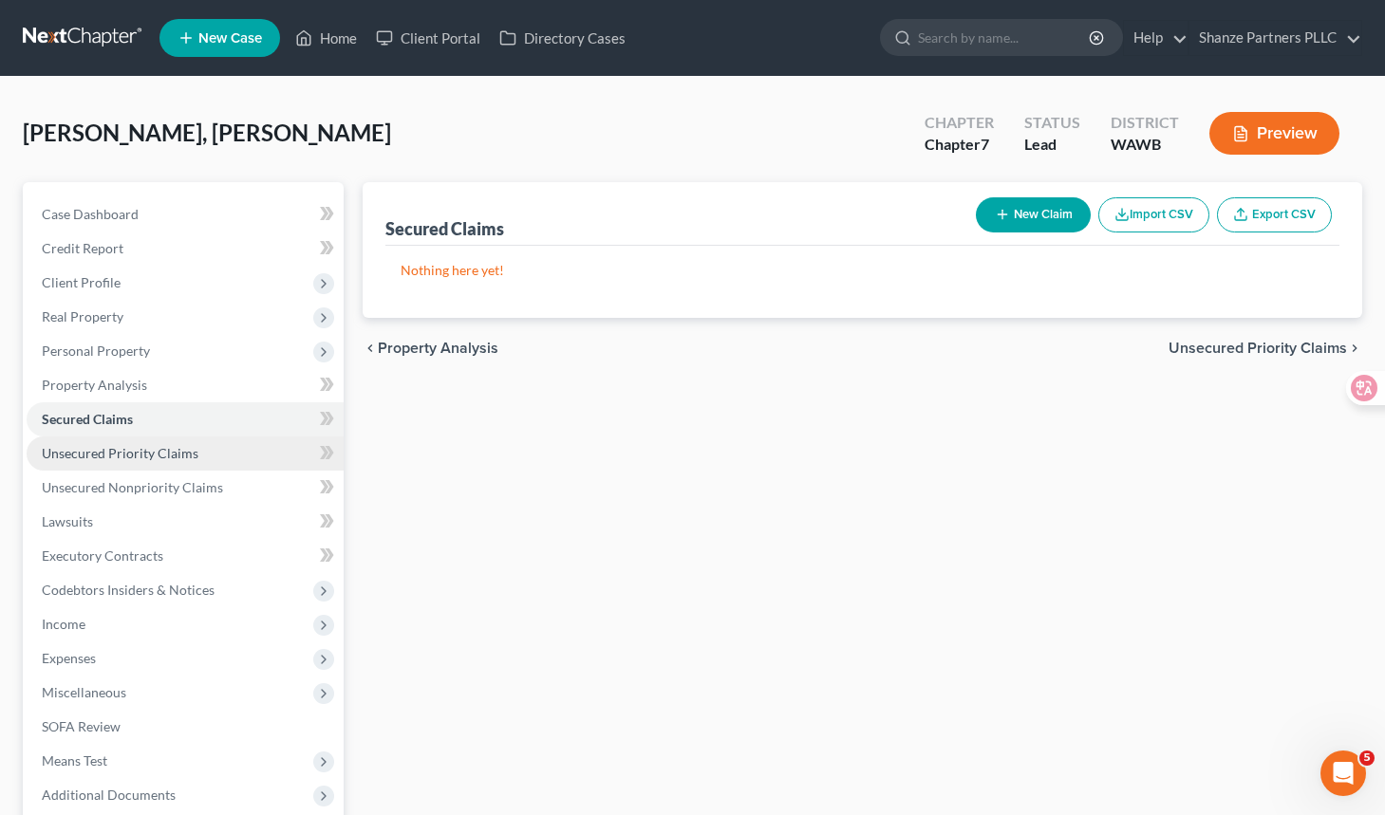
click at [177, 457] on span "Unsecured Priority Claims" at bounding box center [120, 453] width 157 height 16
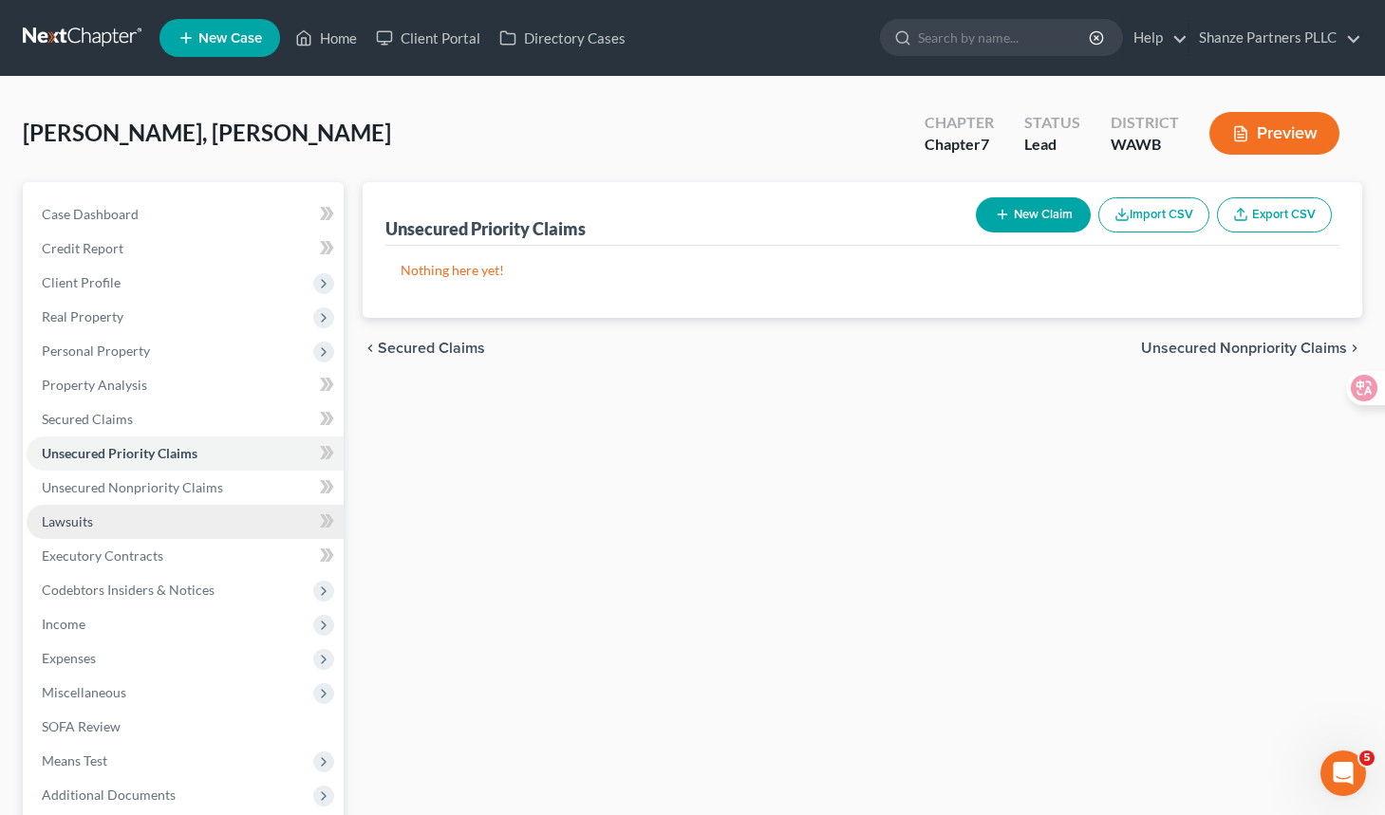
click at [173, 521] on link "Lawsuits" at bounding box center [185, 522] width 317 height 34
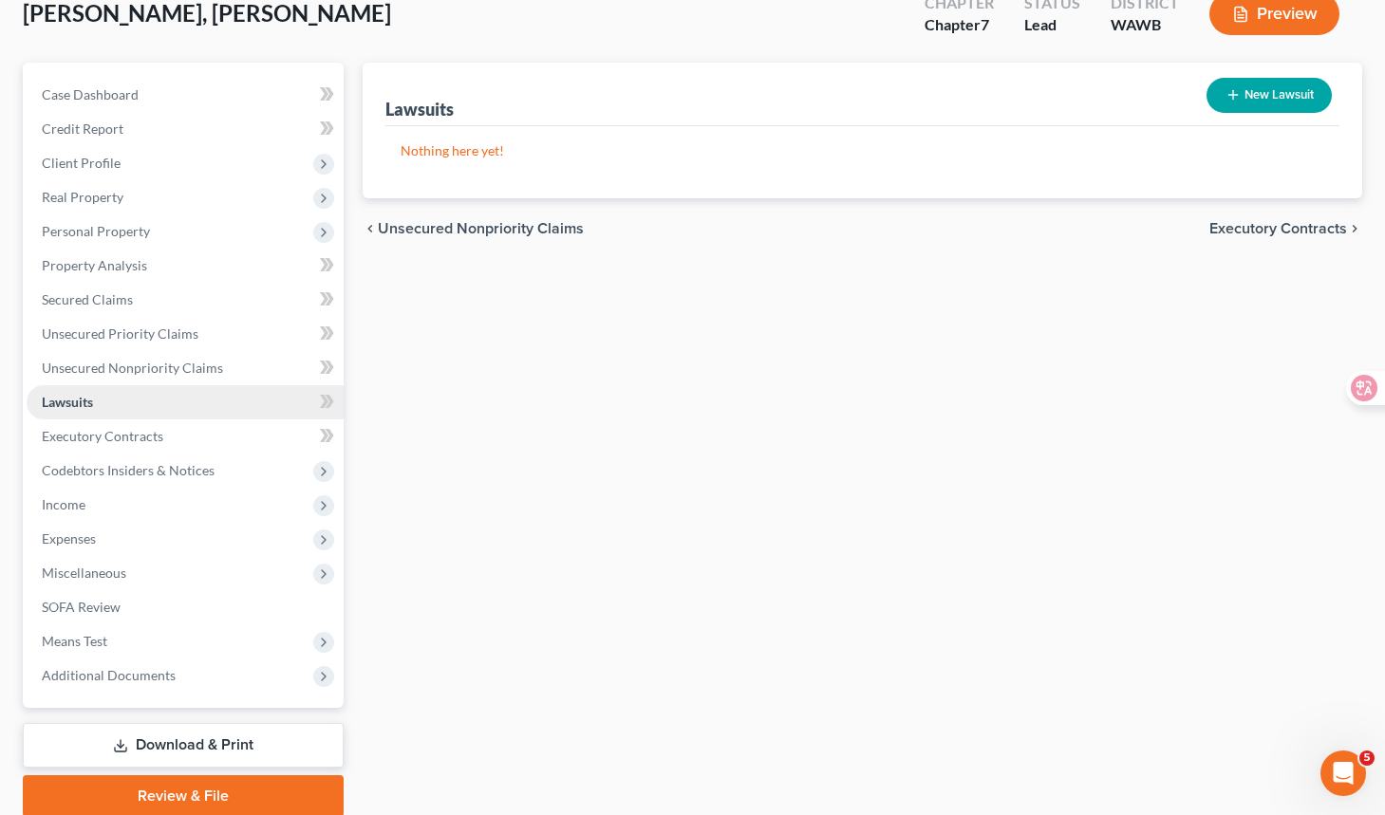
scroll to position [121, 0]
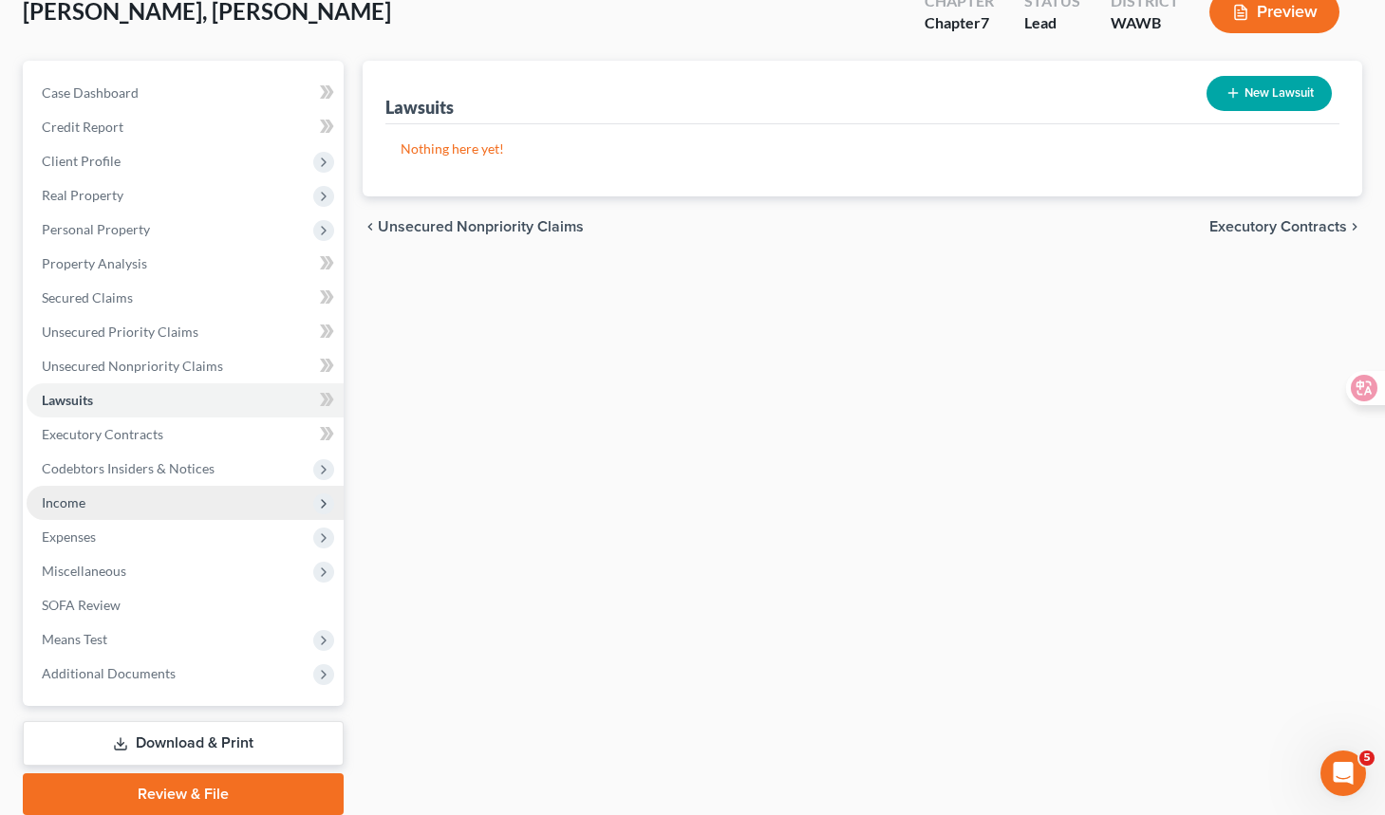
click at [201, 500] on span "Income" at bounding box center [185, 503] width 317 height 34
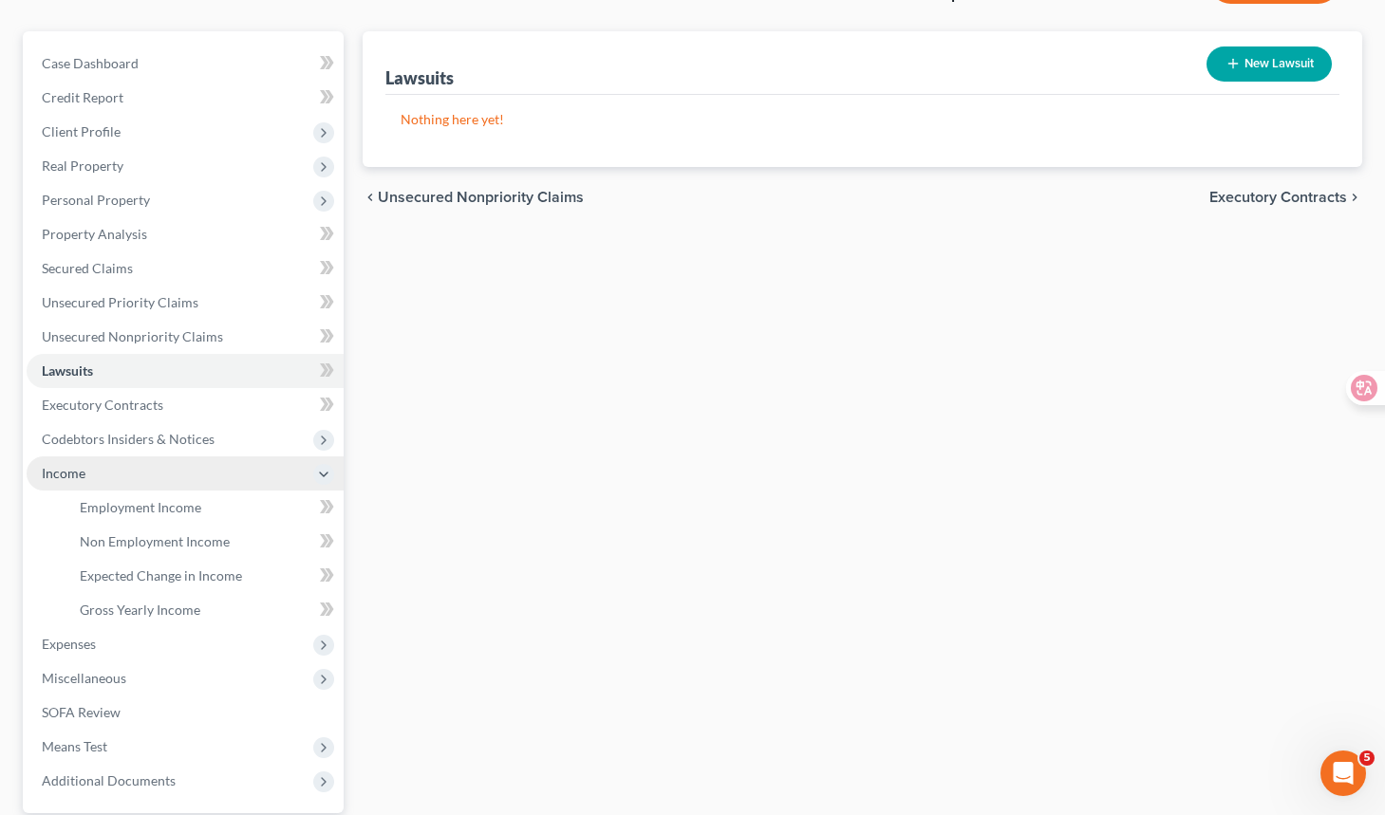
scroll to position [158, 0]
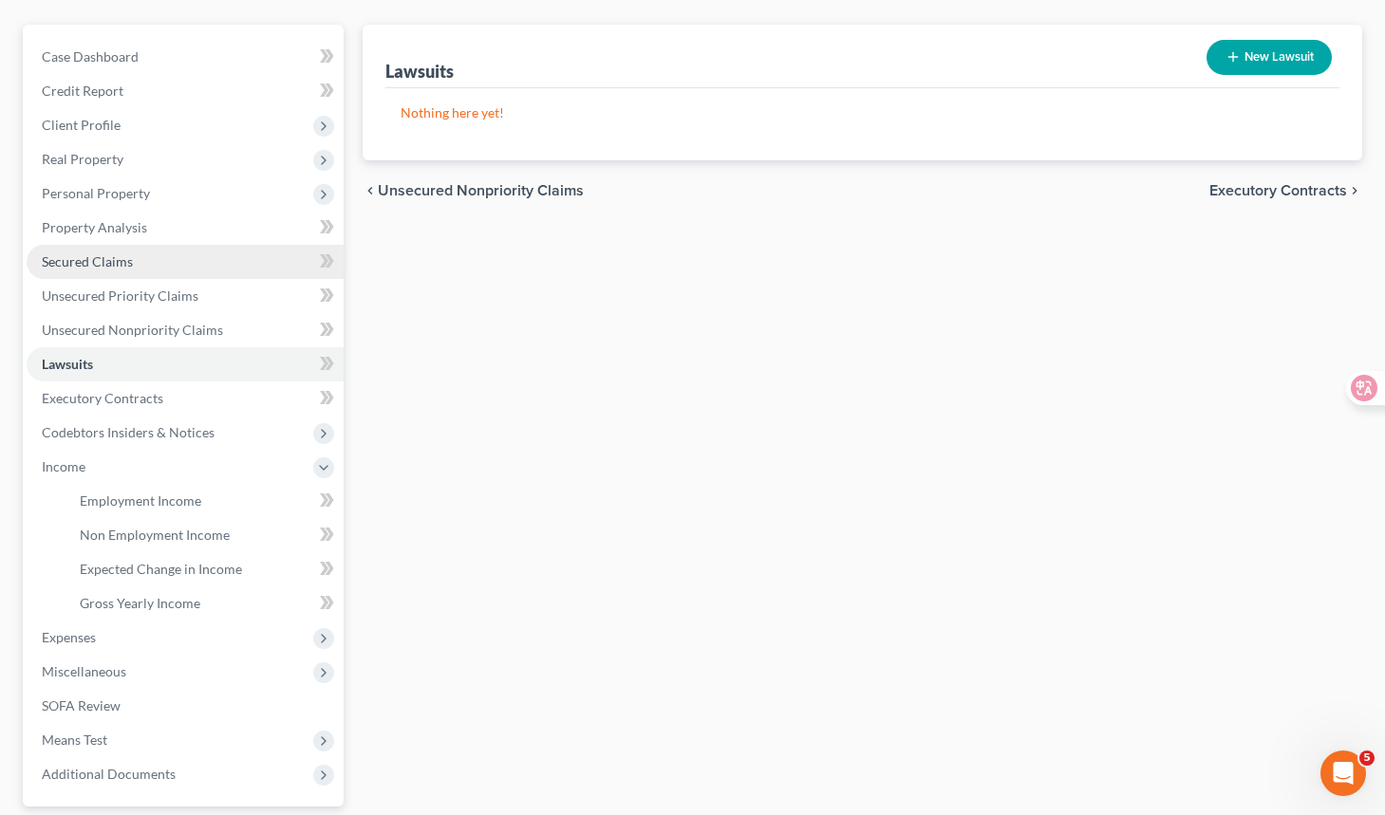
click at [227, 266] on link "Secured Claims" at bounding box center [185, 262] width 317 height 34
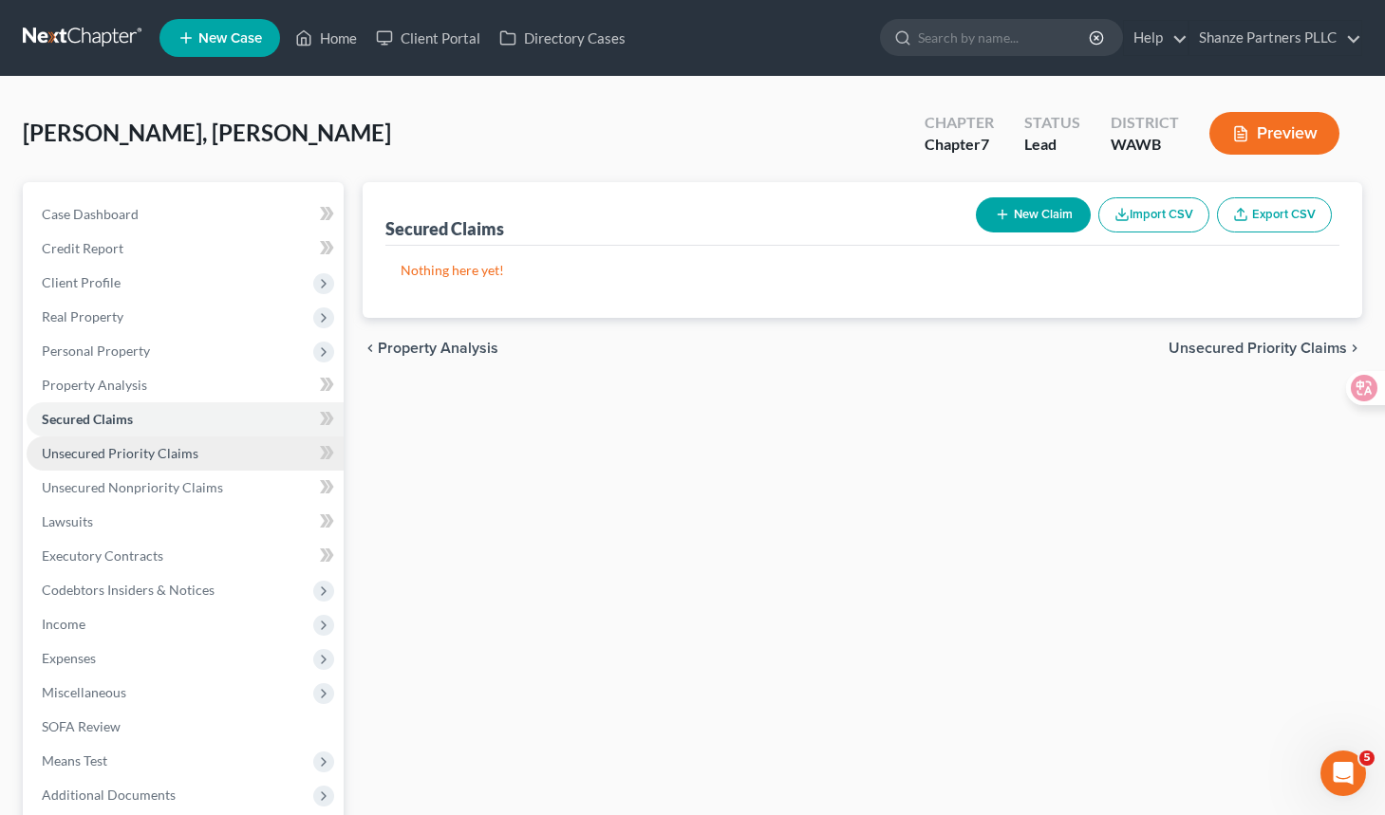
click at [228, 456] on link "Unsecured Priority Claims" at bounding box center [185, 454] width 317 height 34
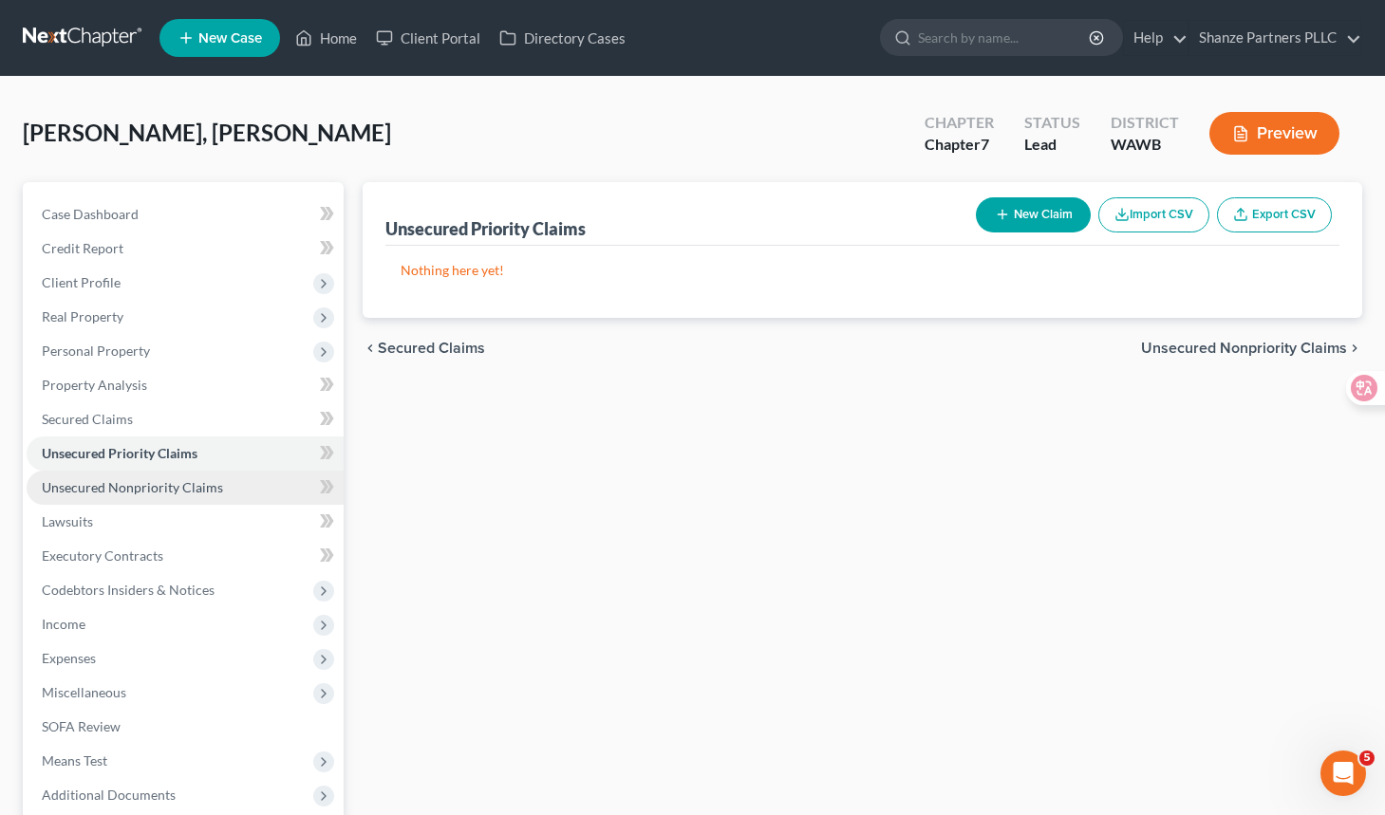
click at [227, 493] on link "Unsecured Nonpriority Claims" at bounding box center [185, 488] width 317 height 34
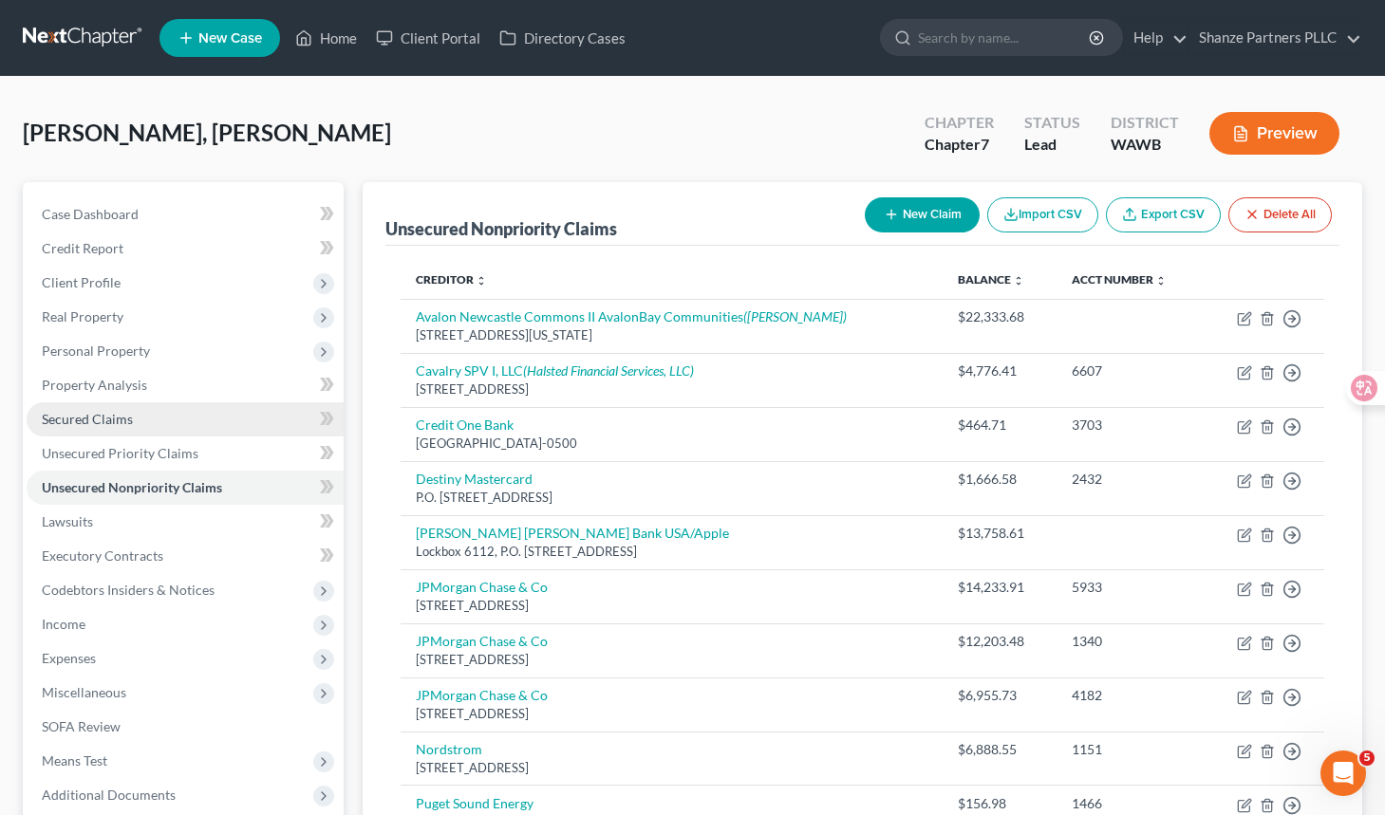
click at [233, 406] on link "Secured Claims" at bounding box center [185, 419] width 317 height 34
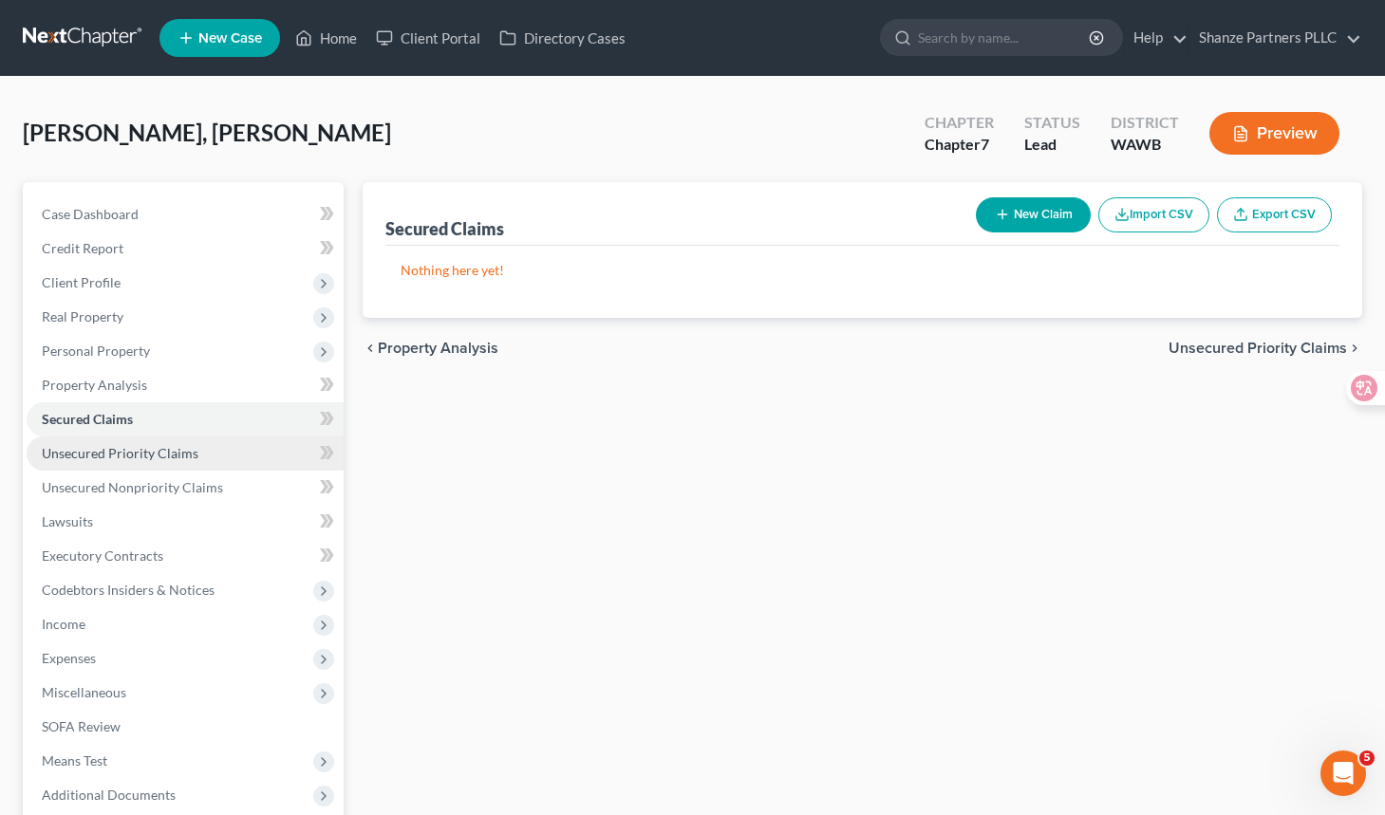
click at [233, 446] on link "Unsecured Priority Claims" at bounding box center [185, 454] width 317 height 34
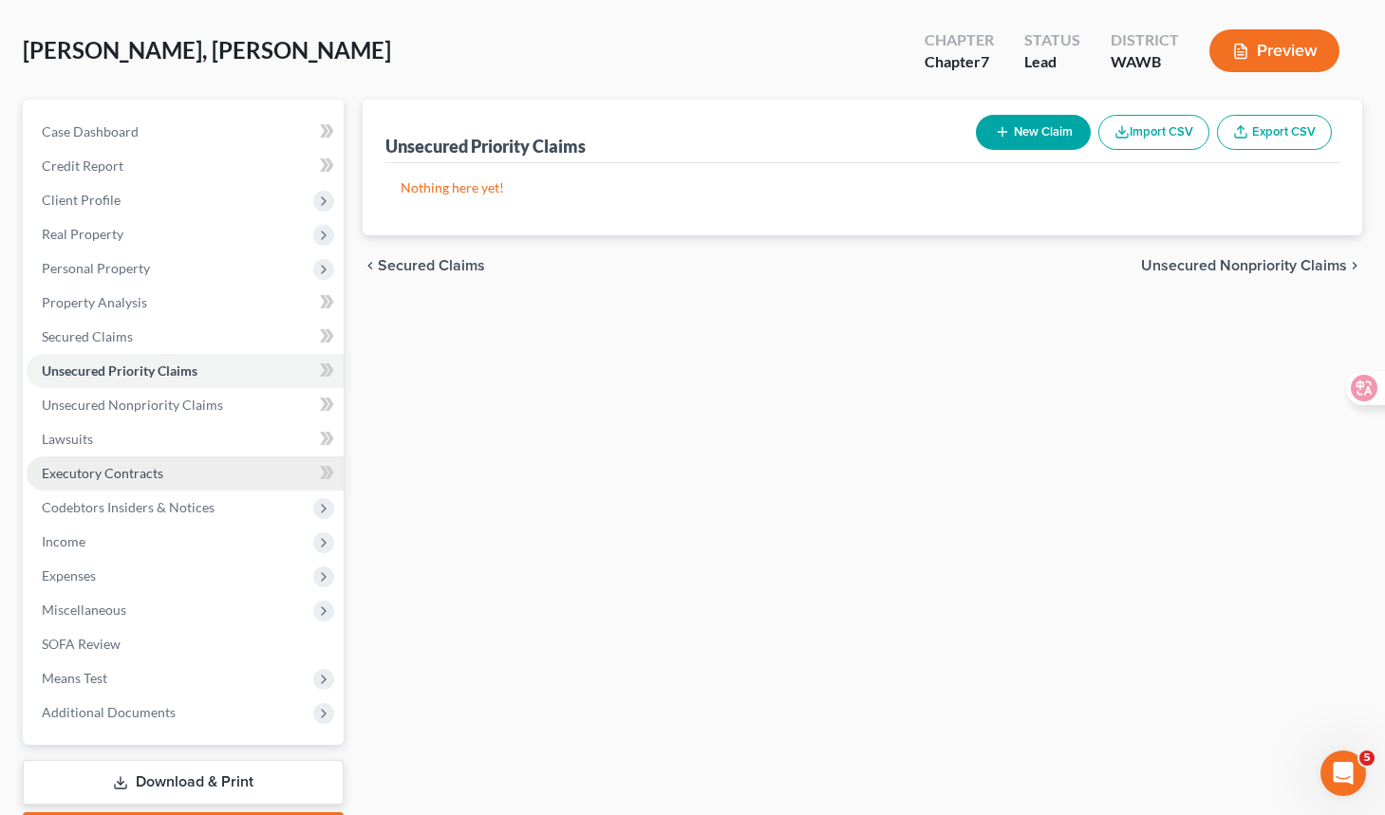
scroll to position [84, 0]
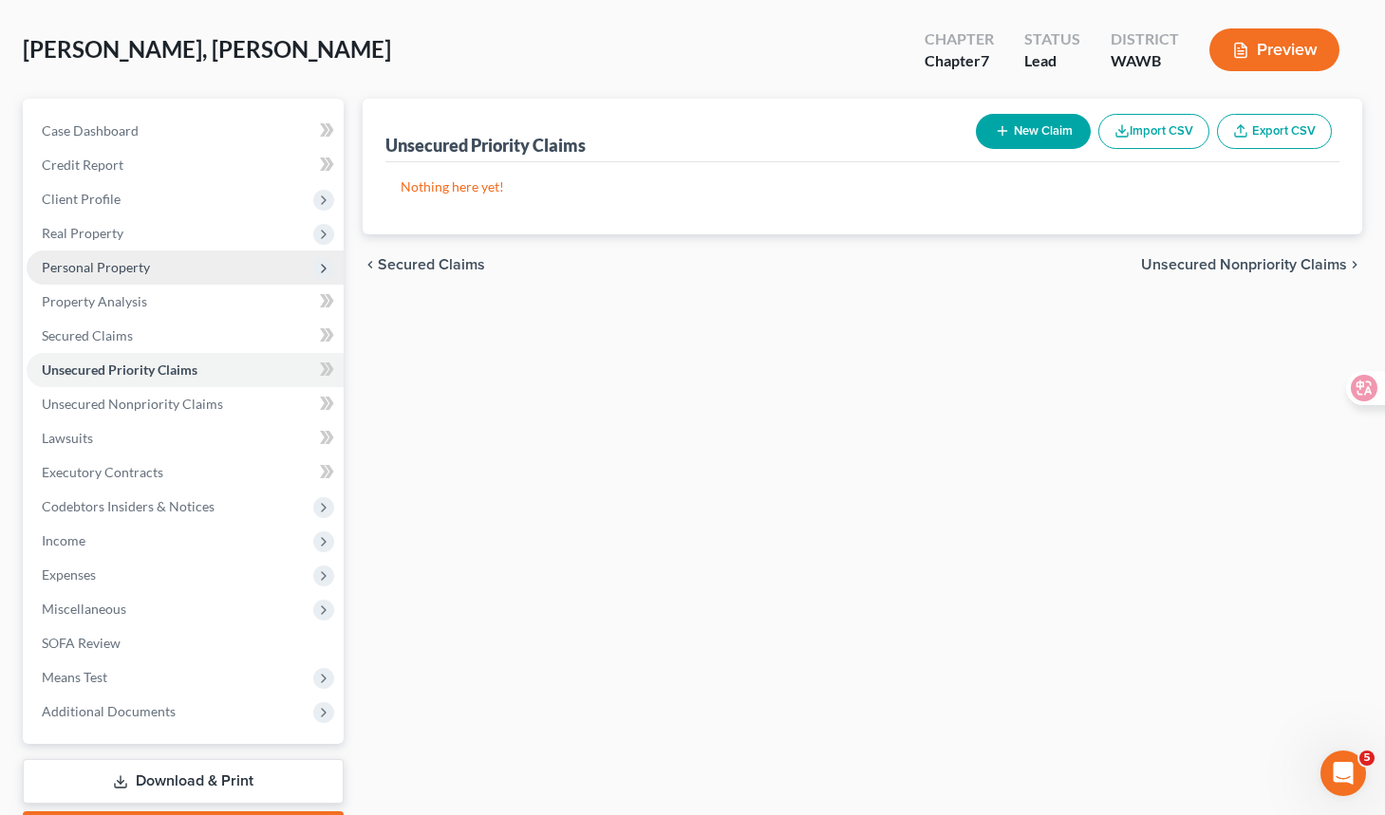
click at [189, 270] on span "Personal Property" at bounding box center [185, 268] width 317 height 34
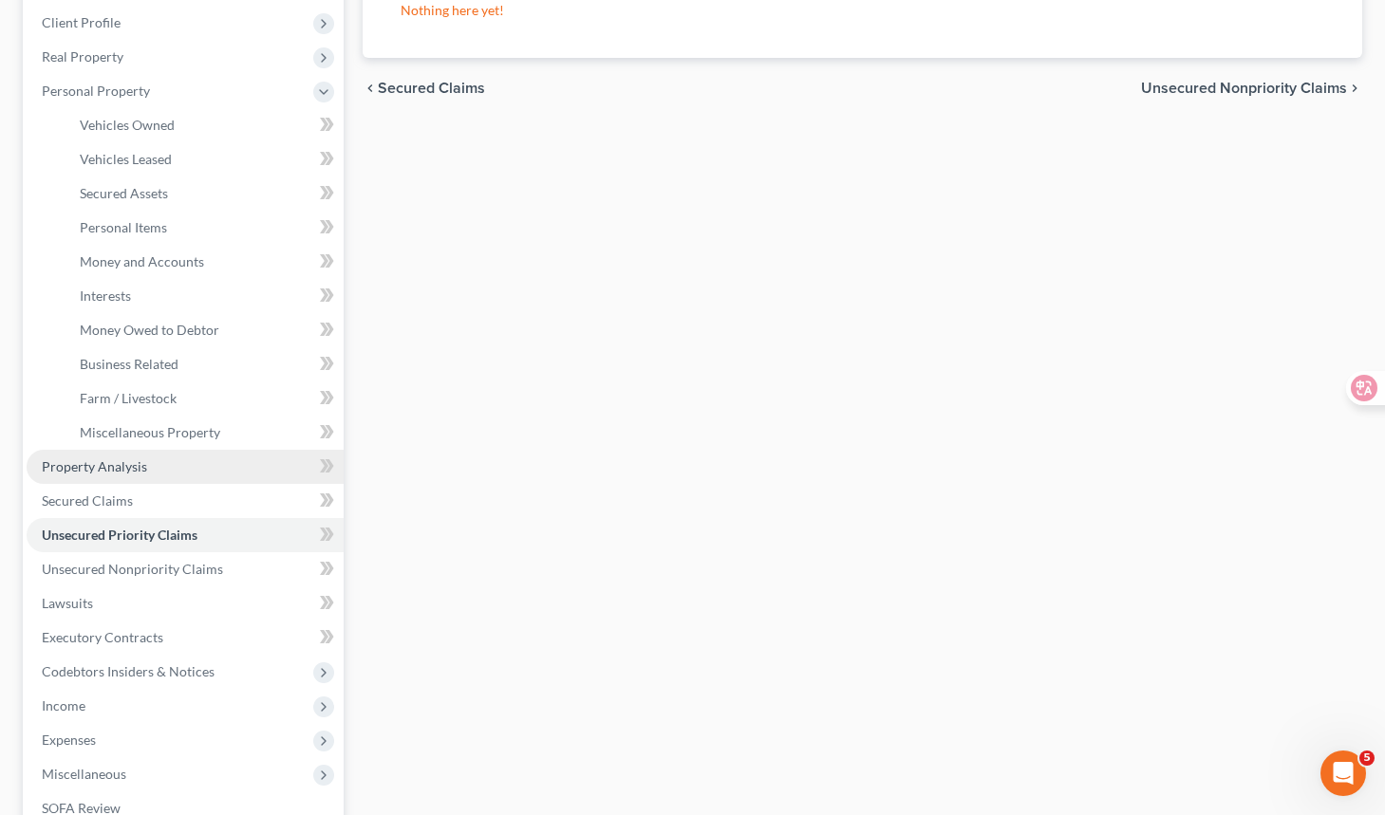
click at [193, 480] on link "Property Analysis" at bounding box center [185, 467] width 317 height 34
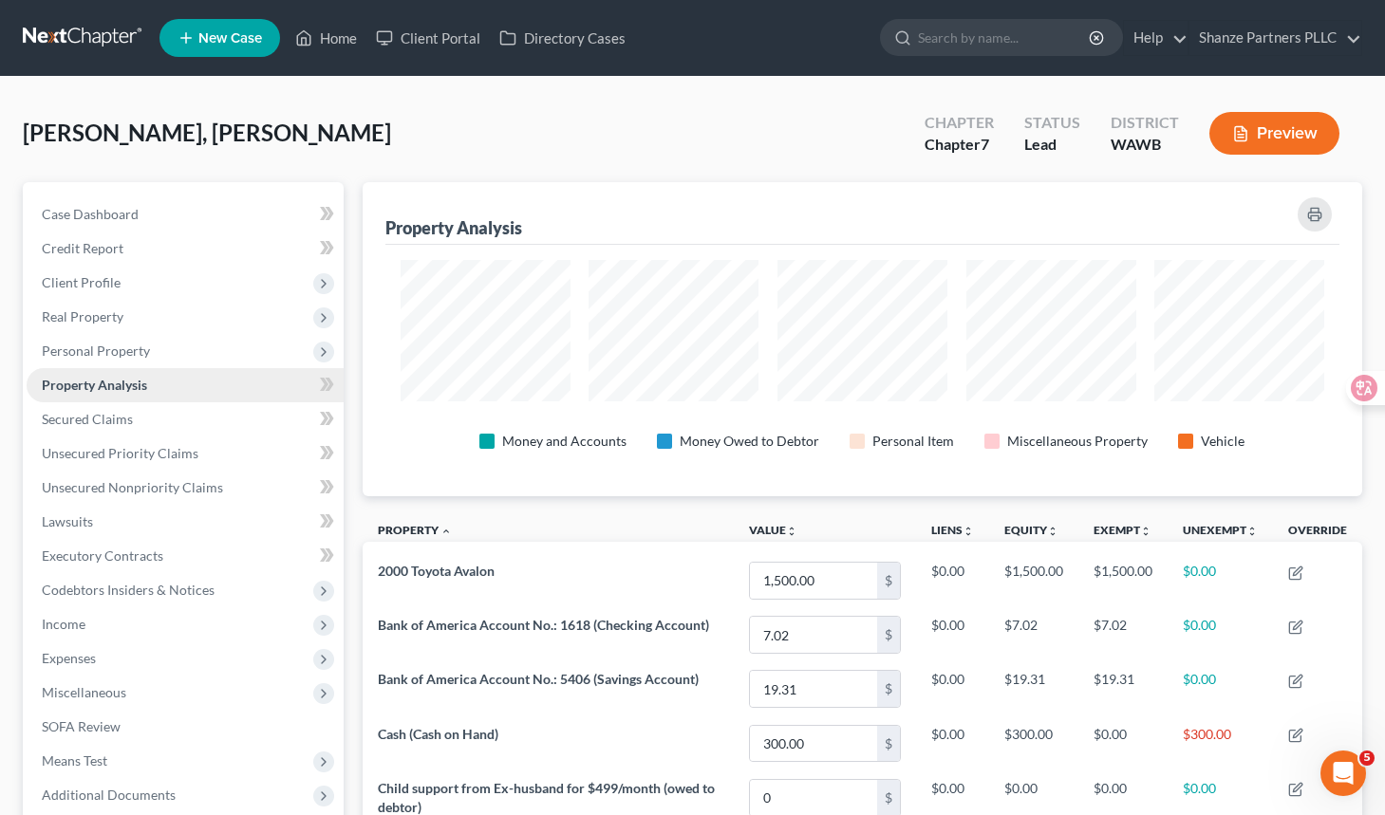
scroll to position [314, 999]
click at [206, 430] on link "Secured Claims" at bounding box center [185, 419] width 317 height 34
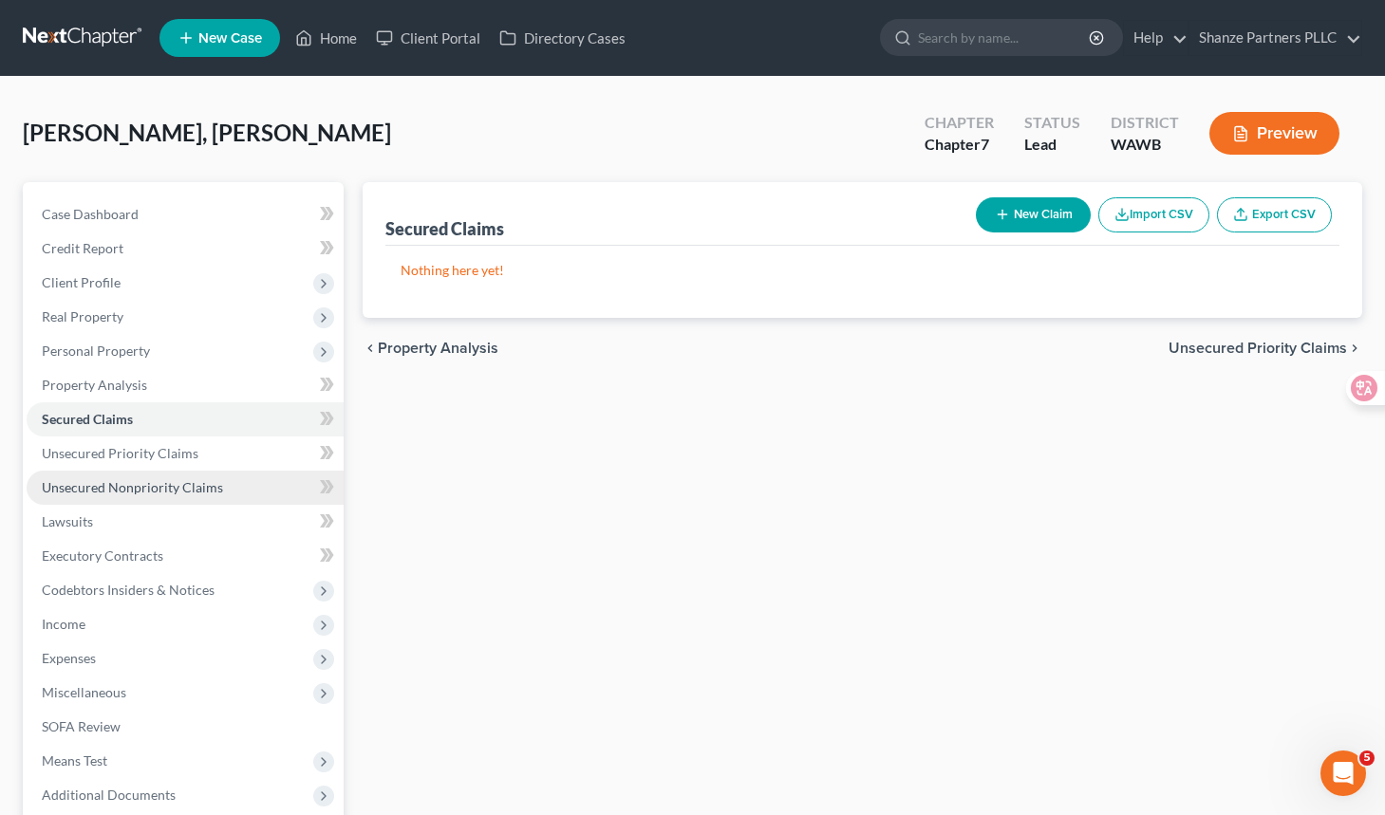
click at [204, 483] on span "Unsecured Nonpriority Claims" at bounding box center [132, 487] width 181 height 16
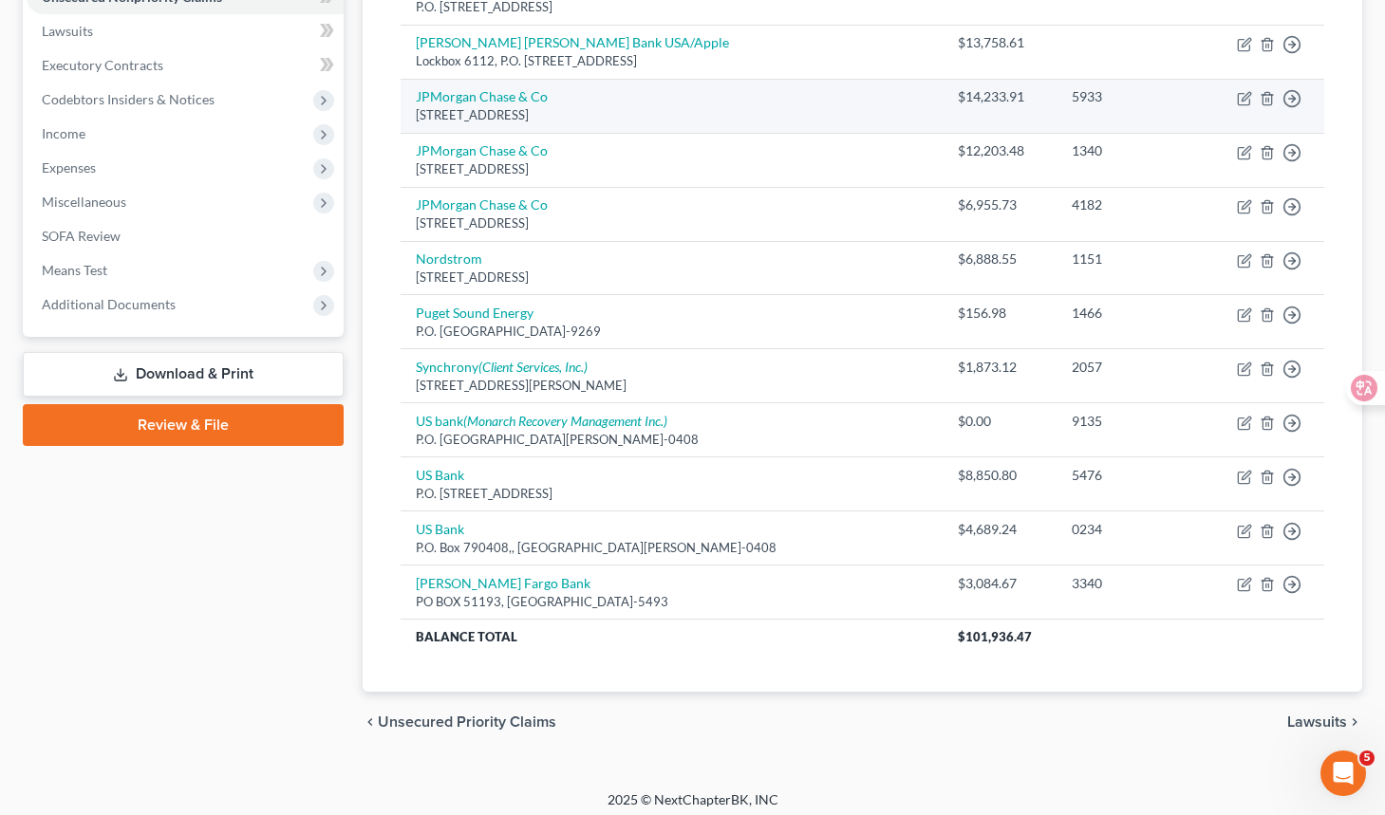
scroll to position [499, 0]
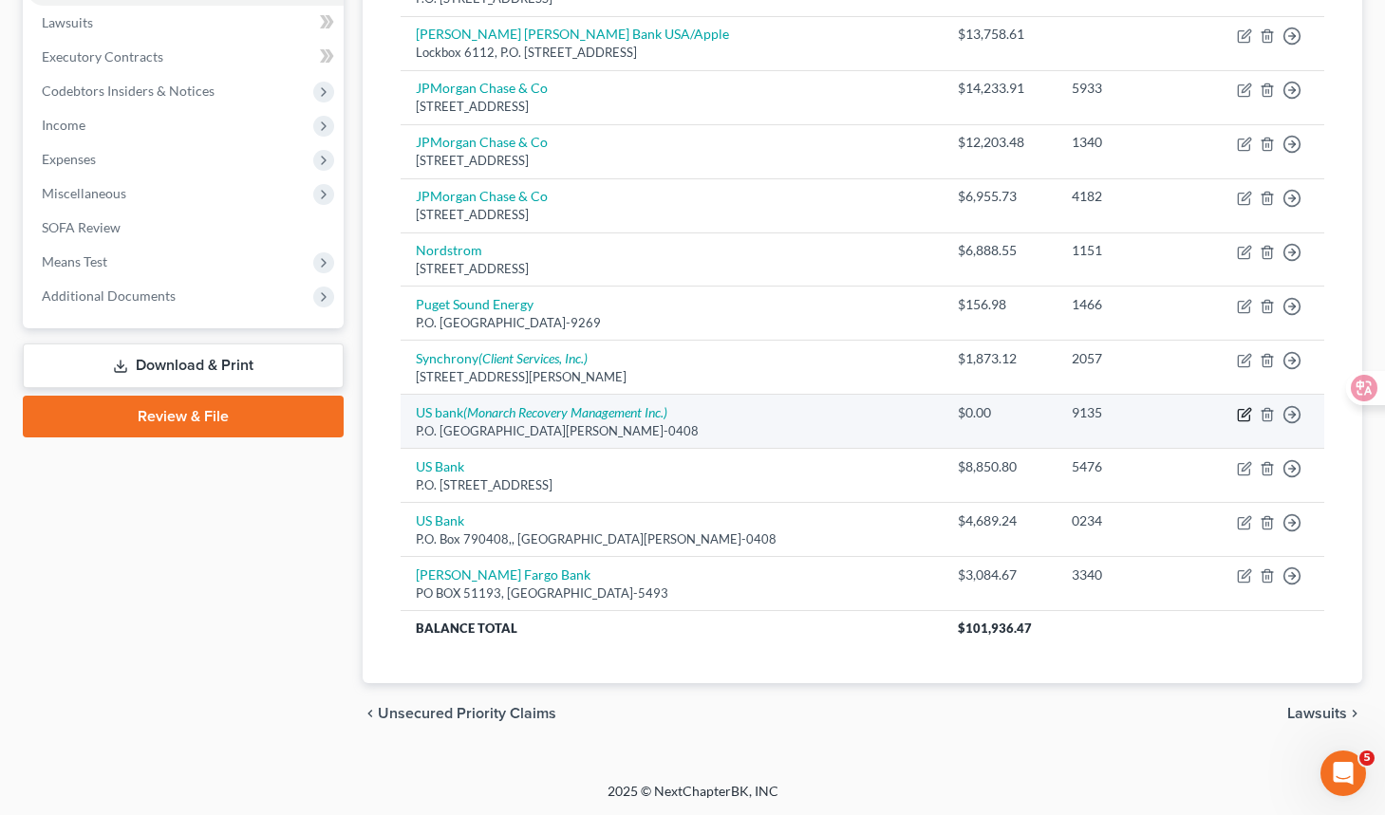
click at [1244, 413] on icon "button" at bounding box center [1244, 414] width 15 height 15
select select "26"
select select "2"
select select "0"
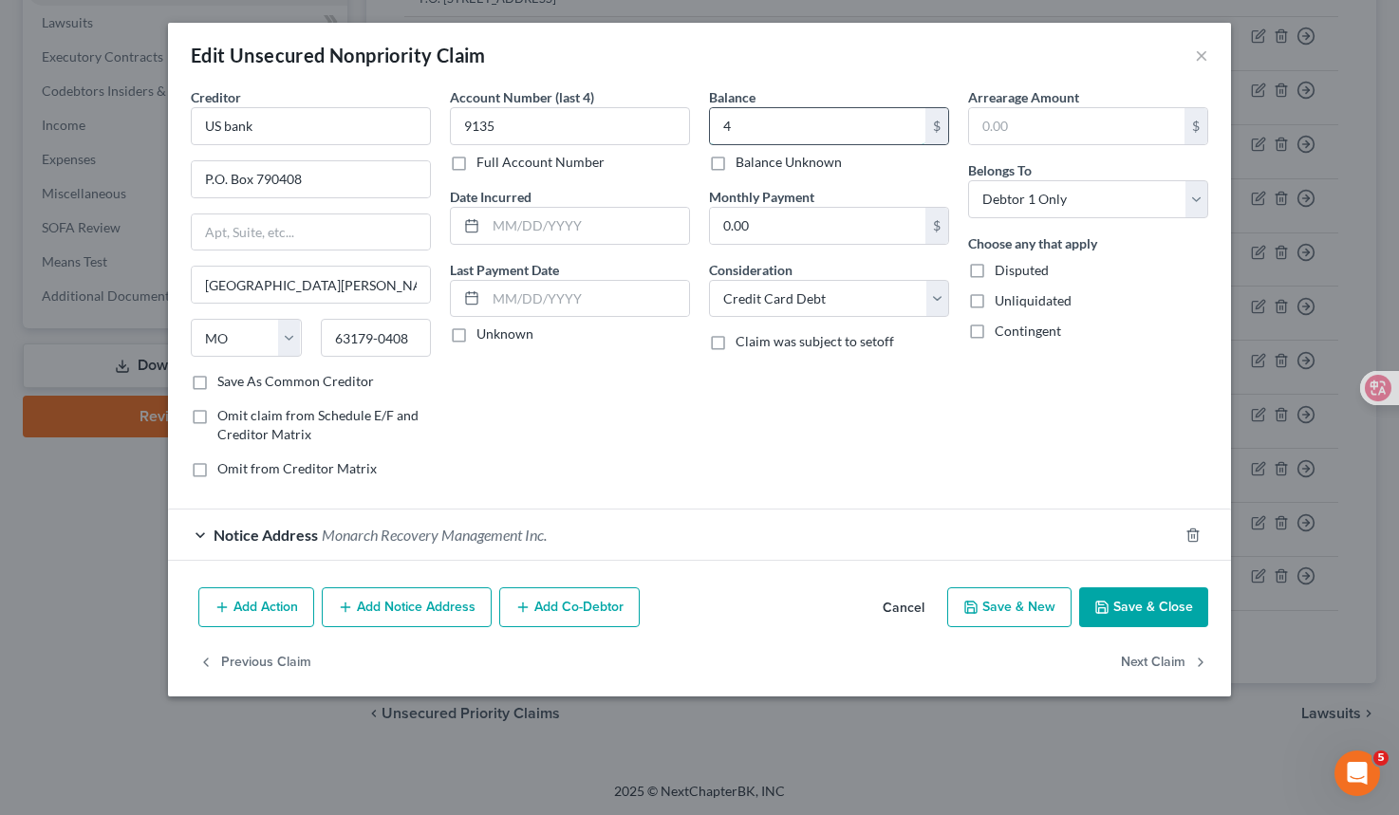
drag, startPoint x: 758, startPoint y: 121, endPoint x: 717, endPoint y: 122, distance: 40.8
click at [717, 122] on input "4" at bounding box center [817, 126] width 215 height 36
type input "414.1"
click at [1129, 605] on button "Save & Close" at bounding box center [1143, 607] width 129 height 40
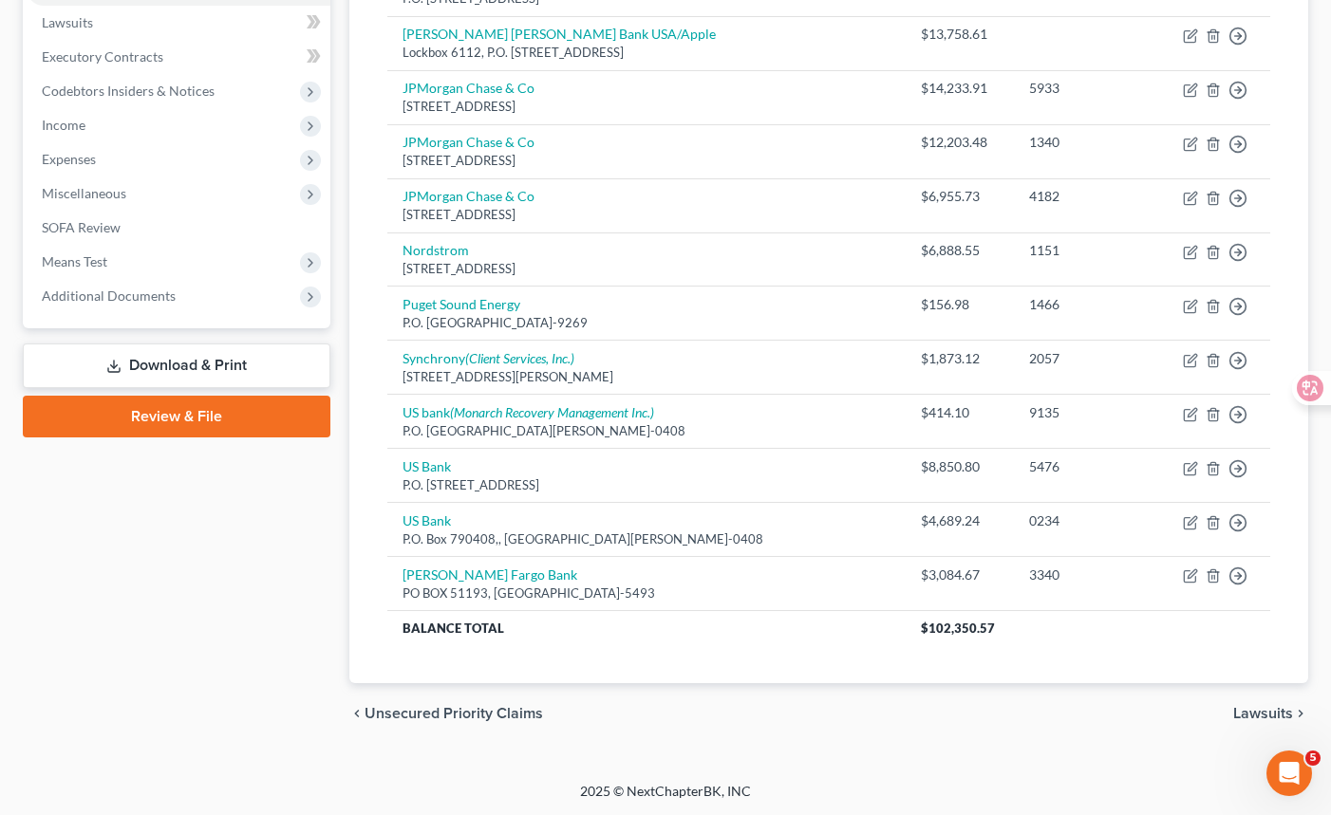
click at [259, 371] on link "Download & Print" at bounding box center [176, 366] width 307 height 45
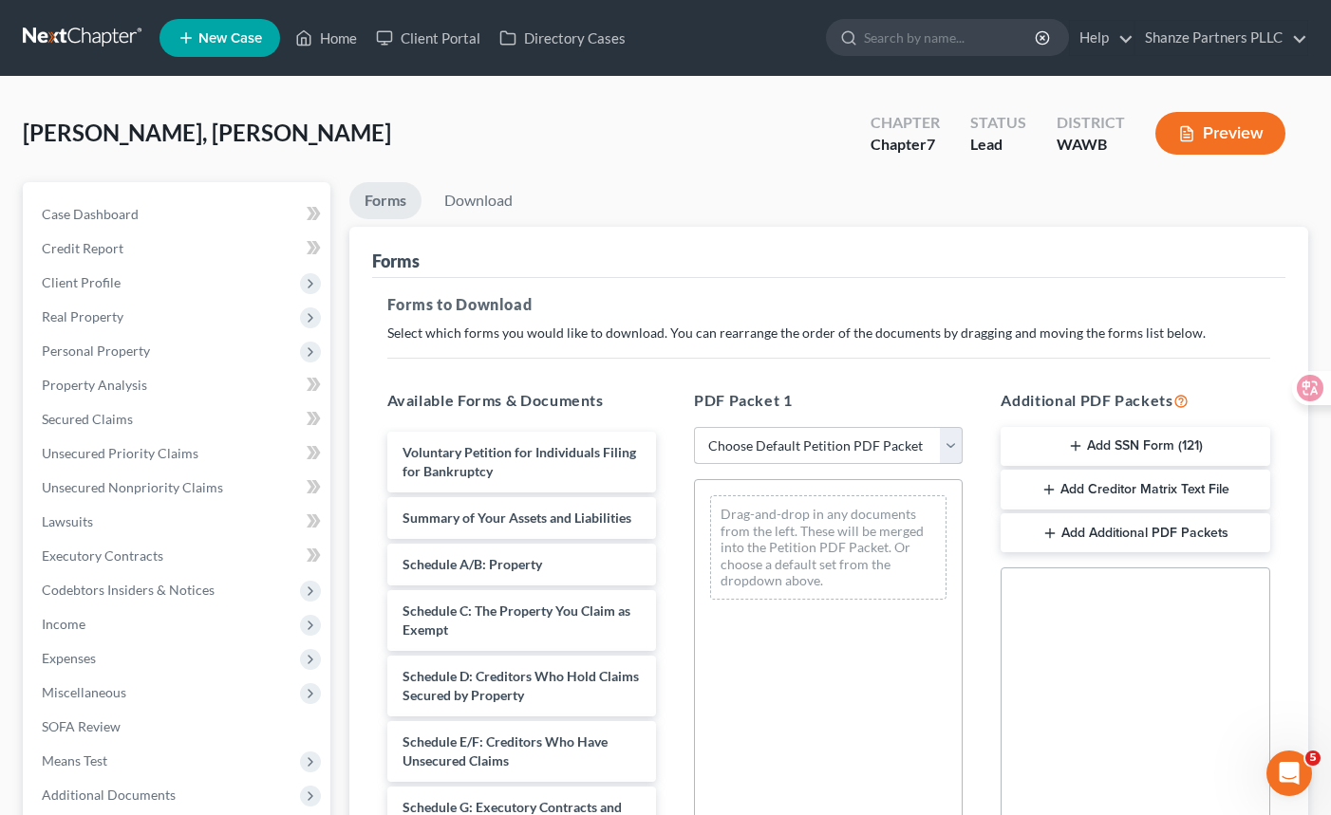
click at [801, 447] on select "Choose Default Petition PDF Packet Complete Bankruptcy Petition (all forms and …" at bounding box center [828, 446] width 269 height 38
select select "0"
click at [694, 427] on select "Choose Default Petition PDF Packet Complete Bankruptcy Petition (all forms and …" at bounding box center [828, 446] width 269 height 38
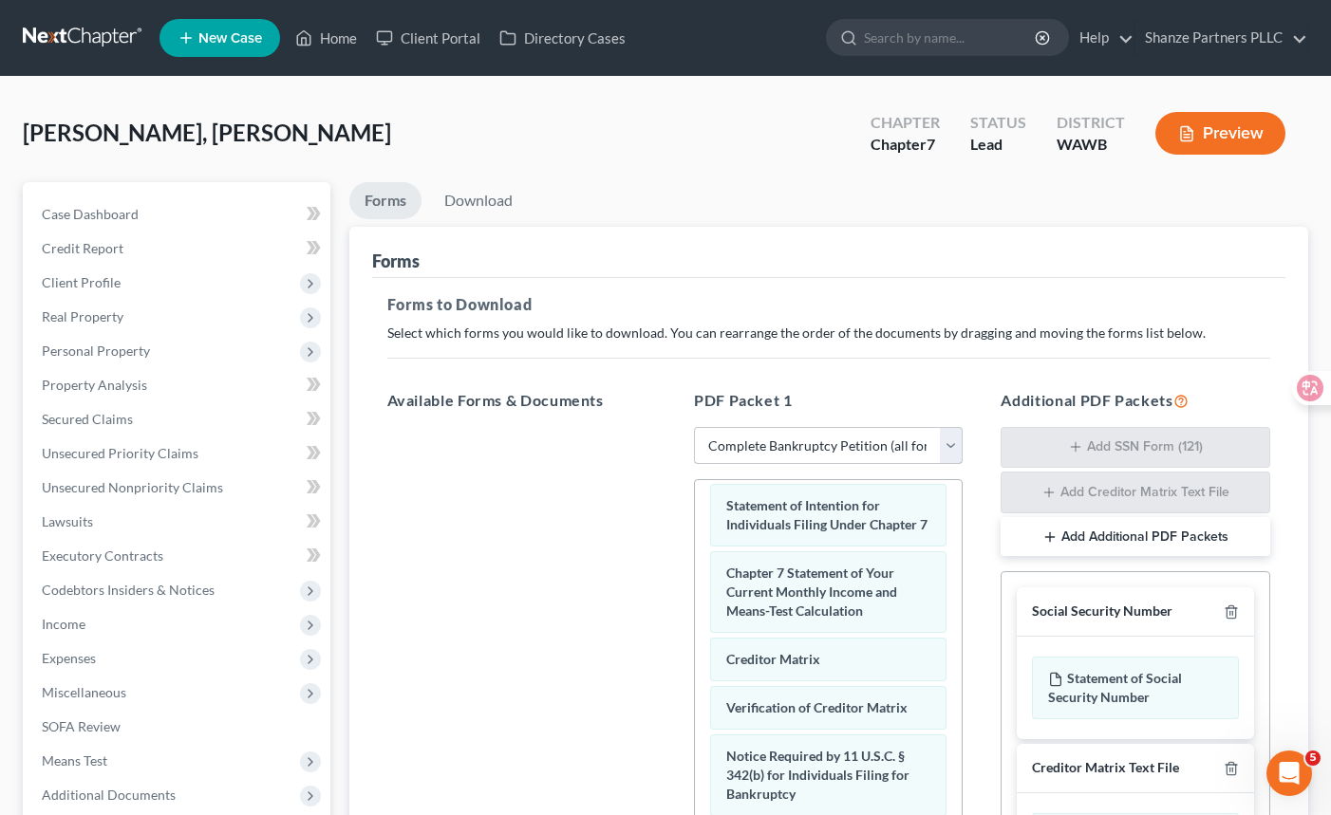
scroll to position [358, 0]
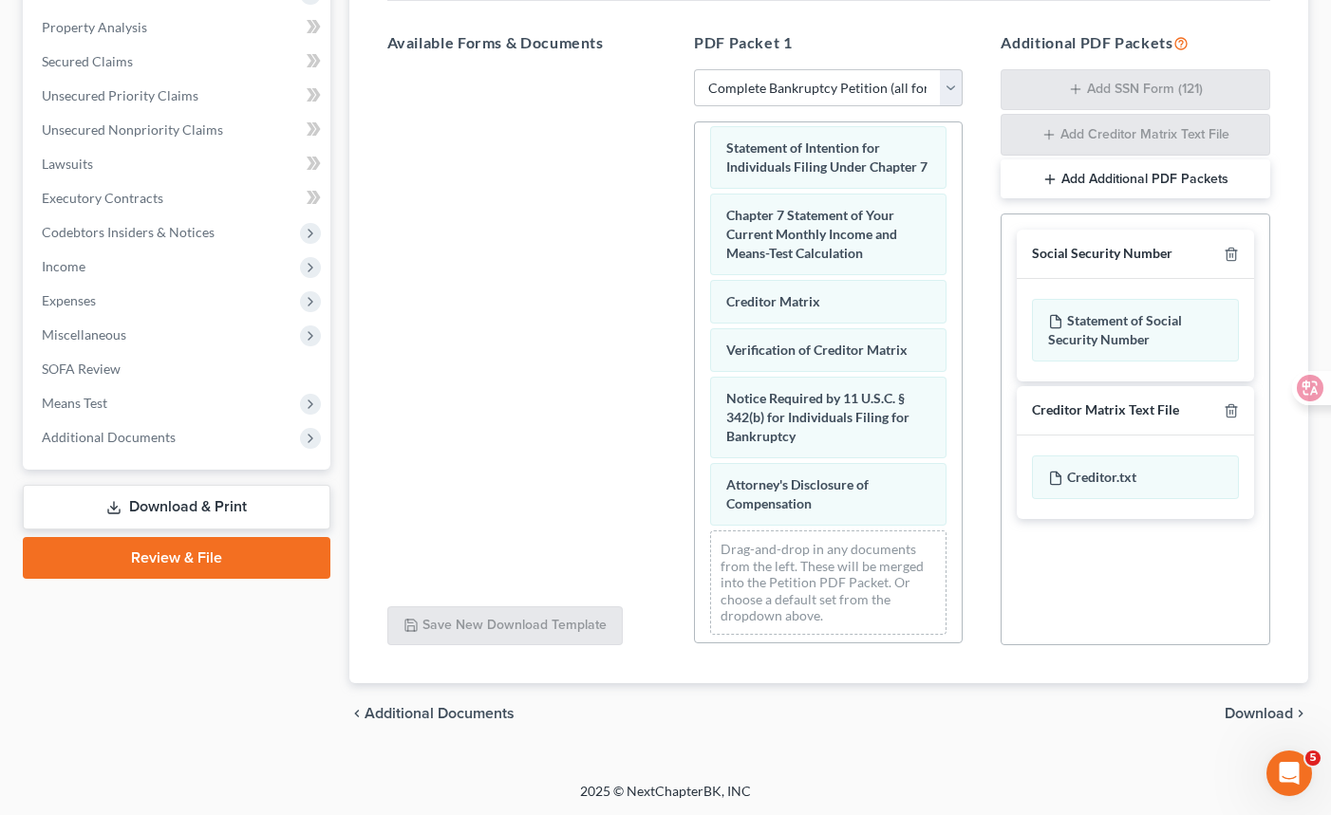
click at [1251, 710] on span "Download" at bounding box center [1258, 713] width 68 height 15
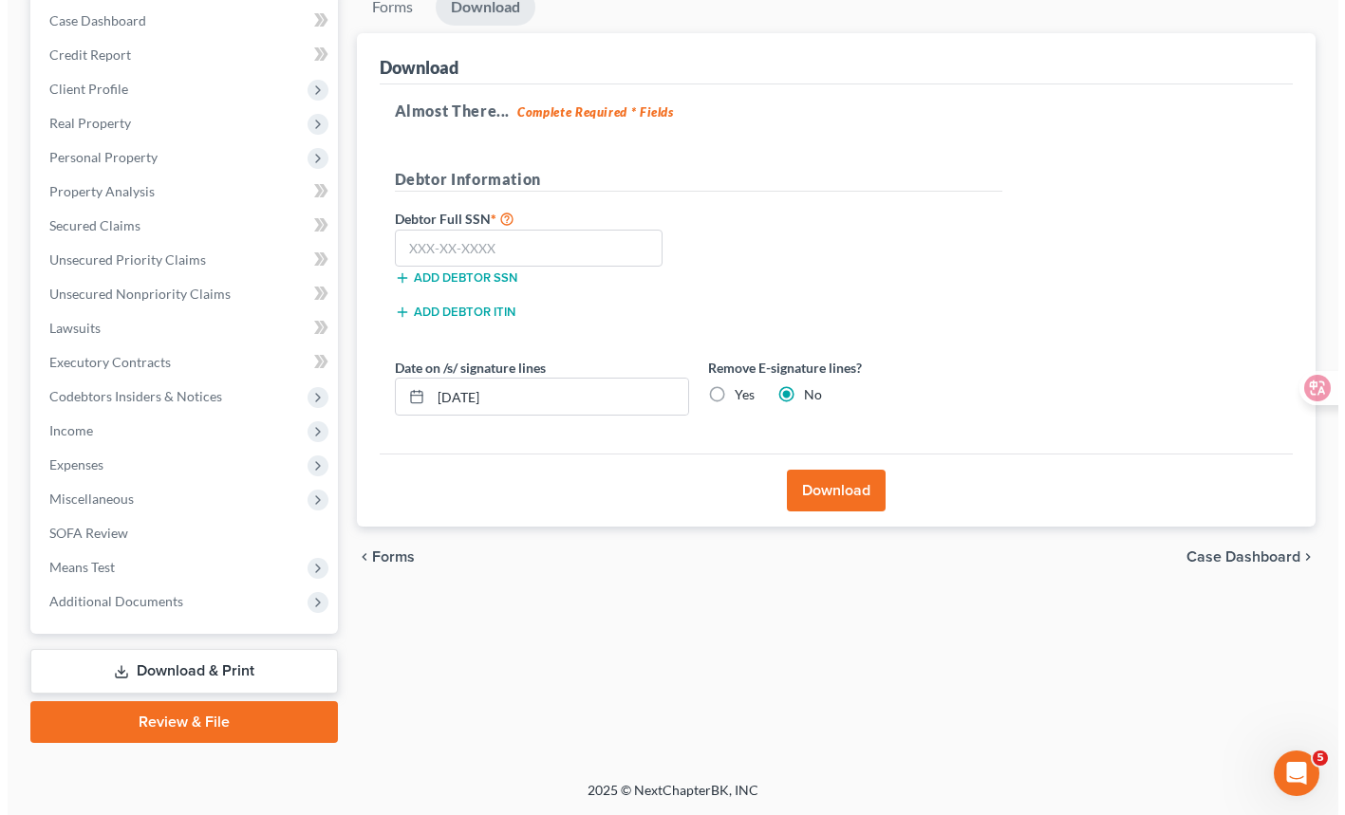
scroll to position [192, 0]
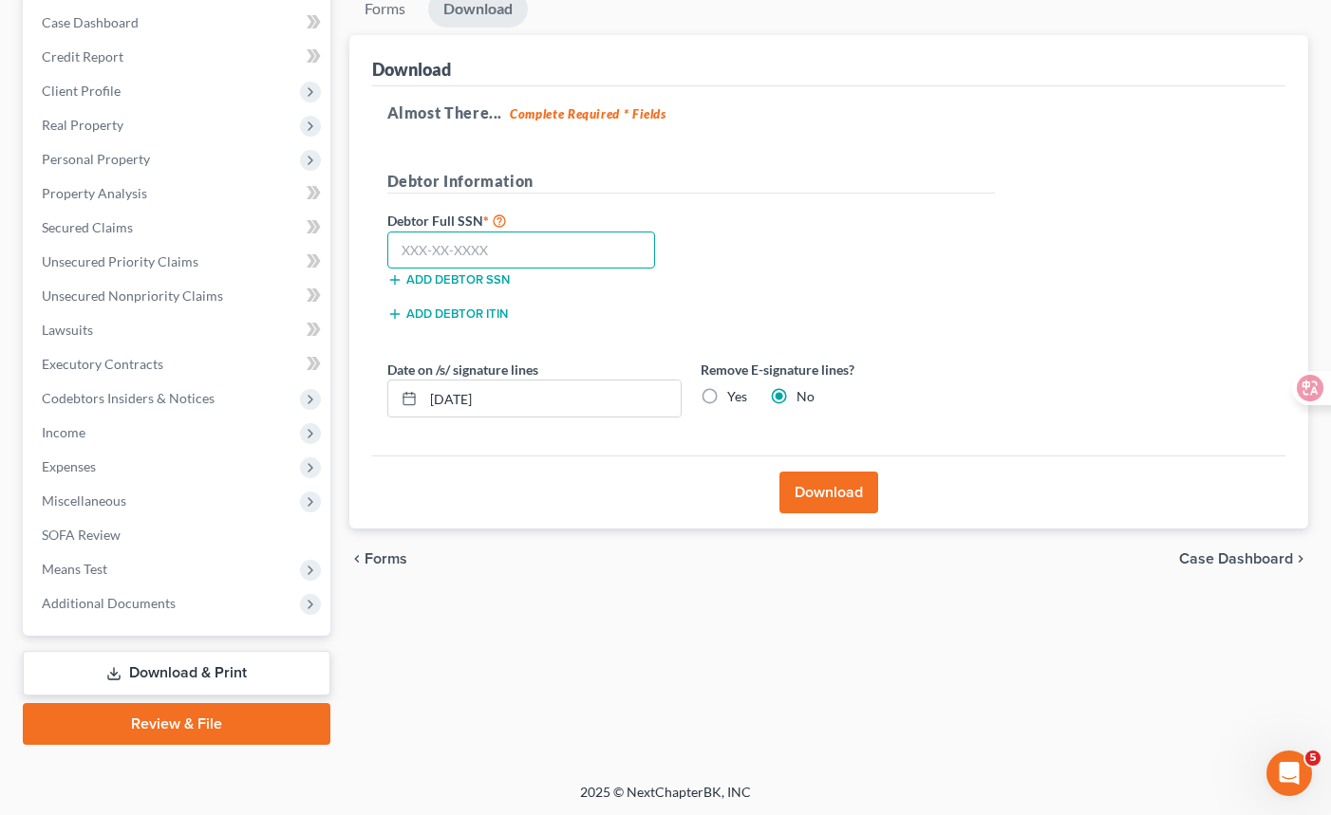
click at [512, 254] on input "text" at bounding box center [521, 251] width 269 height 38
drag, startPoint x: 515, startPoint y: 249, endPoint x: 376, endPoint y: 236, distance: 140.0
click at [376, 236] on div "Almost There... Complete Required * Fields Debtor Information Debtor Full SSN *…" at bounding box center [829, 271] width 914 height 370
type input "842-79-6183"
click at [837, 497] on button "Download" at bounding box center [828, 493] width 99 height 42
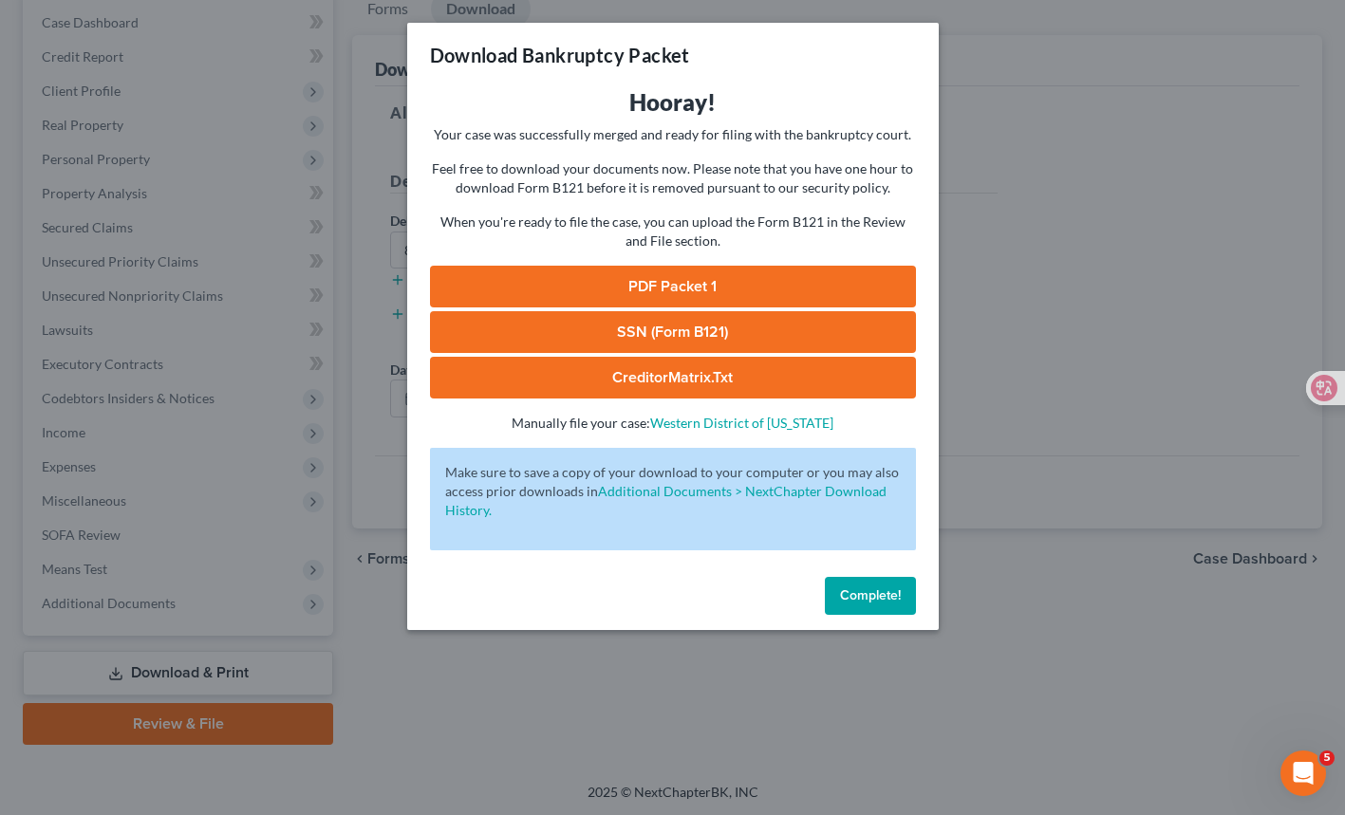
click at [672, 289] on link "PDF Packet 1" at bounding box center [673, 287] width 486 height 42
